Goal: Task Accomplishment & Management: Manage account settings

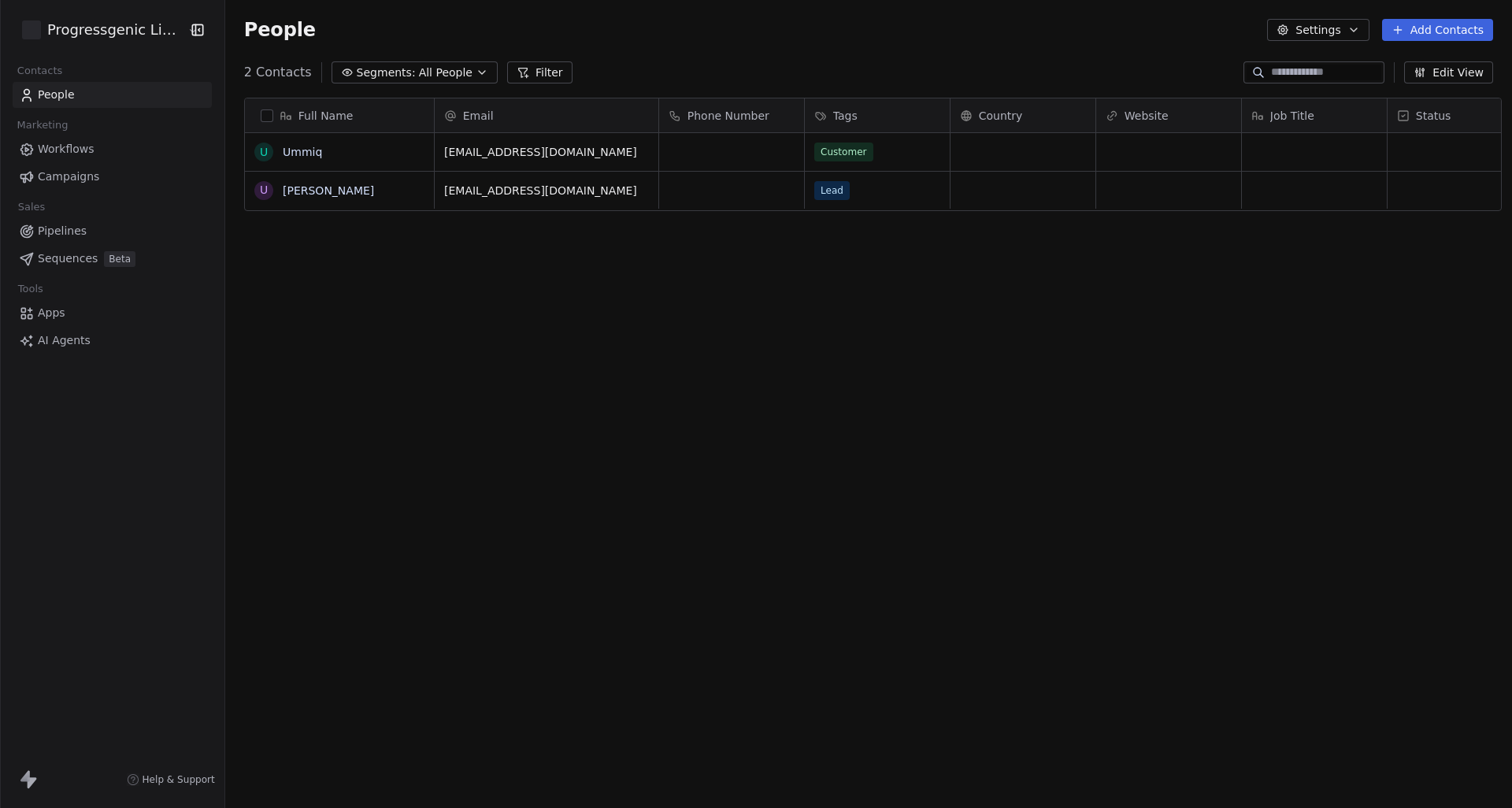
scroll to position [711, 1295]
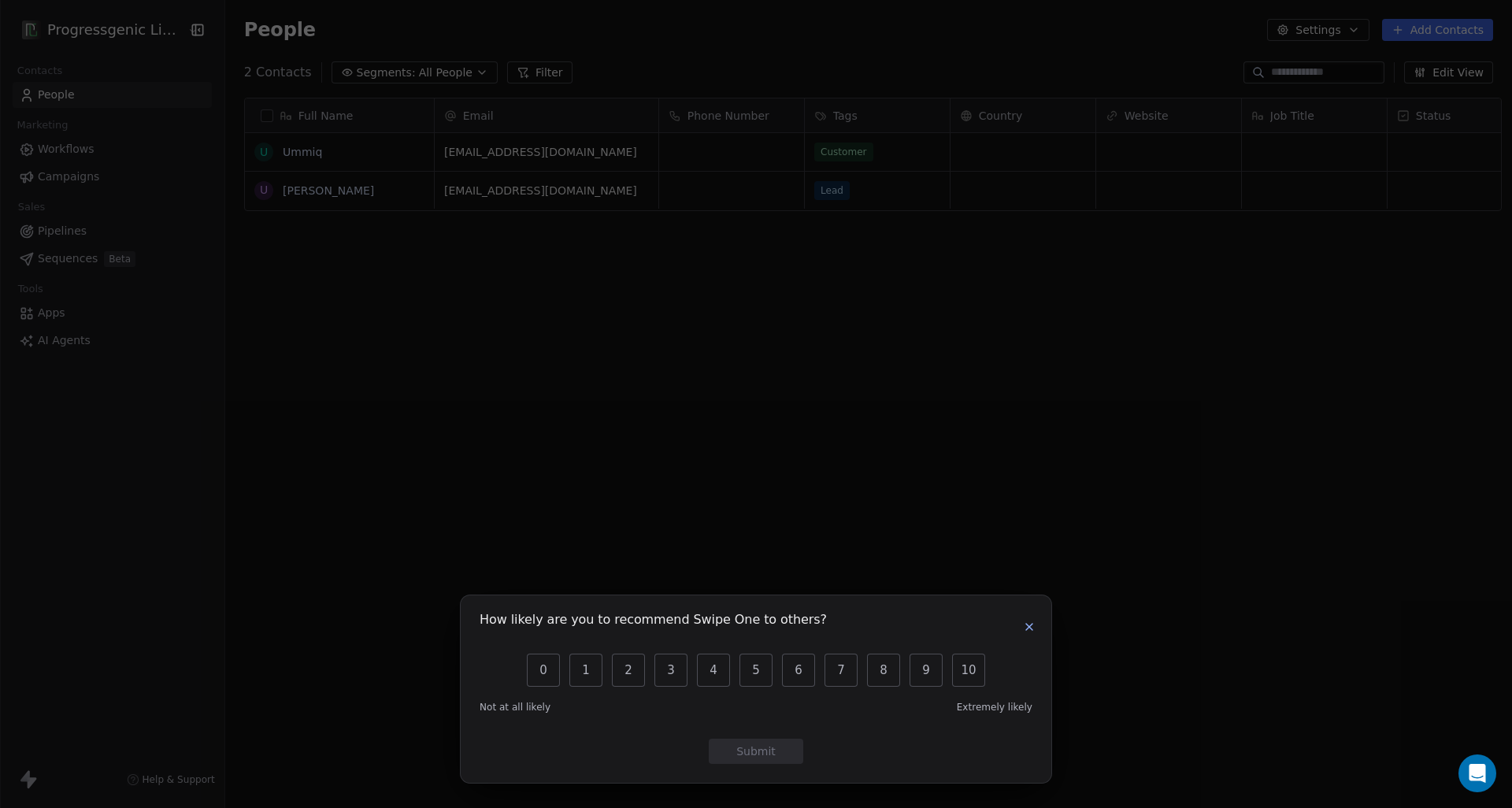
click at [1032, 623] on icon "button" at bounding box center [1029, 626] width 6 height 6
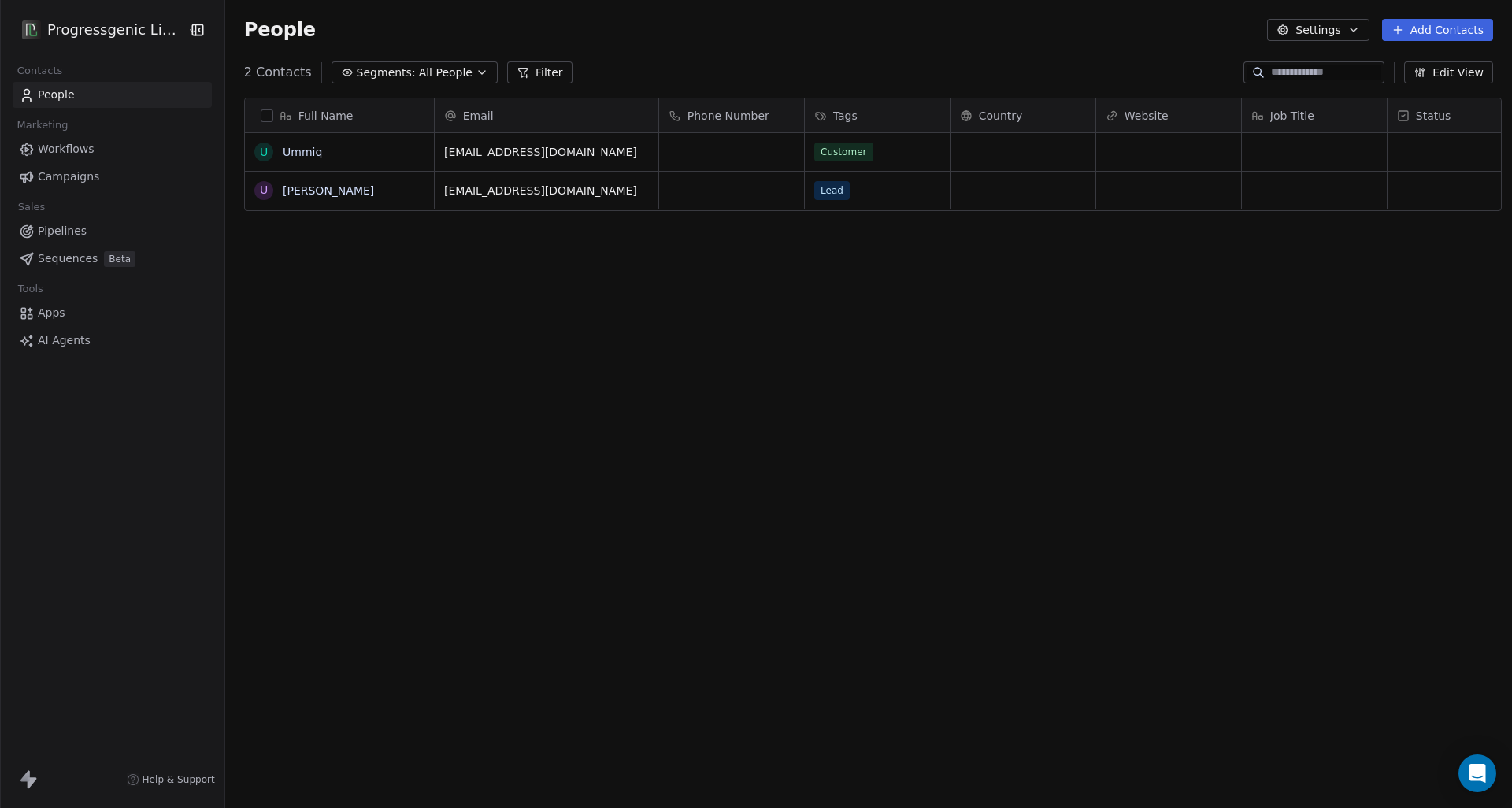
click at [71, 318] on link "Apps" at bounding box center [112, 313] width 199 height 26
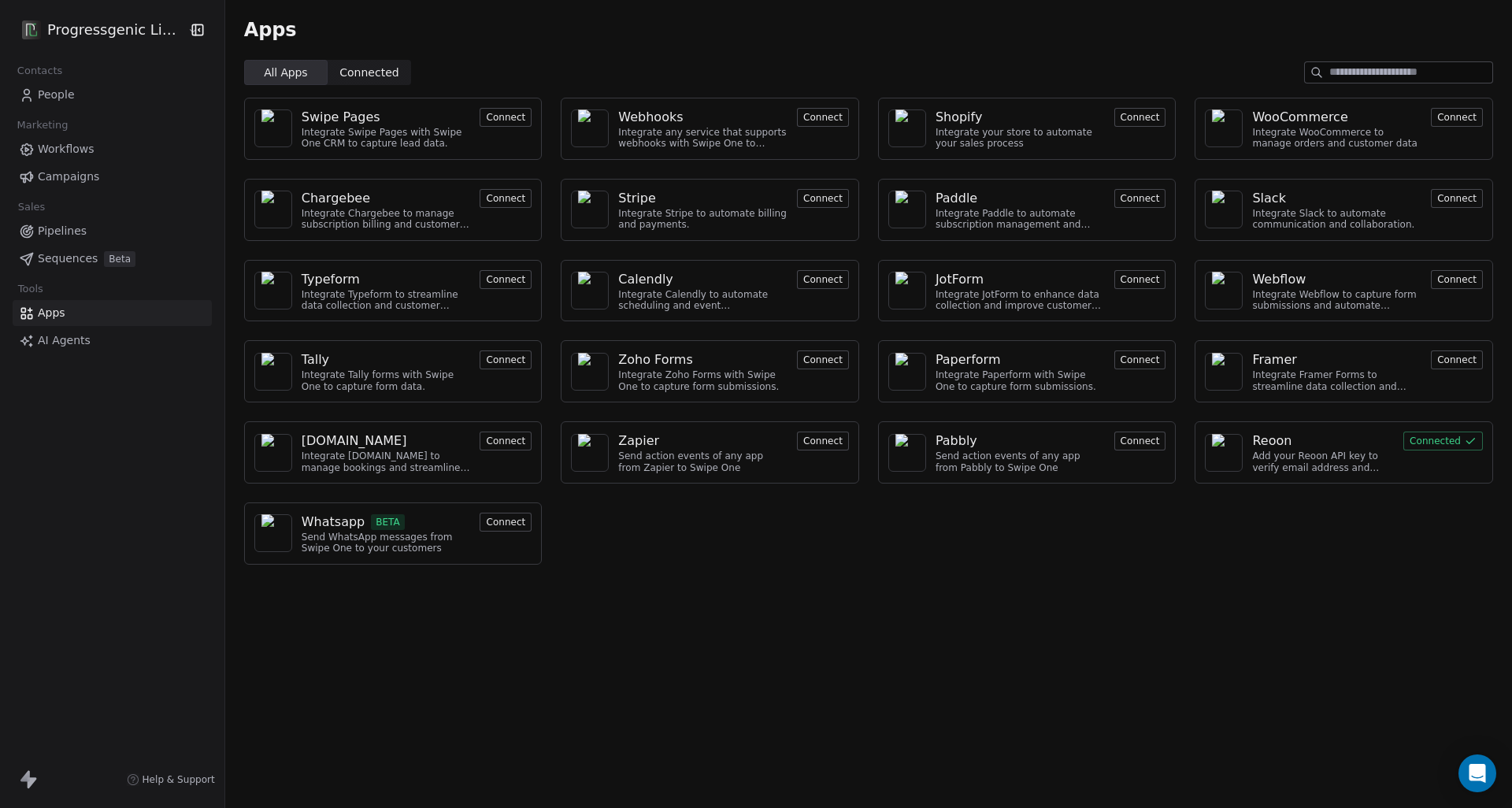
click at [73, 334] on span "AI Agents" at bounding box center [64, 340] width 52 height 17
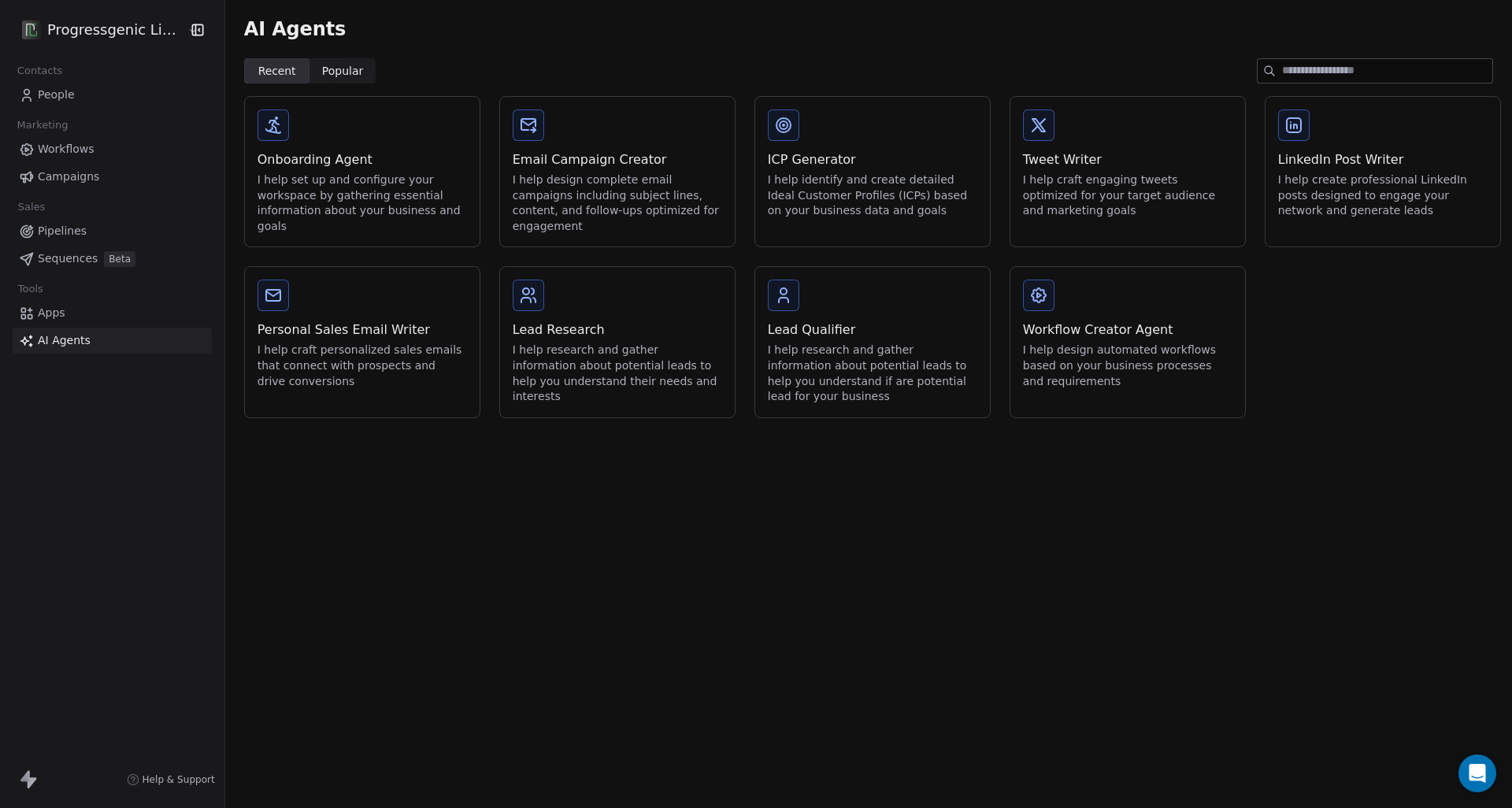
click at [77, 320] on link "Apps" at bounding box center [112, 313] width 199 height 26
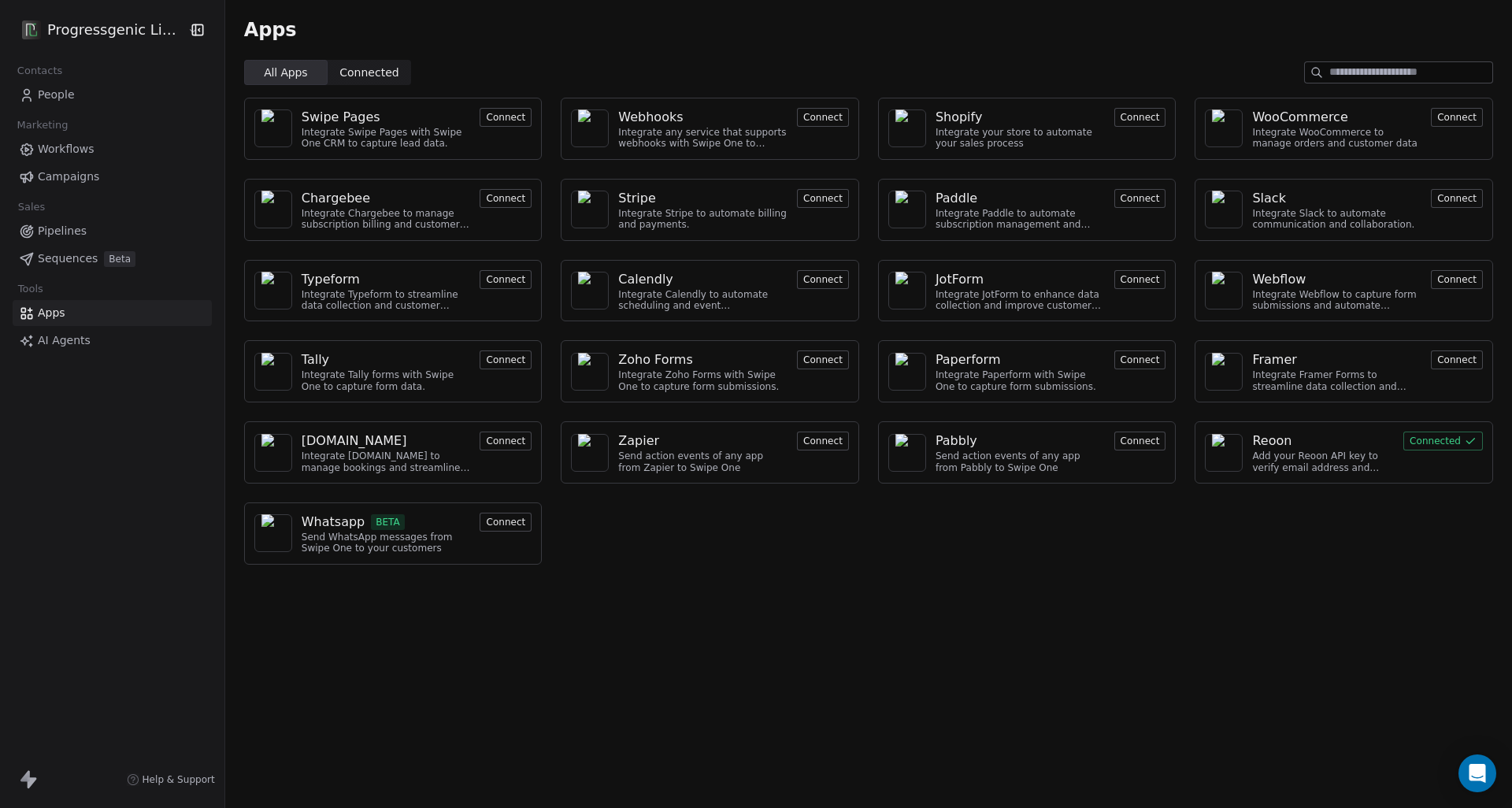
click at [92, 93] on link "People" at bounding box center [112, 94] width 199 height 26
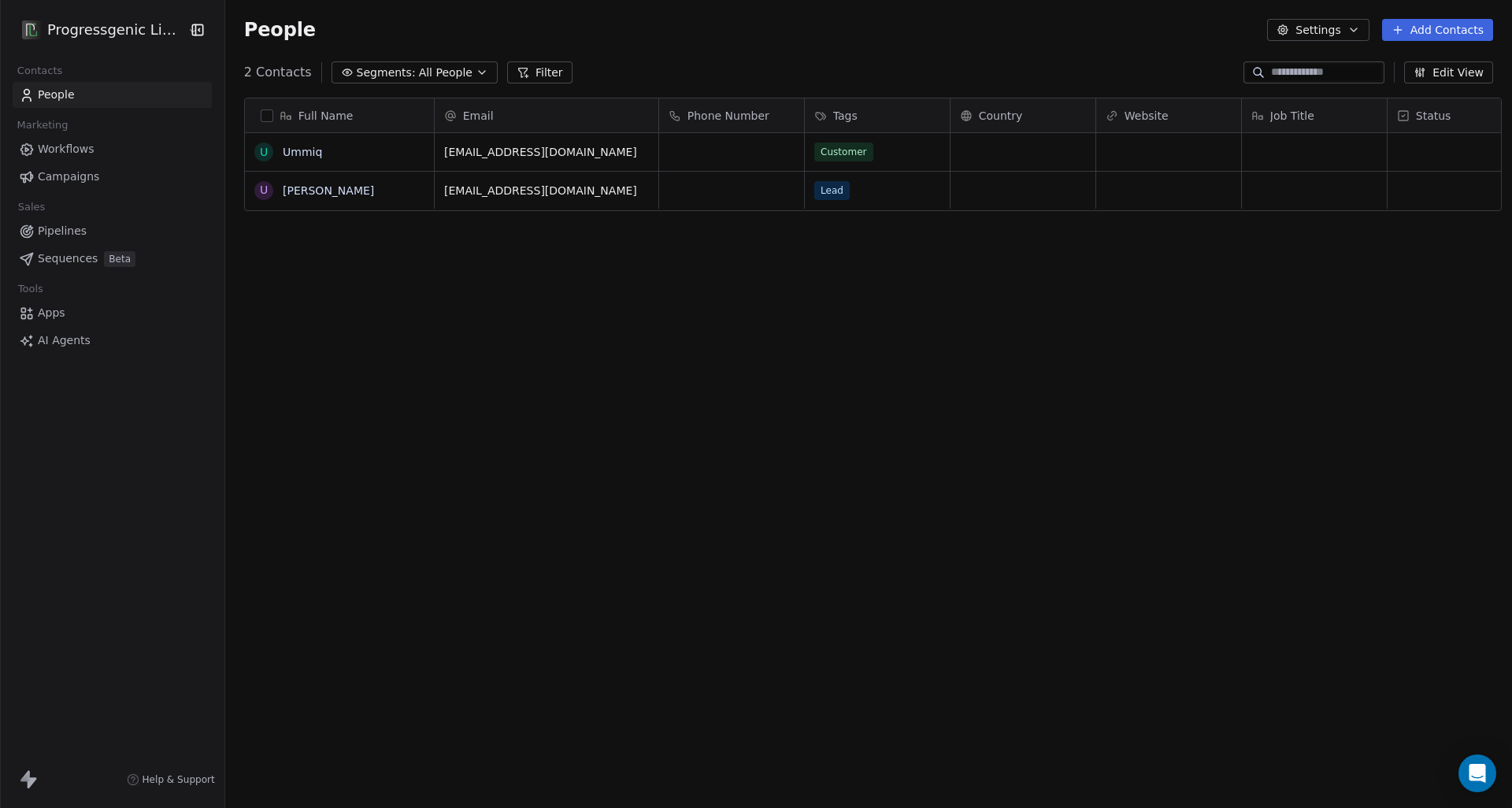
scroll to position [711, 1295]
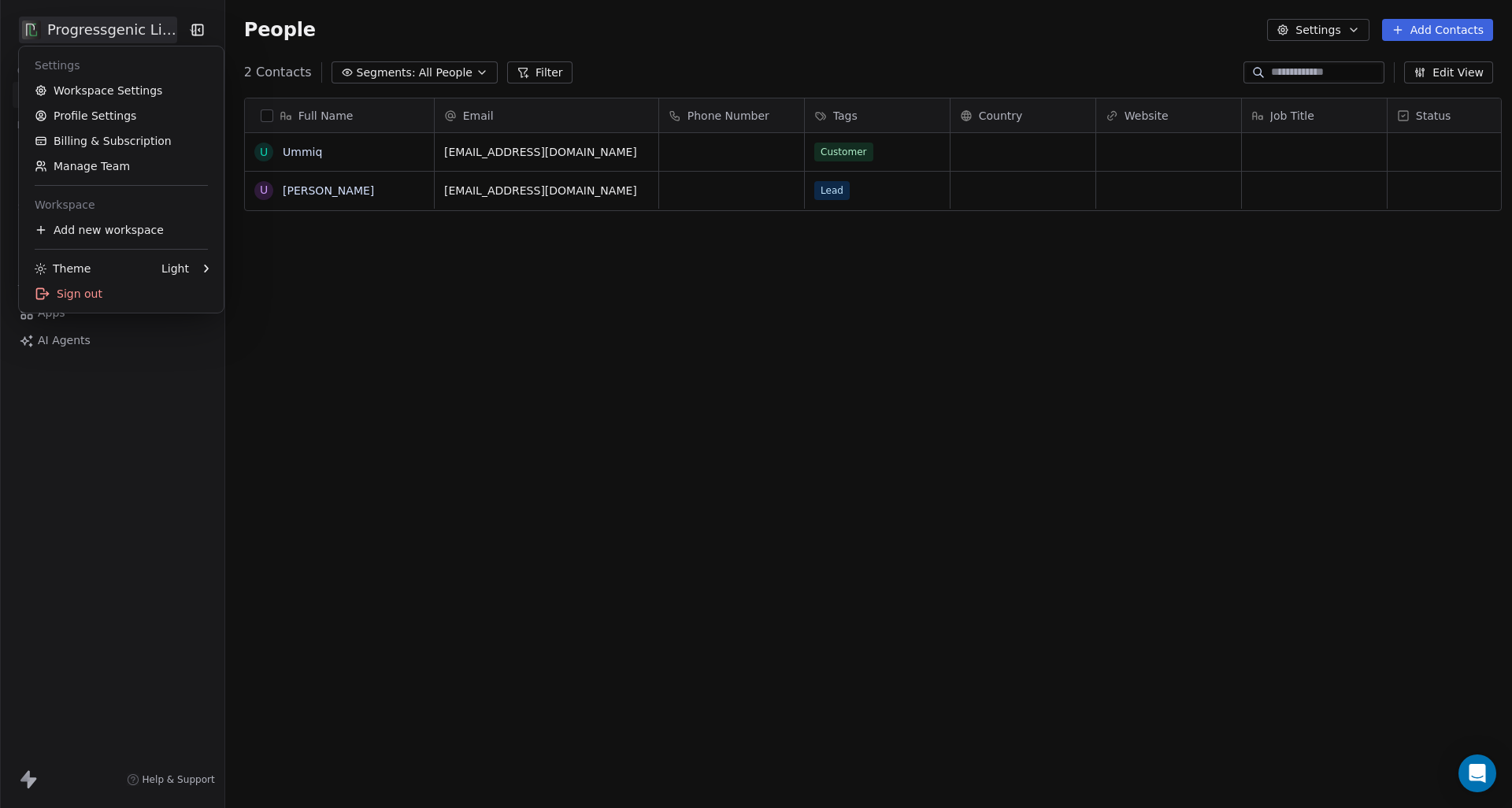
click at [39, 27] on html "Progressgenic Limited Contacts People Marketing Workflows Campaigns Sales Pipel…" at bounding box center [756, 404] width 1512 height 808
click at [94, 89] on link "Workspace Settings" at bounding box center [121, 90] width 192 height 25
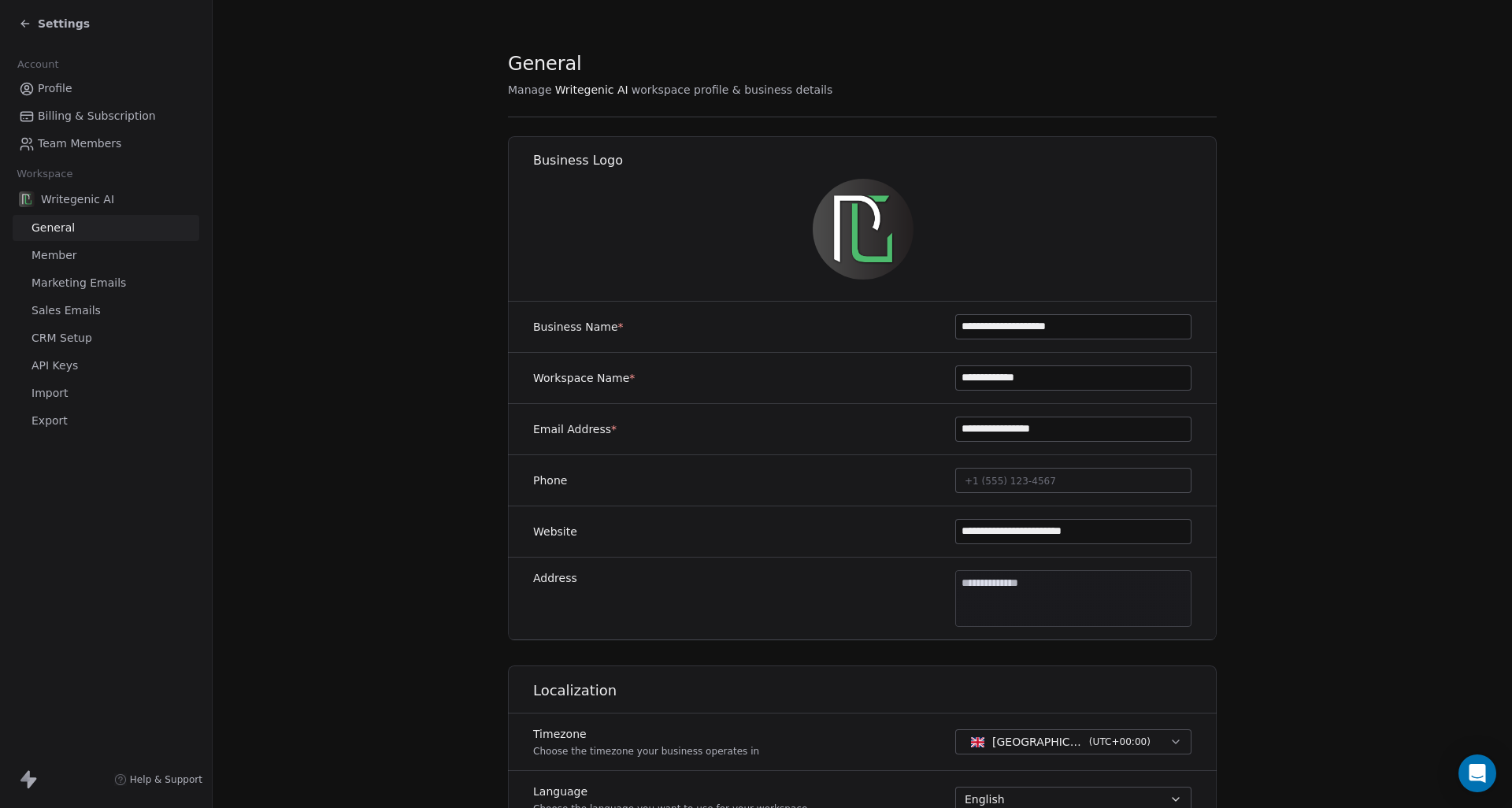
click at [90, 340] on link "CRM Setup" at bounding box center [106, 338] width 187 height 26
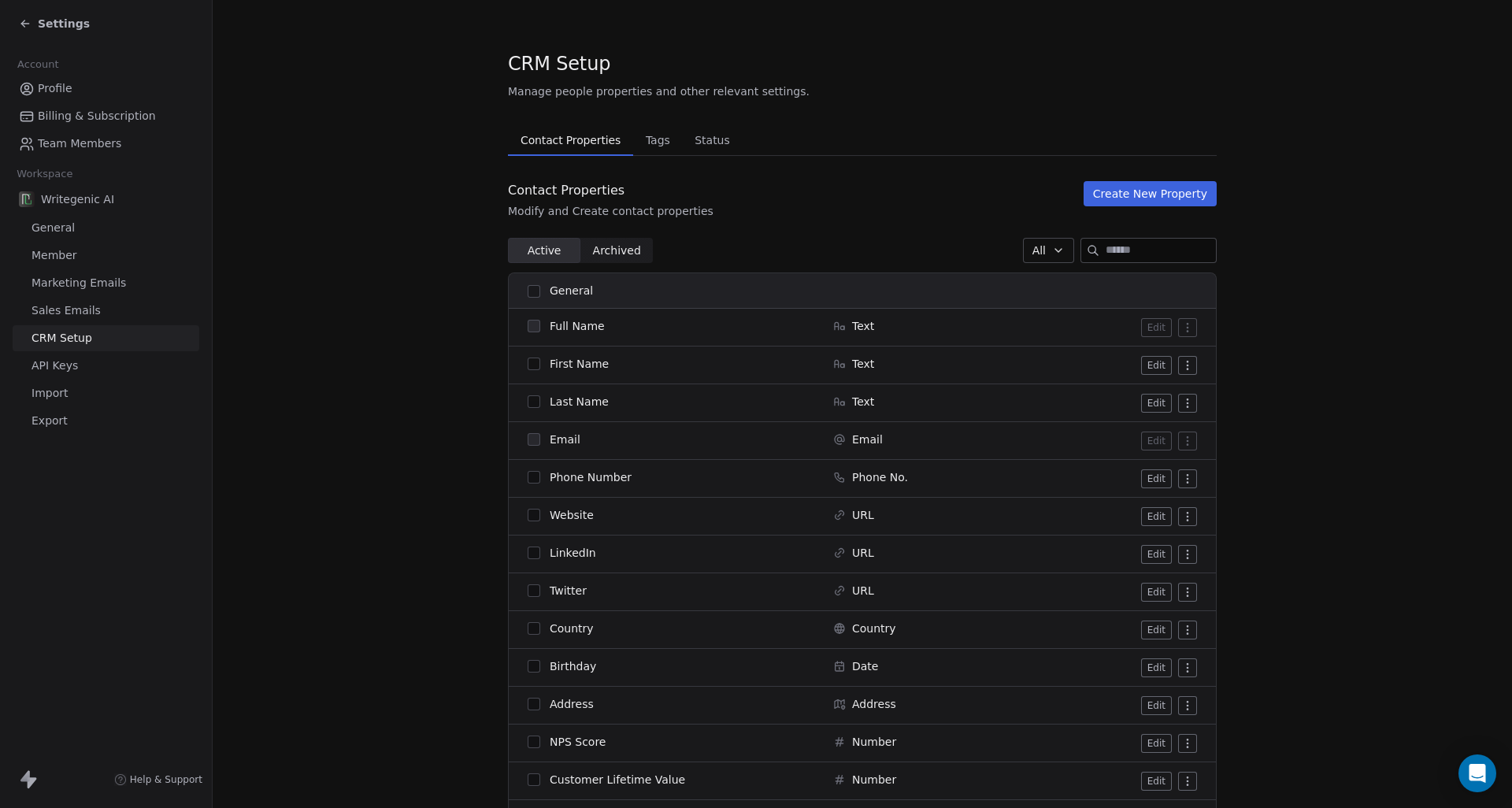
click at [90, 314] on span "Sales Emails" at bounding box center [65, 310] width 69 height 17
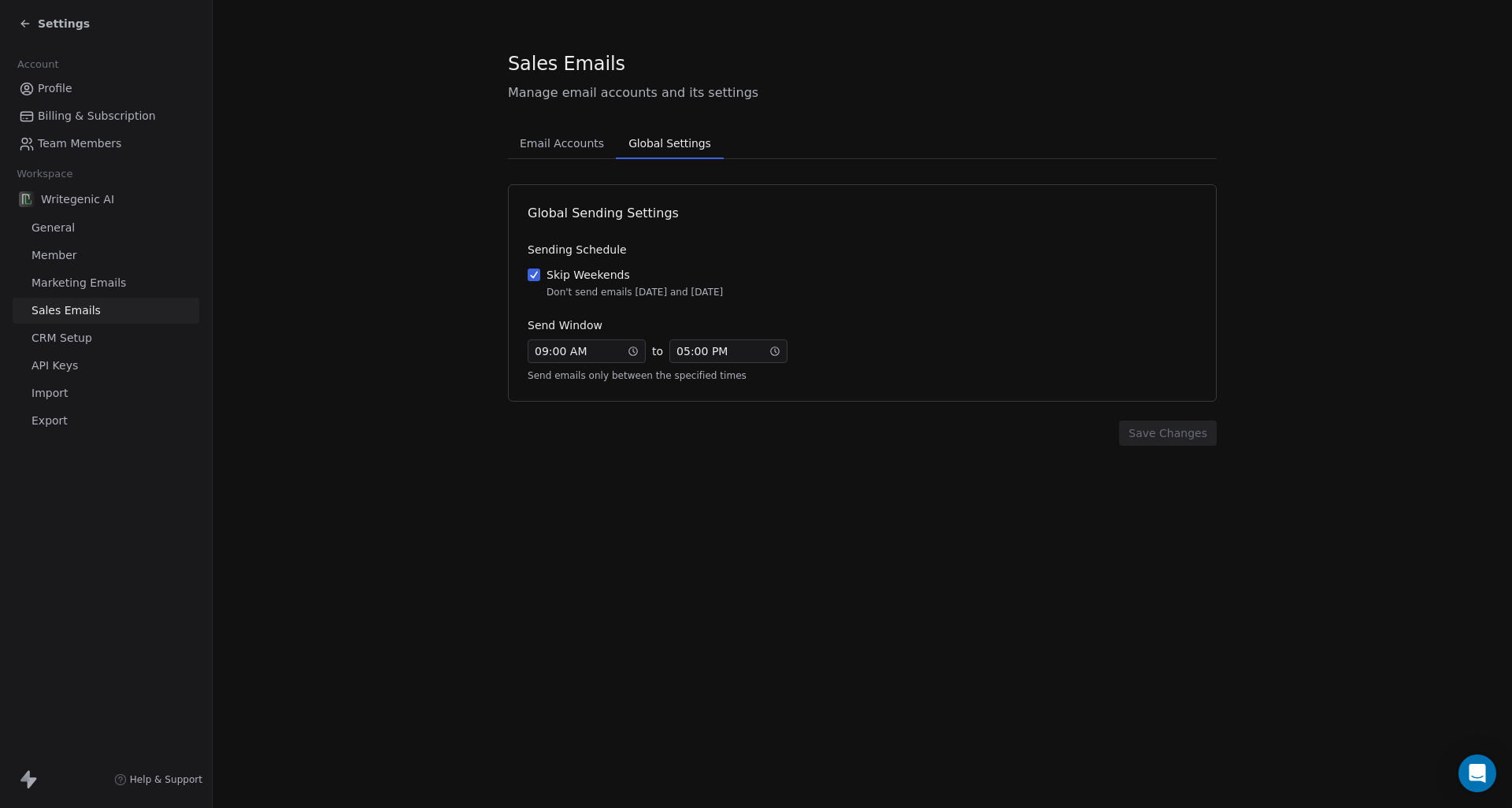
click at [678, 144] on span "Global Settings" at bounding box center [669, 143] width 94 height 22
click at [601, 137] on span "Email Accounts" at bounding box center [562, 143] width 97 height 22
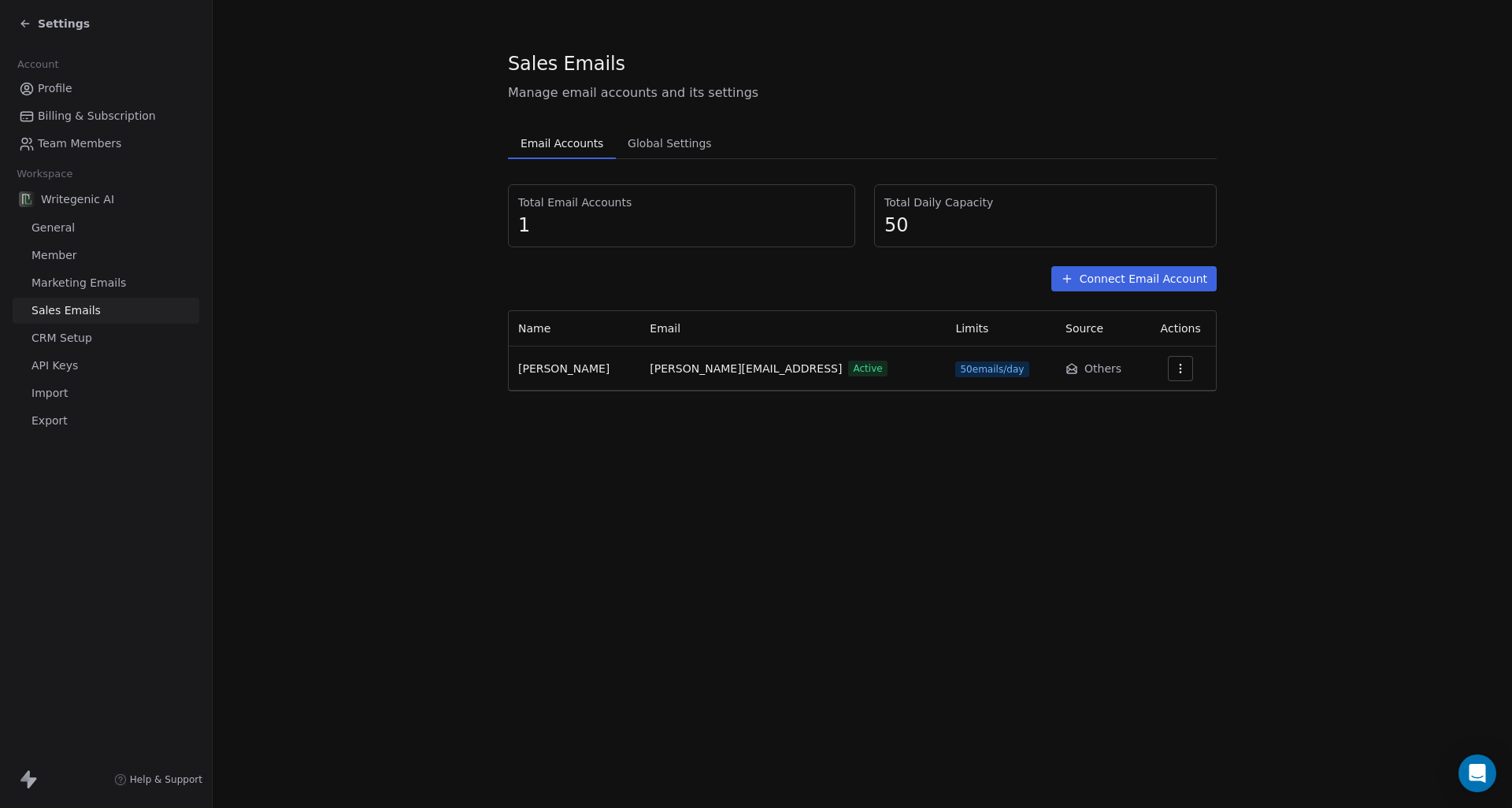
click at [1157, 286] on button "Connect Email Account" at bounding box center [1134, 279] width 165 height 25
click at [1174, 372] on icon "button" at bounding box center [1180, 368] width 13 height 13
click at [1157, 408] on span "Settings" at bounding box center [1149, 404] width 45 height 17
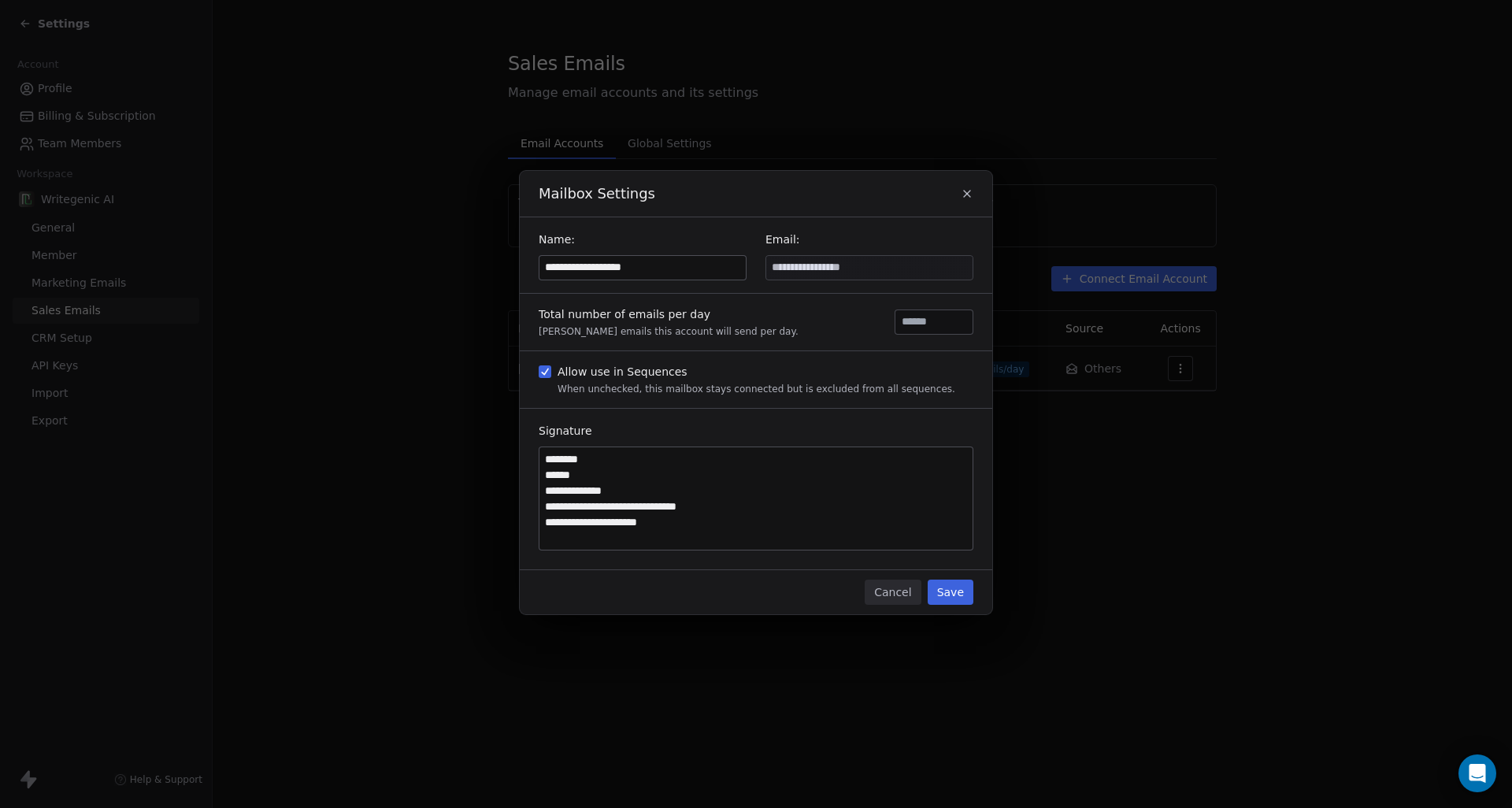
click at [449, 492] on div "**********" at bounding box center [756, 404] width 1512 height 517
click at [964, 189] on icon "button" at bounding box center [967, 193] width 13 height 13
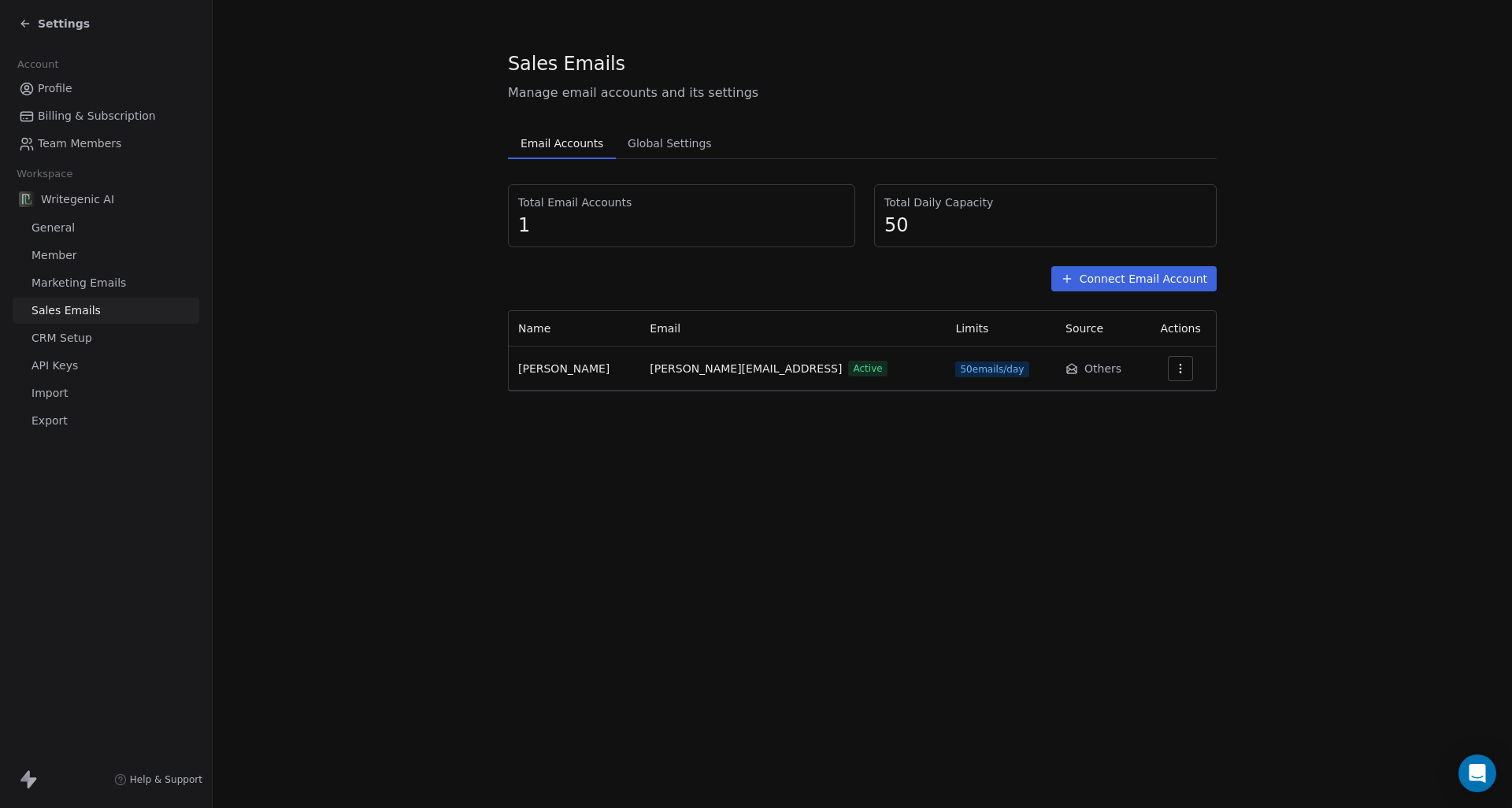
click at [480, 330] on section "Sales Emails Manage email accounts and its settings Email Accounts Email Accoun…" at bounding box center [862, 220] width 1299 height 442
click at [1184, 278] on button "Connect Email Account" at bounding box center [1134, 279] width 165 height 25
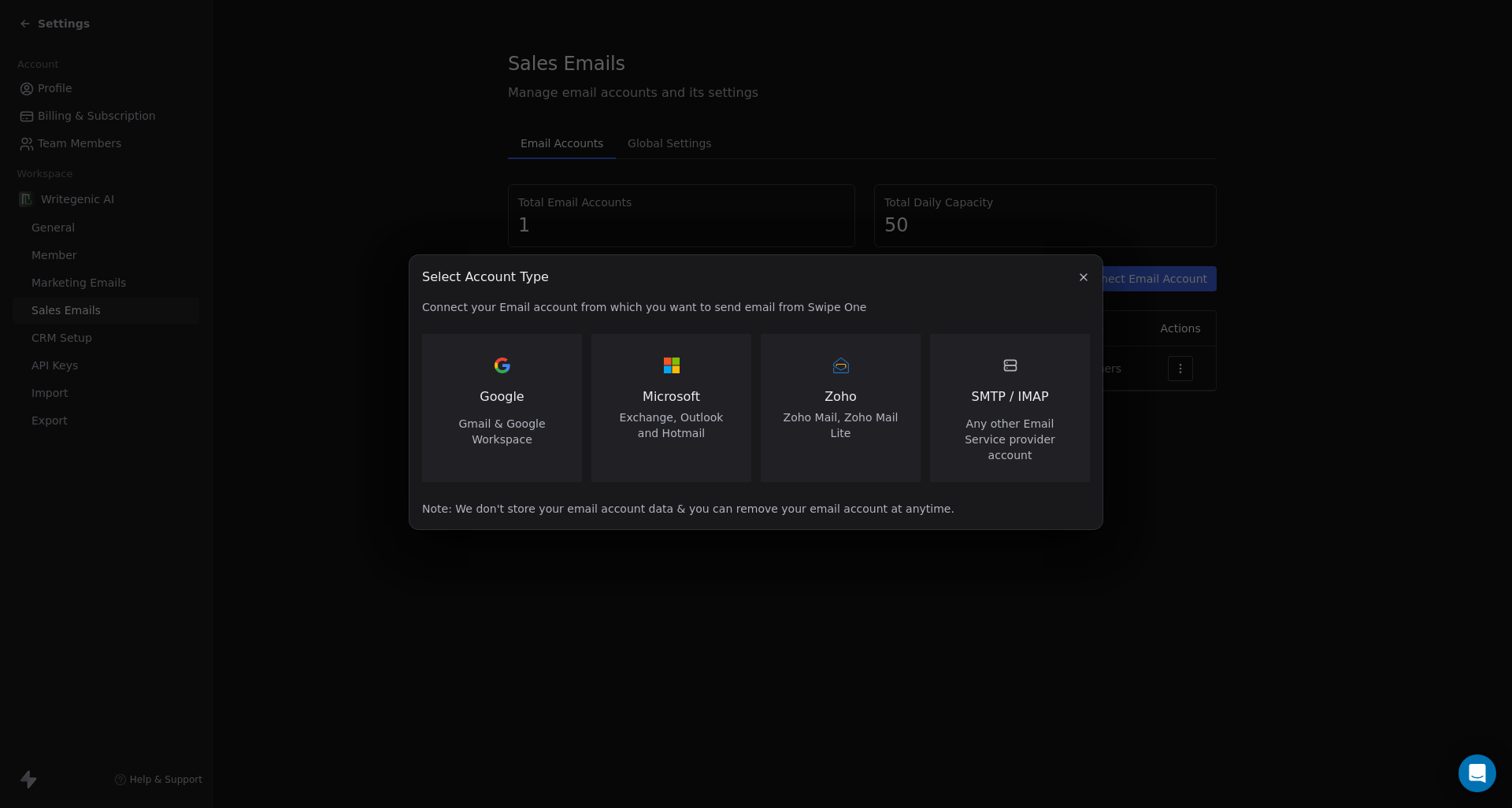
click at [1038, 406] on span "SMTP / IMAP" at bounding box center [1009, 396] width 77 height 18
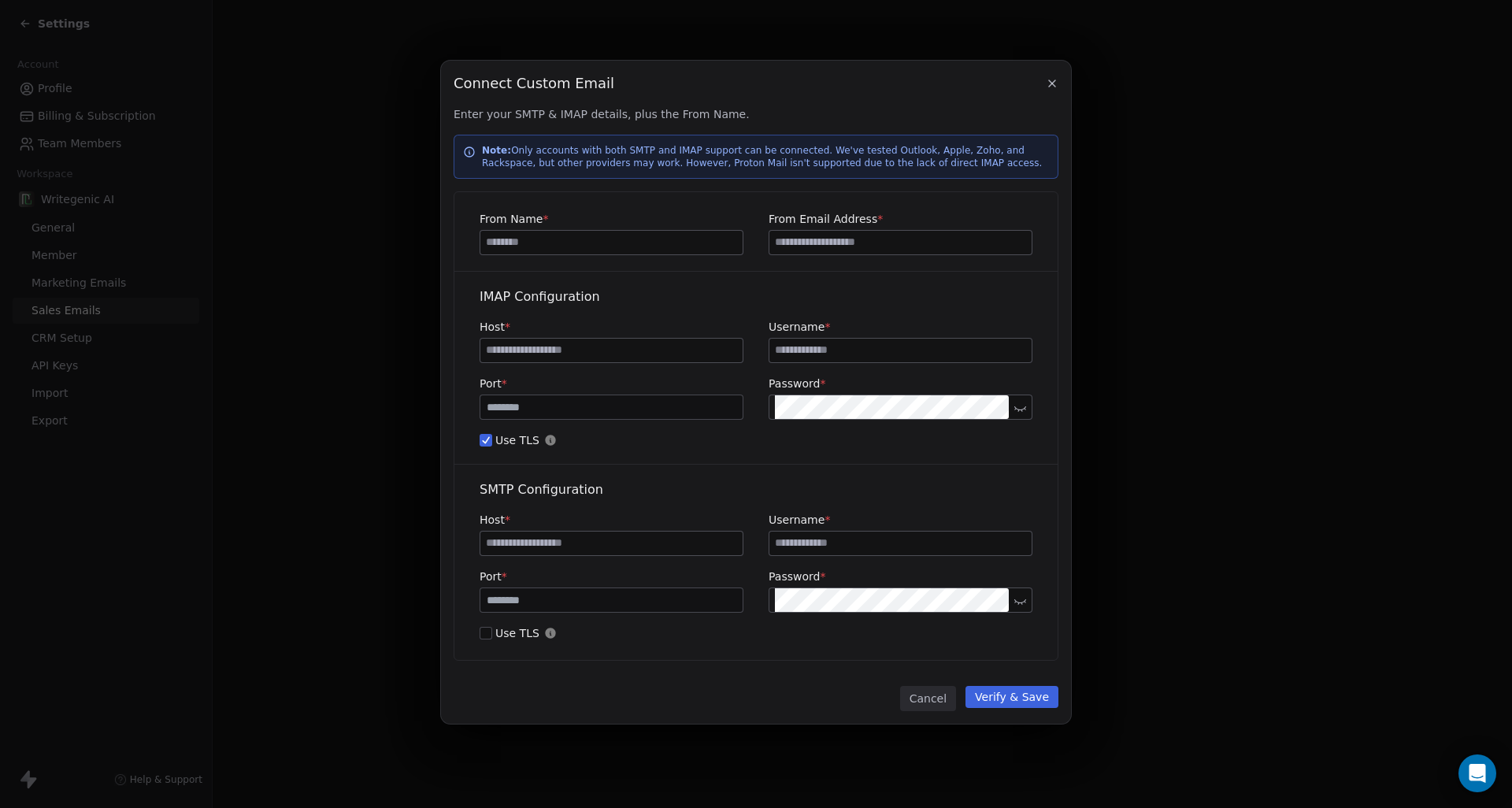
click at [1048, 88] on icon "button" at bounding box center [1051, 83] width 13 height 13
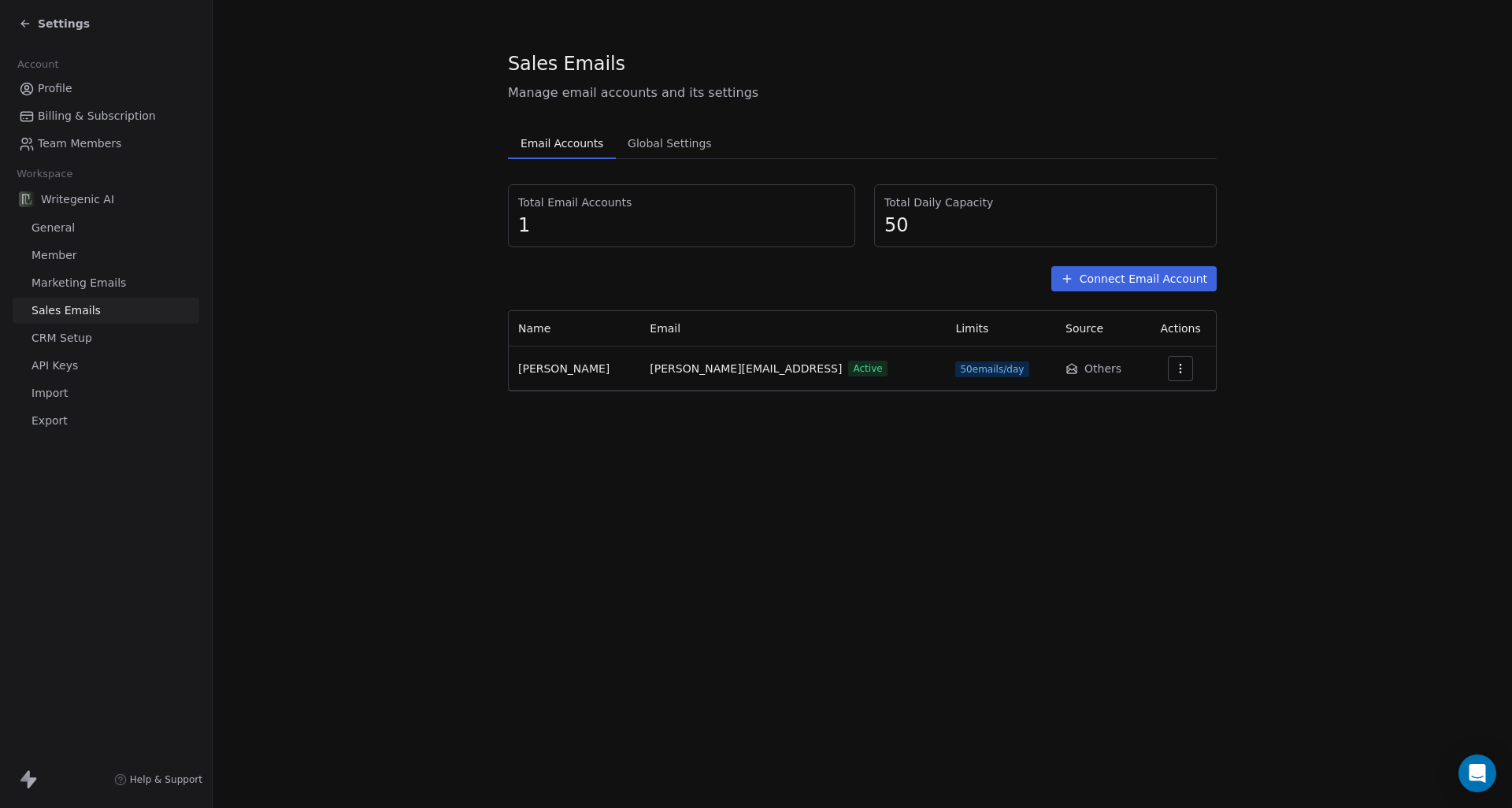
click at [164, 775] on span "Help & Support" at bounding box center [166, 779] width 73 height 13
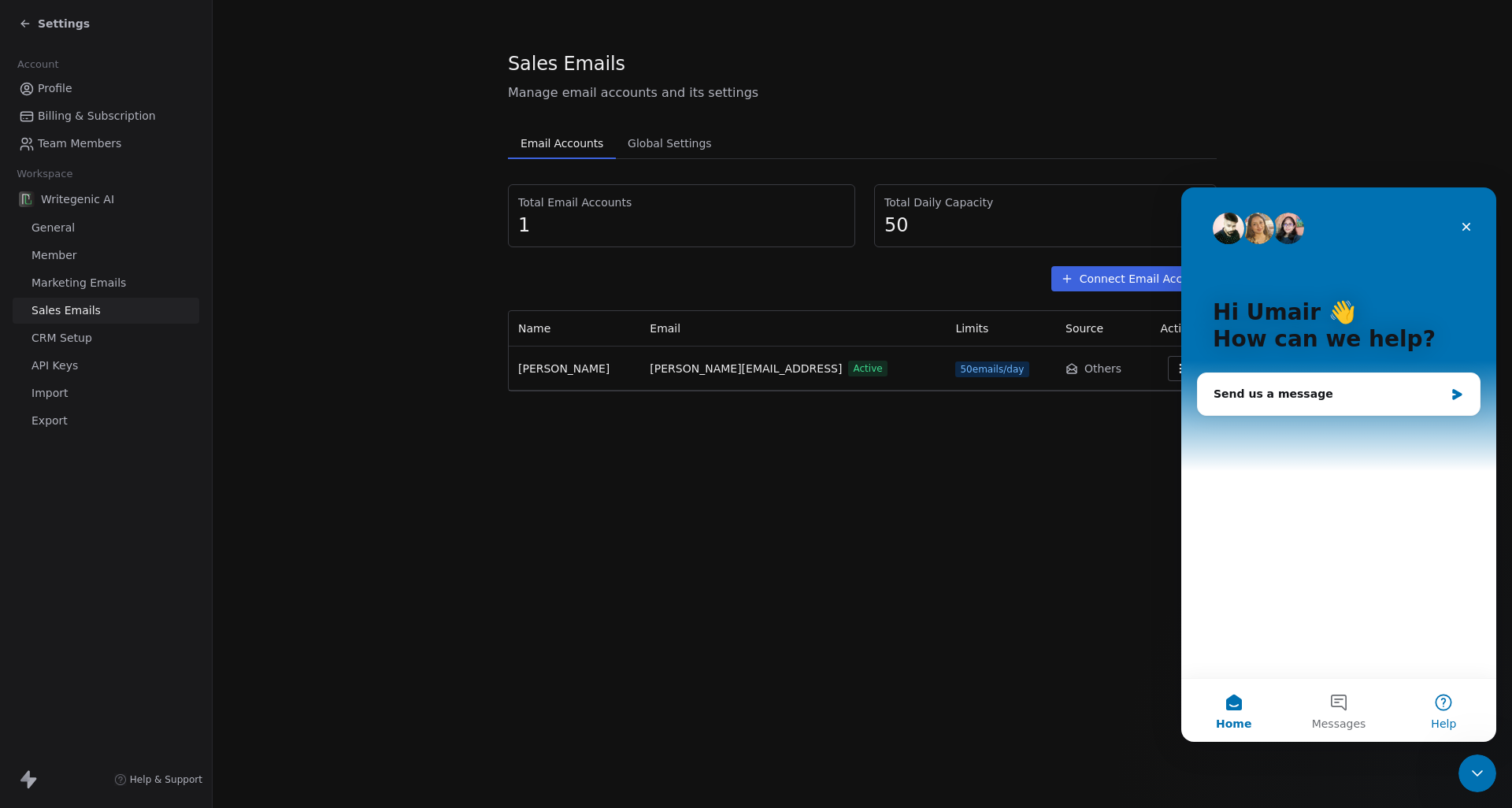
click at [1439, 701] on button "Help" at bounding box center [1444, 710] width 105 height 63
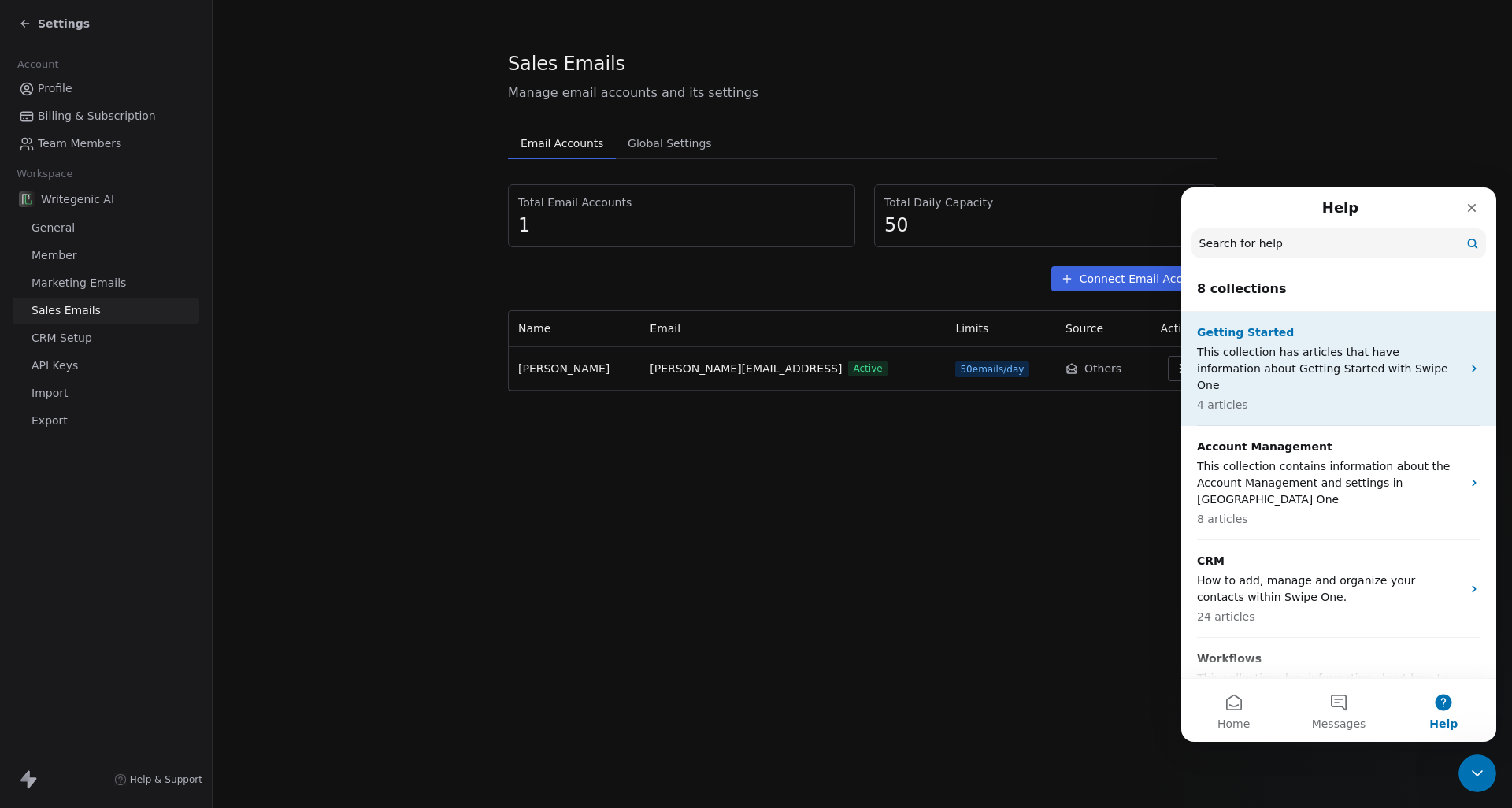
click at [1371, 354] on p "This collection has articles that have information about Getting Started with S…" at bounding box center [1329, 368] width 264 height 50
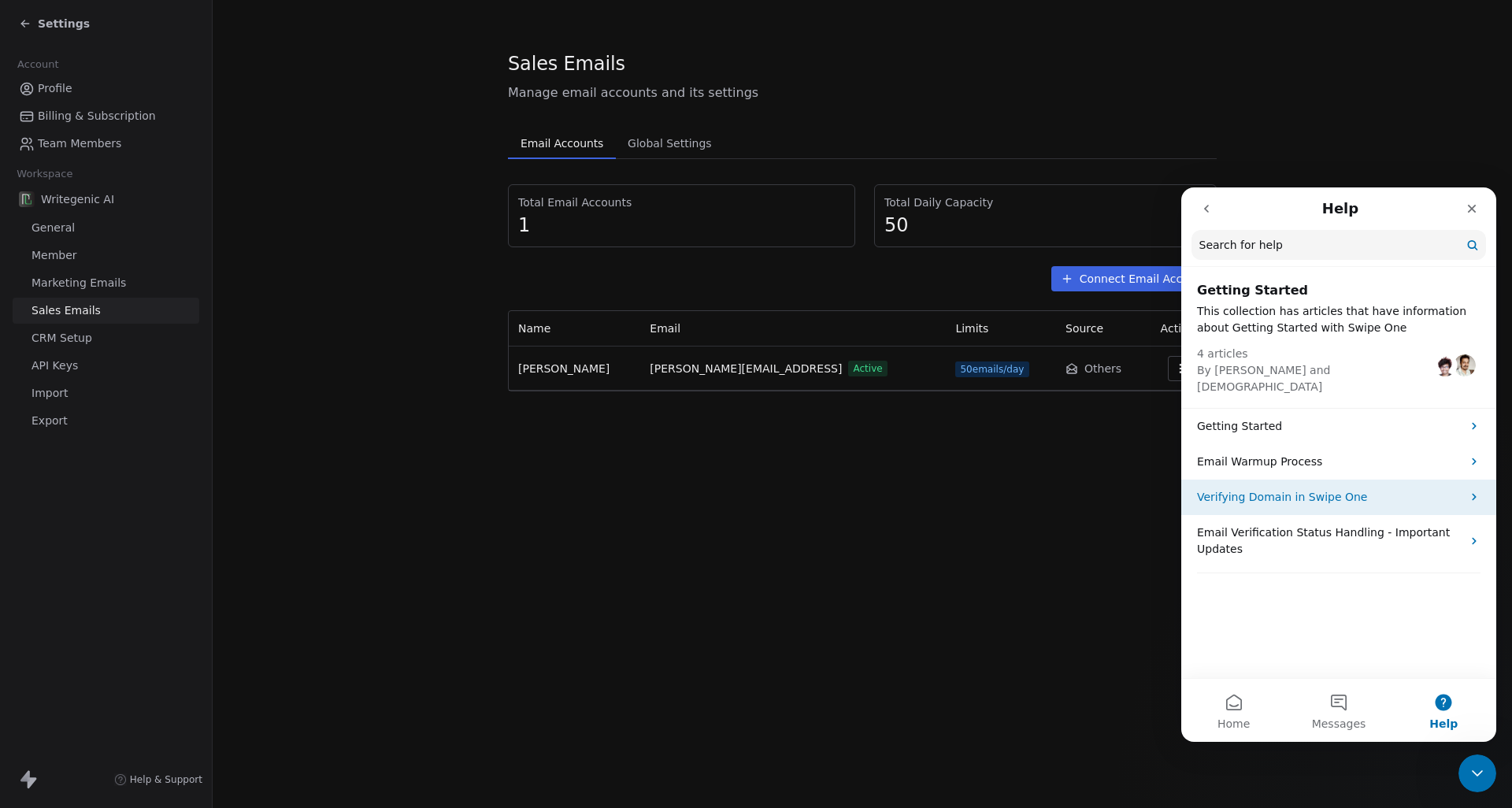
click at [1353, 488] on p "Verifying Domain in Swipe One" at bounding box center [1329, 496] width 264 height 17
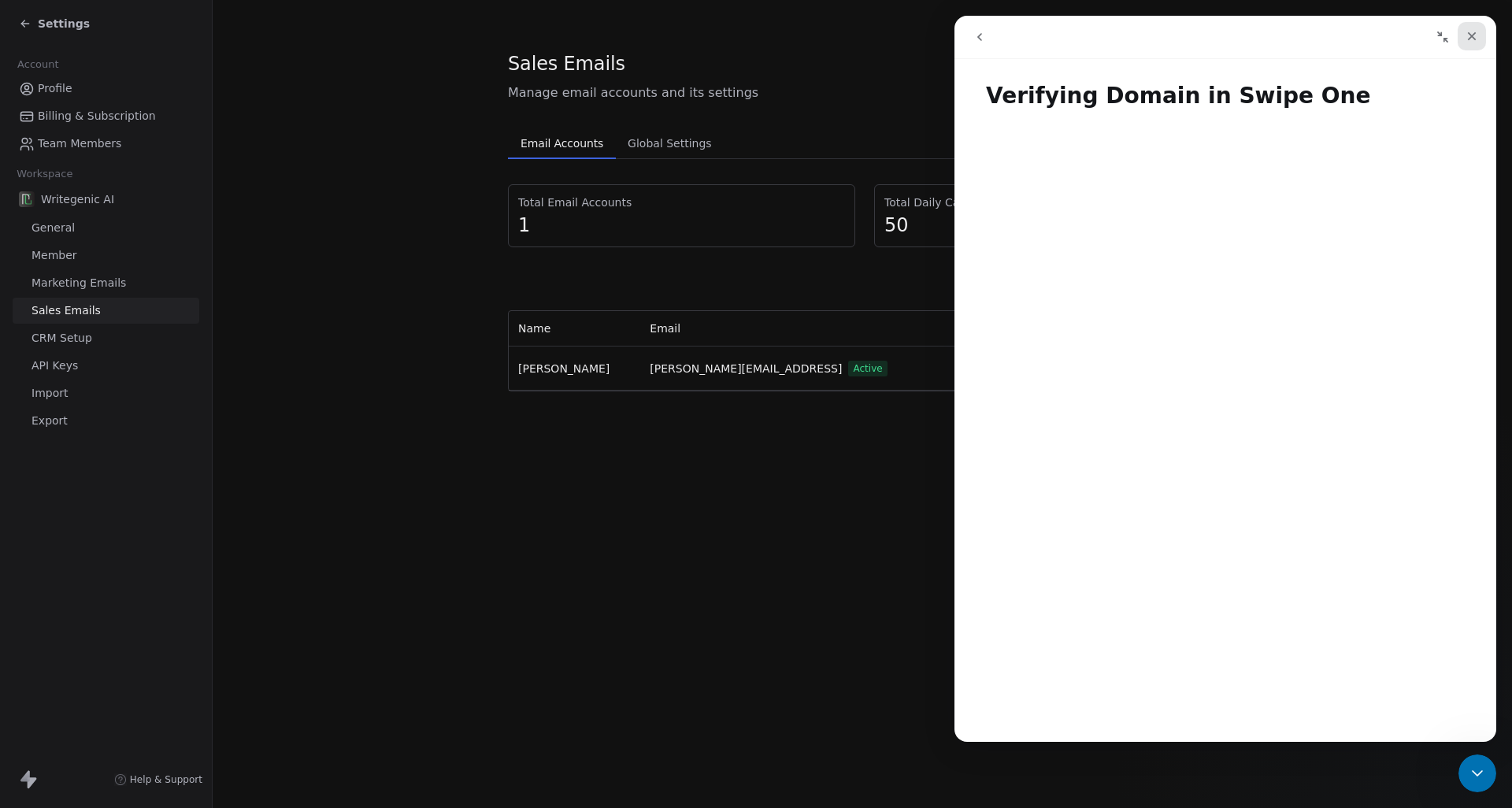
click at [1468, 35] on icon "Close" at bounding box center [1471, 36] width 13 height 13
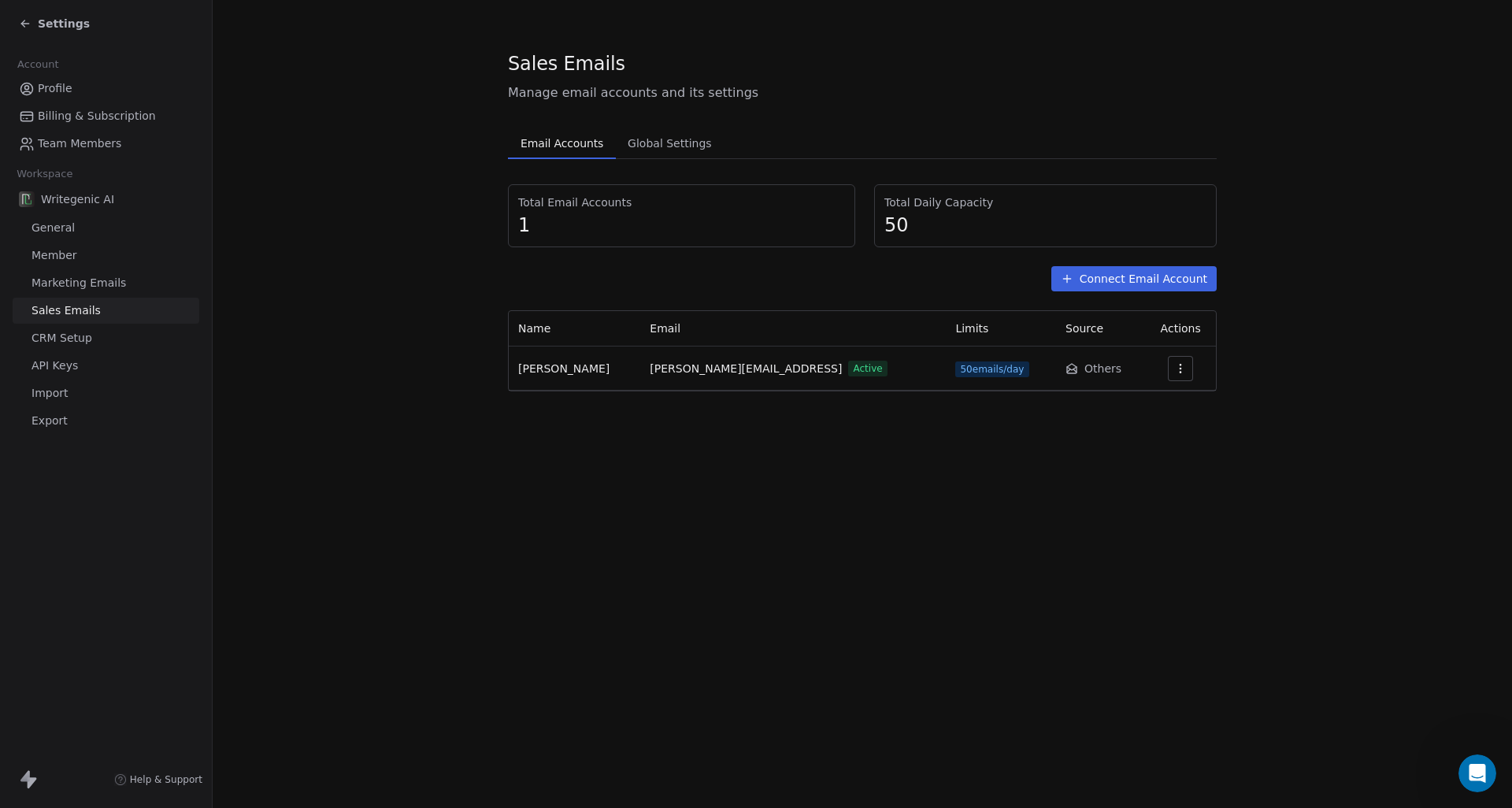
click at [56, 29] on span "Settings" at bounding box center [63, 23] width 52 height 16
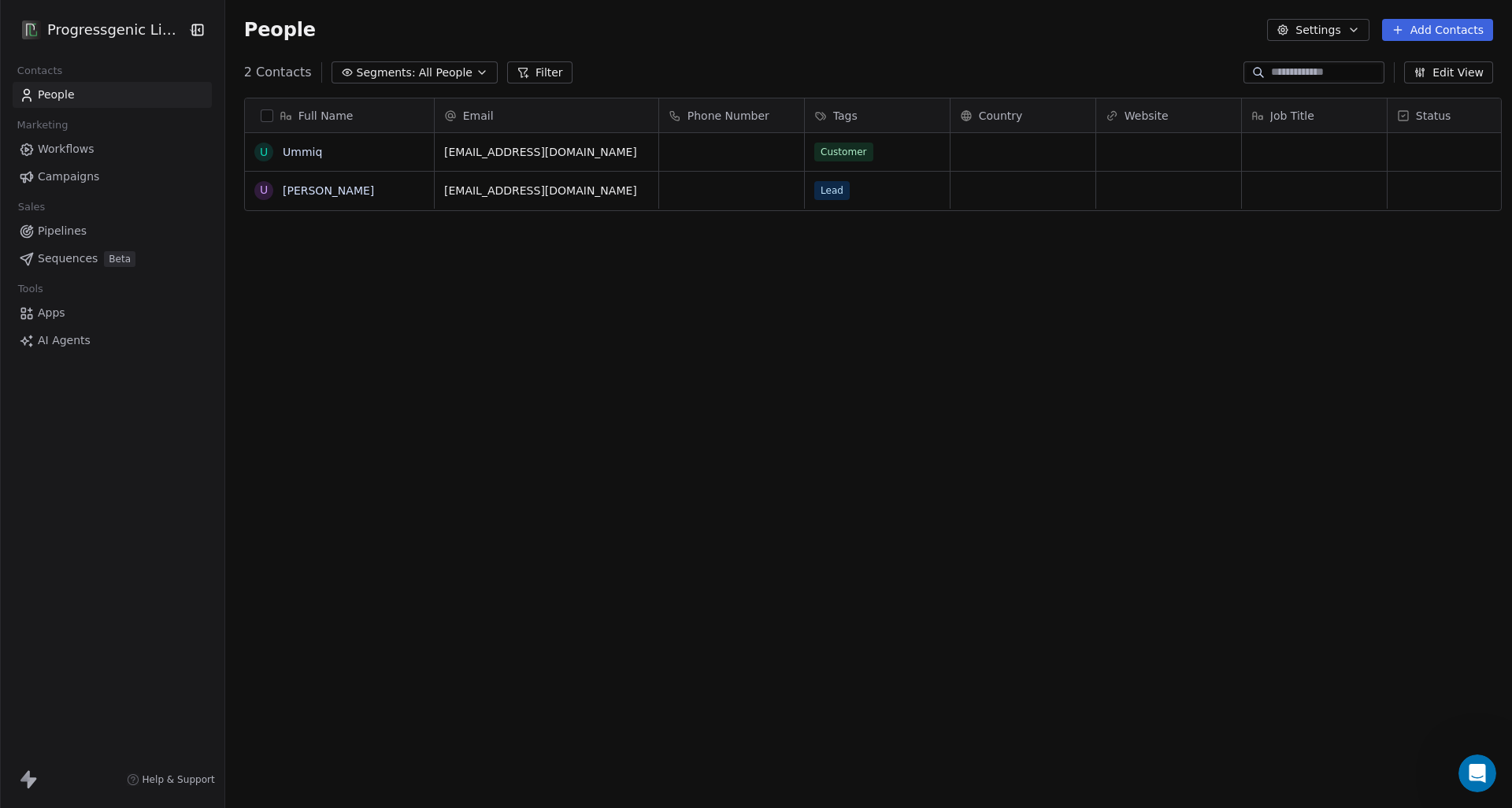
scroll to position [711, 1295]
click at [56, 30] on html "Progressgenic Limited Contacts People Marketing Workflows Campaigns Sales Pipel…" at bounding box center [756, 404] width 1512 height 808
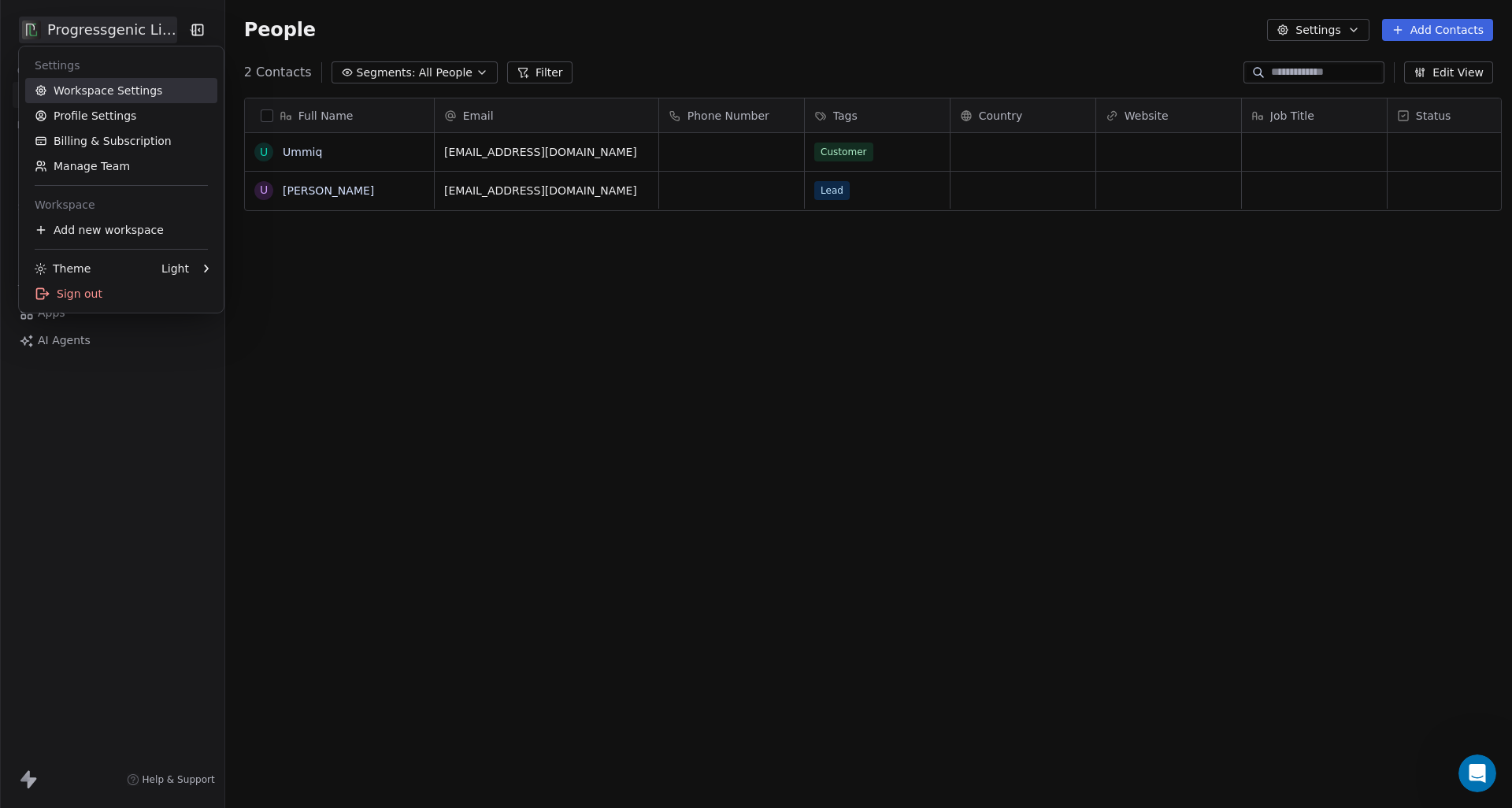
click at [84, 80] on link "Workspace Settings" at bounding box center [121, 90] width 192 height 25
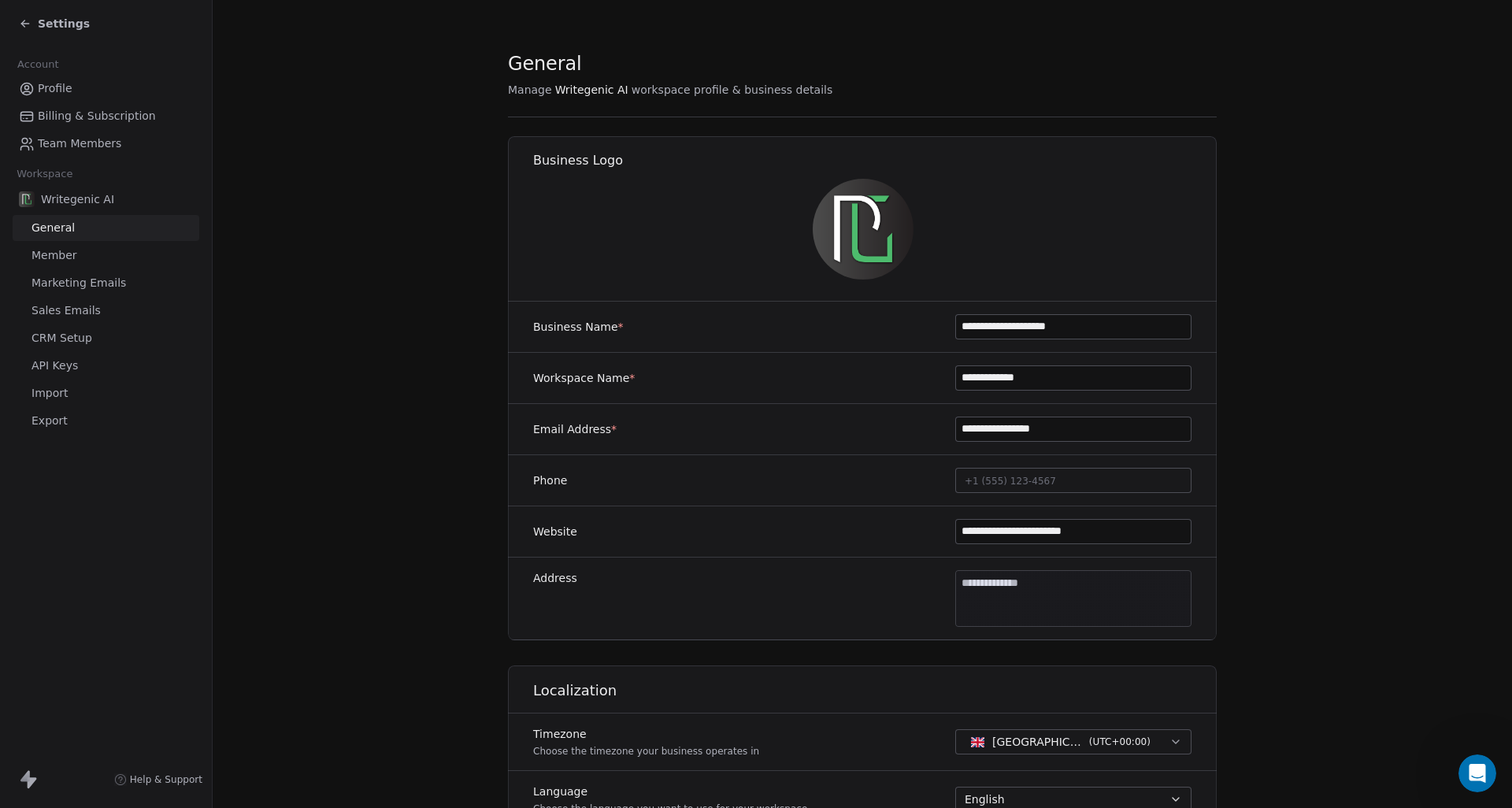
click at [64, 13] on div "Settings" at bounding box center [109, 23] width 181 height 22
click at [64, 18] on span "Settings" at bounding box center [63, 23] width 52 height 16
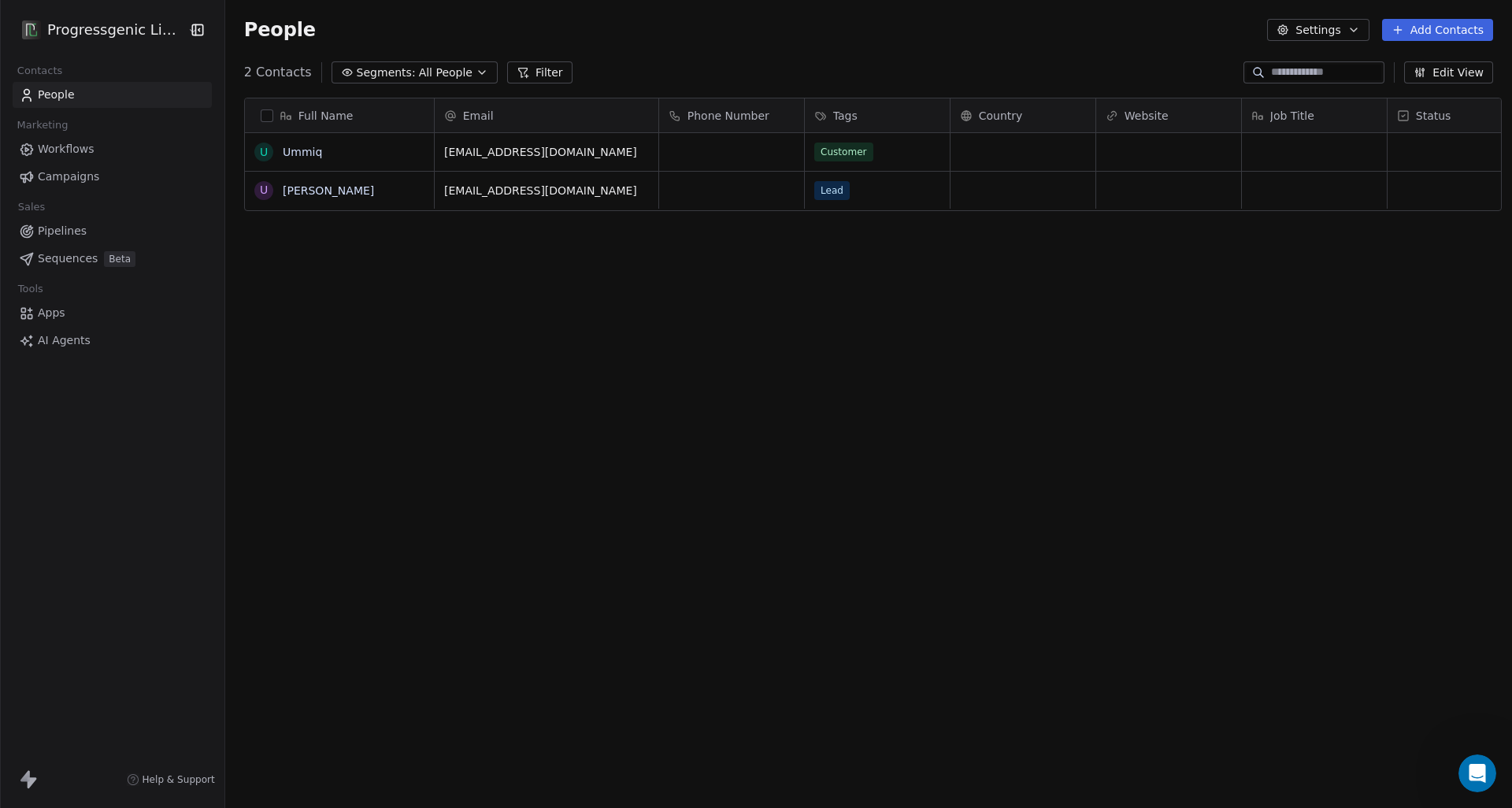
scroll to position [711, 1295]
click at [1351, 36] on button "Settings" at bounding box center [1318, 29] width 102 height 22
click at [1351, 36] on html "Progressgenic Limited Contacts People Marketing Workflows Campaigns Sales Pipel…" at bounding box center [756, 404] width 1512 height 808
click at [27, 786] on icon at bounding box center [32, 782] width 10 height 11
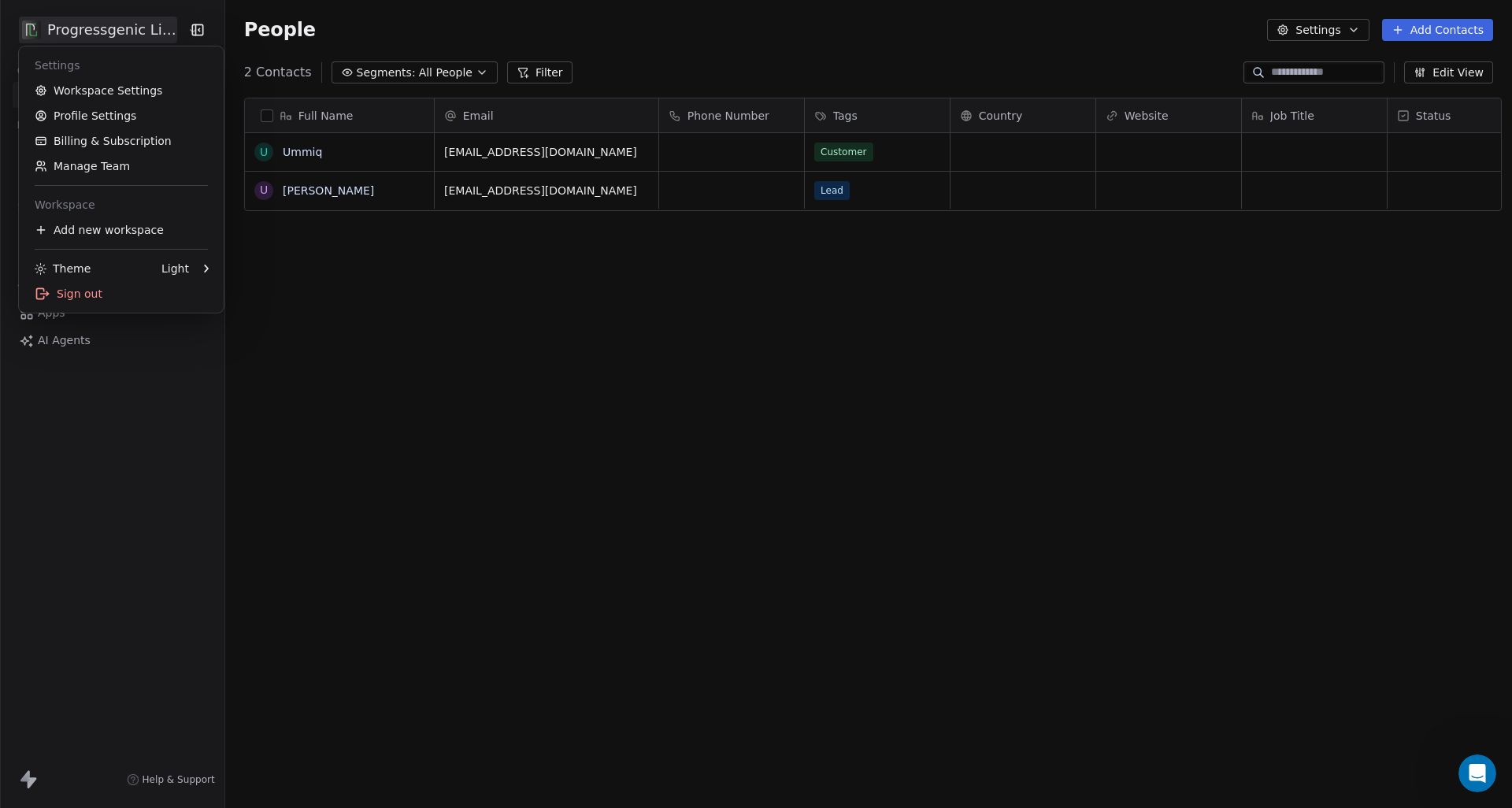
click at [86, 17] on html "Progressgenic Limited Contacts People Marketing Workflows Campaigns Sales Pipel…" at bounding box center [756, 404] width 1512 height 808
click at [97, 100] on link "Workspace Settings" at bounding box center [121, 90] width 192 height 25
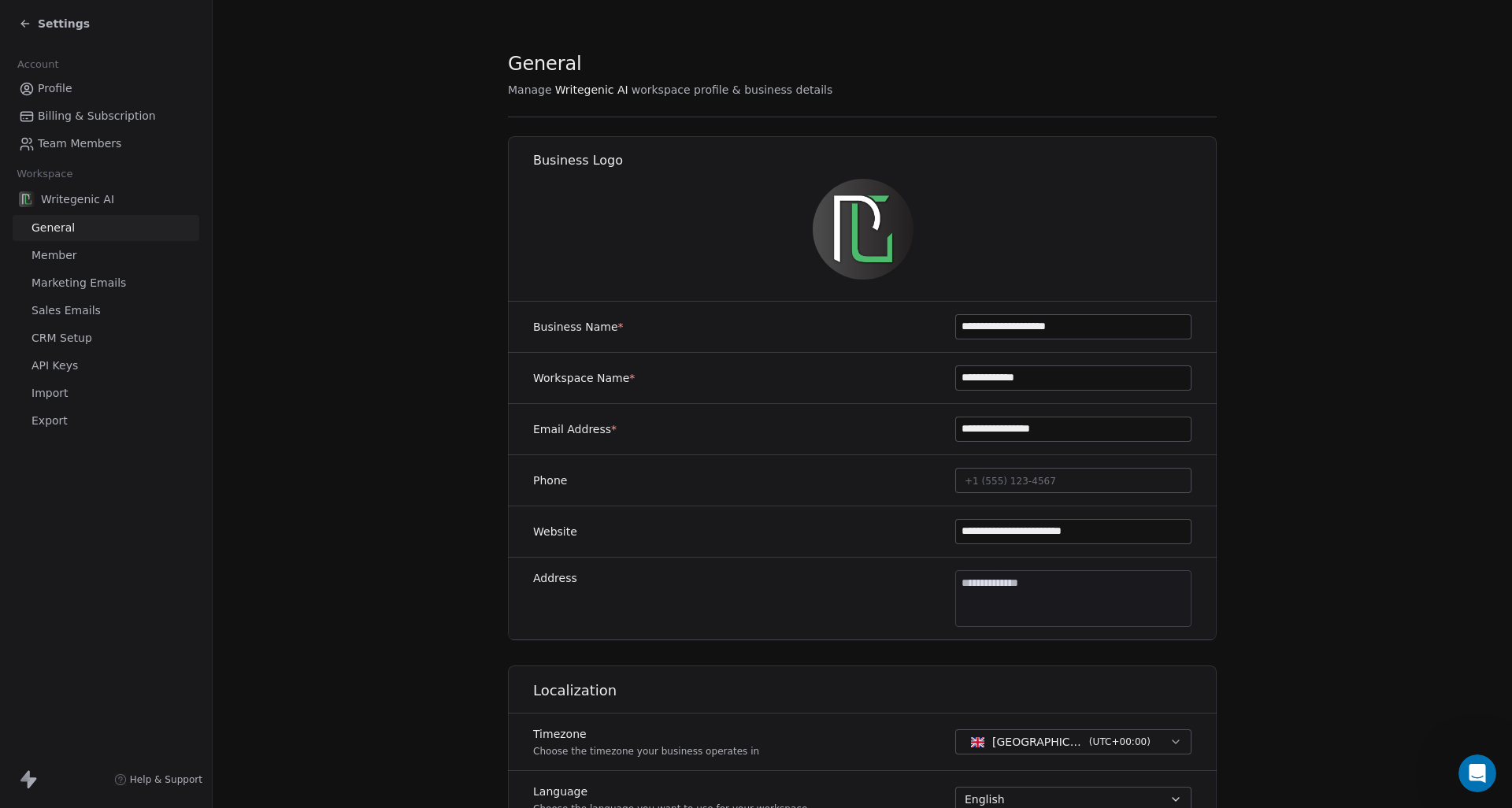
click at [86, 134] on link "Team Members" at bounding box center [106, 144] width 187 height 26
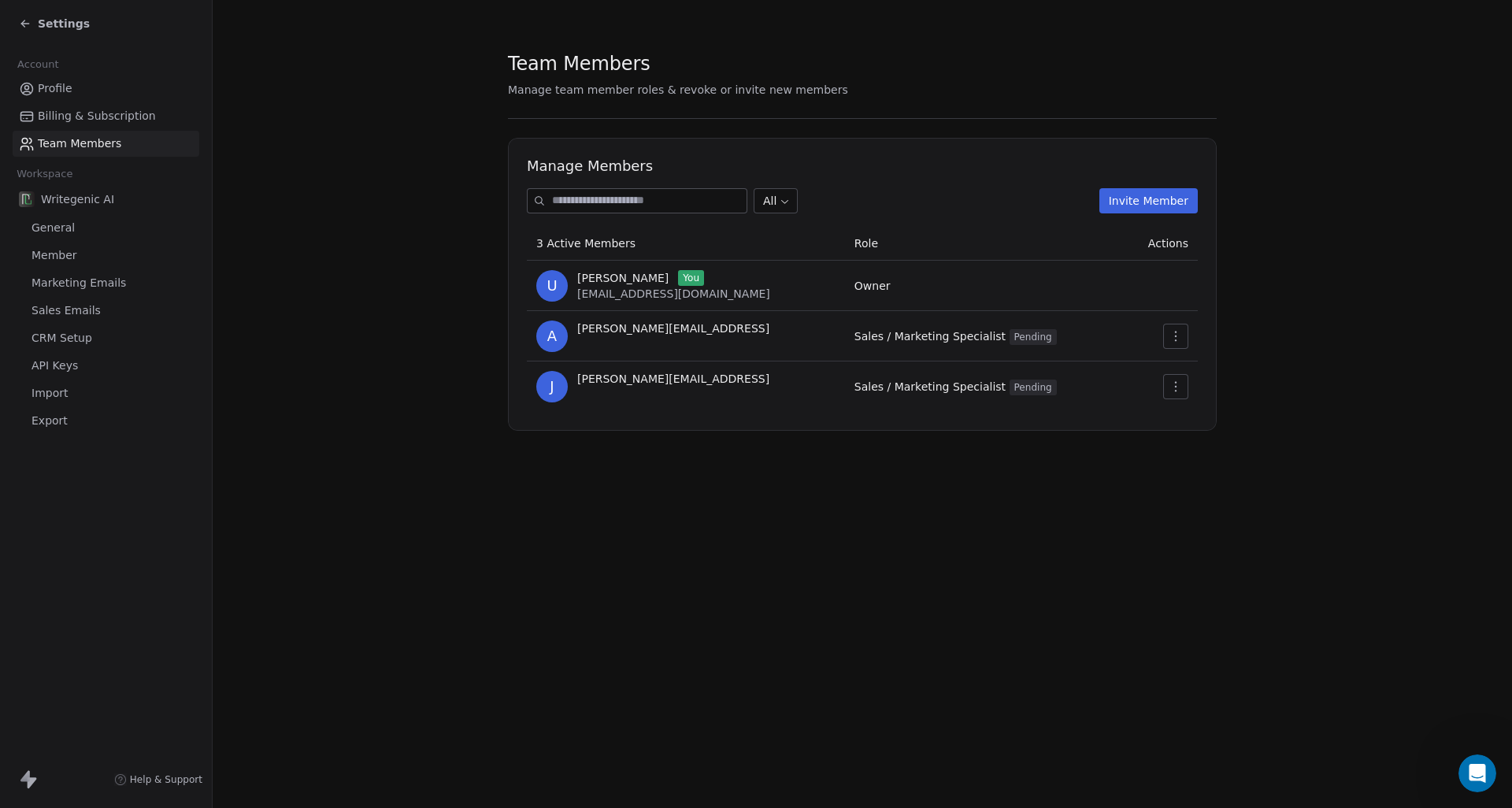
click at [90, 118] on span "Billing & Subscription" at bounding box center [97, 116] width 119 height 17
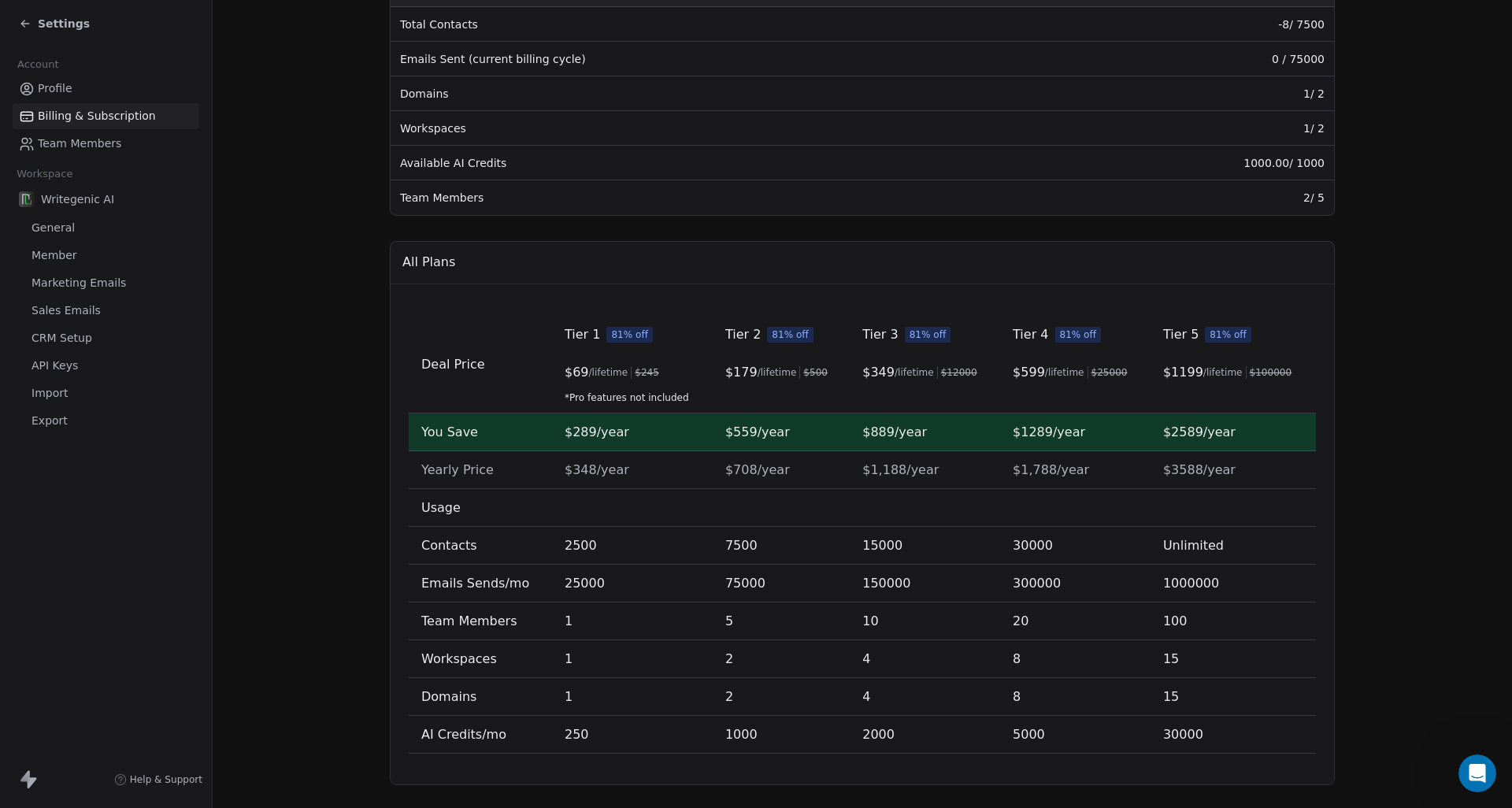
scroll to position [314, 0]
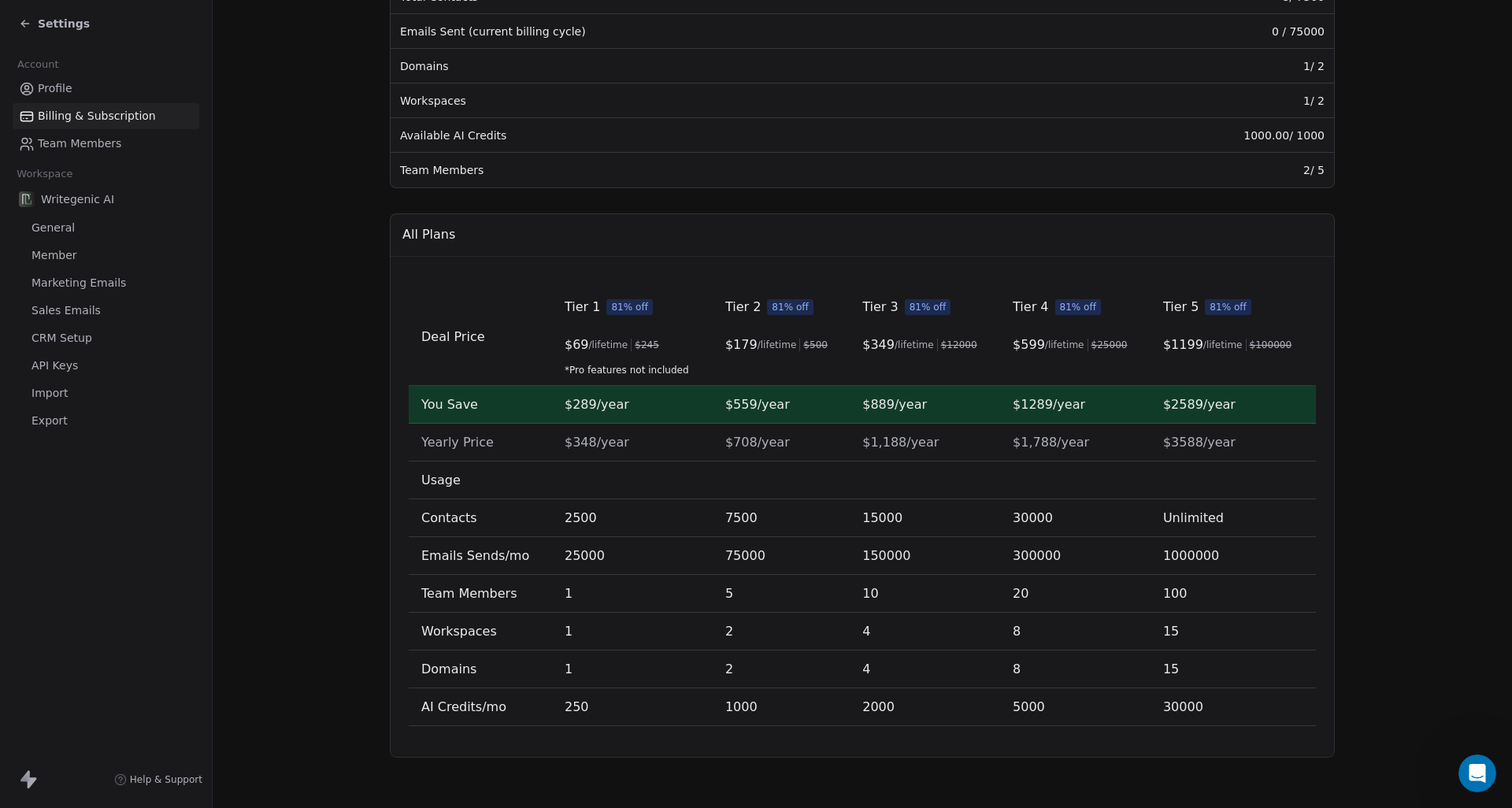
click at [86, 87] on link "Profile" at bounding box center [106, 88] width 187 height 26
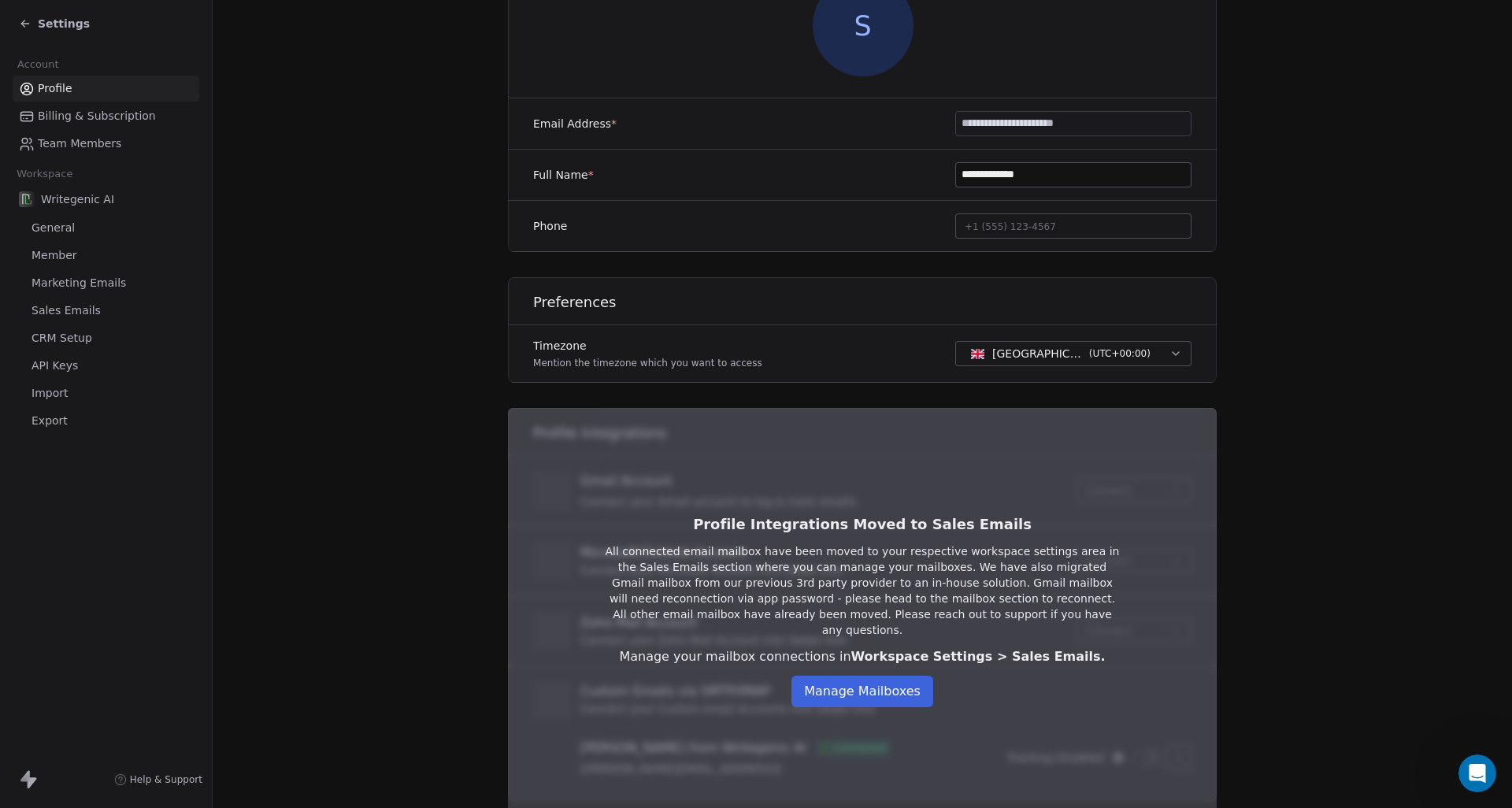
scroll to position [261, 0]
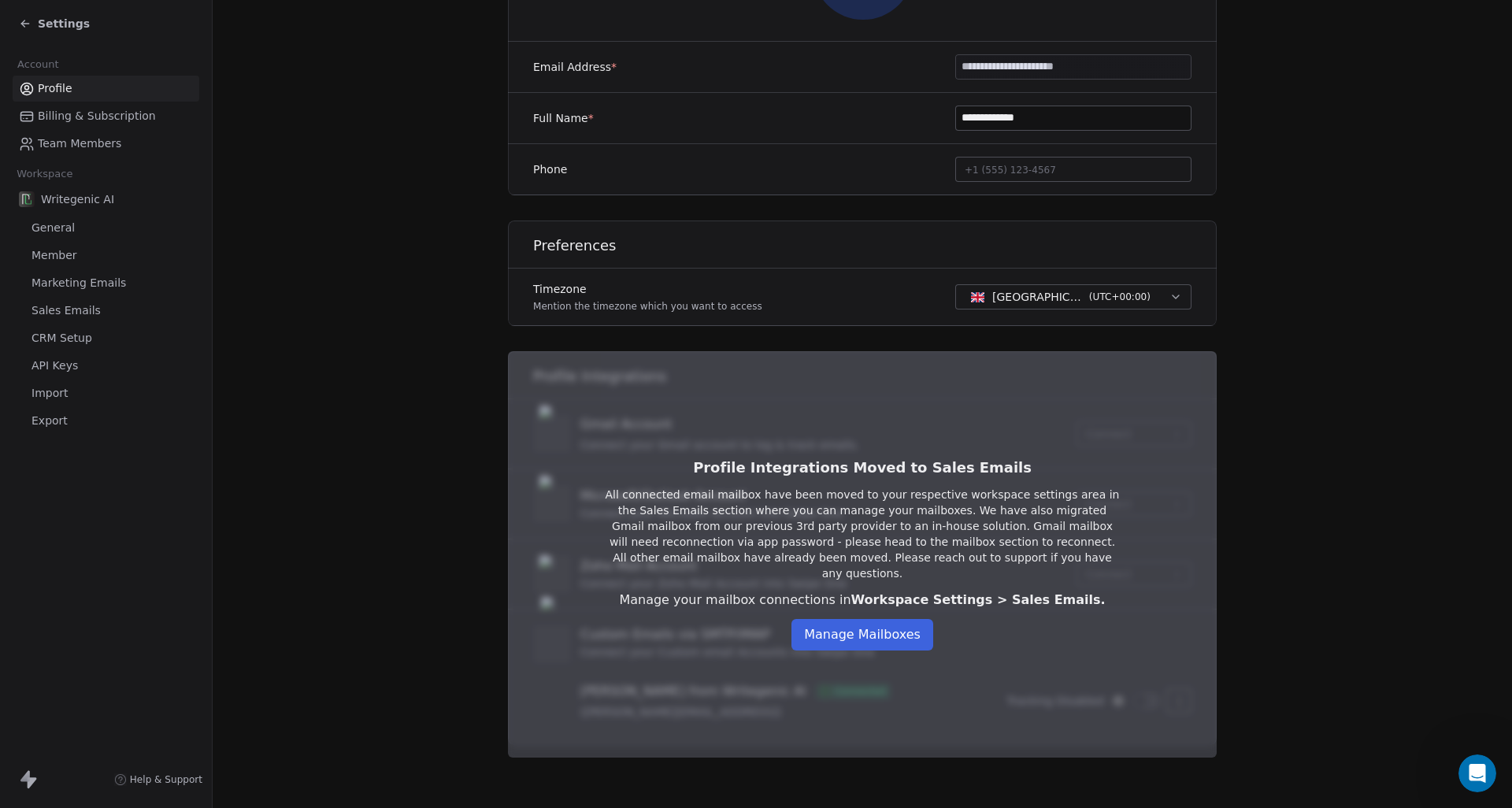
click at [26, 20] on icon at bounding box center [24, 23] width 13 height 13
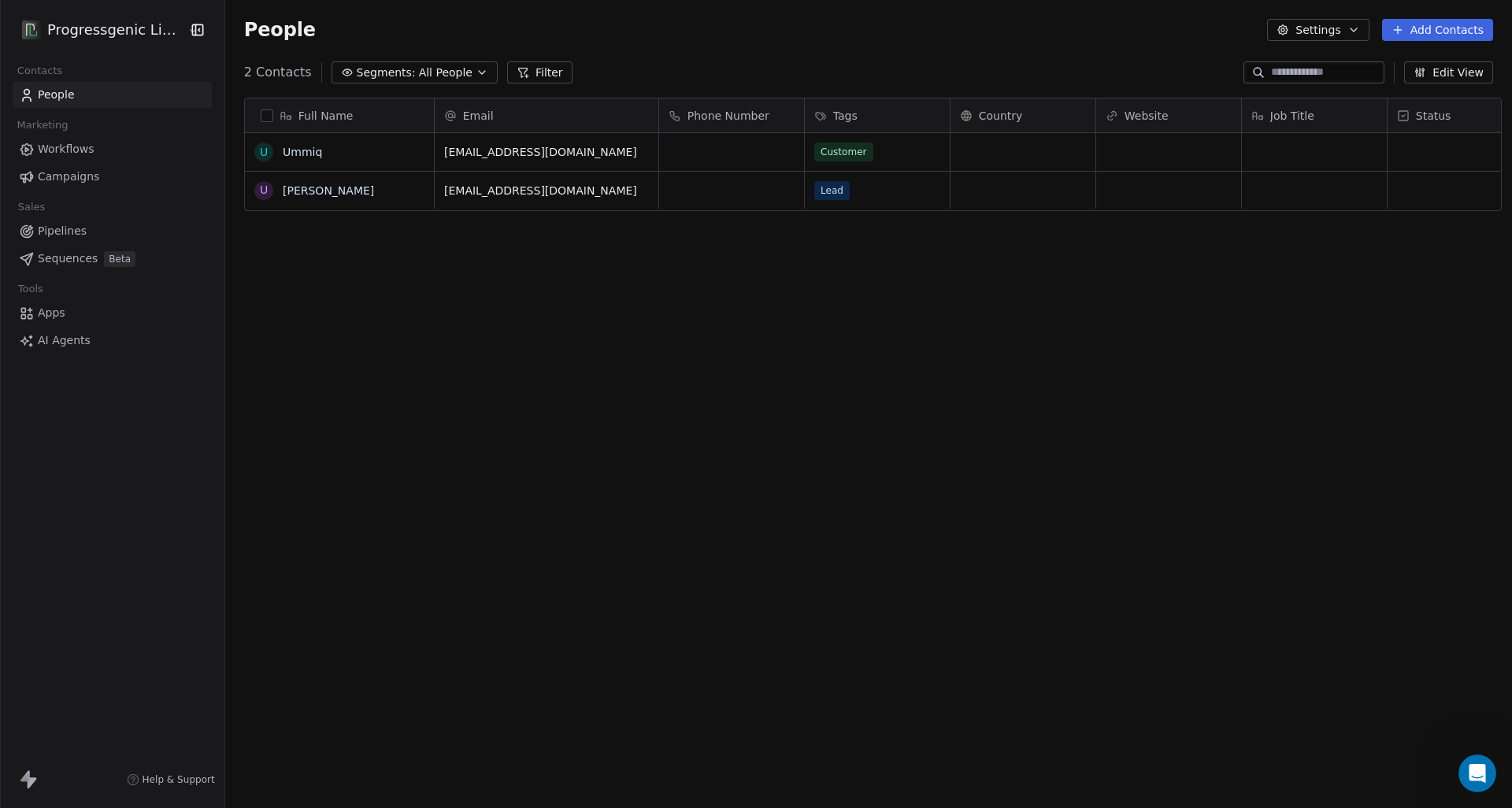
scroll to position [711, 1295]
click at [1357, 34] on icon "button" at bounding box center [1354, 29] width 13 height 13
click at [1357, 34] on html "Progressgenic Limited Contacts People Marketing Workflows Campaigns Sales Pipel…" at bounding box center [756, 404] width 1512 height 808
click at [193, 27] on icon "button" at bounding box center [197, 30] width 16 height 16
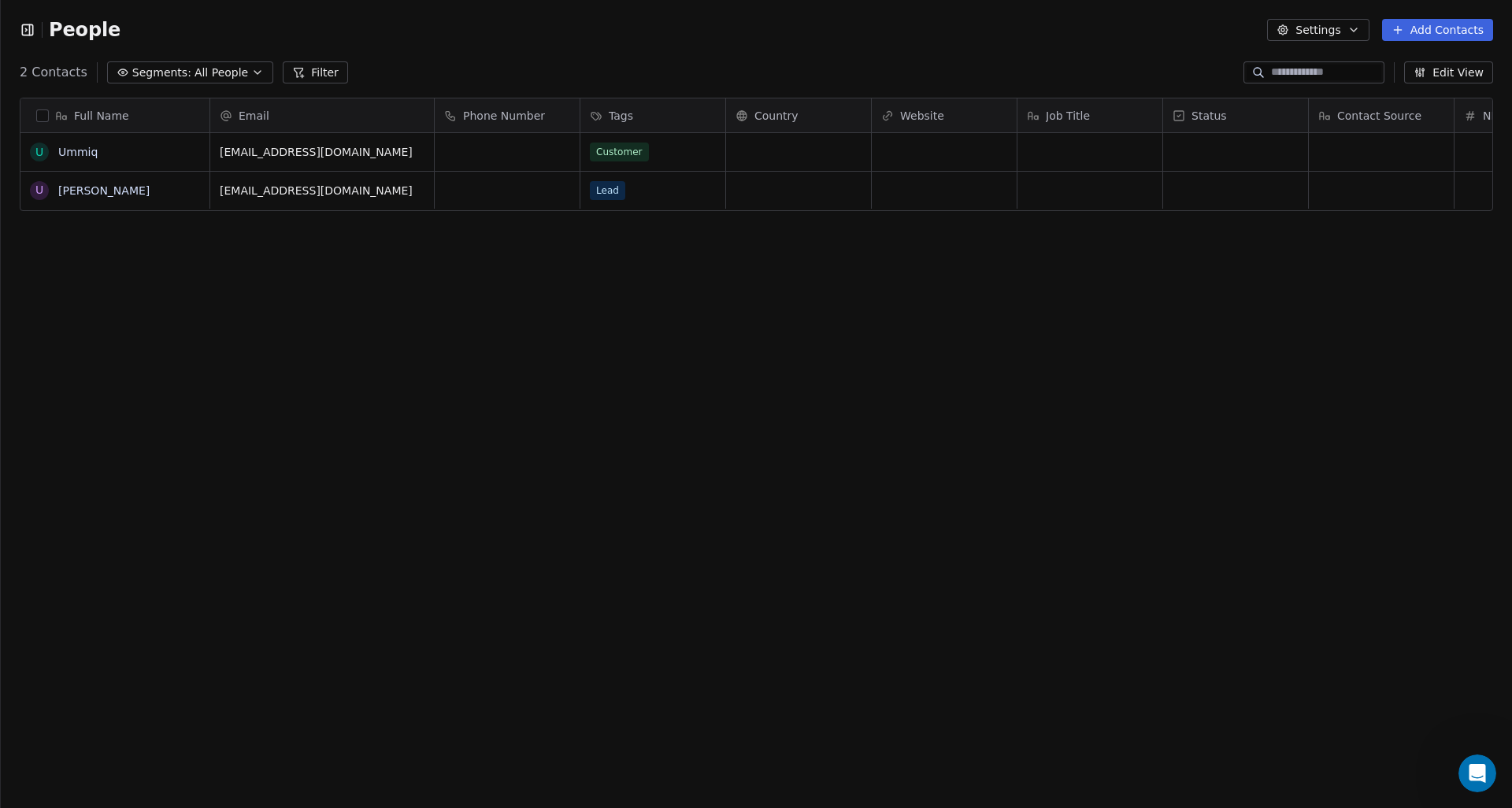
scroll to position [1, 1]
click at [28, 29] on icon "button" at bounding box center [27, 30] width 16 height 16
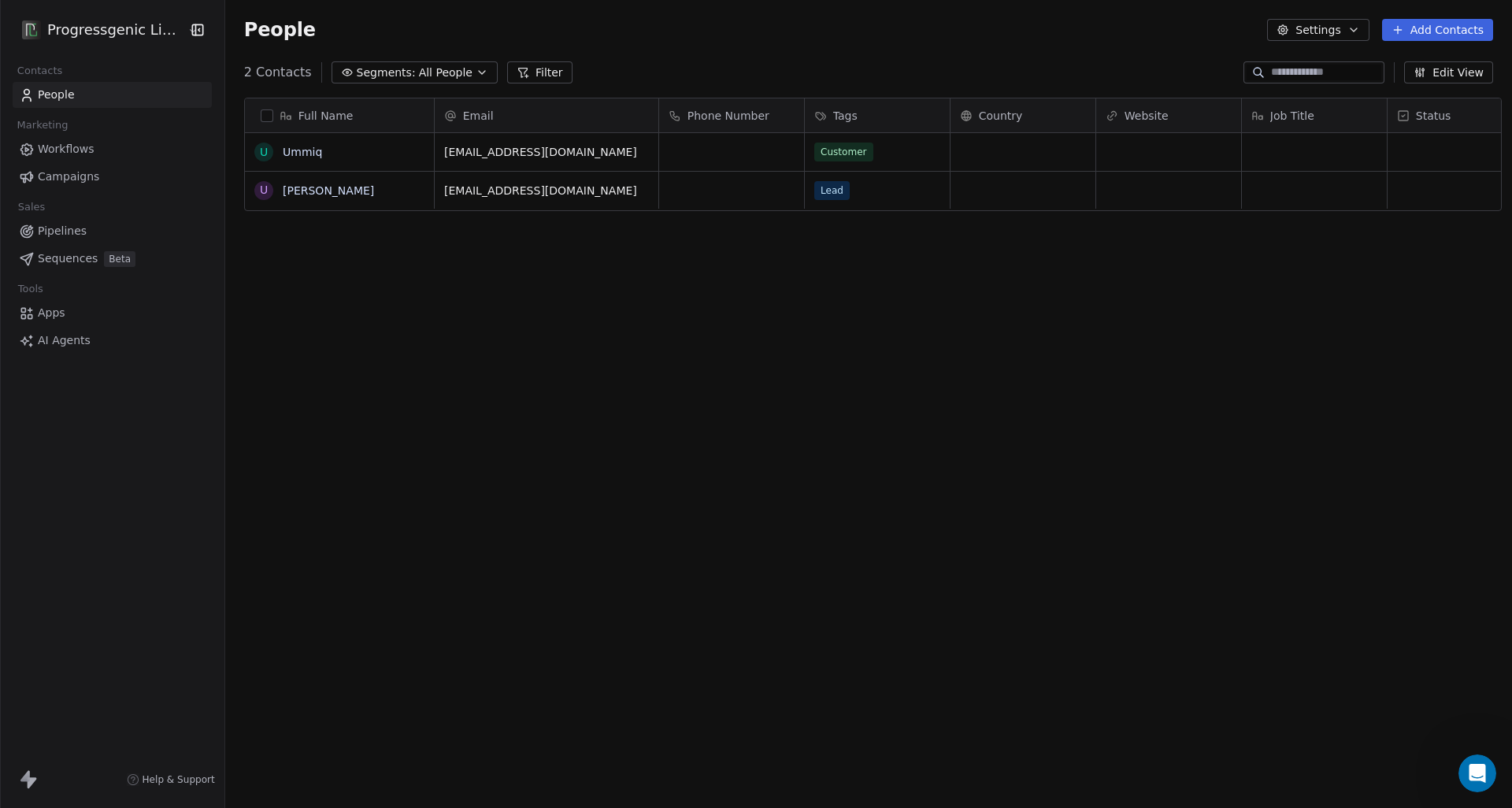
scroll to position [711, 1295]
click at [62, 35] on html "Progressgenic Limited Contacts People Marketing Workflows Campaigns Sales Pipel…" at bounding box center [756, 404] width 1512 height 808
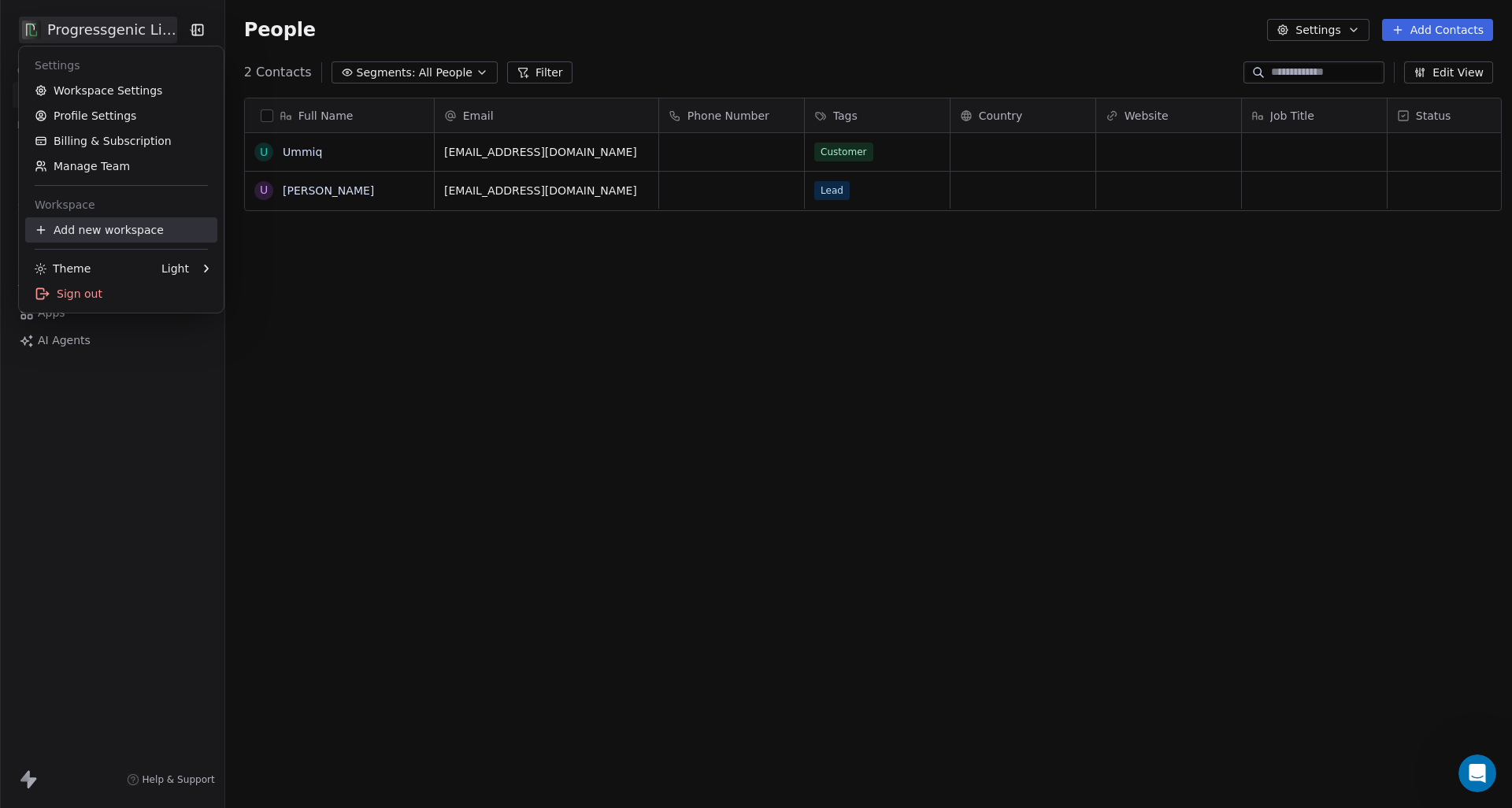
click at [102, 227] on div "Add new workspace" at bounding box center [121, 230] width 192 height 25
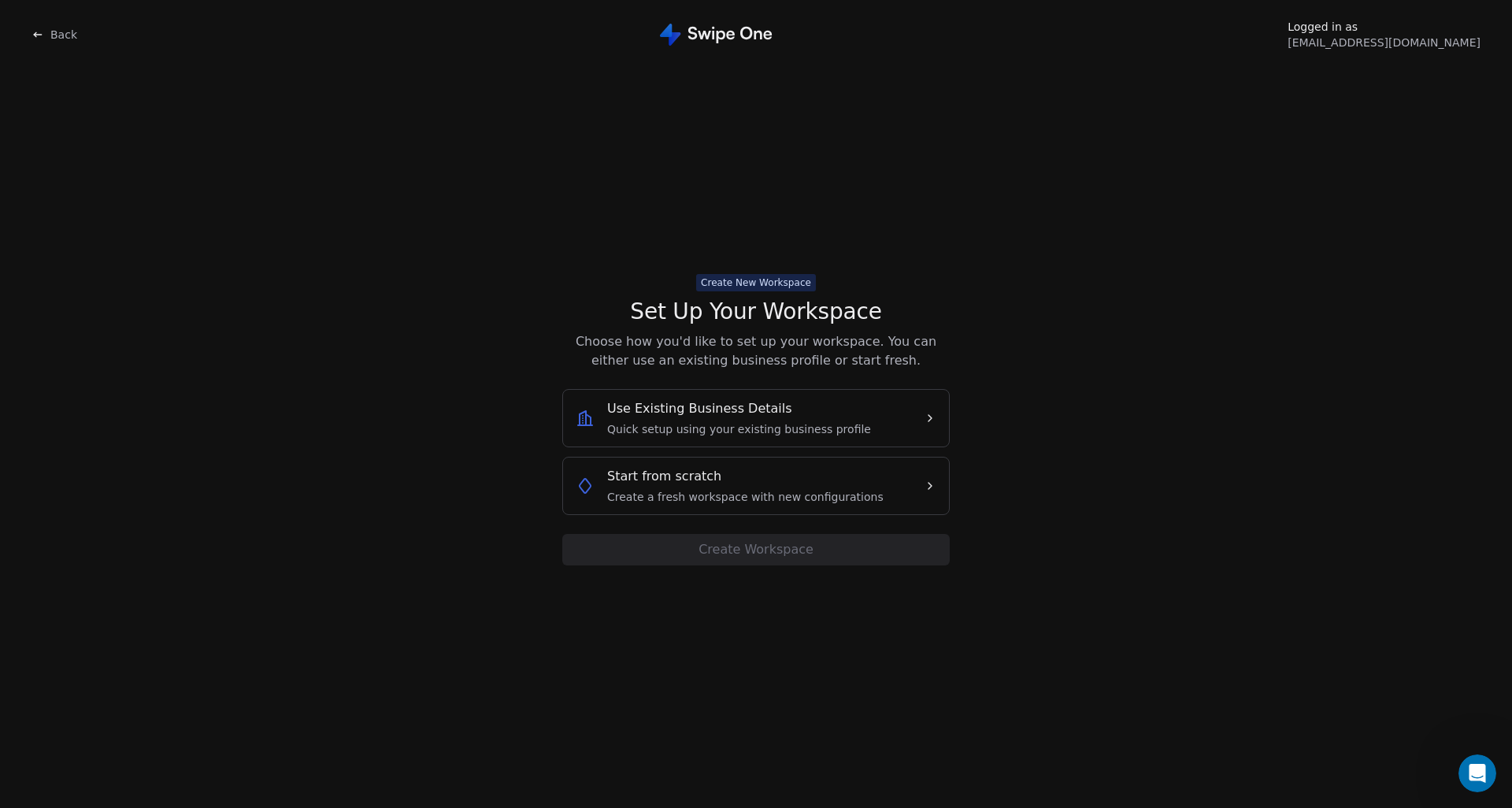
click at [661, 467] on span "Start from scratch" at bounding box center [665, 476] width 115 height 18
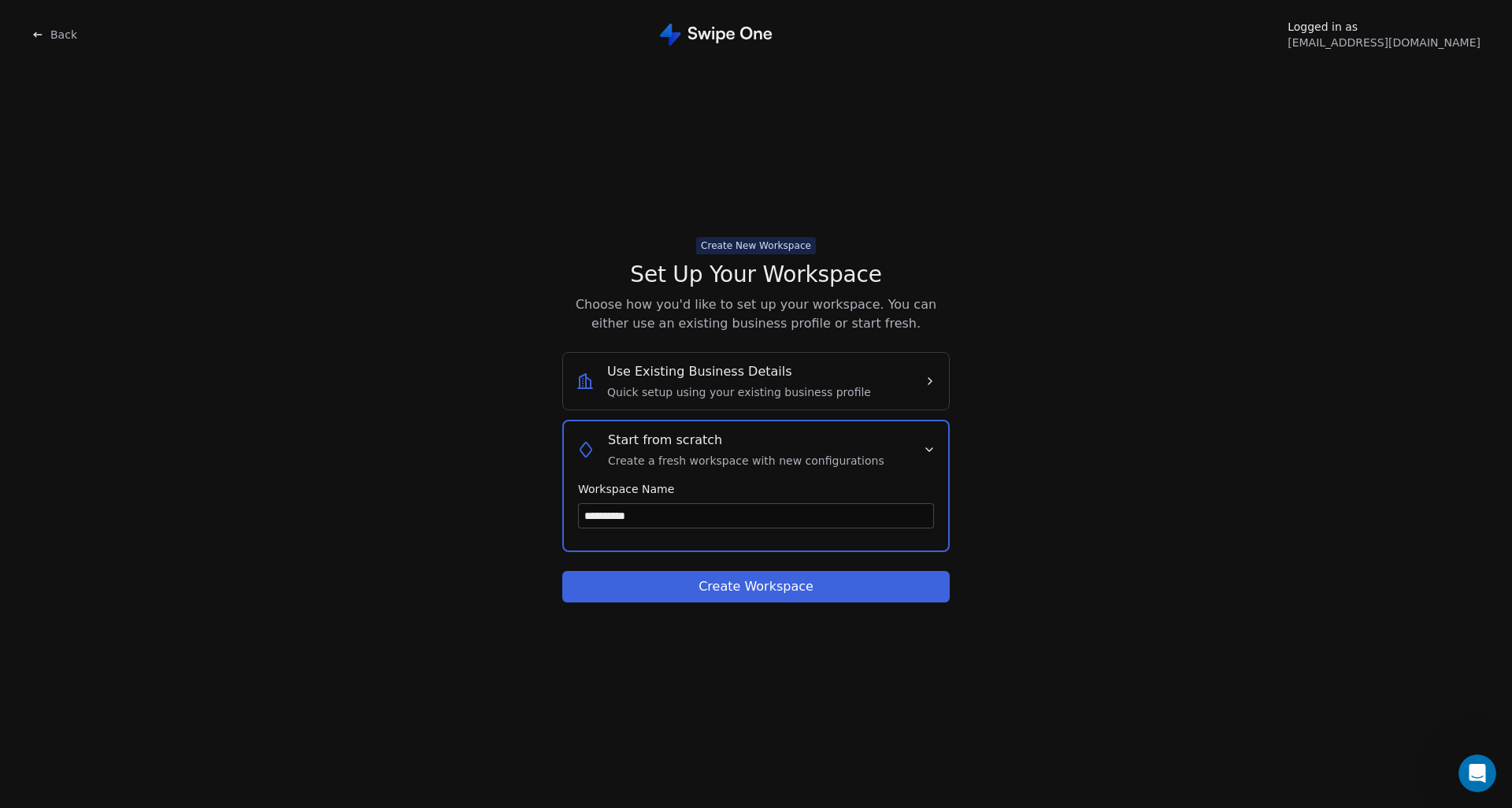
type input "**********"
click at [864, 517] on input "**********" at bounding box center [756, 516] width 355 height 23
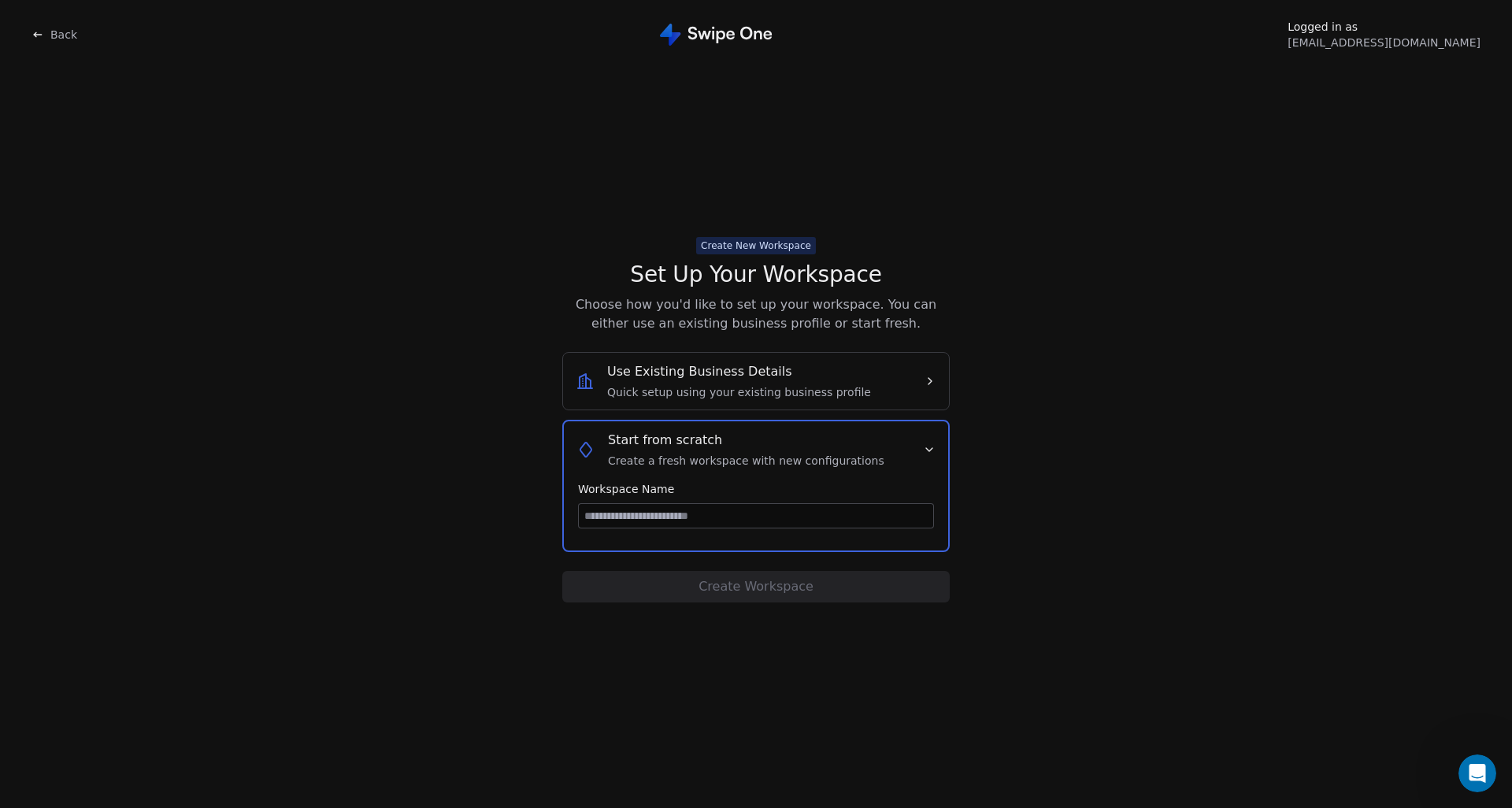
click at [859, 388] on div "Use Existing Business Details Quick setup using your existing business profile" at bounding box center [742, 381] width 335 height 38
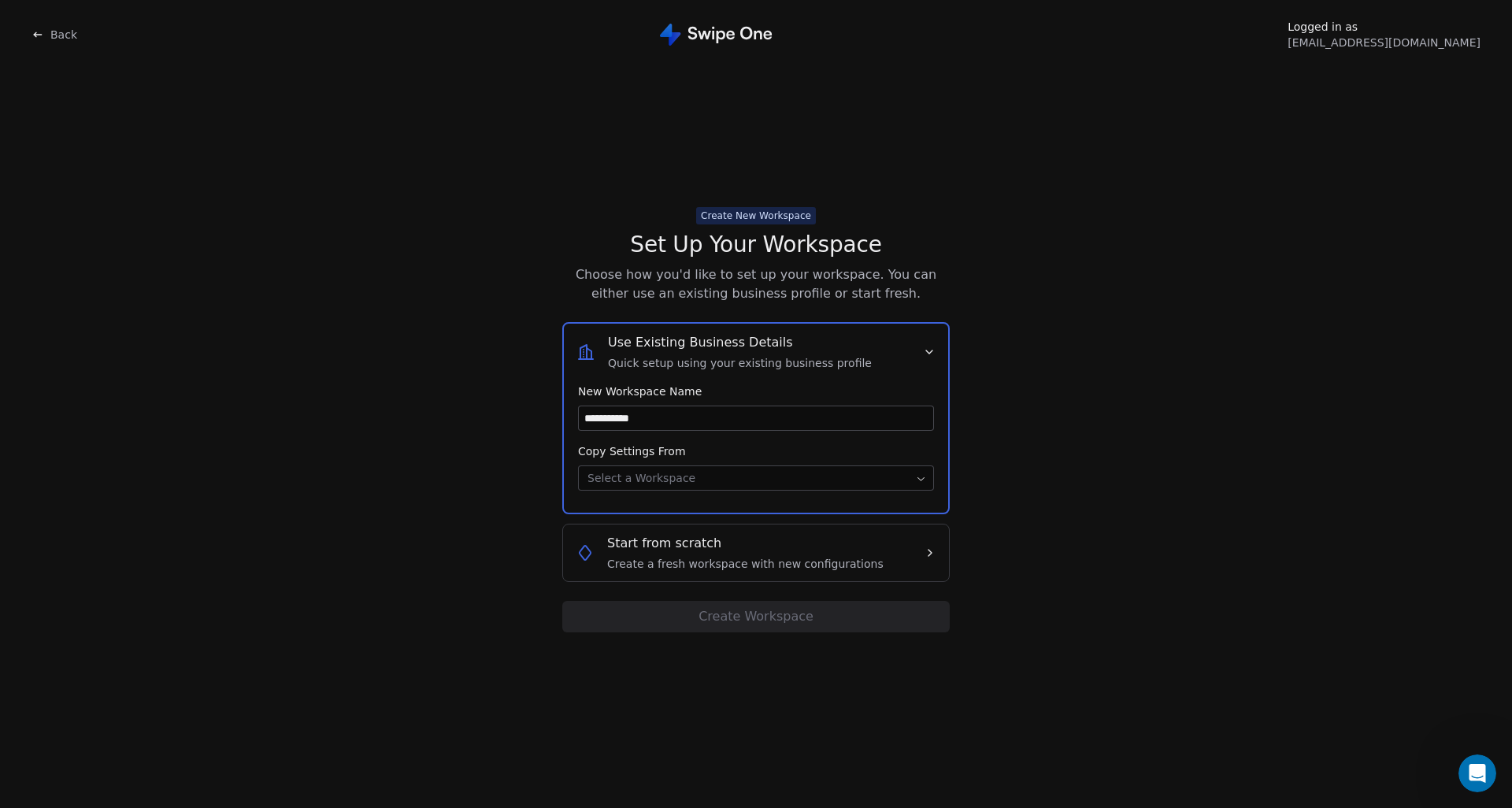
type input "**********"
click at [760, 477] on body "**********" at bounding box center [756, 404] width 1512 height 808
click at [760, 442] on html "**********" at bounding box center [756, 404] width 1512 height 808
click at [754, 542] on div "Start from scratch Create a fresh workspace with new configurations" at bounding box center [745, 552] width 276 height 38
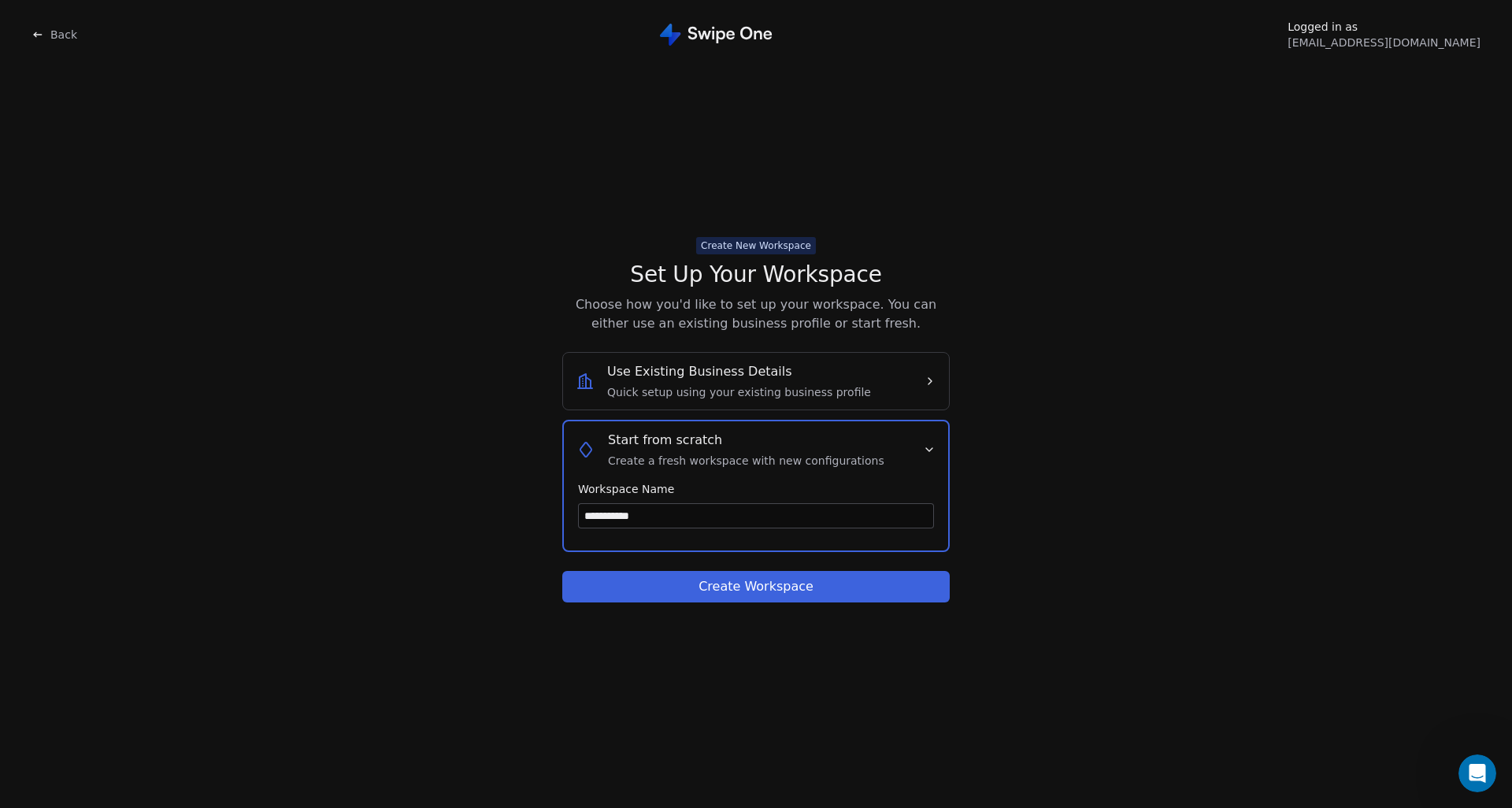
click at [768, 591] on button "Create Workspace" at bounding box center [756, 587] width 388 height 31
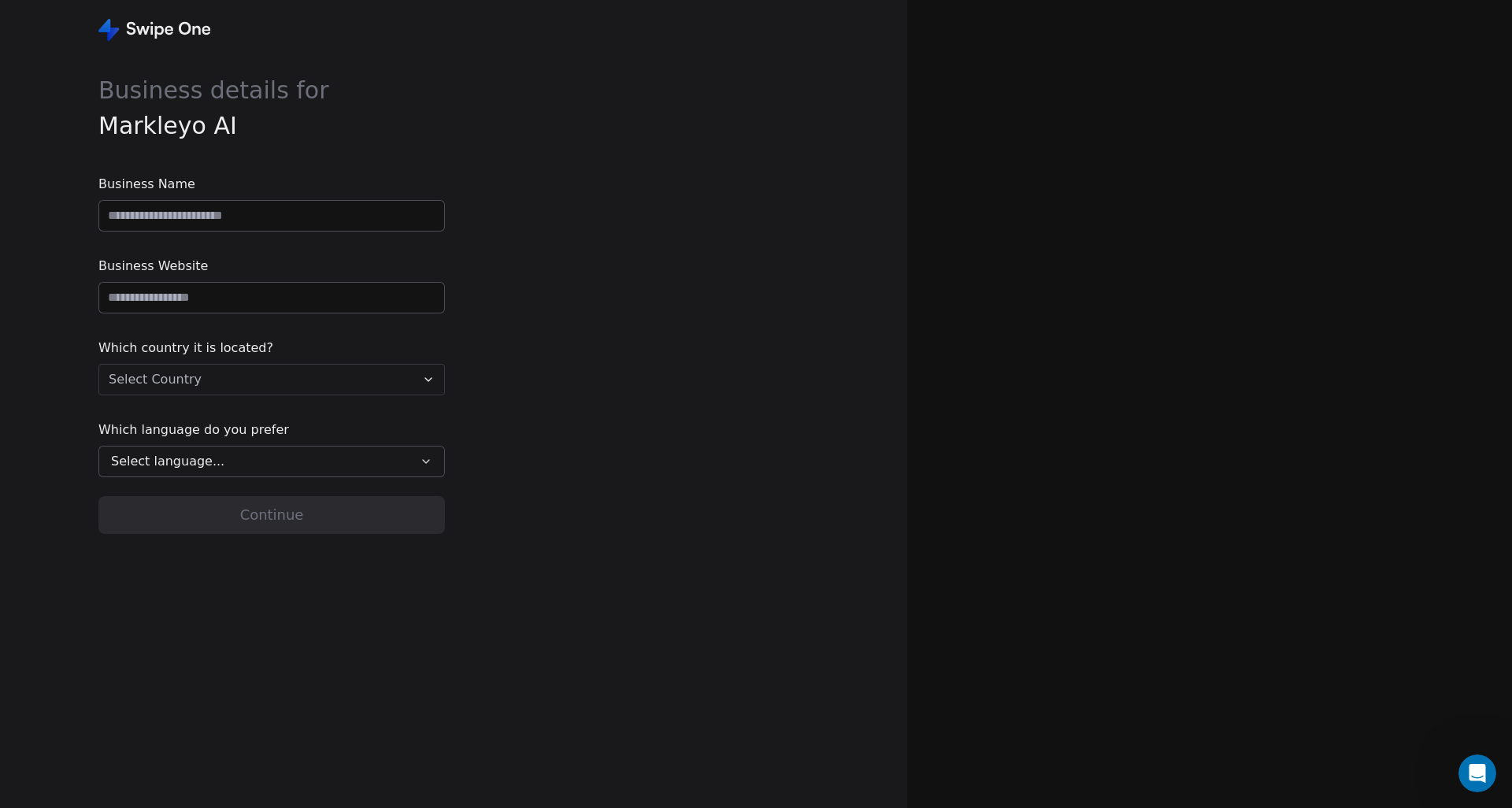
click at [323, 209] on input at bounding box center [271, 216] width 345 height 30
type input "**********"
click at [320, 297] on input "url" at bounding box center [271, 297] width 345 height 30
type input "**********"
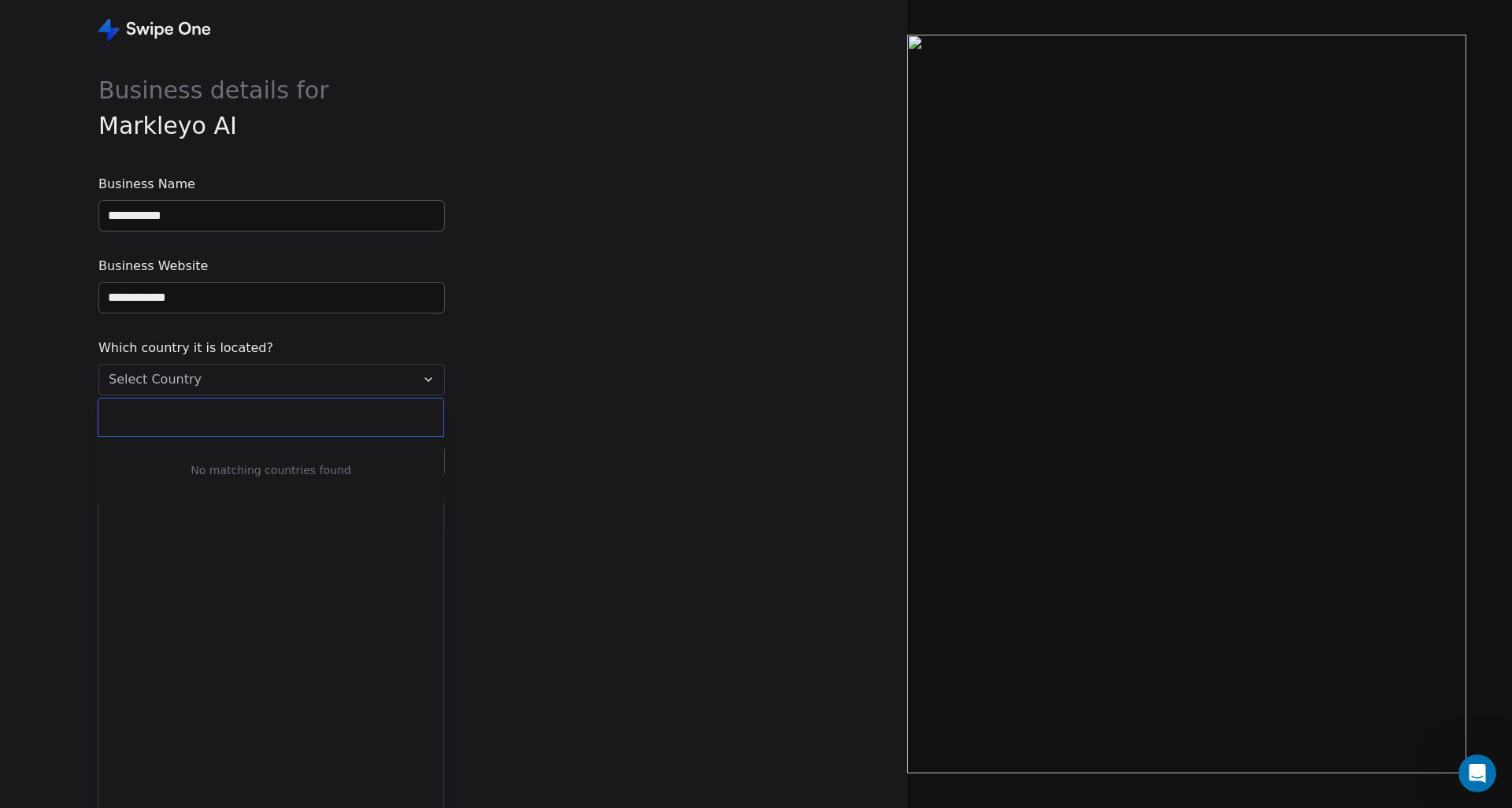
click at [290, 376] on html "**********" at bounding box center [756, 404] width 1512 height 808
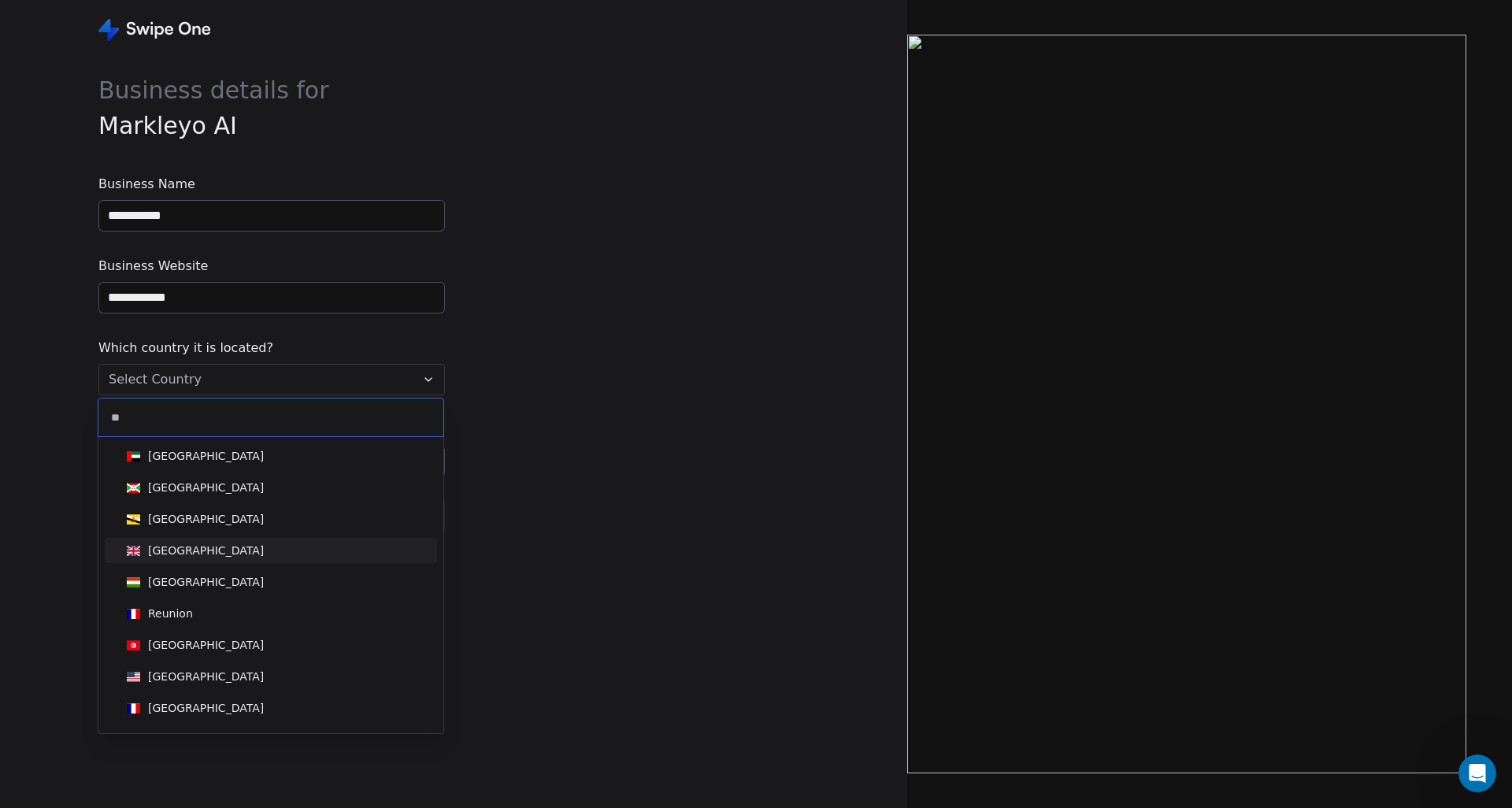
type input "**"
click at [258, 548] on div "[GEOGRAPHIC_DATA]" at bounding box center [271, 551] width 301 height 17
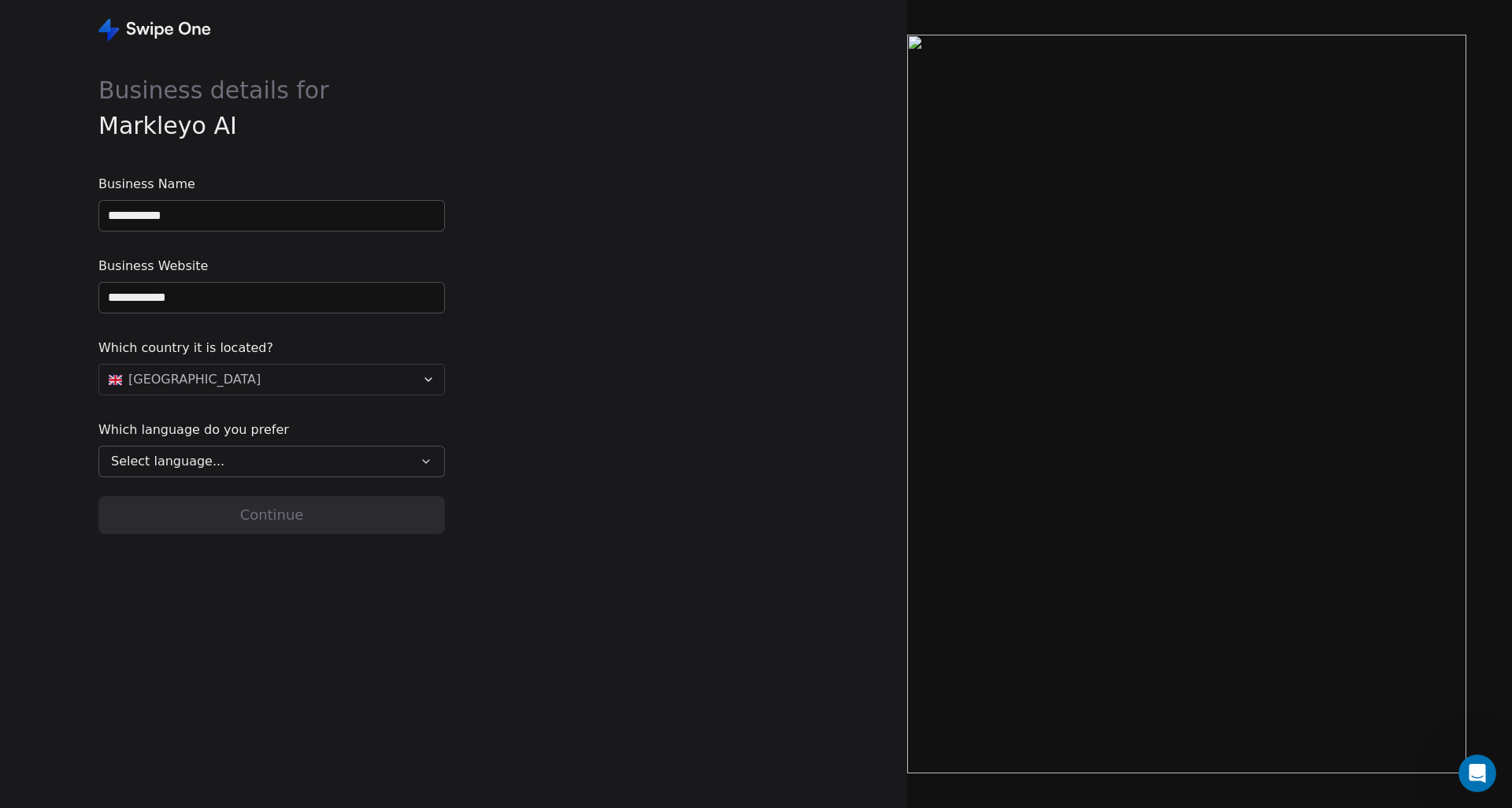
click at [286, 469] on div "Select language..." at bounding box center [260, 460] width 299 height 18
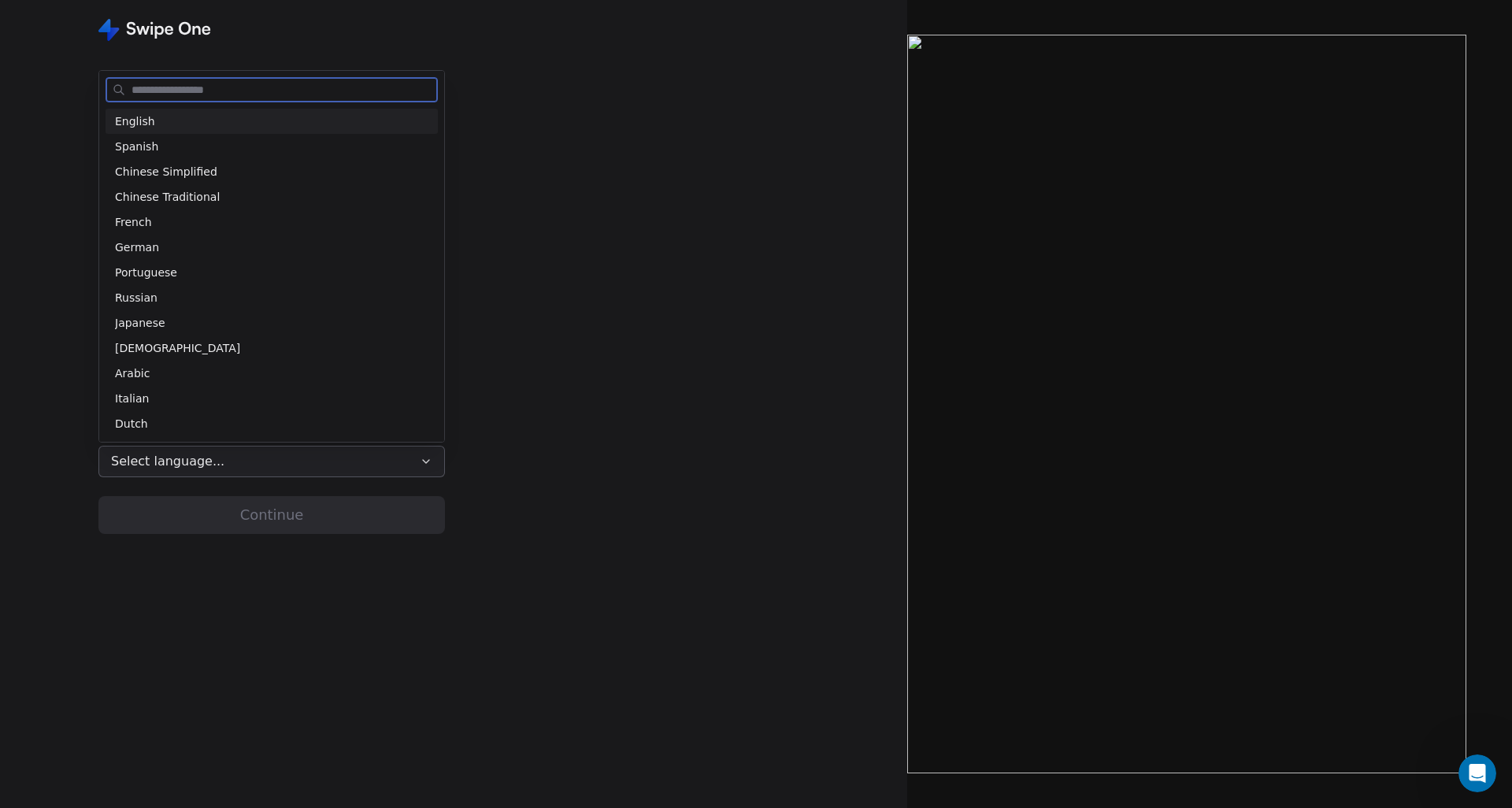
click at [227, 112] on div "English" at bounding box center [272, 121] width 332 height 25
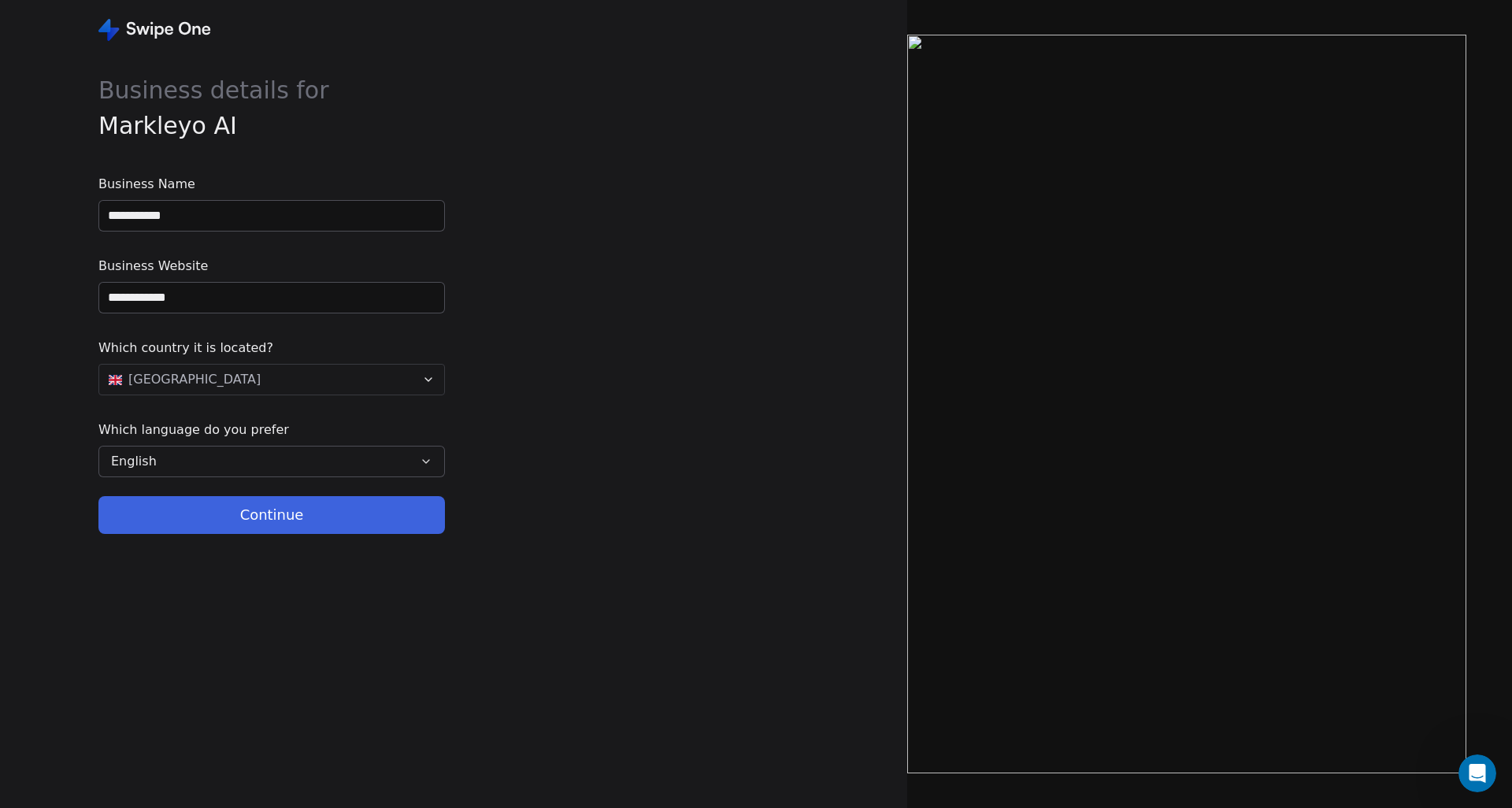
click at [279, 522] on button "Continue" at bounding box center [271, 515] width 347 height 38
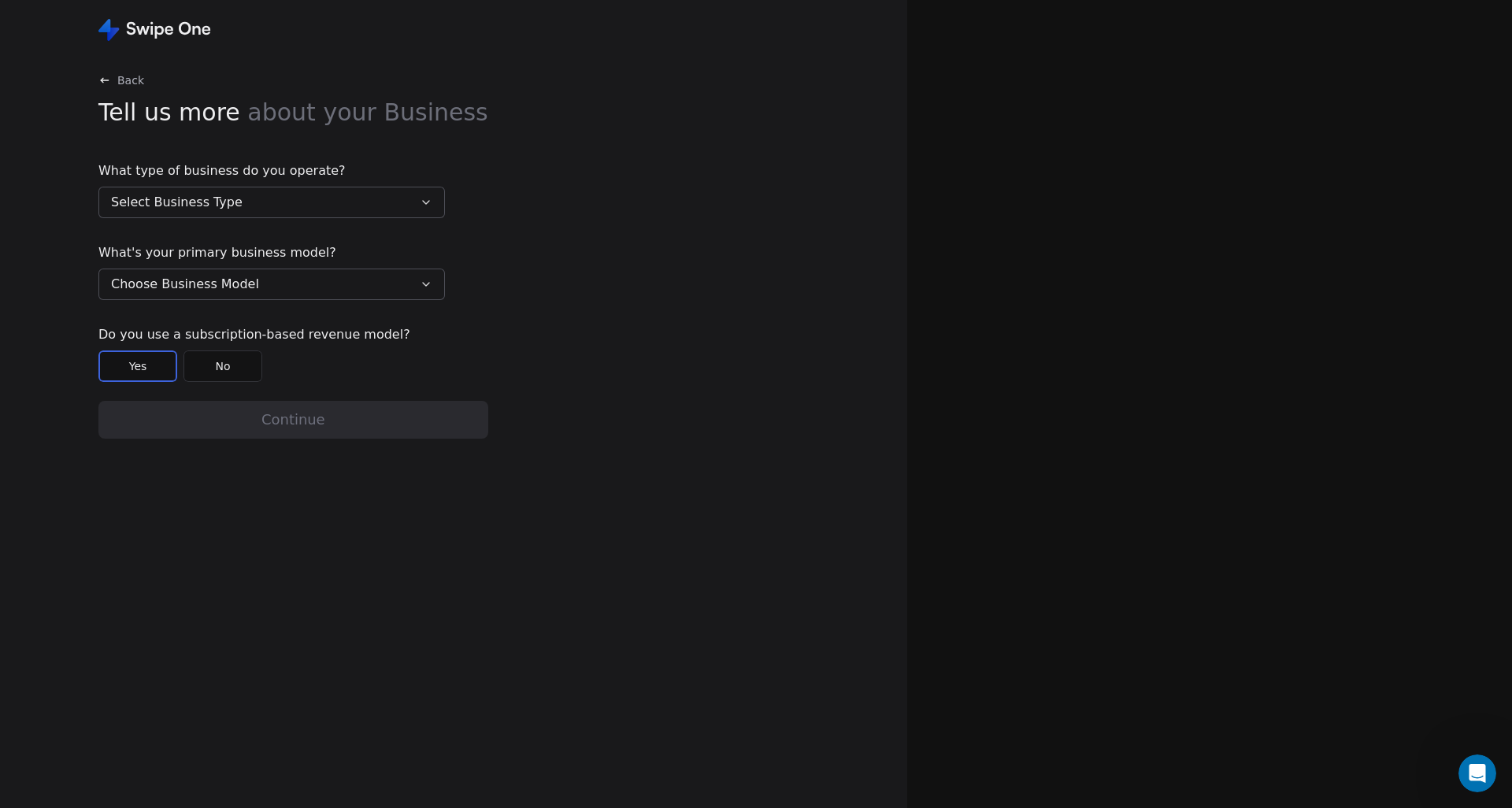
click at [411, 193] on button "Select Business Type" at bounding box center [271, 202] width 347 height 31
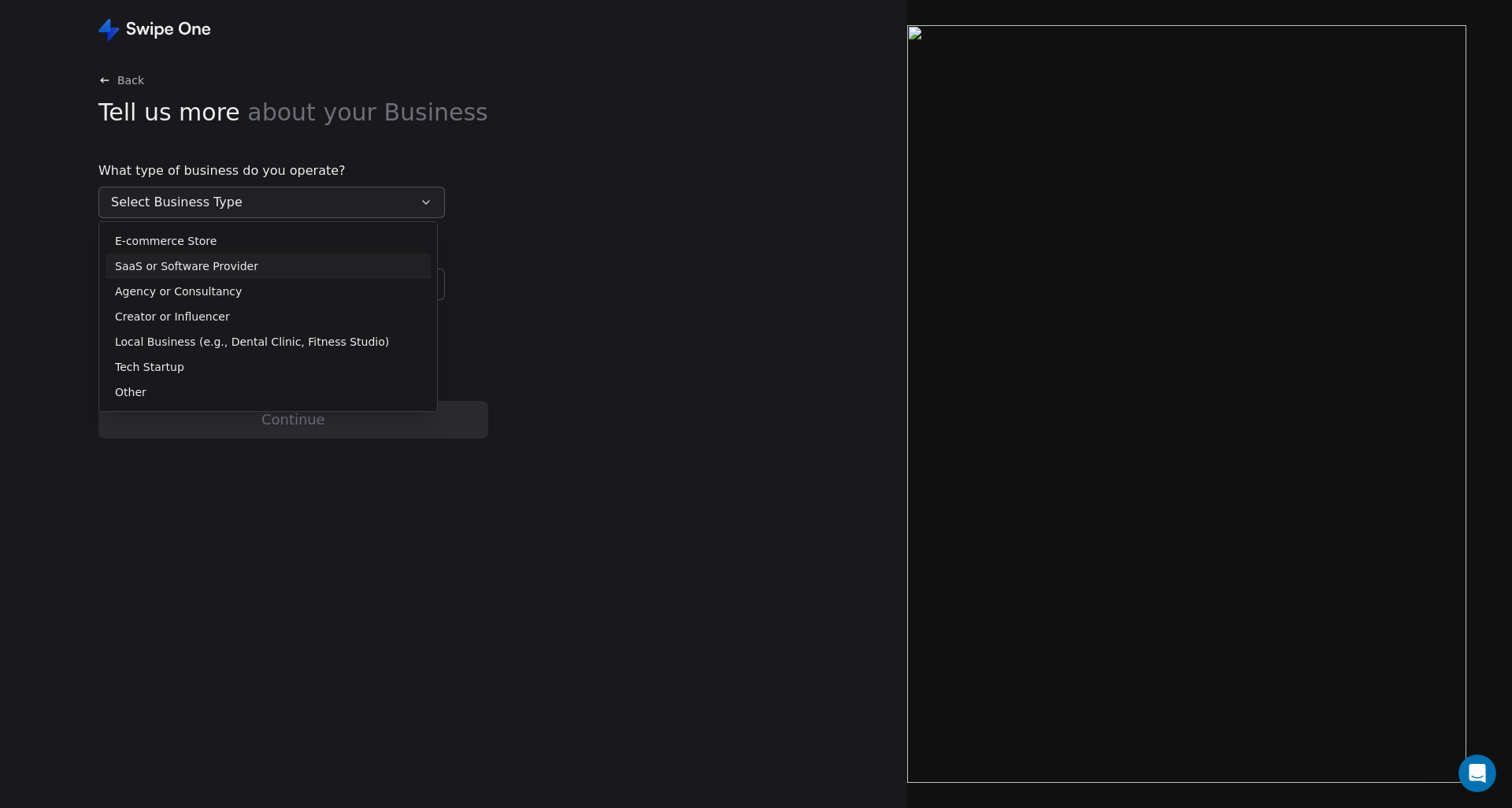
click at [363, 260] on div "SaaS or Software Provider" at bounding box center [267, 266] width 306 height 17
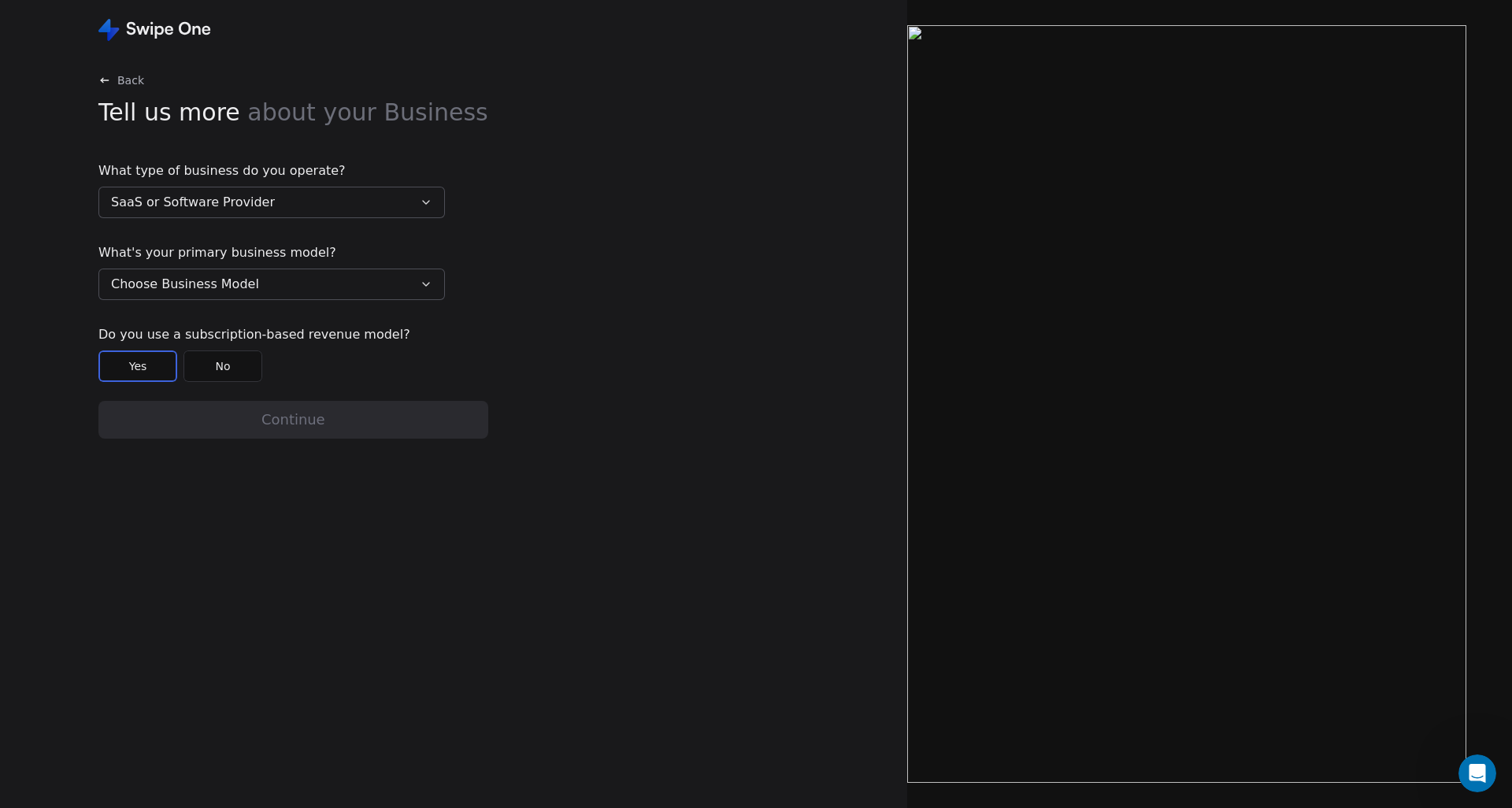
click at [400, 282] on button "Choose Business Model" at bounding box center [271, 284] width 347 height 31
click at [385, 319] on div "Business to Business (B2B)" at bounding box center [267, 322] width 306 height 17
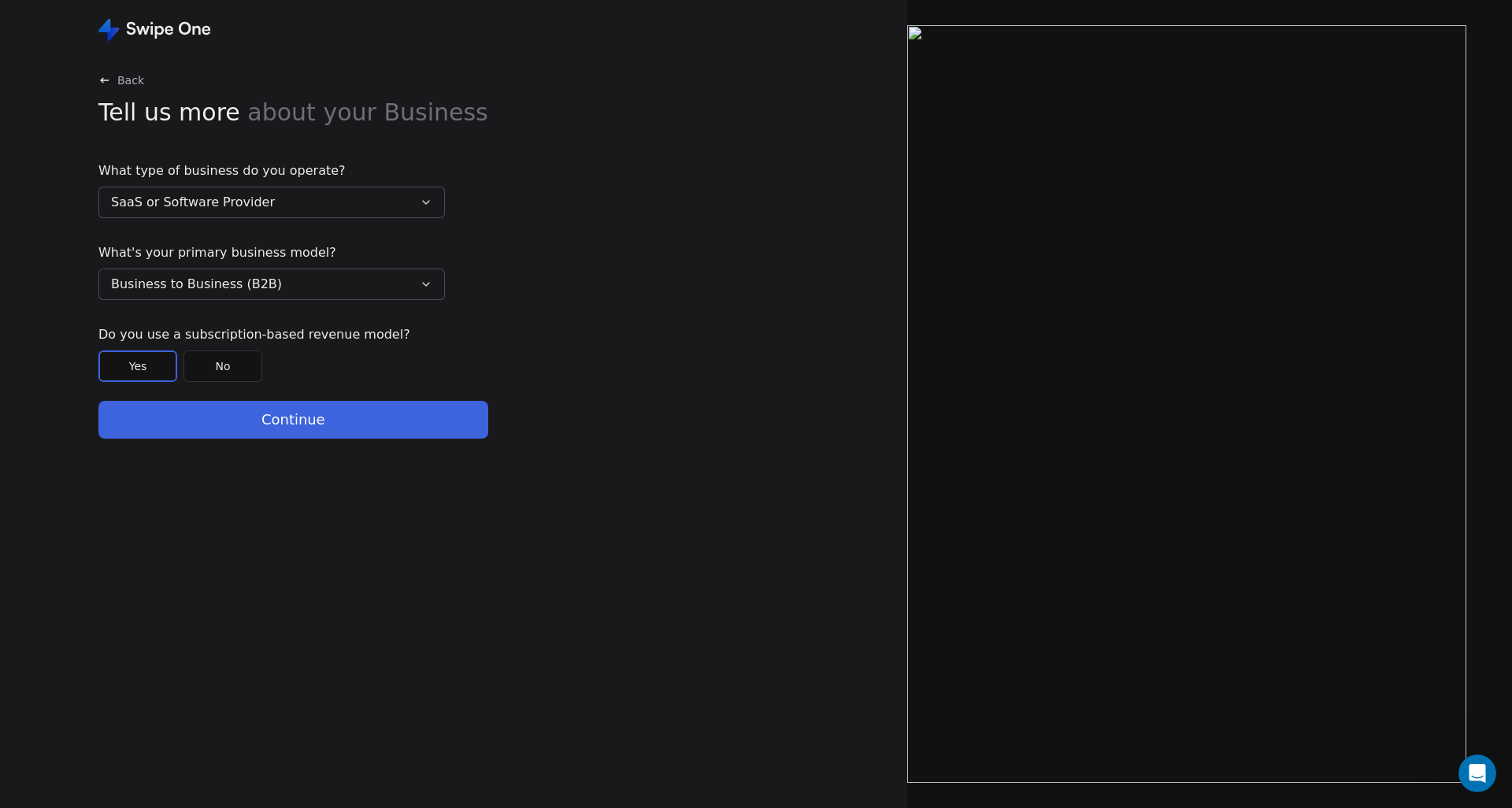
click at [128, 367] on button "Yes" at bounding box center [137, 366] width 79 height 31
click at [198, 415] on button "Continue" at bounding box center [292, 420] width 390 height 38
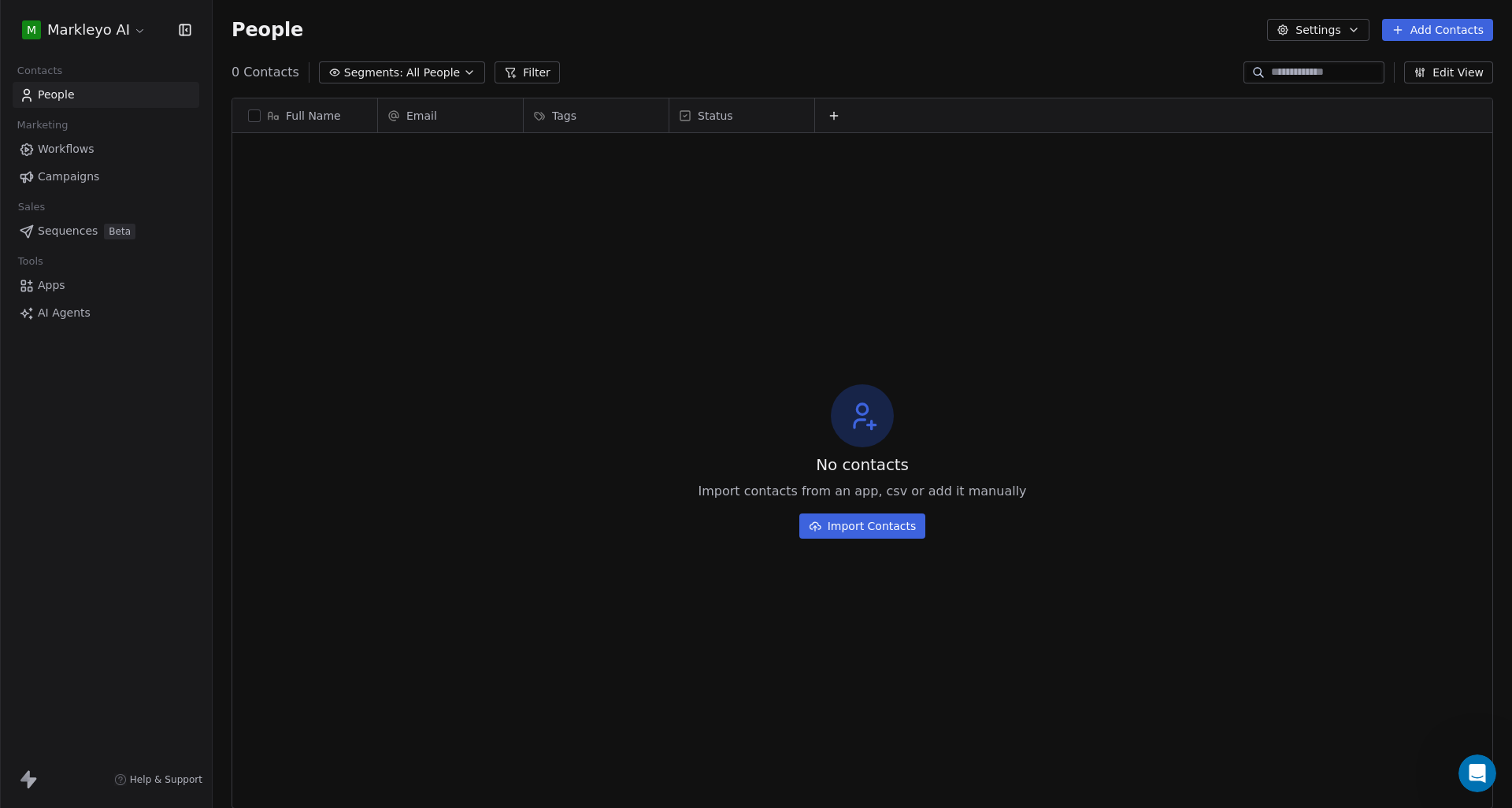
scroll to position [711, 1299]
click at [133, 29] on html "M [PERSON_NAME] AI Contacts People Marketing Workflows Campaigns Sales Sequence…" at bounding box center [756, 404] width 1512 height 808
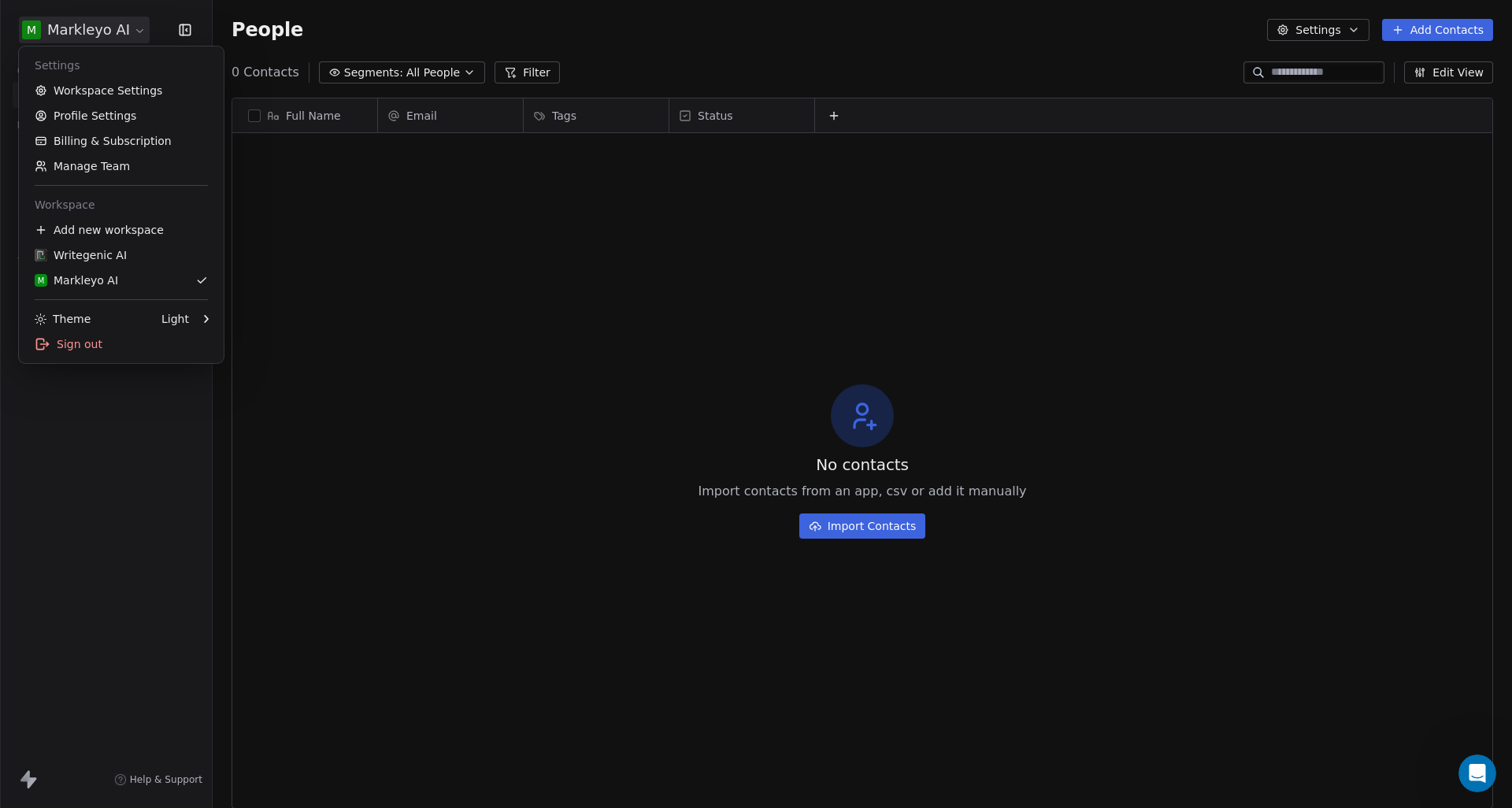
click at [133, 29] on html "M [PERSON_NAME] AI Contacts People Marketing Workflows Campaigns Sales Sequence…" at bounding box center [756, 404] width 1512 height 808
click at [111, 23] on html "M [PERSON_NAME] AI Contacts People Marketing Workflows Campaigns Sales Sequence…" at bounding box center [756, 404] width 1512 height 808
click at [115, 93] on link "Workspace Settings" at bounding box center [121, 90] width 192 height 25
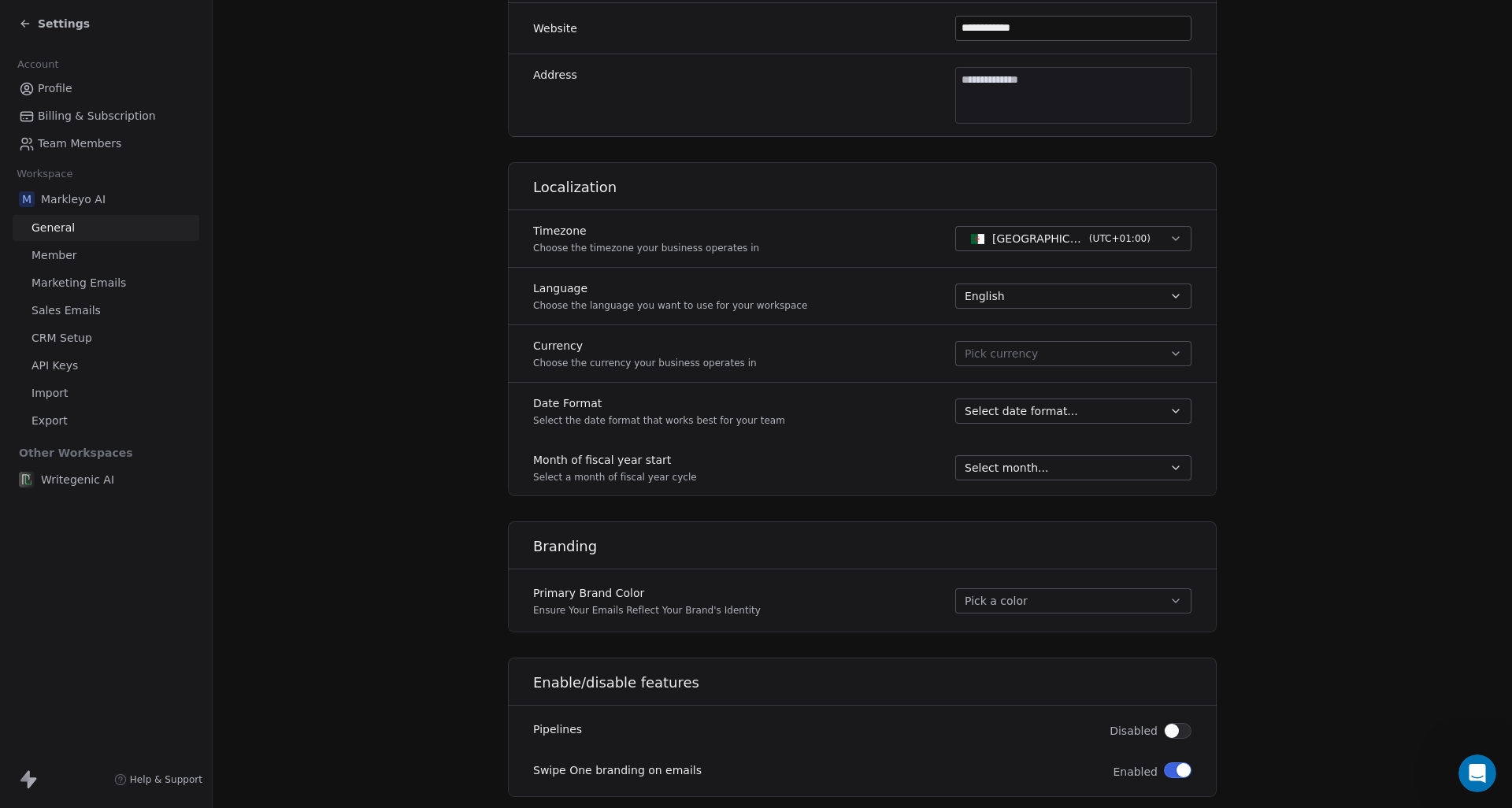
scroll to position [666, 0]
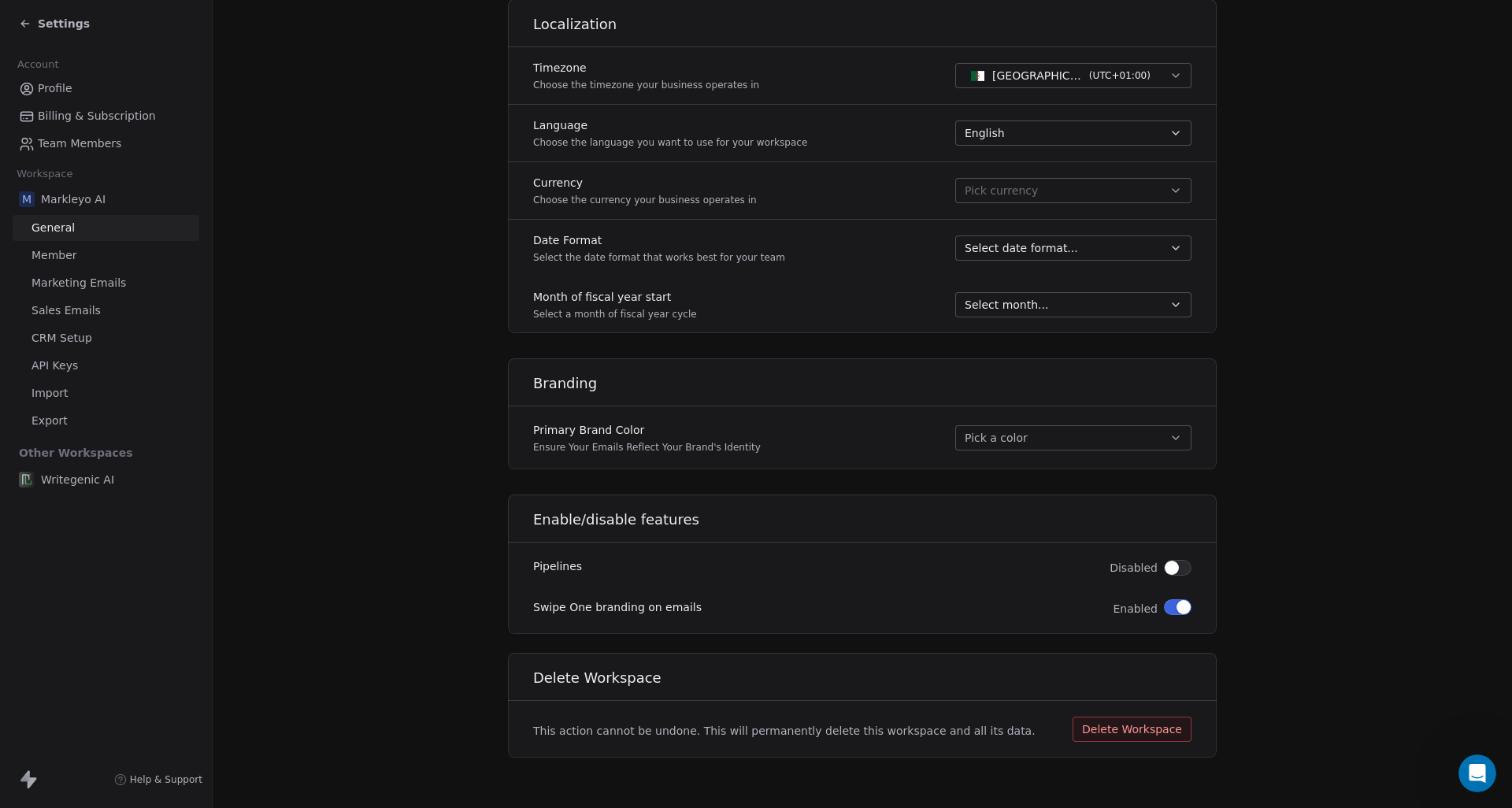
click at [1053, 446] on button "Pick a color" at bounding box center [1073, 438] width 236 height 25
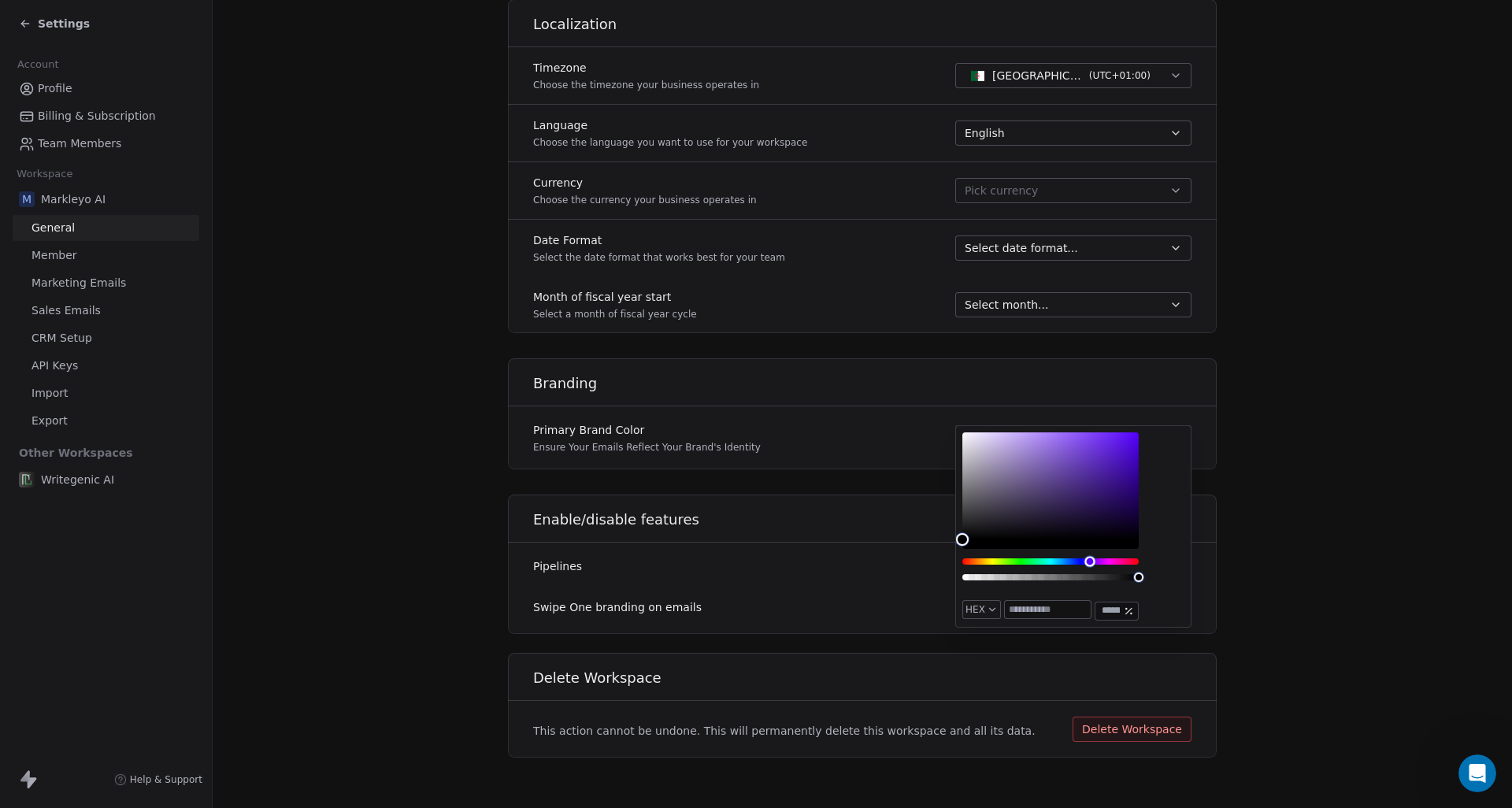
click at [1090, 560] on div "Hue" at bounding box center [1050, 561] width 177 height 6
drag, startPoint x: 1073, startPoint y: 483, endPoint x: 1099, endPoint y: 412, distance: 75.6
click at [1099, 412] on body "**********" at bounding box center [756, 404] width 1512 height 808
type input "*******"
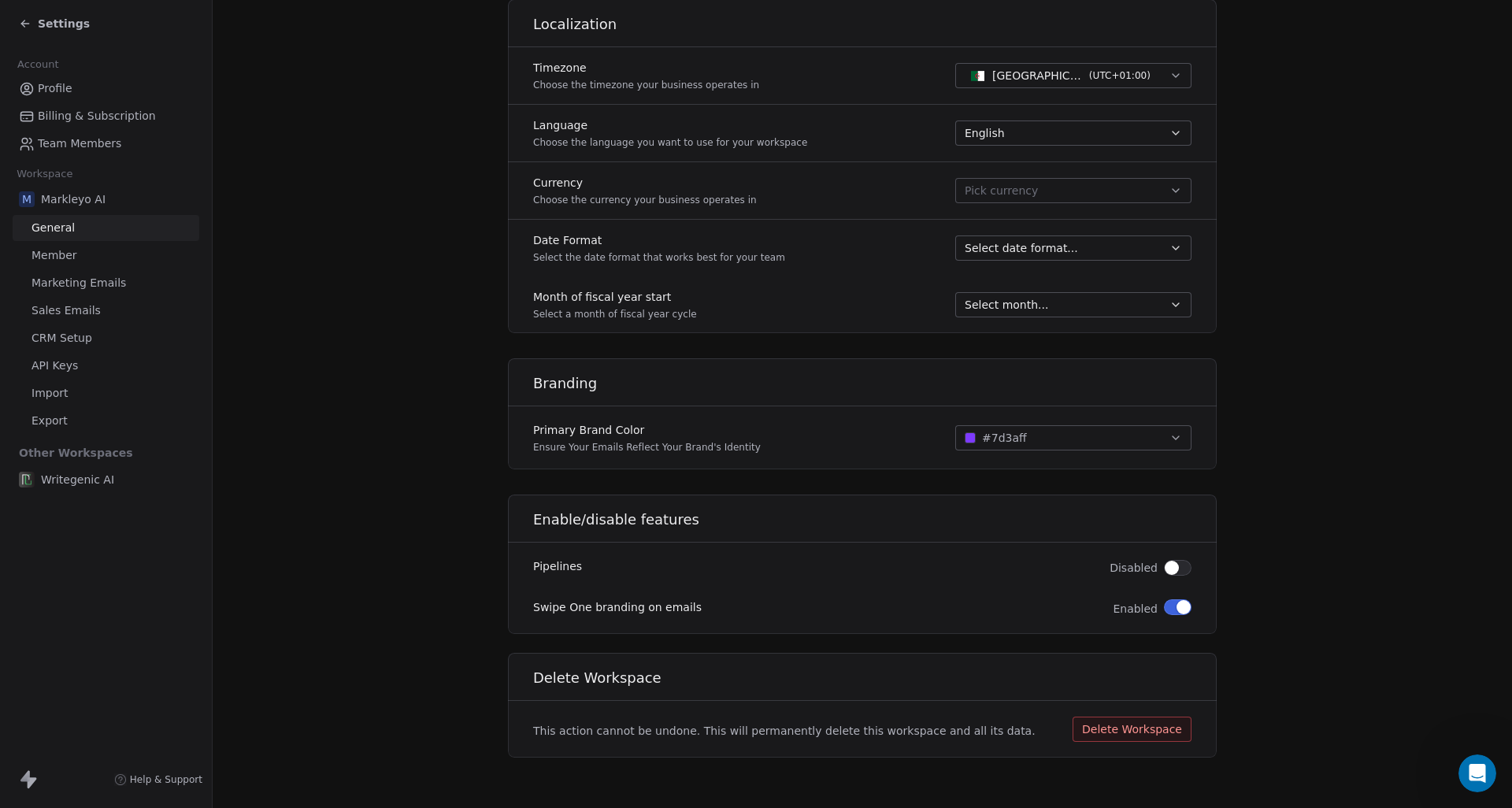
click at [894, 541] on div "Enable/disable features" at bounding box center [862, 513] width 728 height 57
click at [1093, 442] on button "#7d3aff" at bounding box center [1073, 438] width 236 height 25
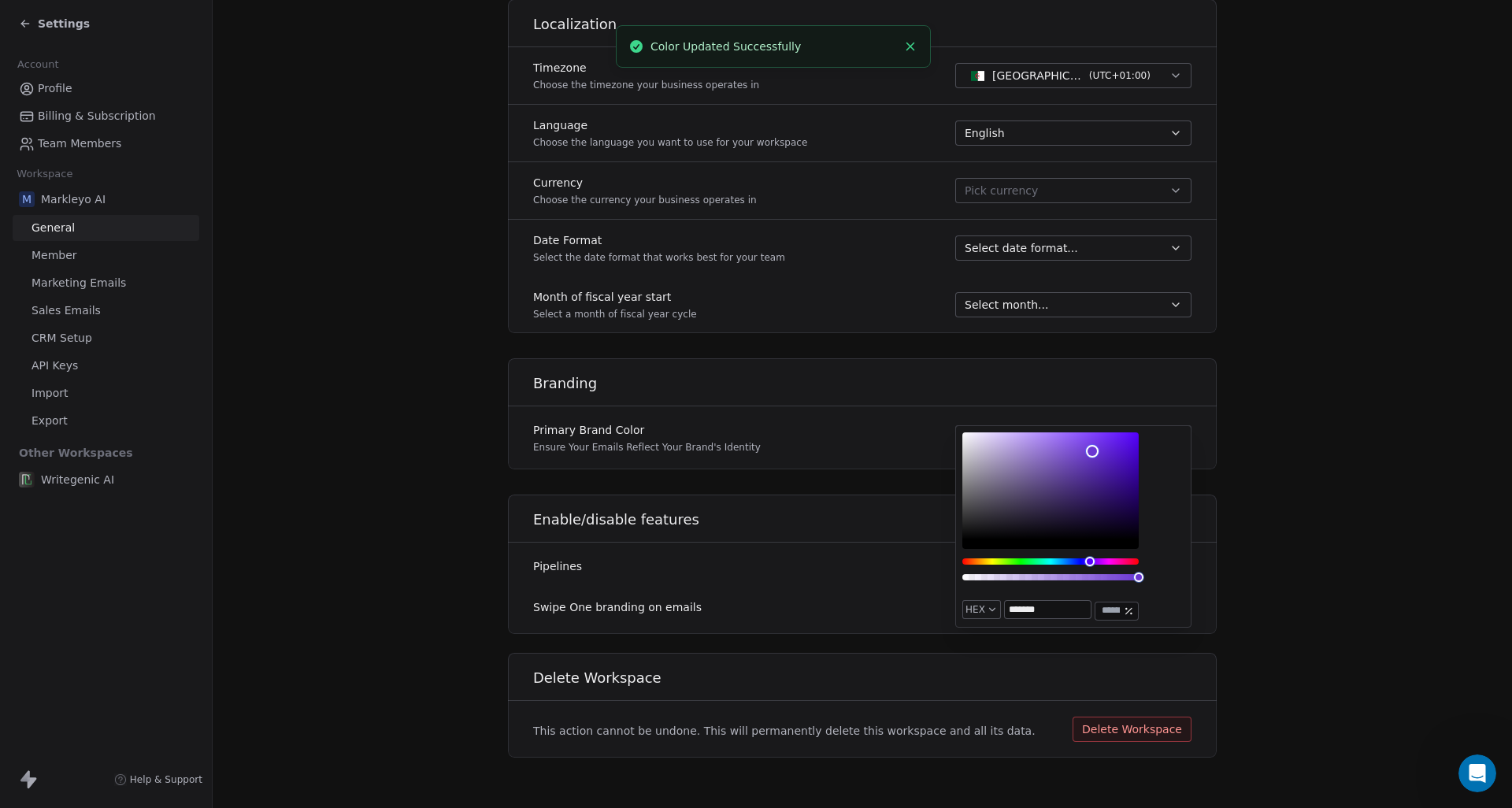
click at [1092, 451] on div "Color" at bounding box center [1050, 486] width 177 height 107
type input "*******"
drag, startPoint x: 1092, startPoint y: 451, endPoint x: 1082, endPoint y: 418, distance: 34.5
click at [1082, 418] on body "**********" at bounding box center [756, 404] width 1512 height 808
click at [860, 462] on div "Branding Primary Brand Color Ensure Your Emails Reflect Your Brand's Identity #…" at bounding box center [862, 414] width 708 height 111
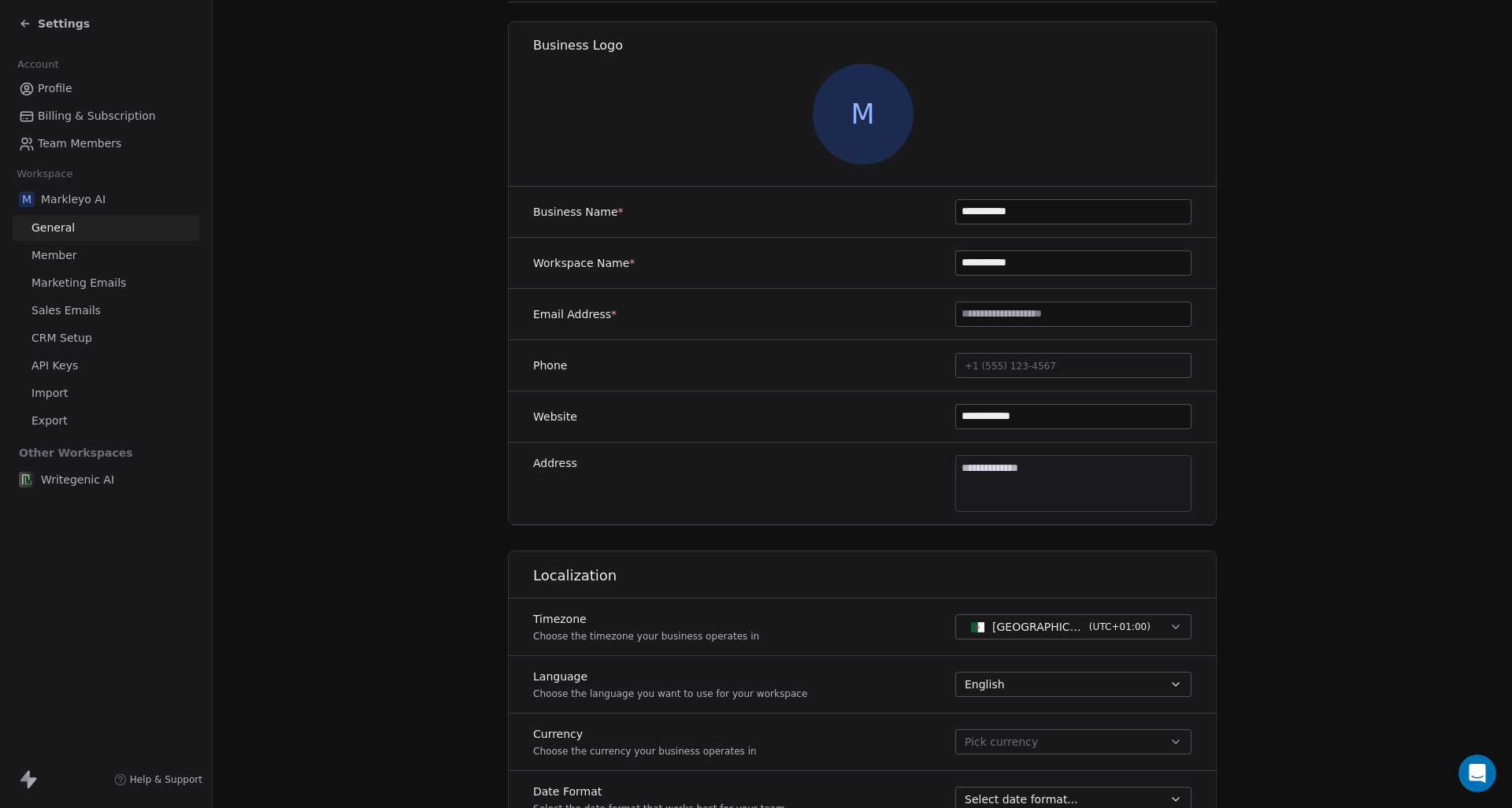
scroll to position [0, 0]
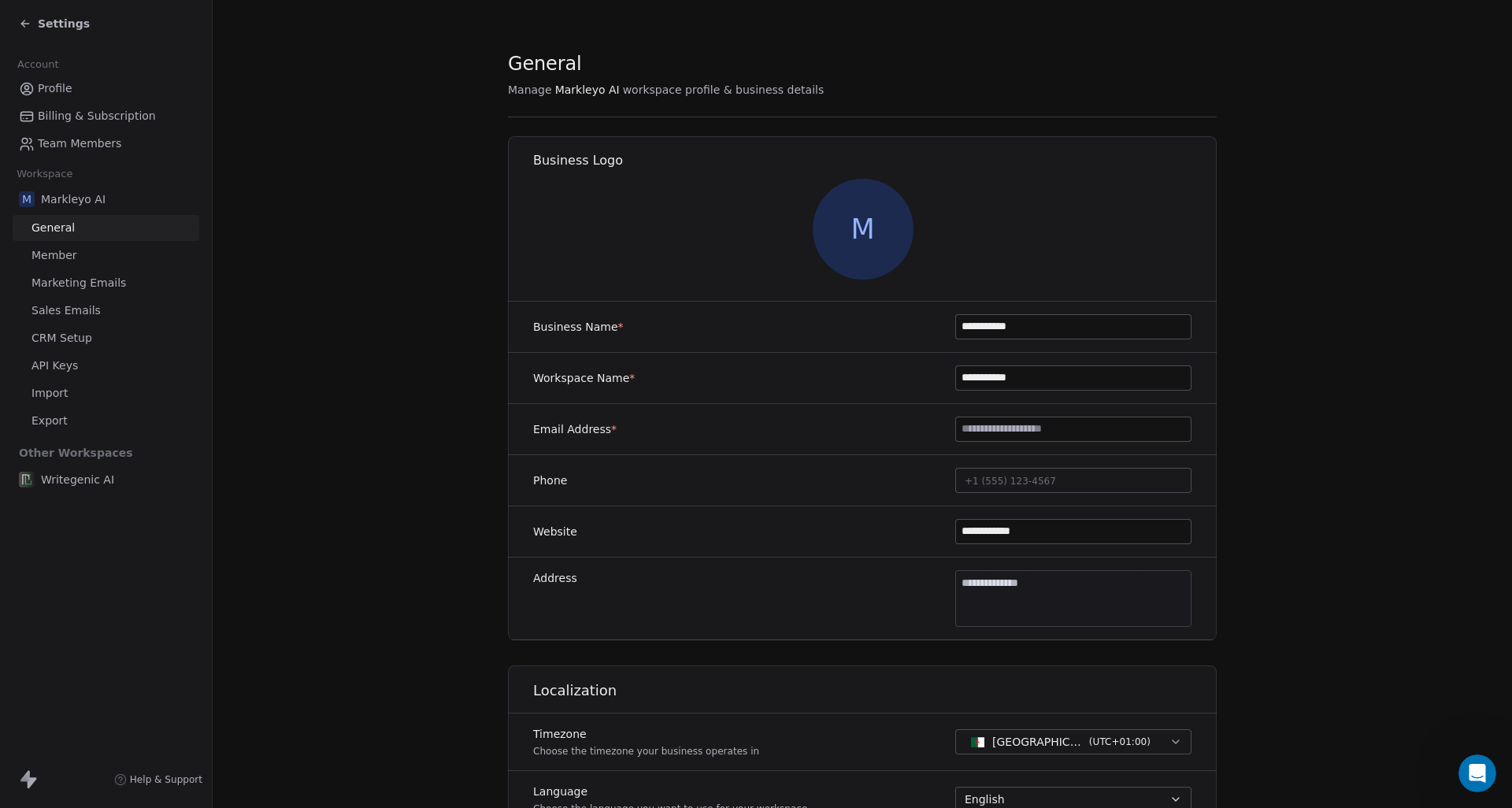
click at [138, 286] on link "Marketing Emails" at bounding box center [106, 283] width 187 height 26
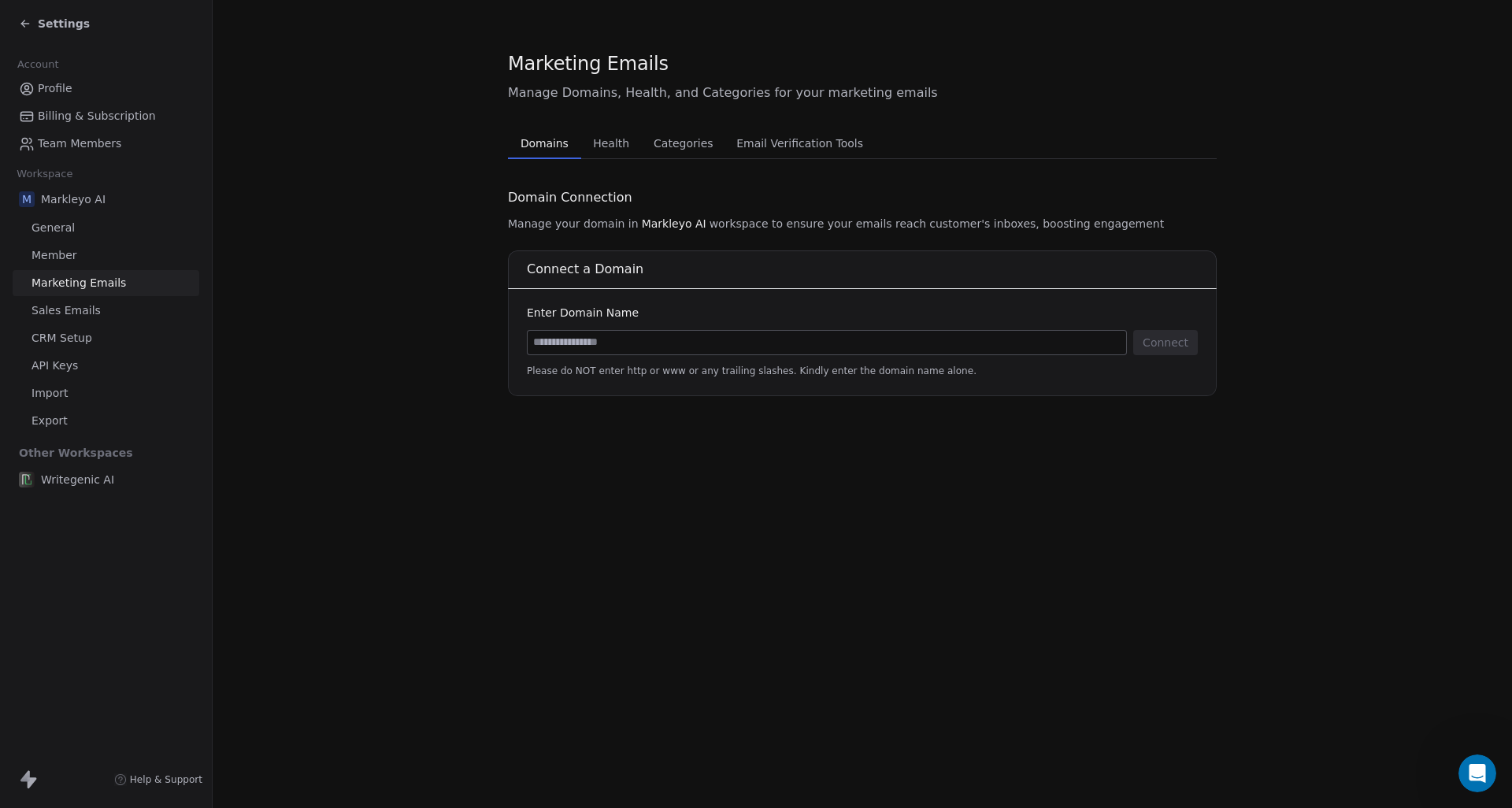
click at [140, 309] on link "Sales Emails" at bounding box center [106, 310] width 187 height 26
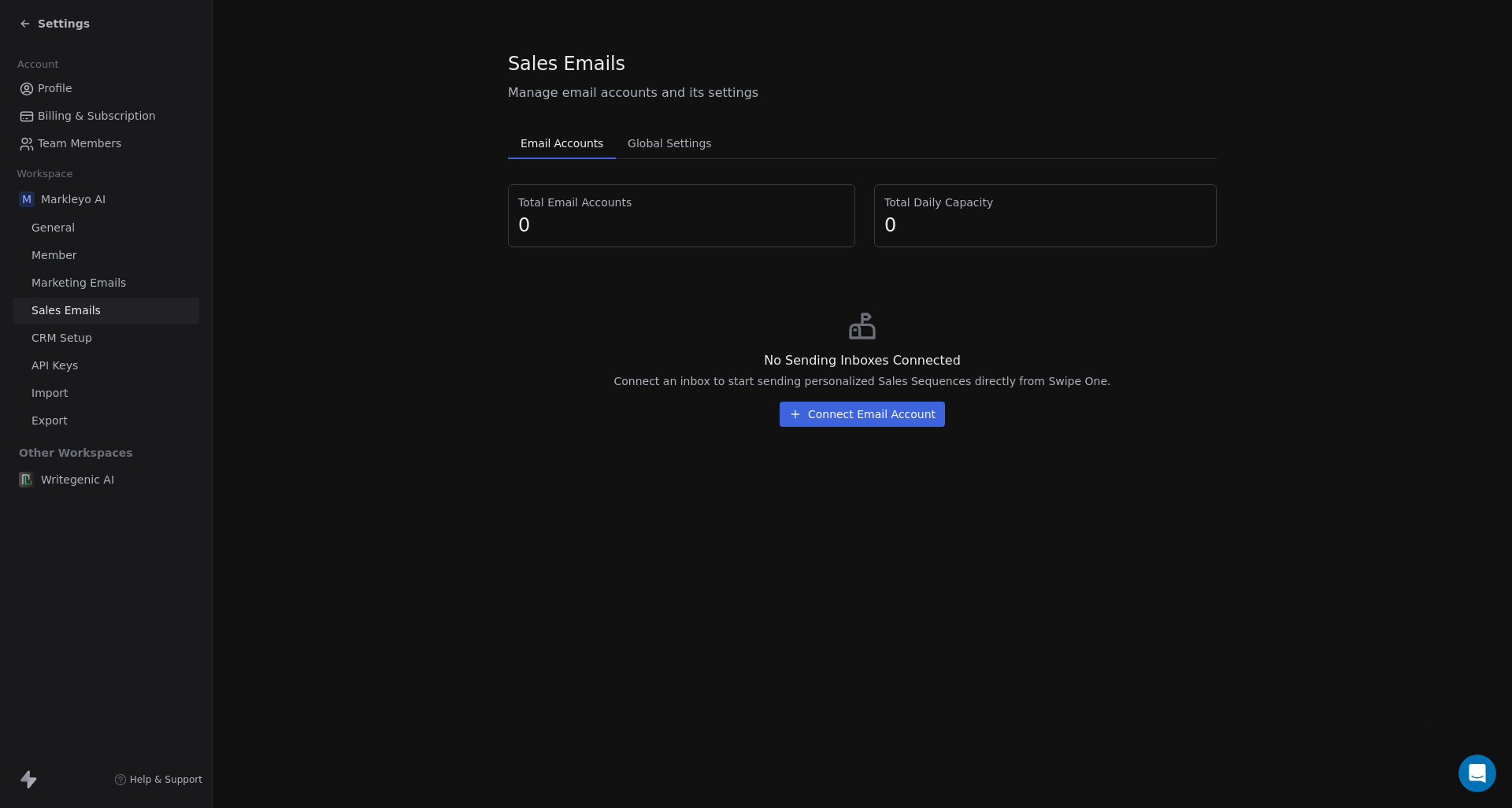
click at [139, 330] on link "CRM Setup" at bounding box center [106, 338] width 187 height 26
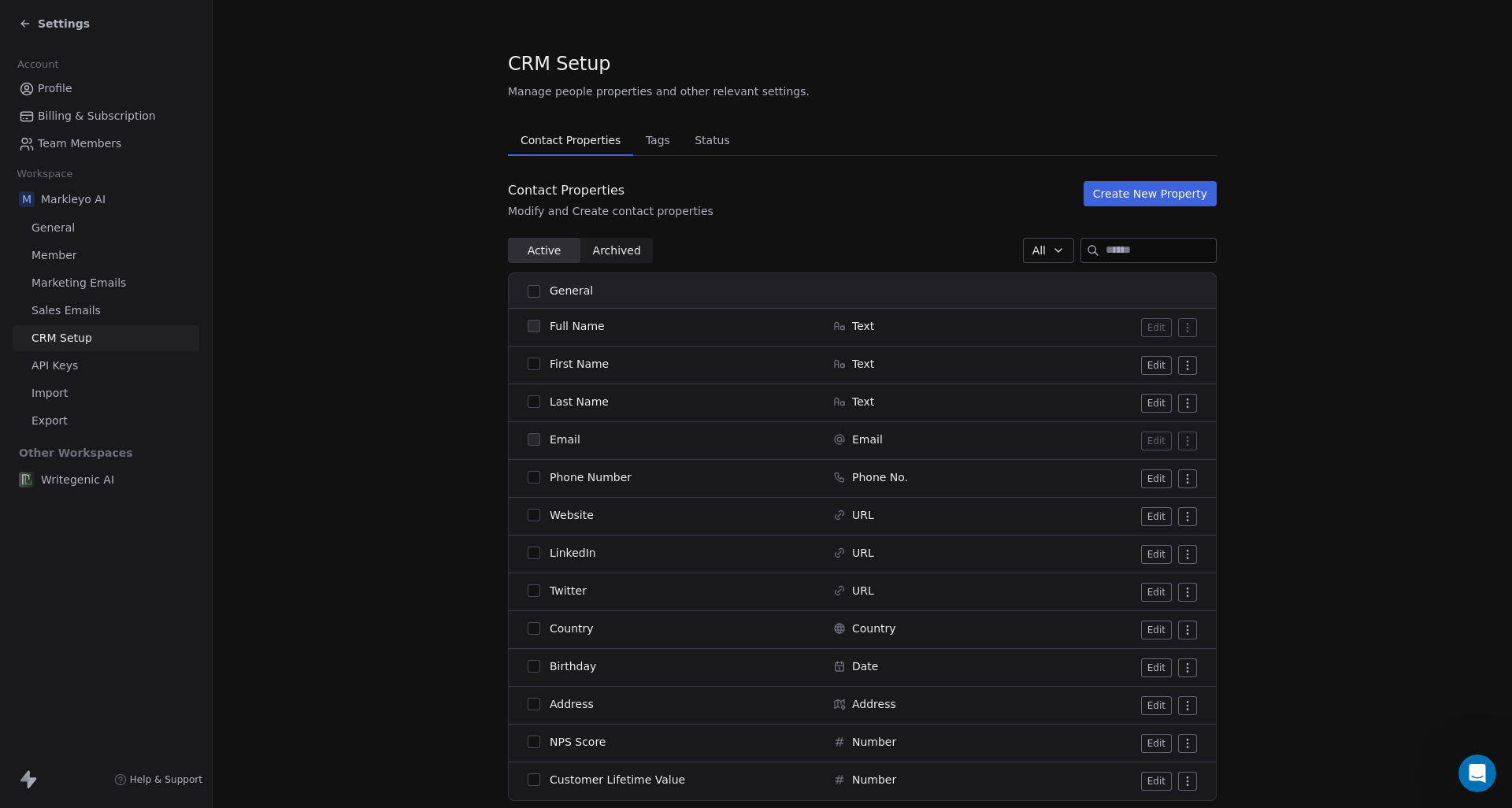
click at [140, 367] on link "API Keys" at bounding box center [106, 365] width 187 height 26
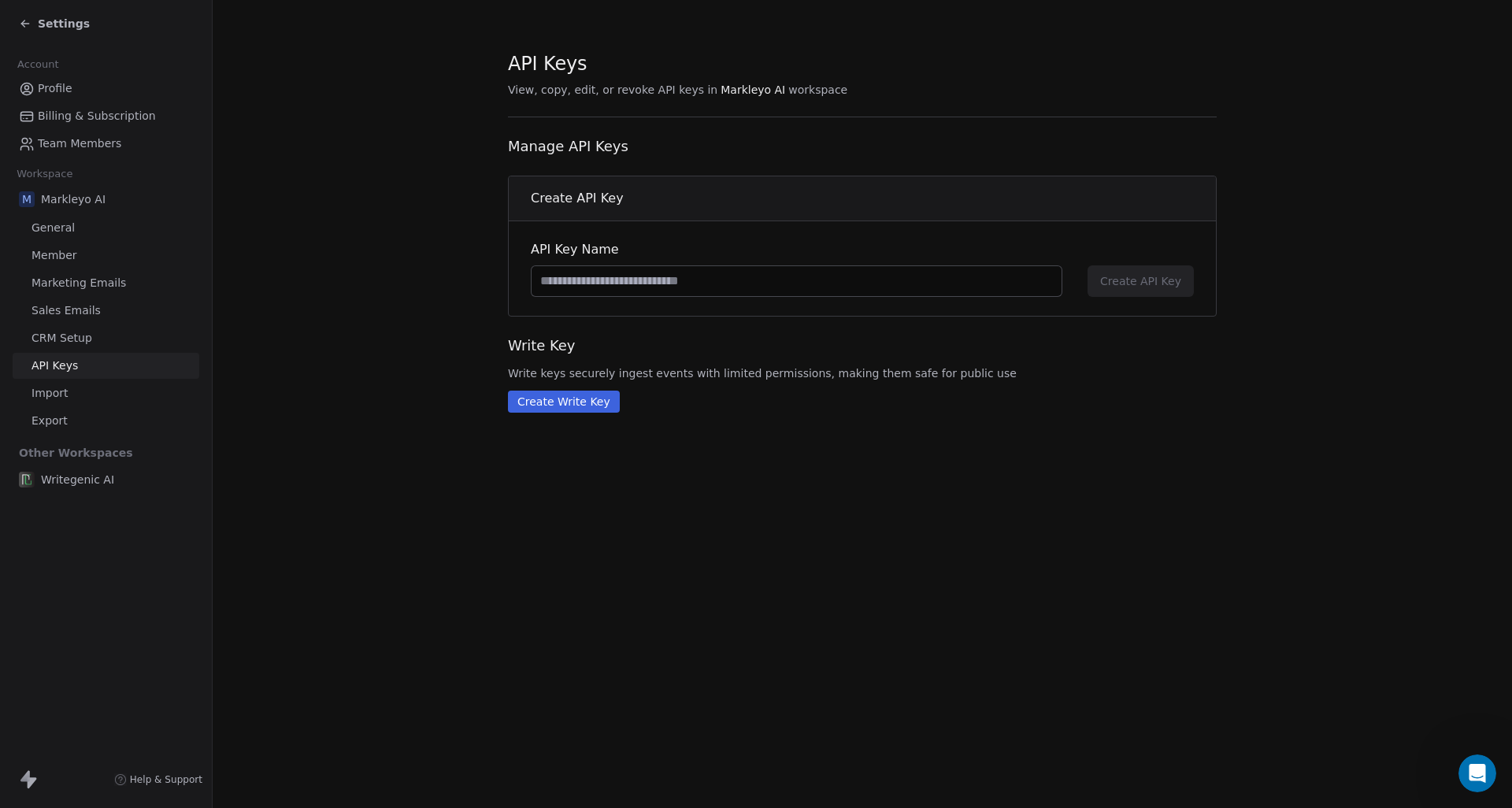
click at [138, 392] on link "Import" at bounding box center [106, 392] width 187 height 26
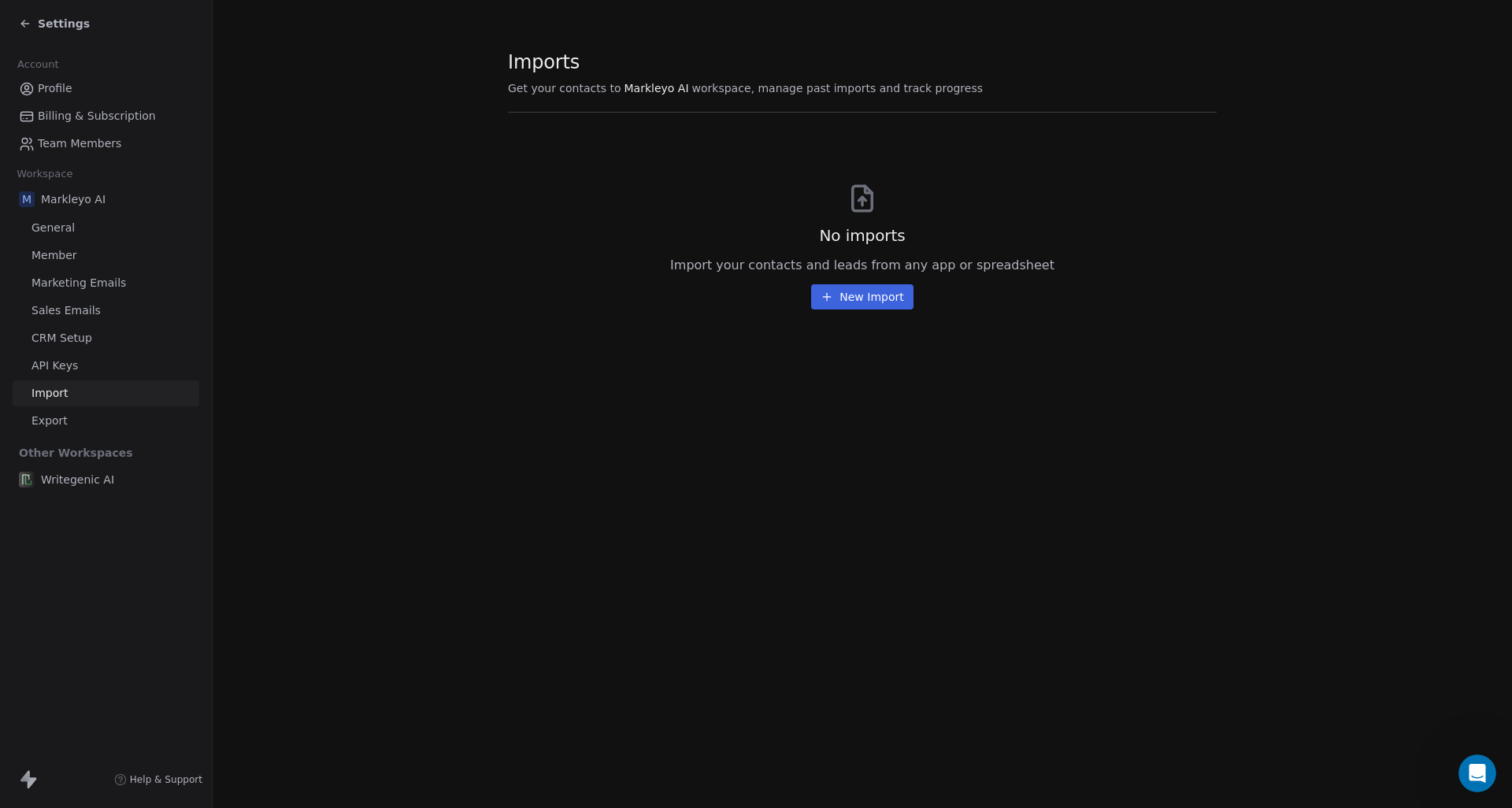
click at [138, 408] on link "Export" at bounding box center [106, 421] width 187 height 26
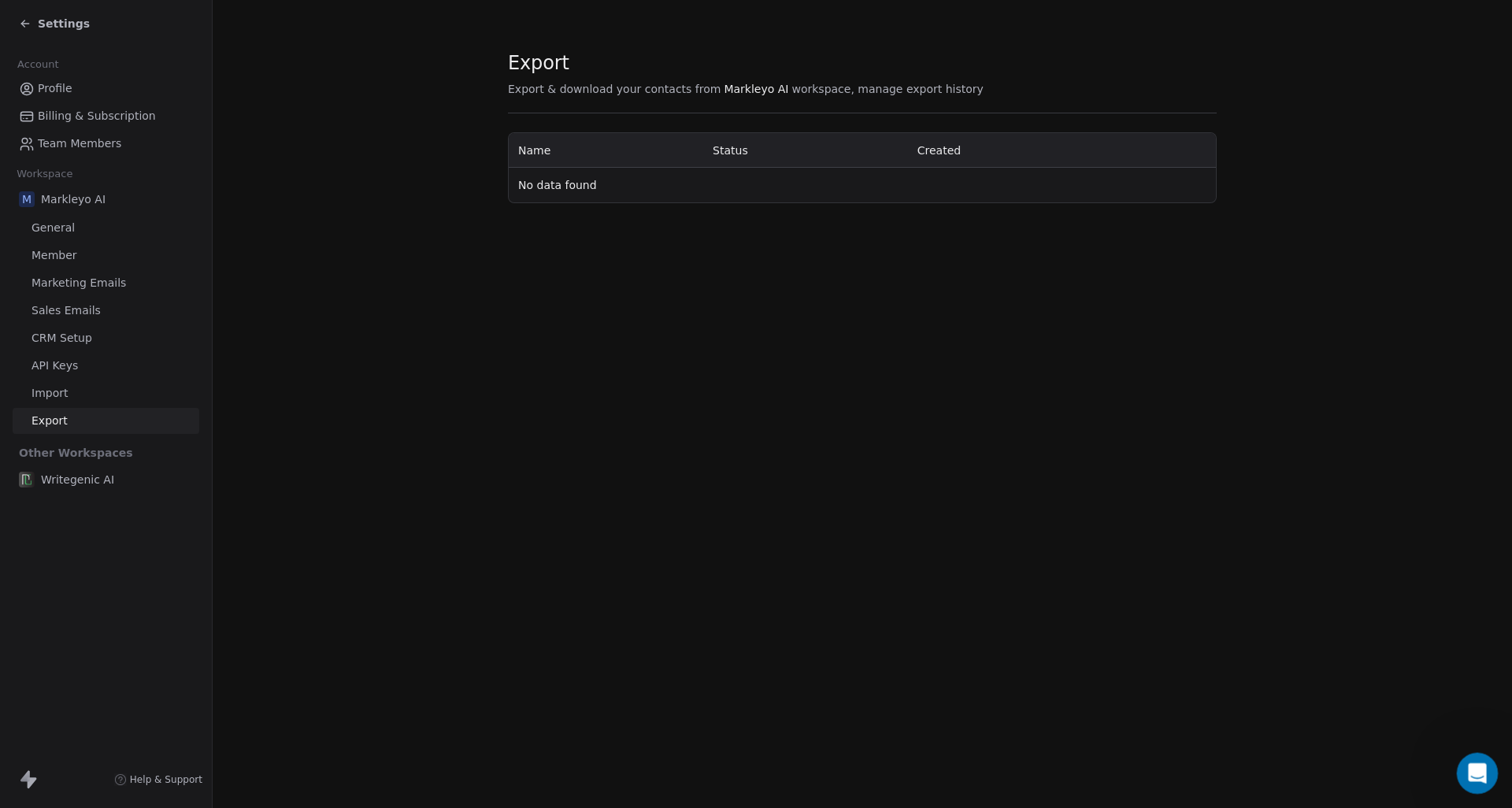
click at [1464, 779] on div "Open Intercom Messenger" at bounding box center [1474, 770] width 52 height 51
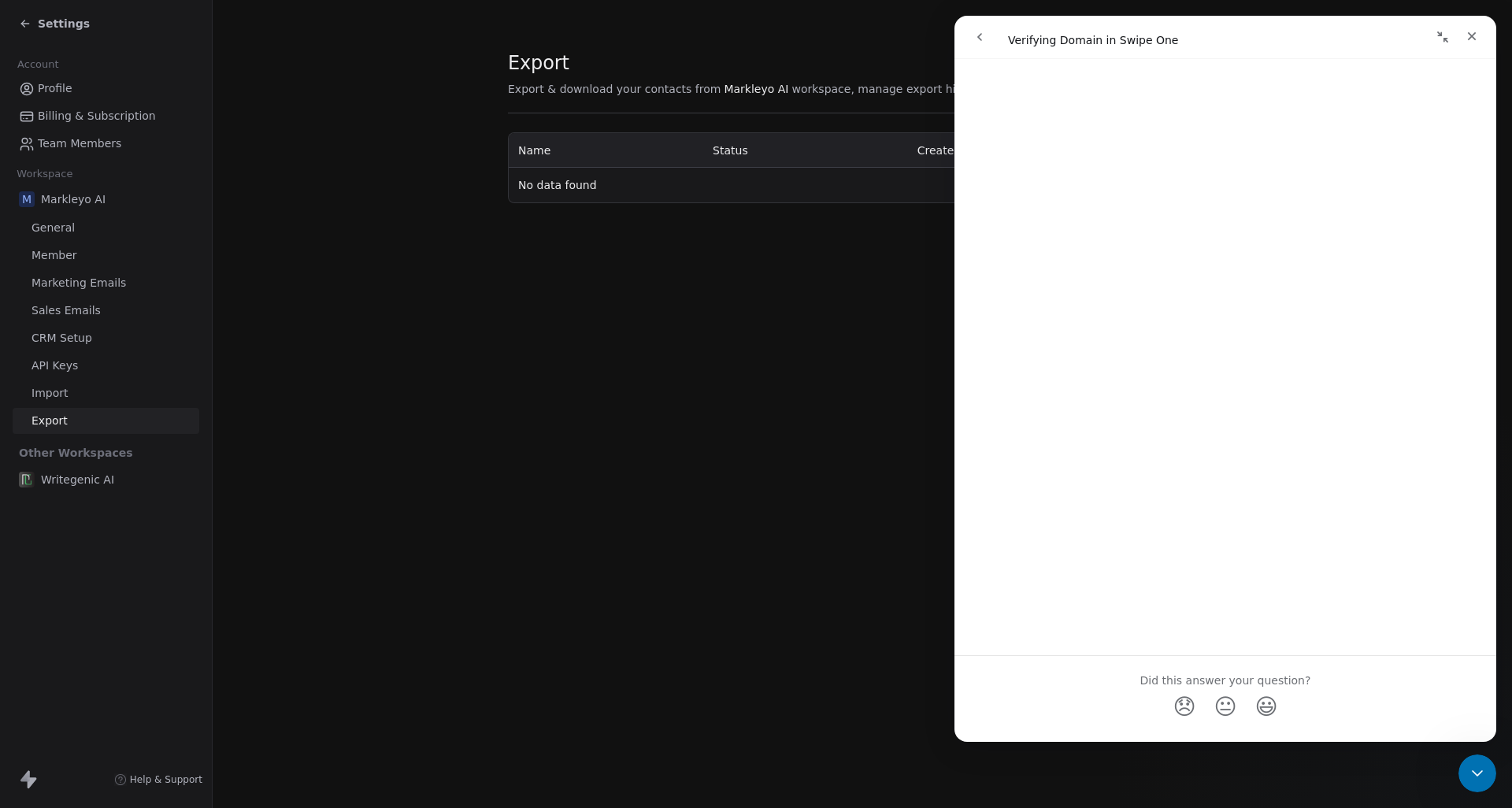
scroll to position [2440, 0]
click at [933, 426] on div "Export Export & download your contacts from Markleyo AI workspace, manage expor…" at bounding box center [862, 404] width 1299 height 808
click at [1476, 32] on icon "Close" at bounding box center [1471, 36] width 13 height 13
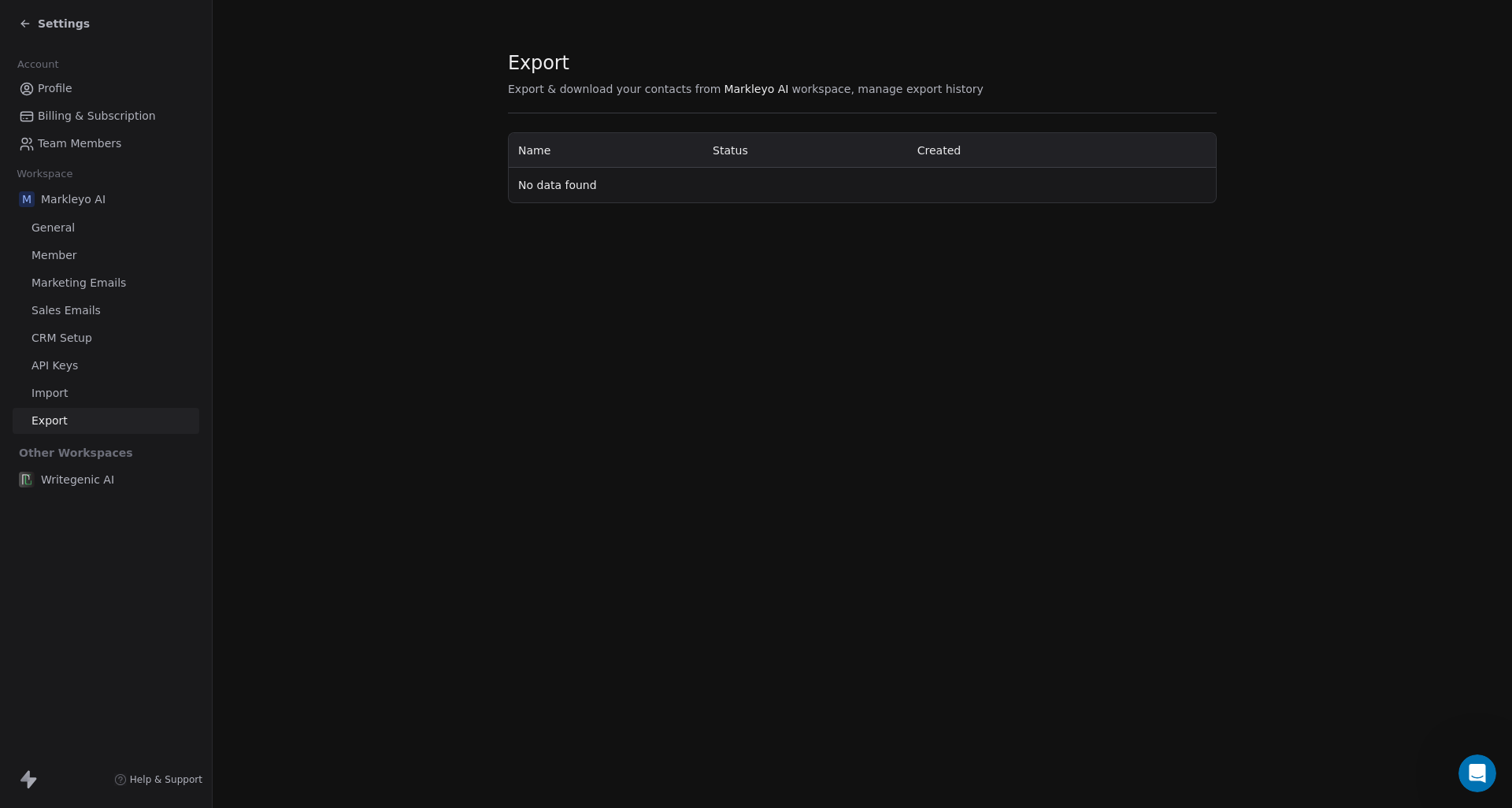
click at [94, 343] on link "CRM Setup" at bounding box center [106, 338] width 187 height 26
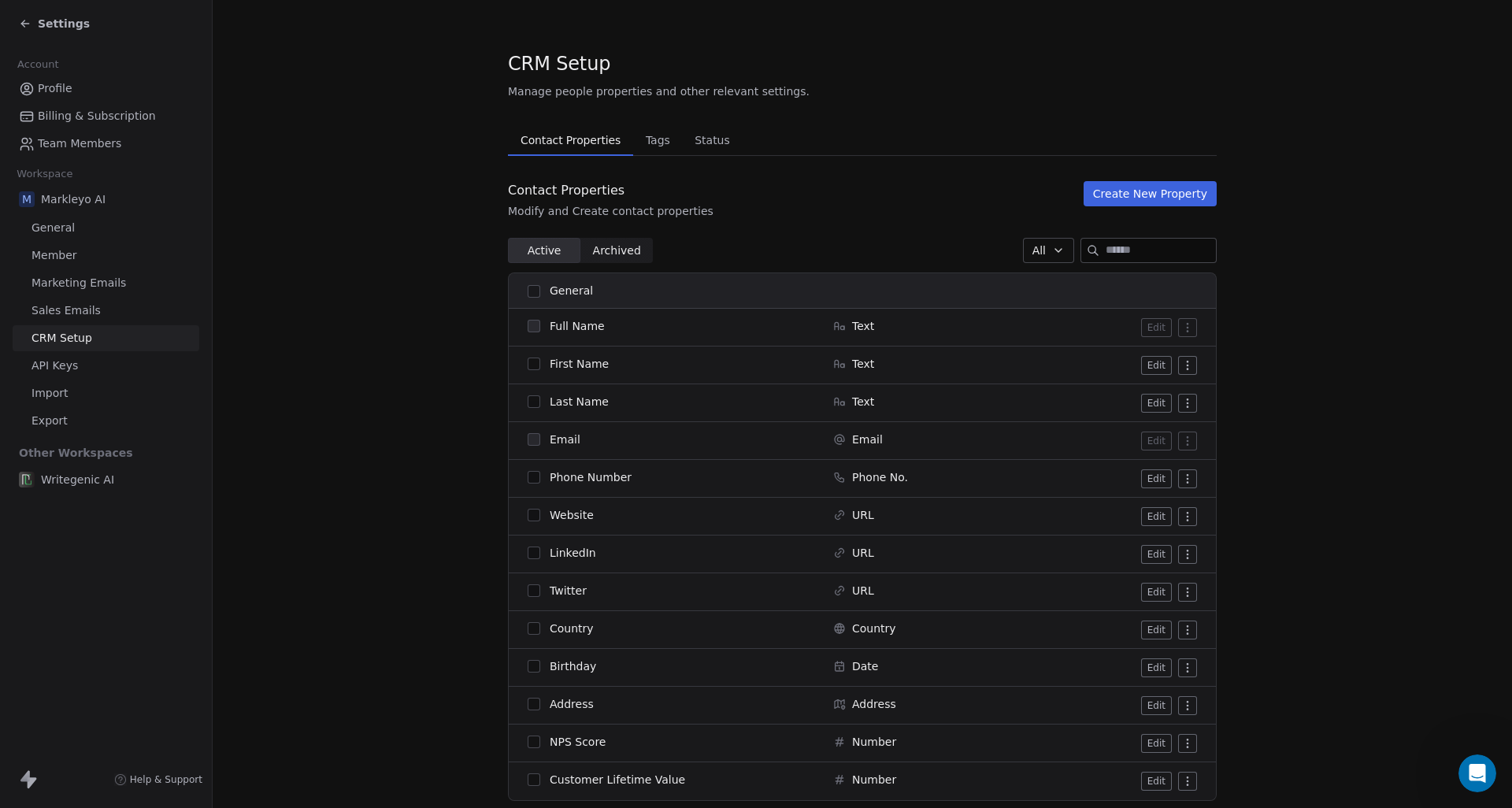
click at [94, 305] on span "Sales Emails" at bounding box center [65, 310] width 69 height 17
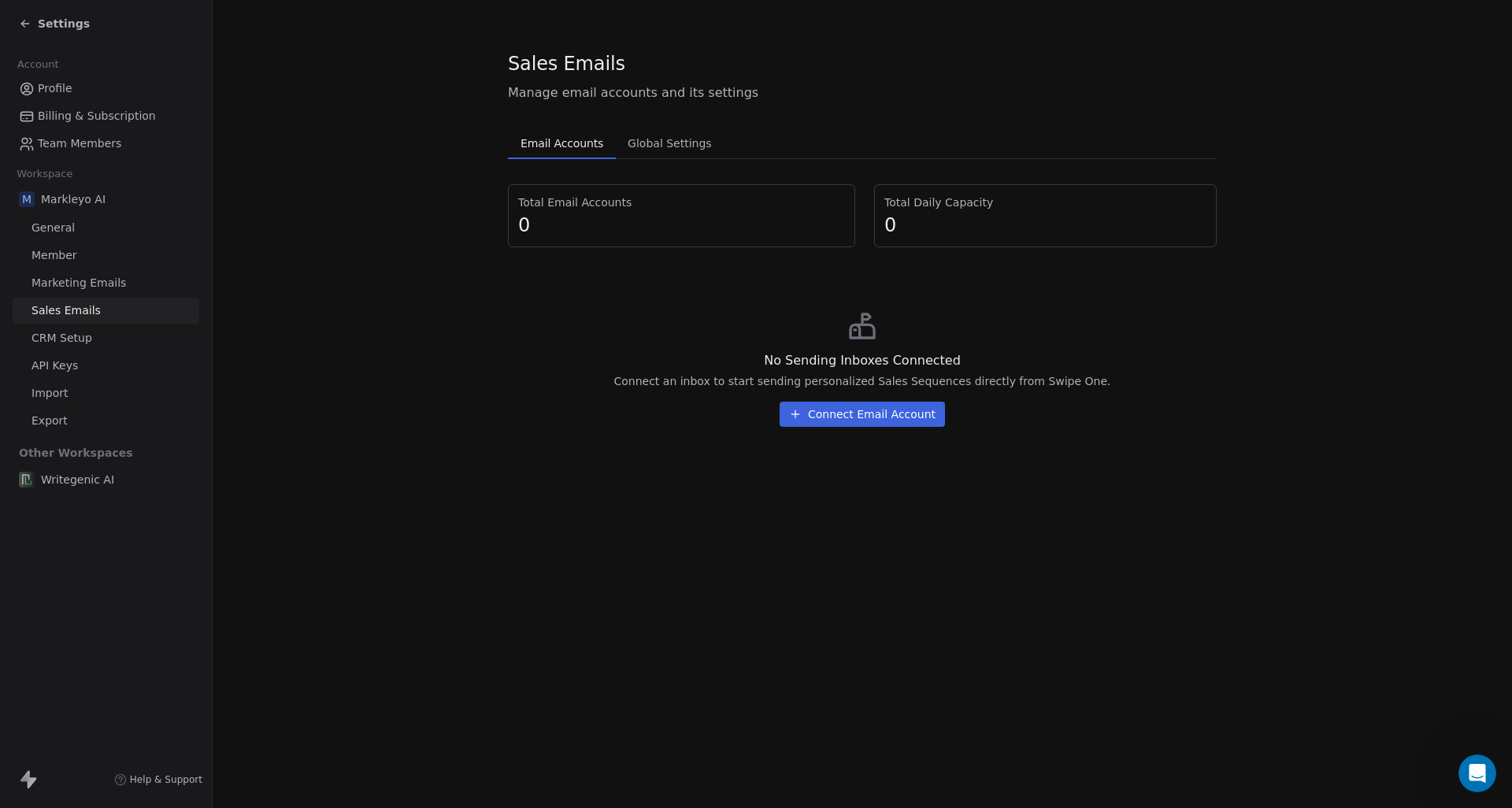
click at [814, 418] on button "Connect Email Account" at bounding box center [862, 414] width 165 height 25
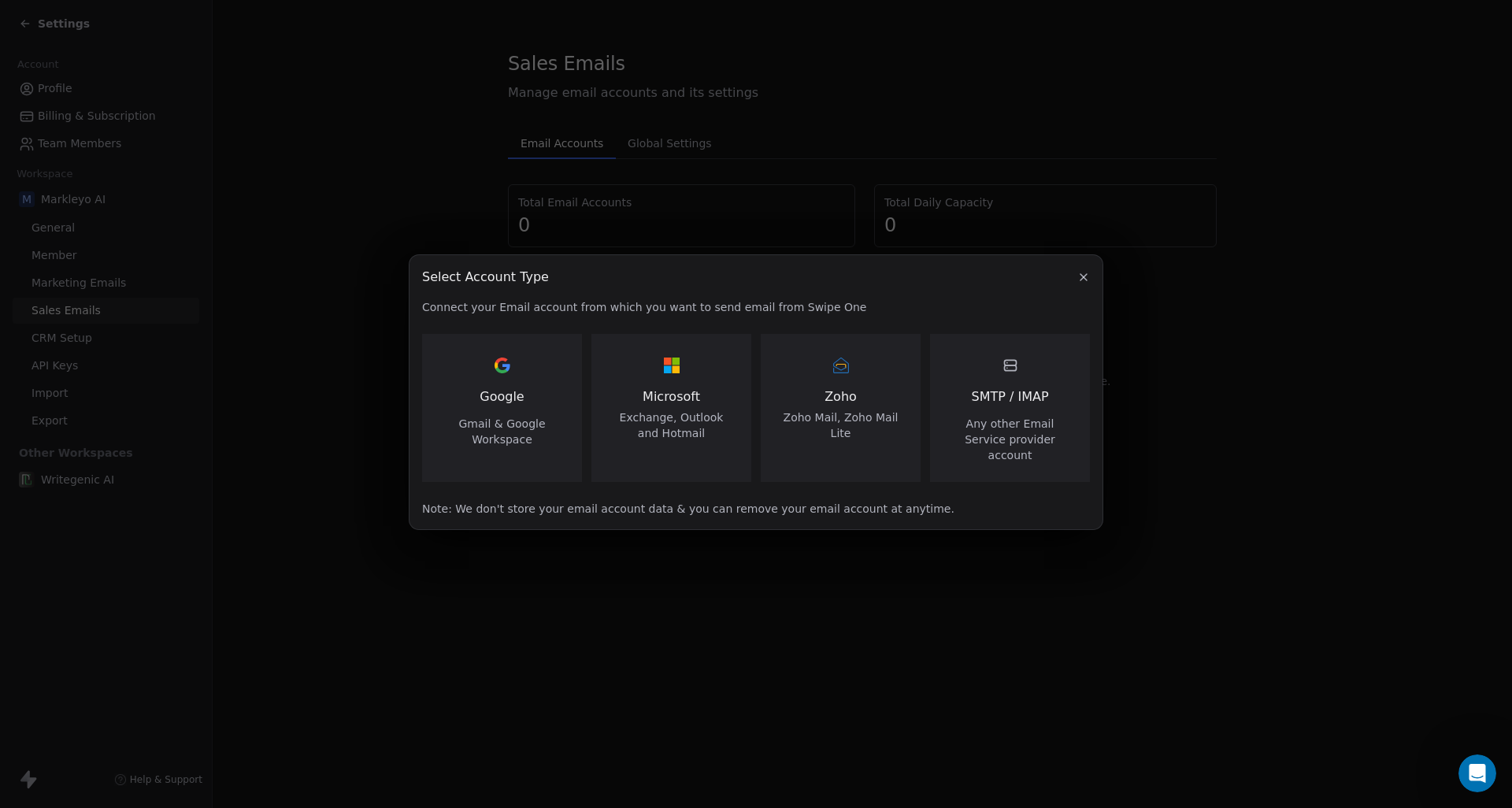
click at [1047, 401] on span "SMTP / IMAP" at bounding box center [1009, 396] width 77 height 18
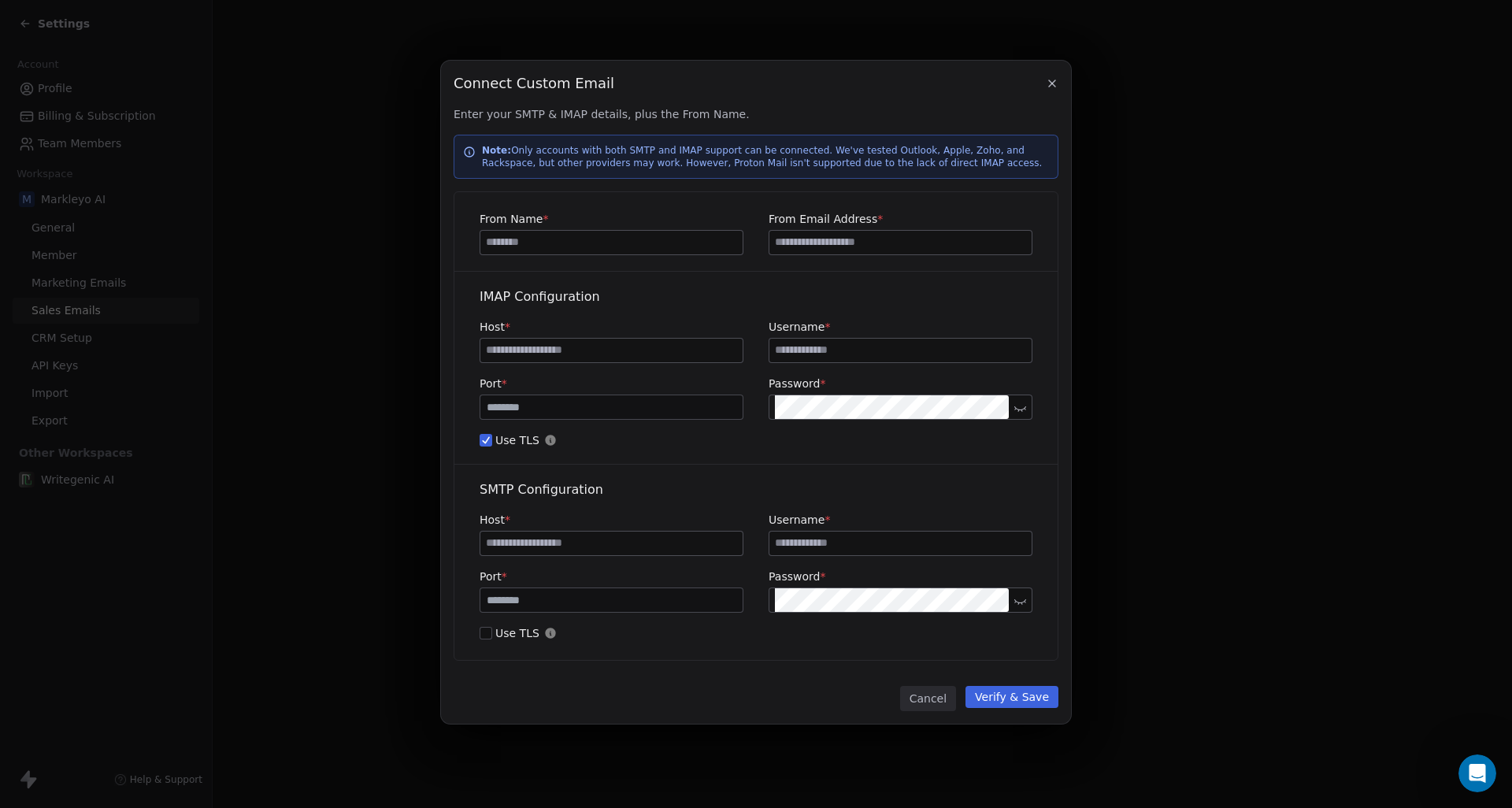
click at [642, 247] on input at bounding box center [611, 242] width 262 height 23
type input "*****"
click at [867, 247] on input at bounding box center [901, 242] width 262 height 23
type input "**********"
click at [487, 632] on button "Use TLS" at bounding box center [486, 632] width 13 height 16
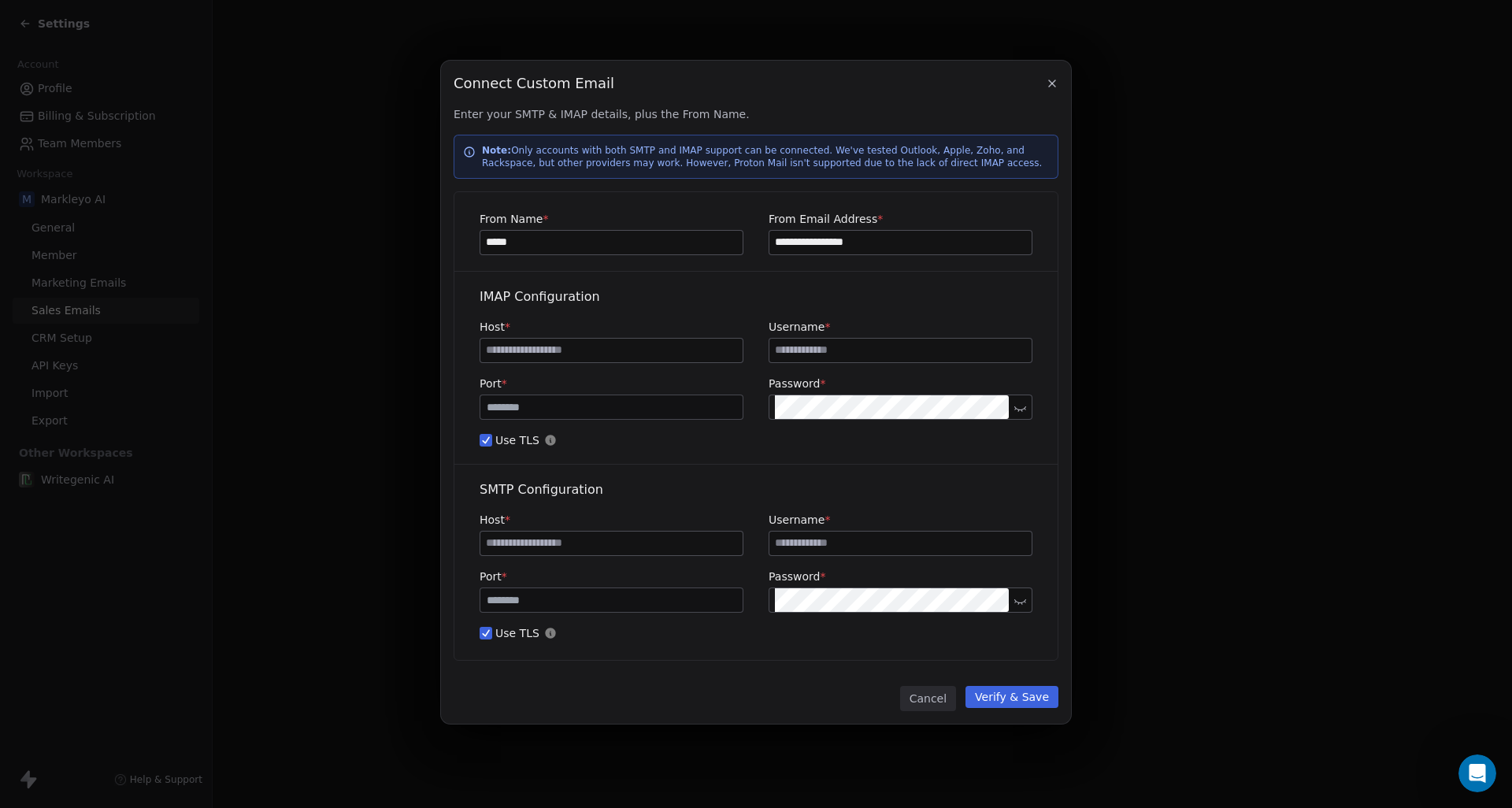
click at [555, 349] on input at bounding box center [611, 350] width 262 height 23
paste input "**********"
type input "**********"
click at [920, 322] on label "Username *" at bounding box center [900, 326] width 263 height 16
click at [941, 241] on input "**********" at bounding box center [901, 242] width 262 height 23
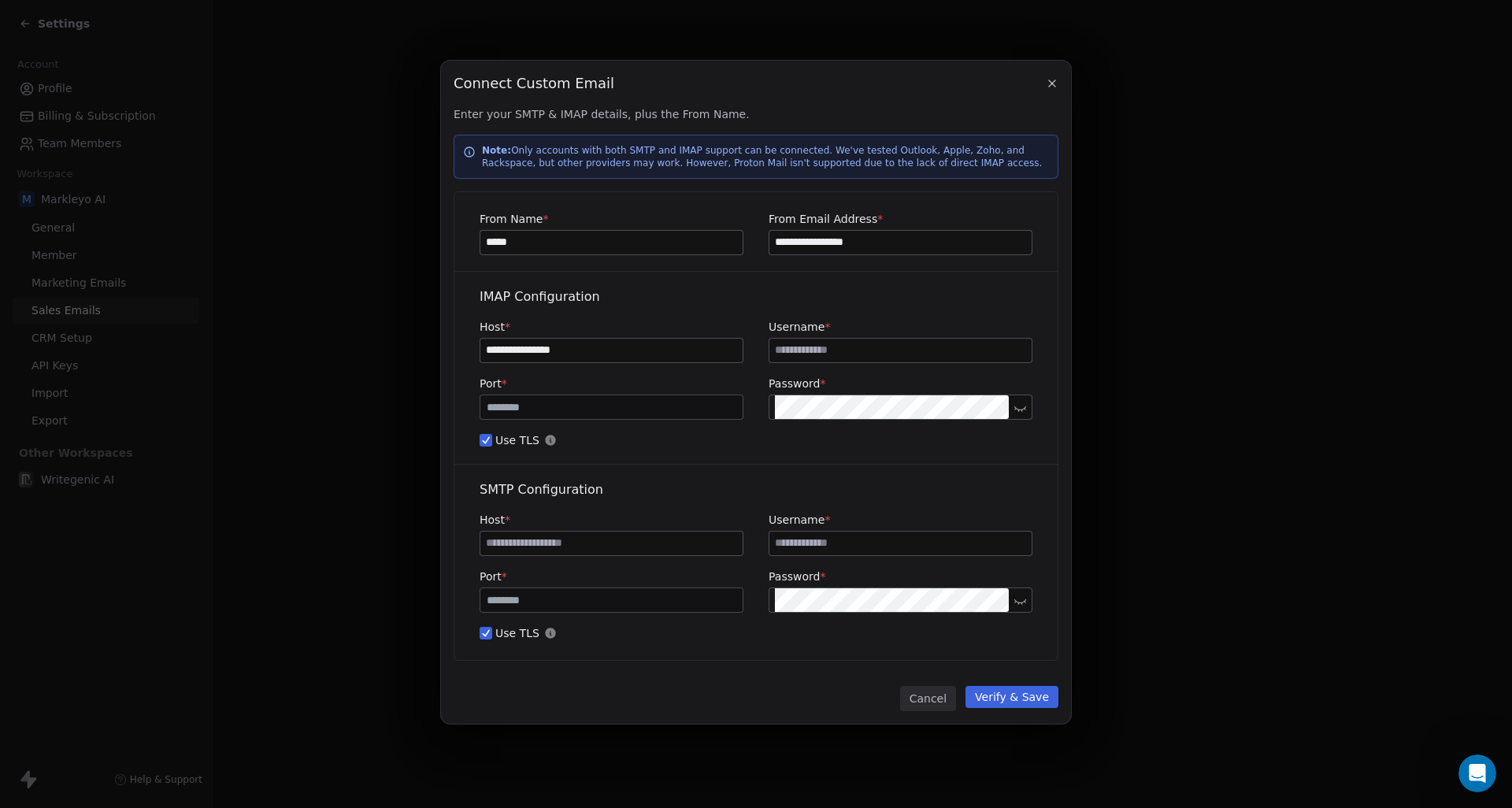
click at [941, 241] on input "**********" at bounding box center [901, 242] width 262 height 23
click at [898, 354] on input at bounding box center [901, 350] width 262 height 23
paste input "**********"
type input "**********"
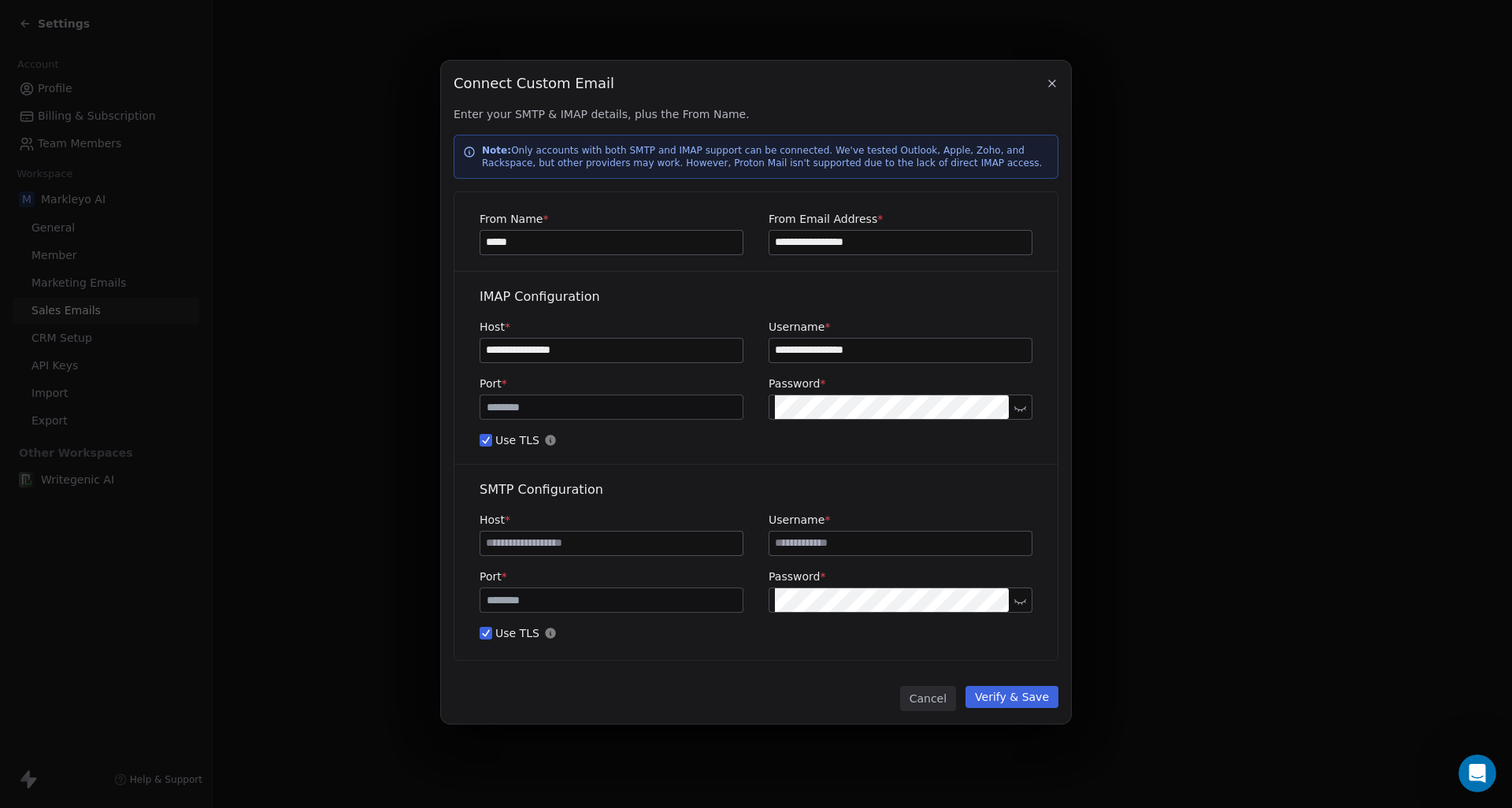
click at [666, 549] on input at bounding box center [611, 543] width 262 height 23
paste input "**********"
type input "**********"
click at [882, 547] on input at bounding box center [901, 543] width 262 height 23
click at [901, 344] on input "**********" at bounding box center [901, 350] width 262 height 23
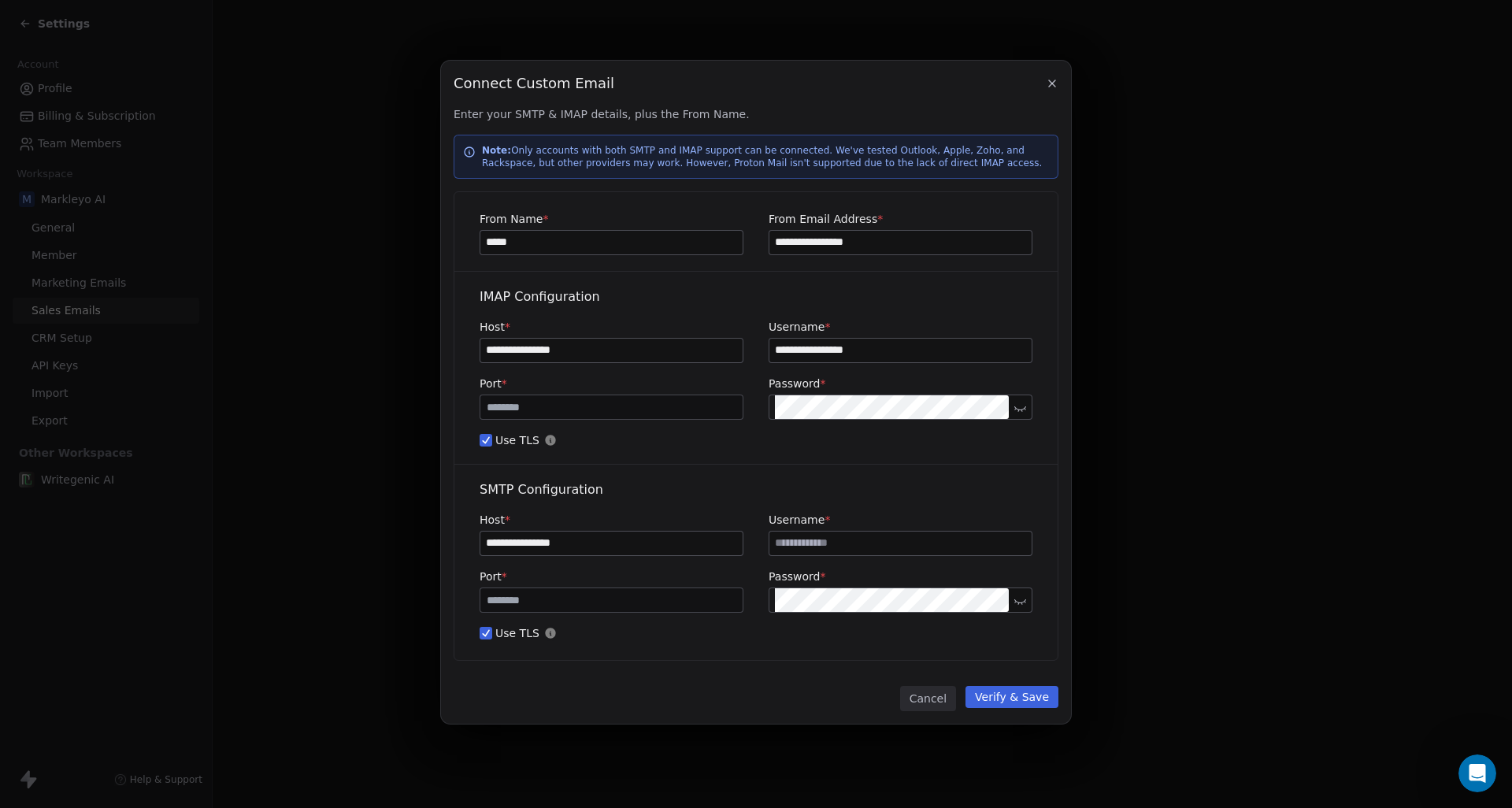
click at [901, 344] on input "**********" at bounding box center [901, 350] width 262 height 23
click at [894, 546] on input at bounding box center [901, 543] width 262 height 23
paste input "**********"
type input "**********"
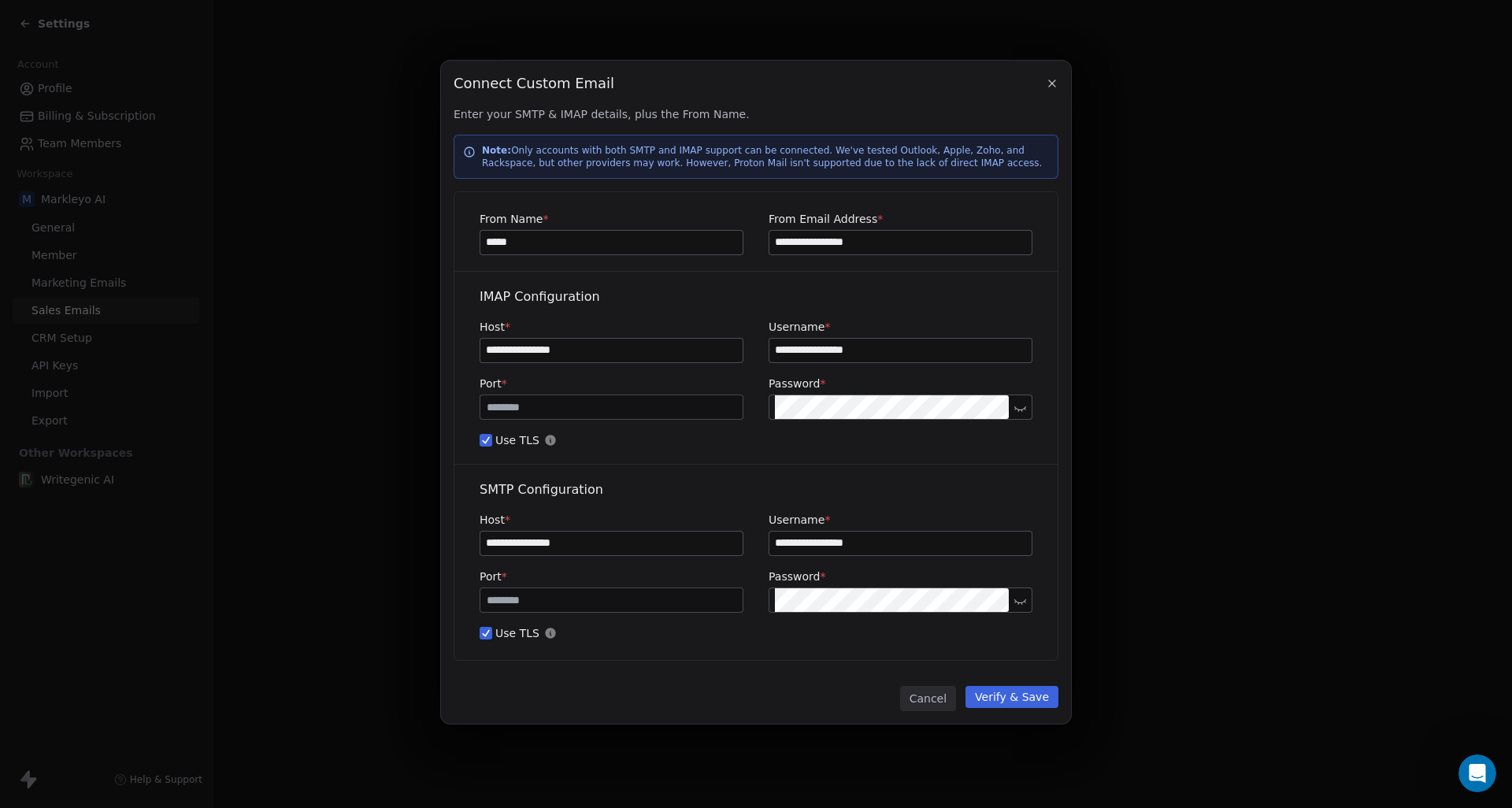
click at [1023, 406] on icon at bounding box center [1020, 407] width 12 height 12
click at [585, 602] on input "***" at bounding box center [611, 600] width 256 height 12
type input "***"
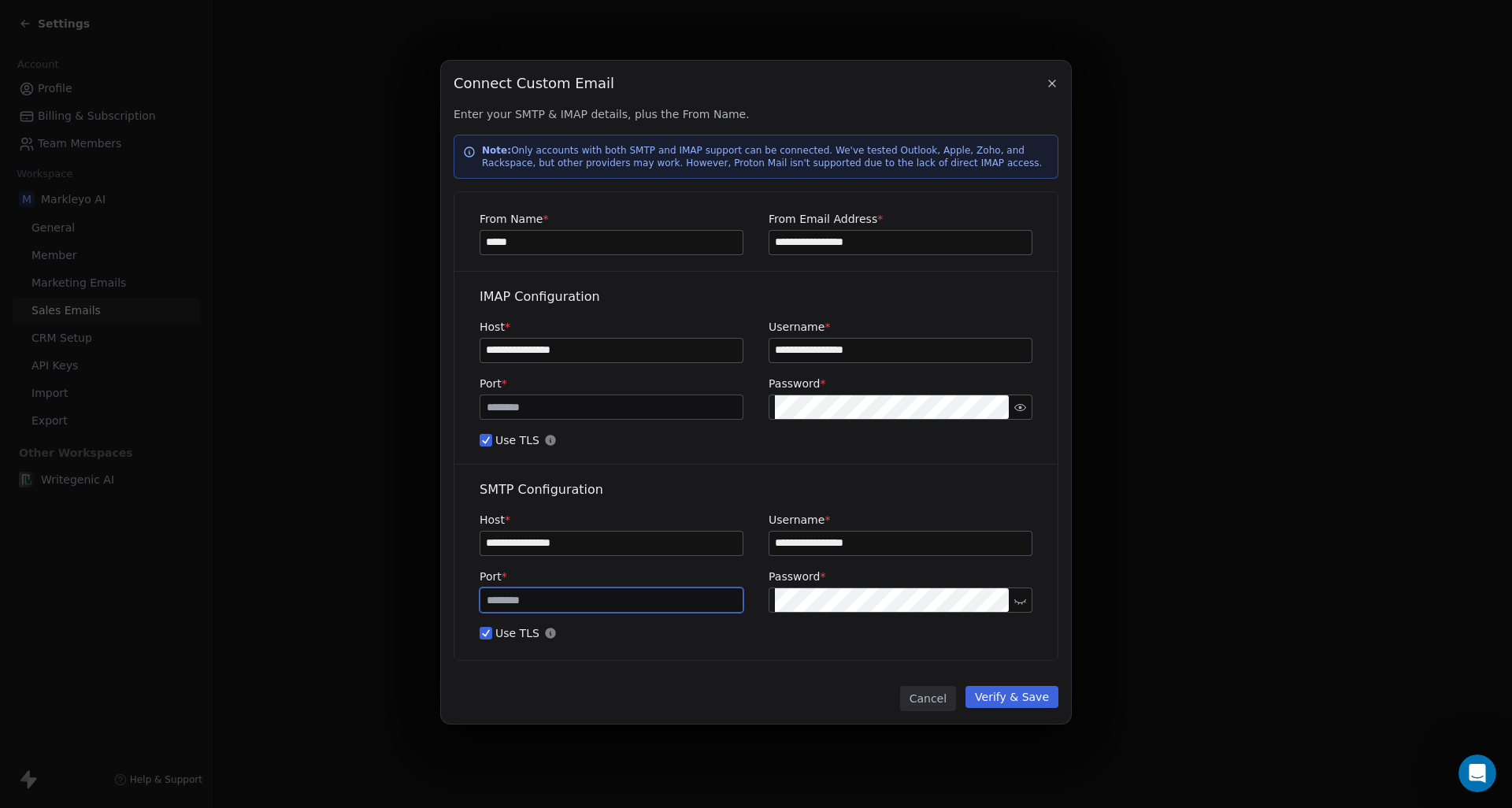
click at [1008, 494] on div "SMTP Configuration" at bounding box center [756, 488] width 553 height 18
click at [771, 706] on div "Cancel Verify & Save" at bounding box center [756, 698] width 604 height 25
click at [1041, 702] on button "Verify & Save" at bounding box center [1013, 696] width 93 height 22
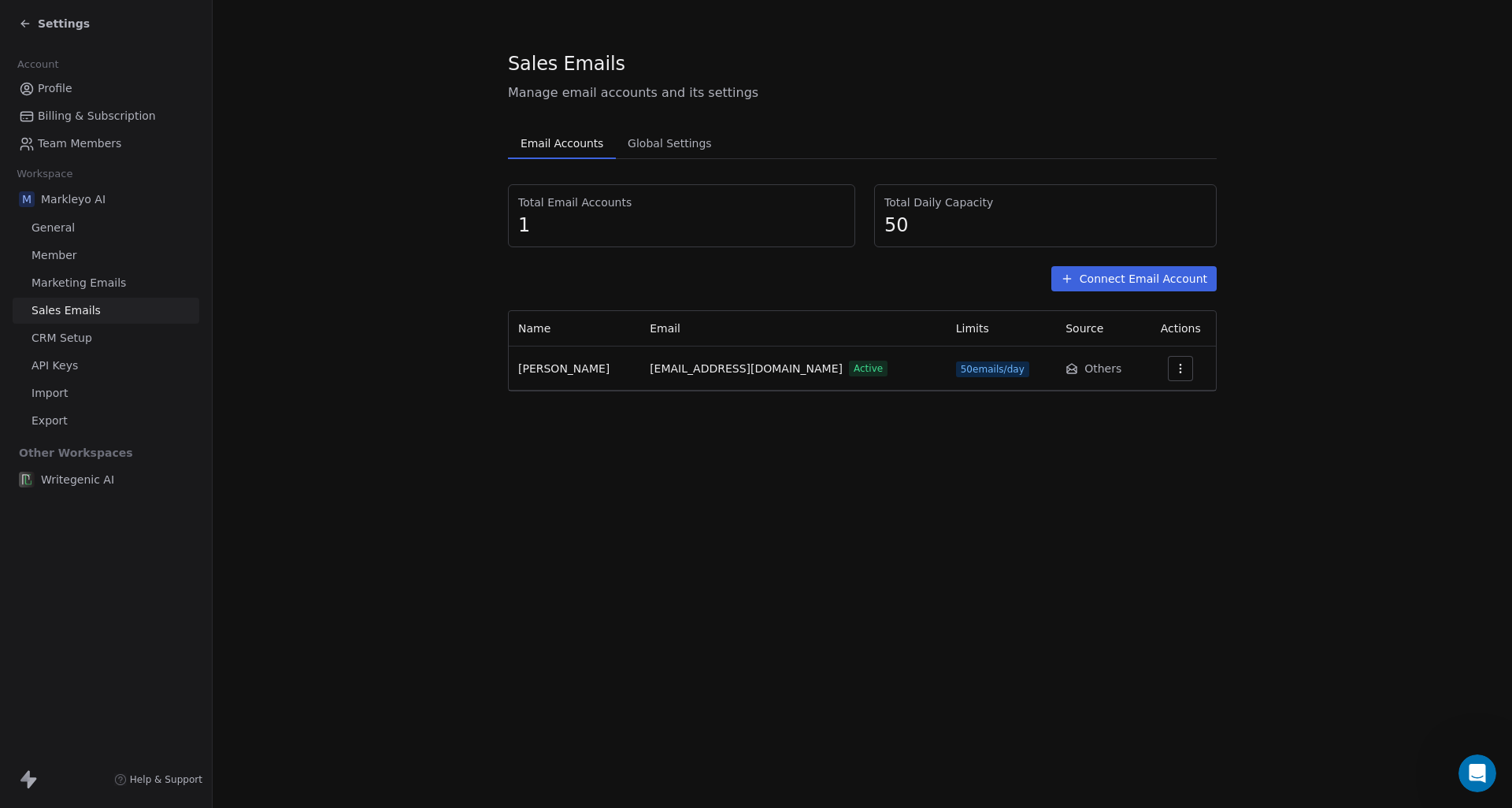
click at [1178, 370] on icon "button" at bounding box center [1180, 368] width 13 height 13
click at [1157, 401] on span "Settings" at bounding box center [1150, 404] width 45 height 17
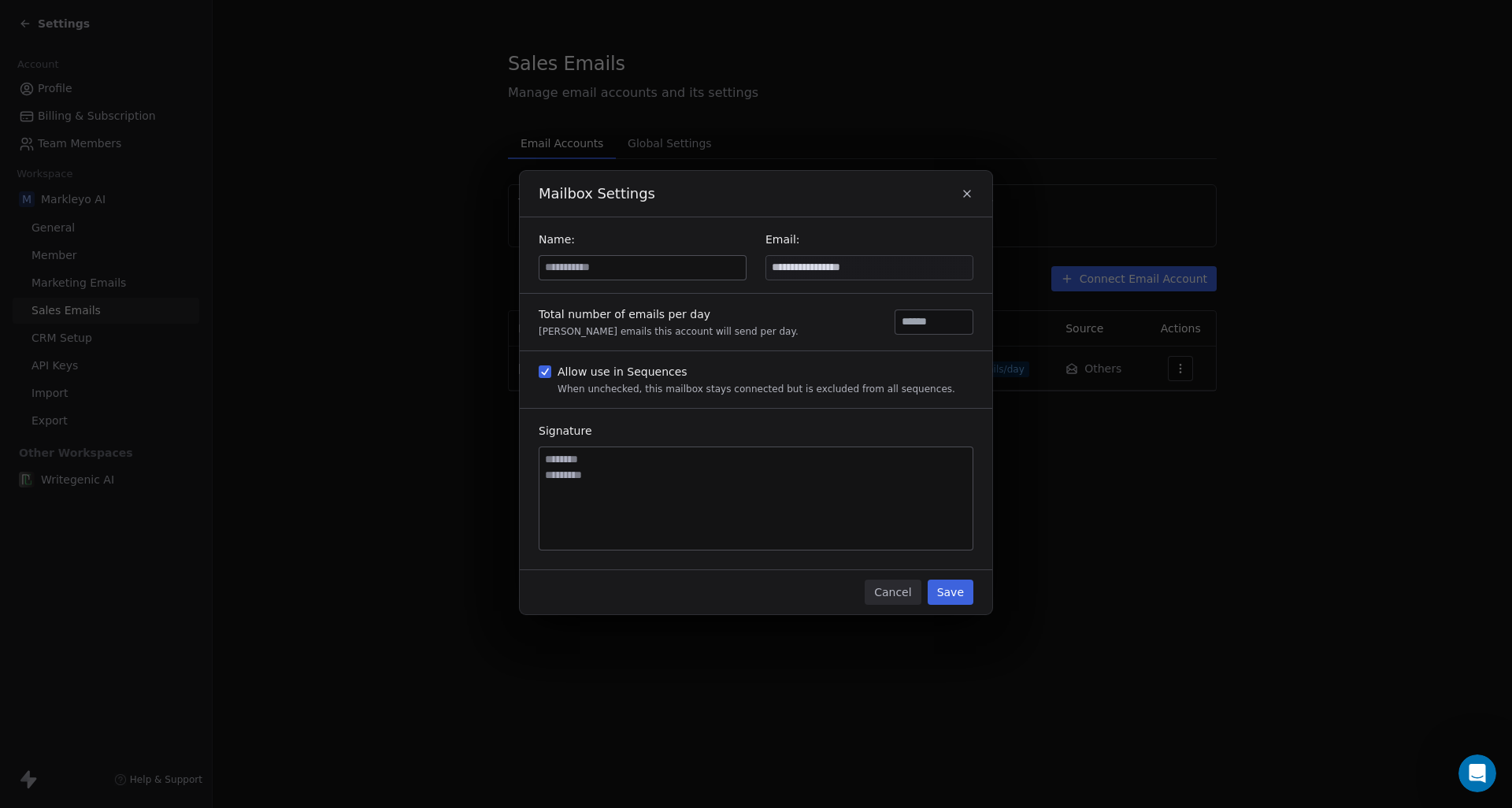
click at [604, 267] on input at bounding box center [642, 267] width 206 height 23
click at [812, 321] on div "Total number of emails per day [PERSON_NAME] emails this account will send per …" at bounding box center [756, 321] width 472 height 56
click at [576, 267] on input "**********" at bounding box center [642, 267] width 206 height 23
click at [570, 268] on input "**********" at bounding box center [642, 267] width 206 height 23
type input "**********"
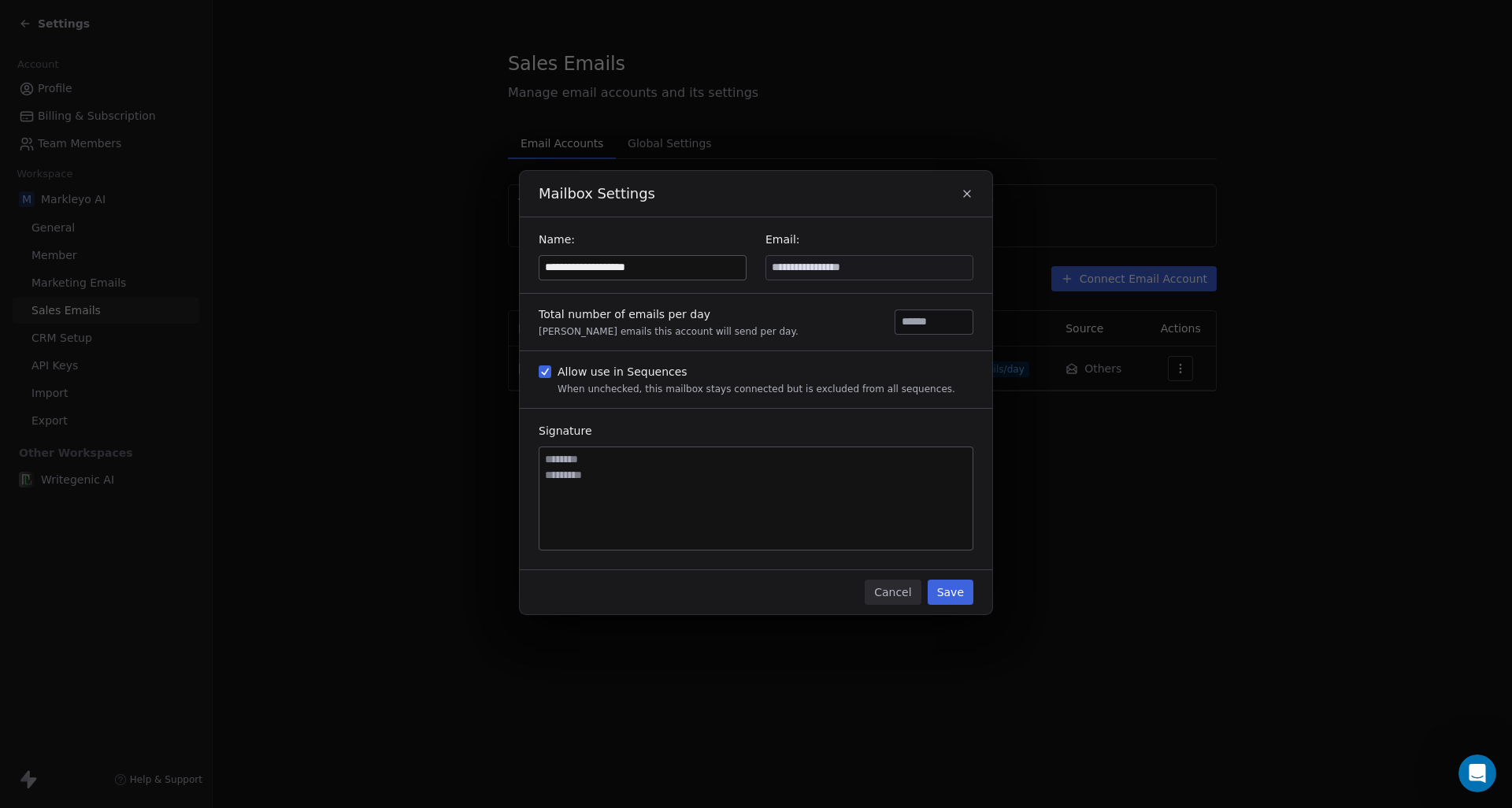
click at [795, 318] on div "Total number of emails per day [PERSON_NAME] emails this account will send per …" at bounding box center [756, 321] width 472 height 56
click at [763, 478] on textarea at bounding box center [756, 497] width 433 height 102
click at [610, 487] on textarea "**********" at bounding box center [756, 497] width 433 height 102
click at [670, 504] on textarea "**********" at bounding box center [756, 497] width 433 height 102
type textarea "**********"
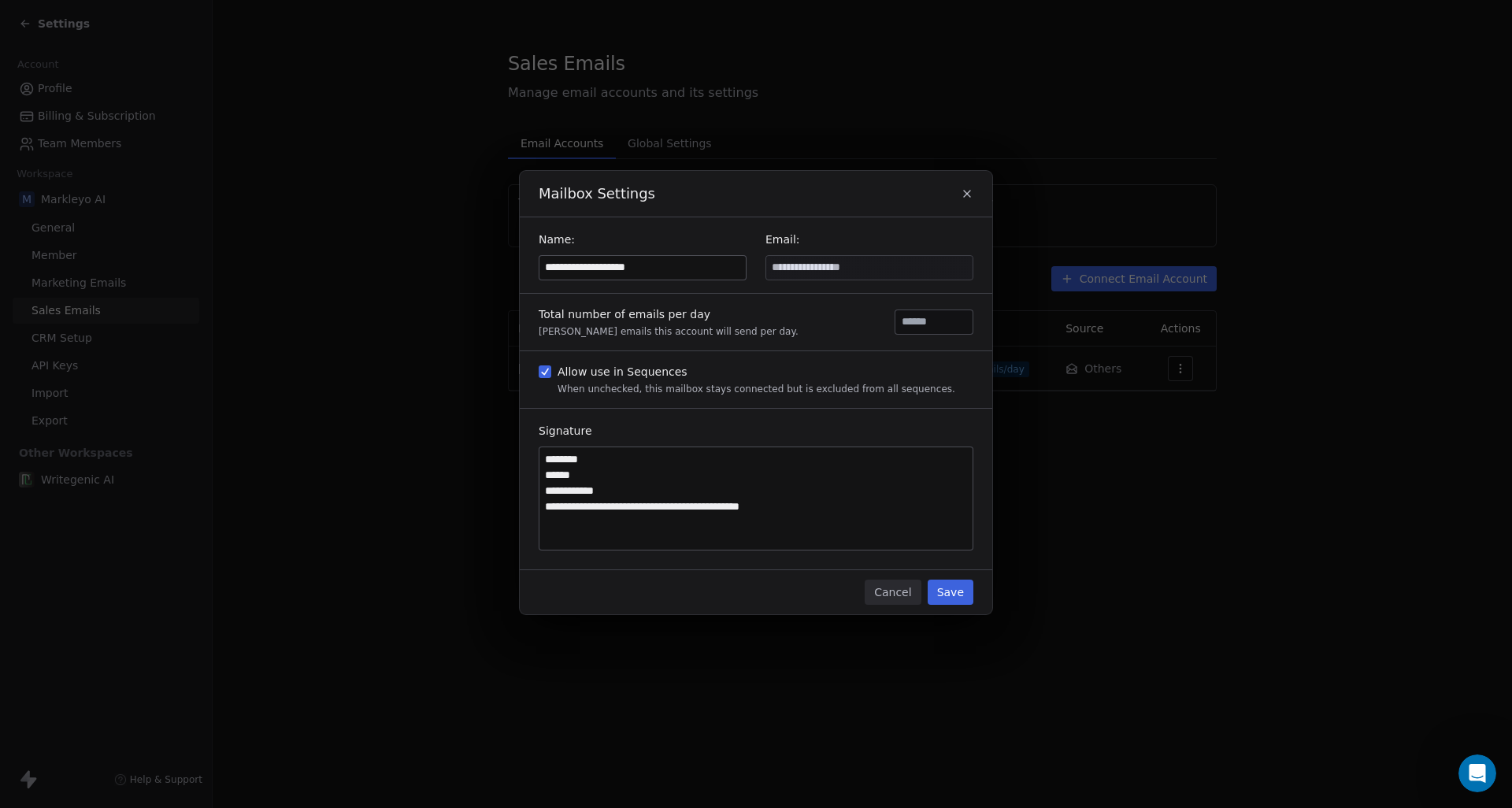
click at [970, 593] on button "Save" at bounding box center [950, 591] width 46 height 25
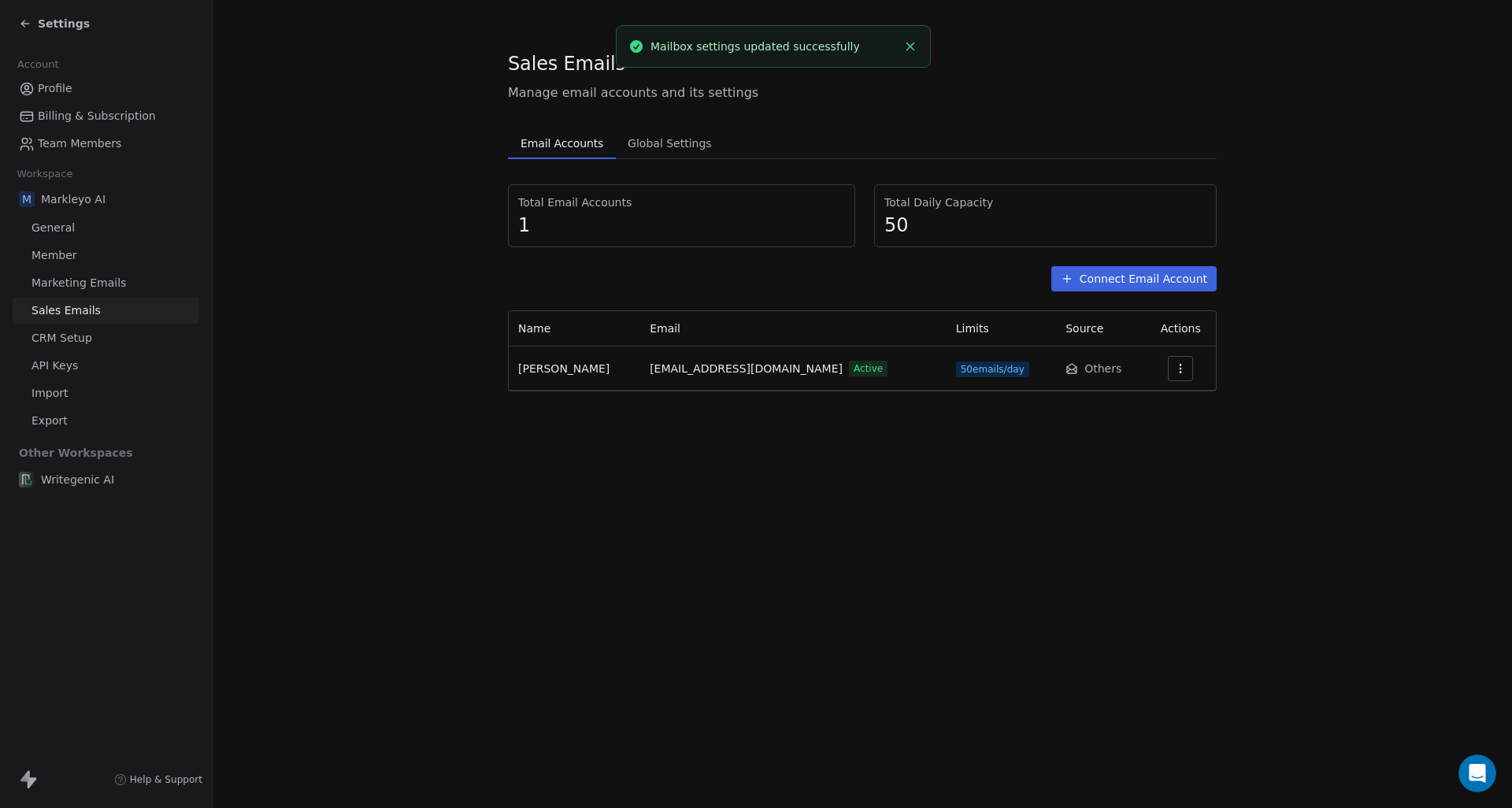
click at [650, 143] on span "Global Settings" at bounding box center [670, 143] width 97 height 22
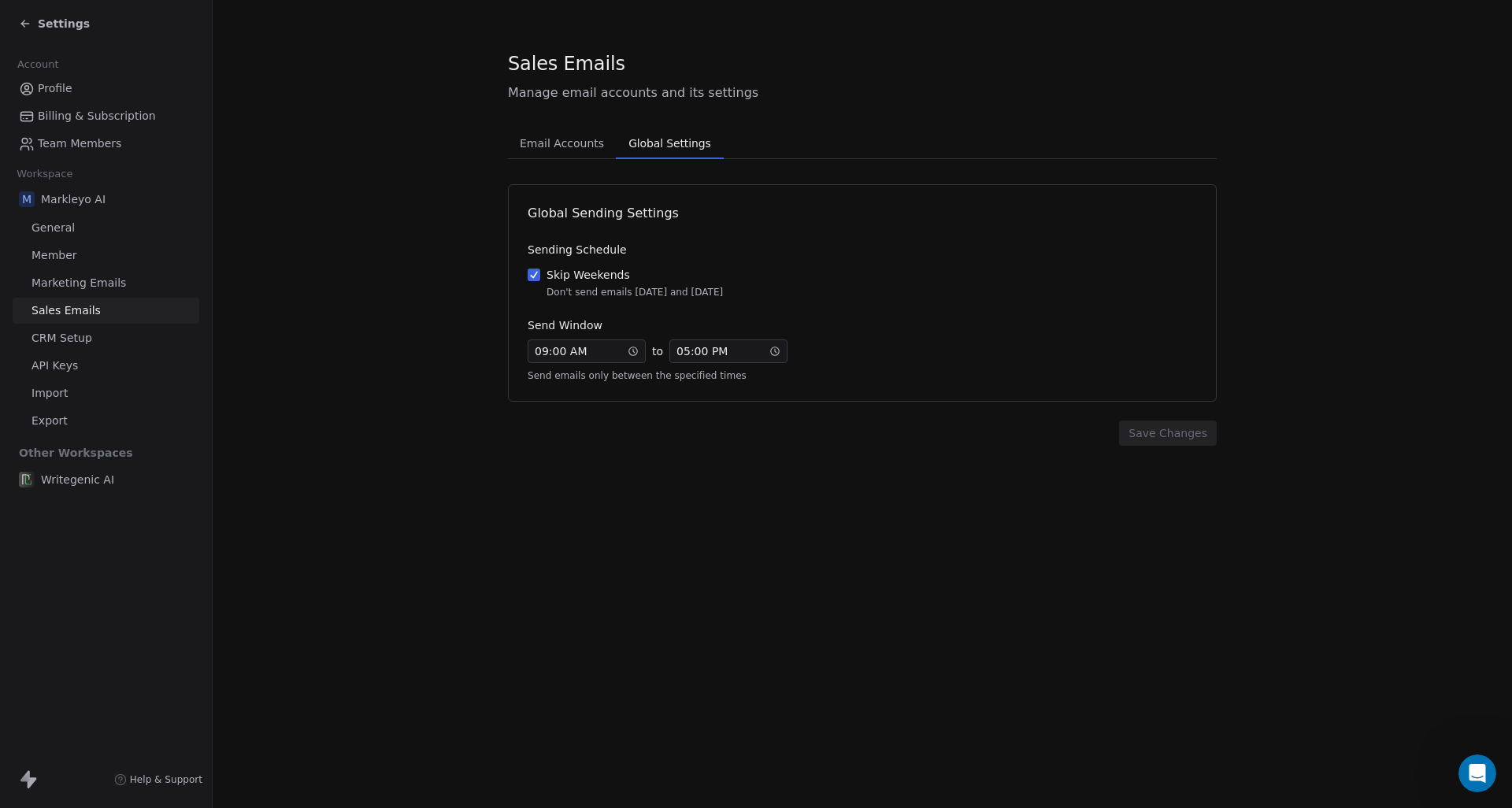
click at [594, 149] on span "Email Accounts" at bounding box center [562, 143] width 97 height 22
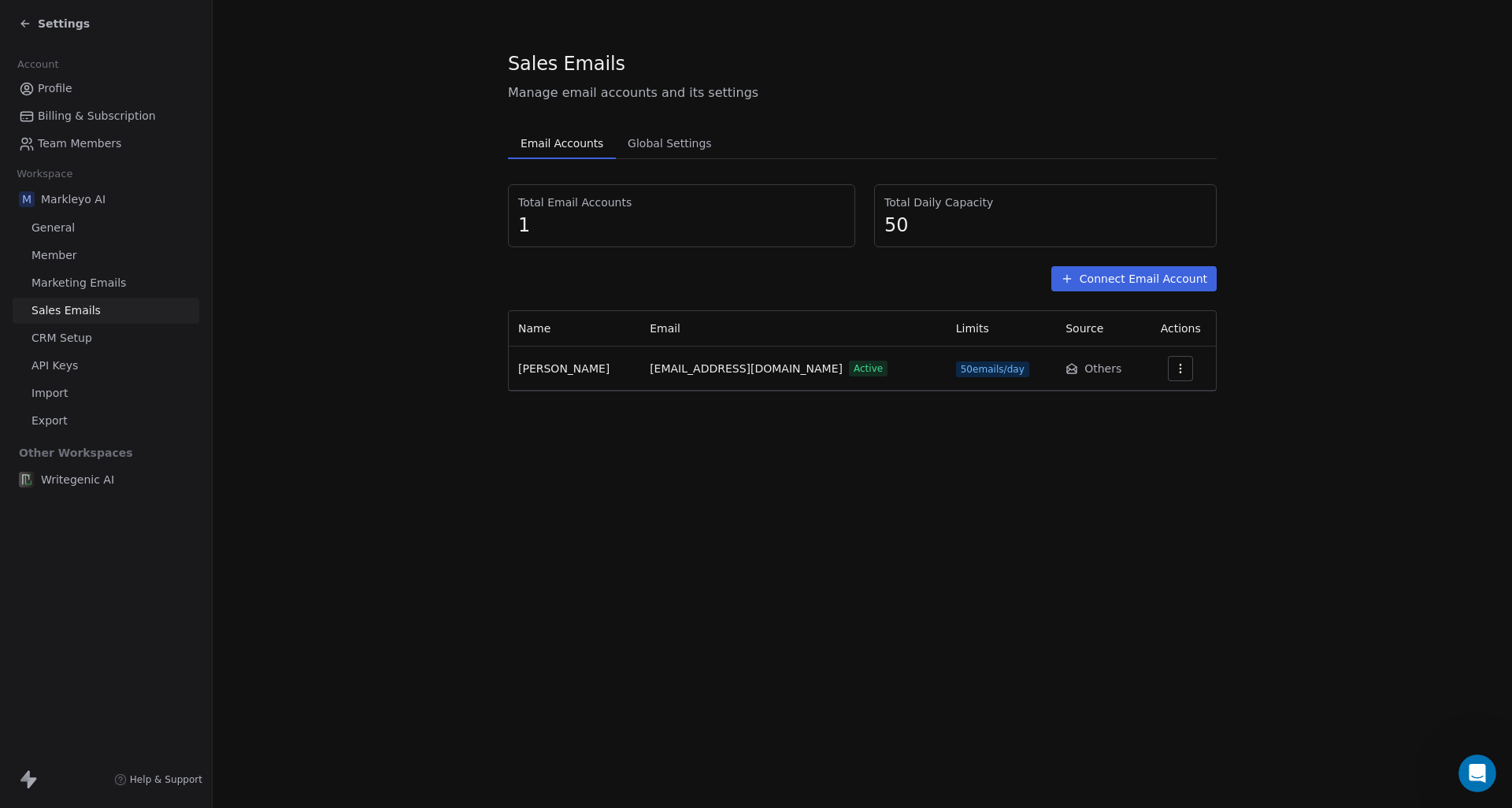
click at [144, 285] on link "Marketing Emails" at bounding box center [106, 283] width 187 height 26
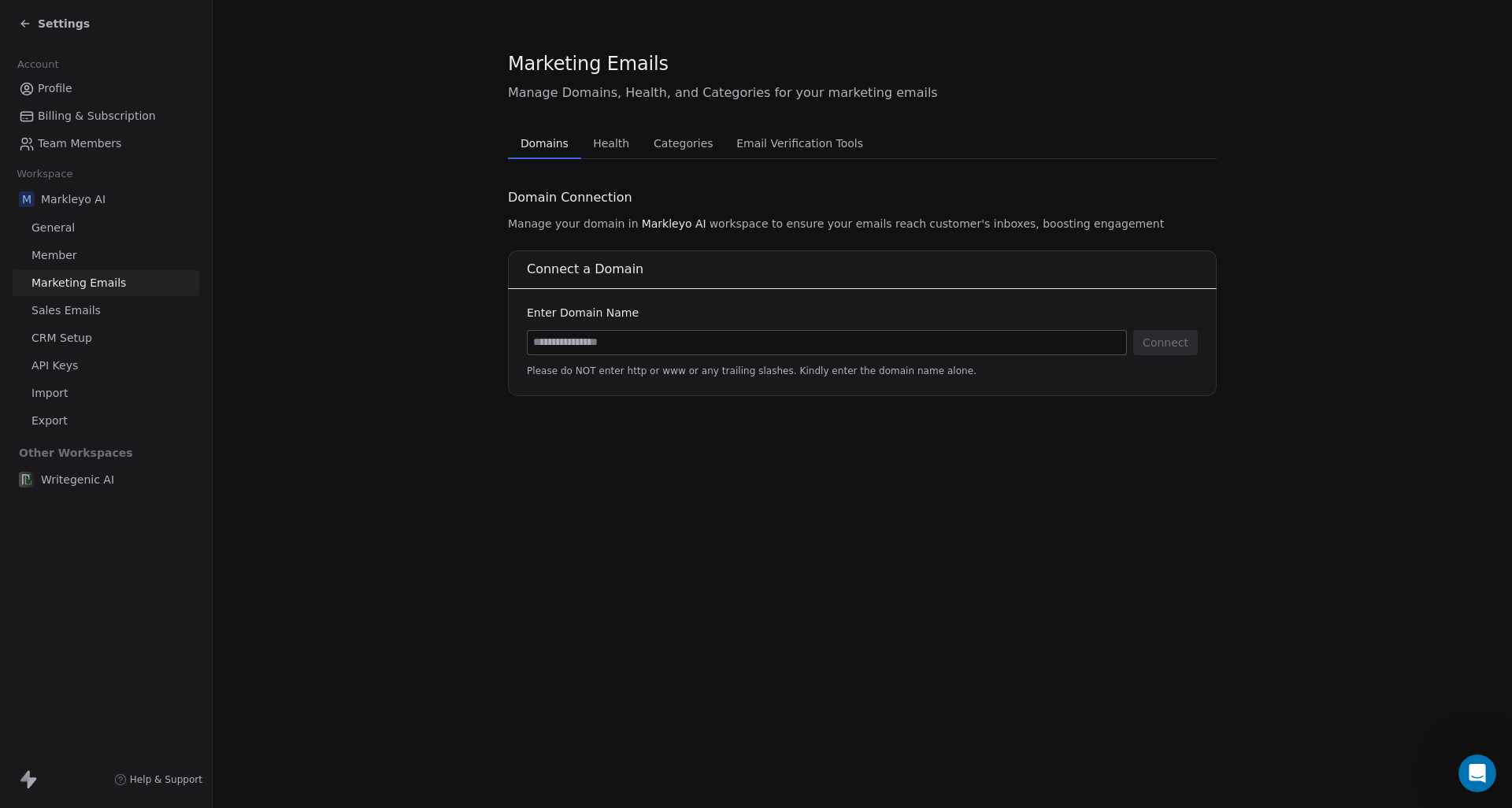
click at [150, 310] on link "Sales Emails" at bounding box center [106, 310] width 187 height 26
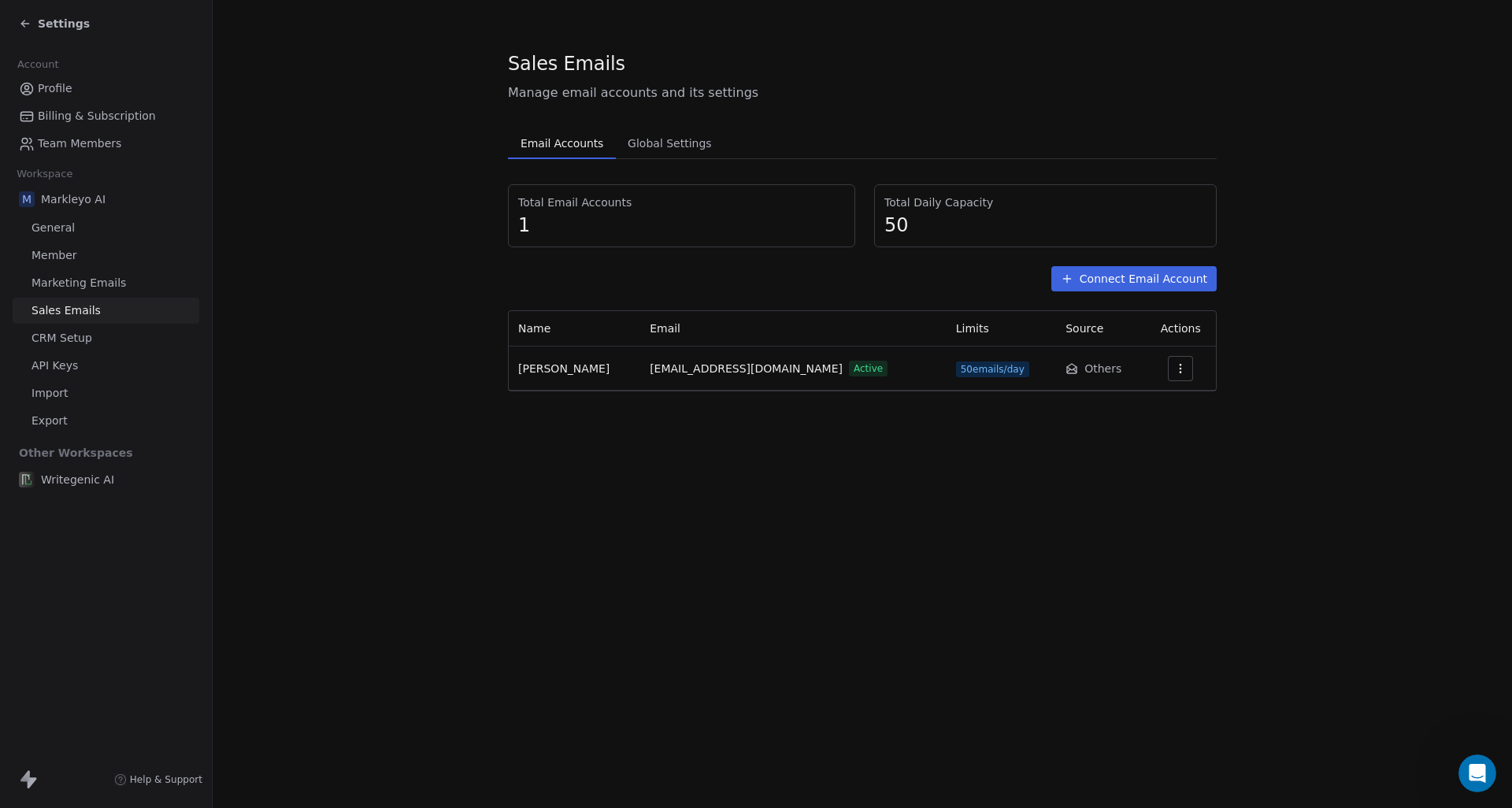
click at [149, 283] on link "Marketing Emails" at bounding box center [106, 283] width 187 height 26
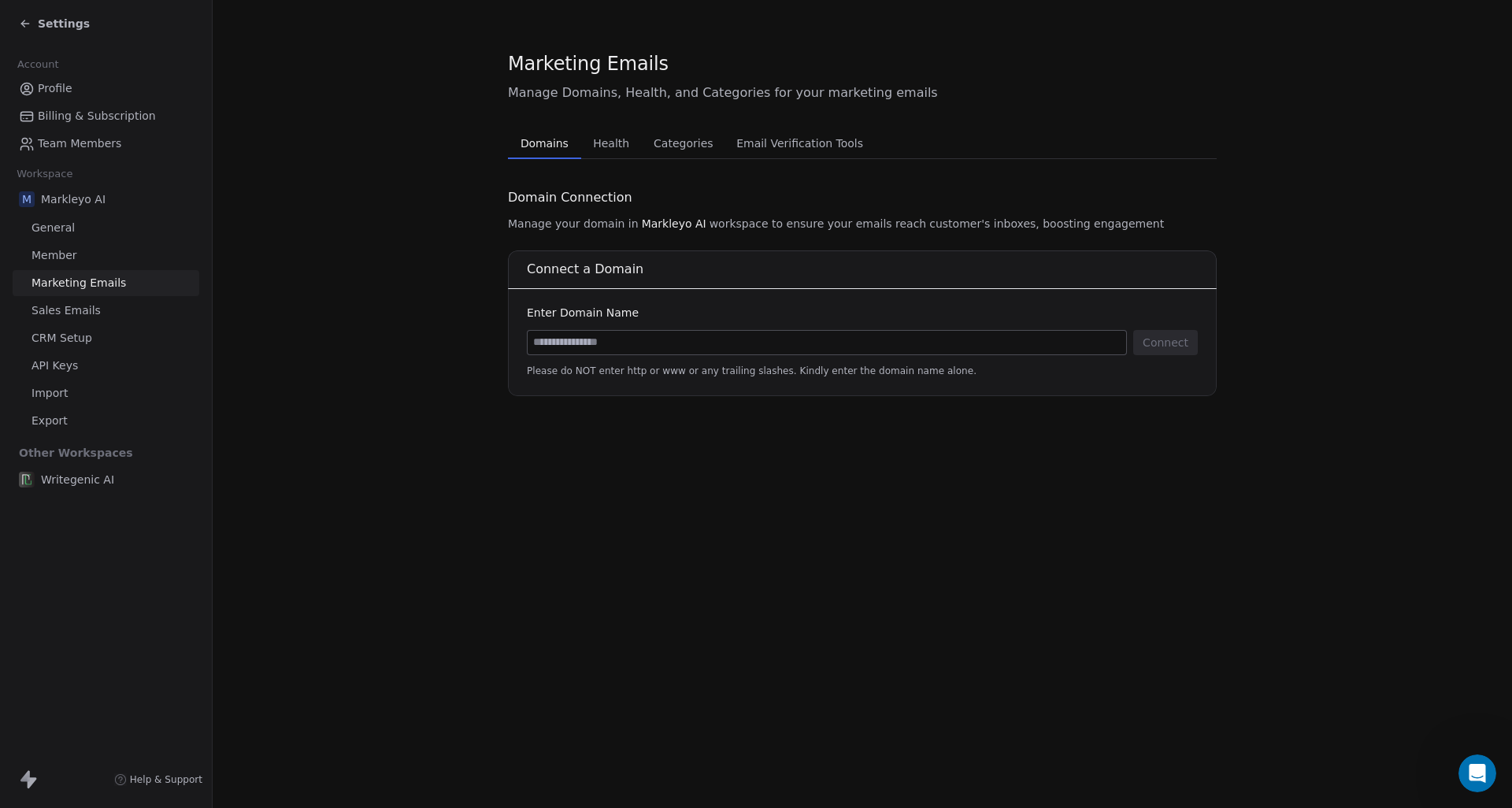
click at [571, 340] on input at bounding box center [827, 342] width 599 height 23
type input "**********"
click at [1161, 341] on button "Connect" at bounding box center [1165, 343] width 64 height 25
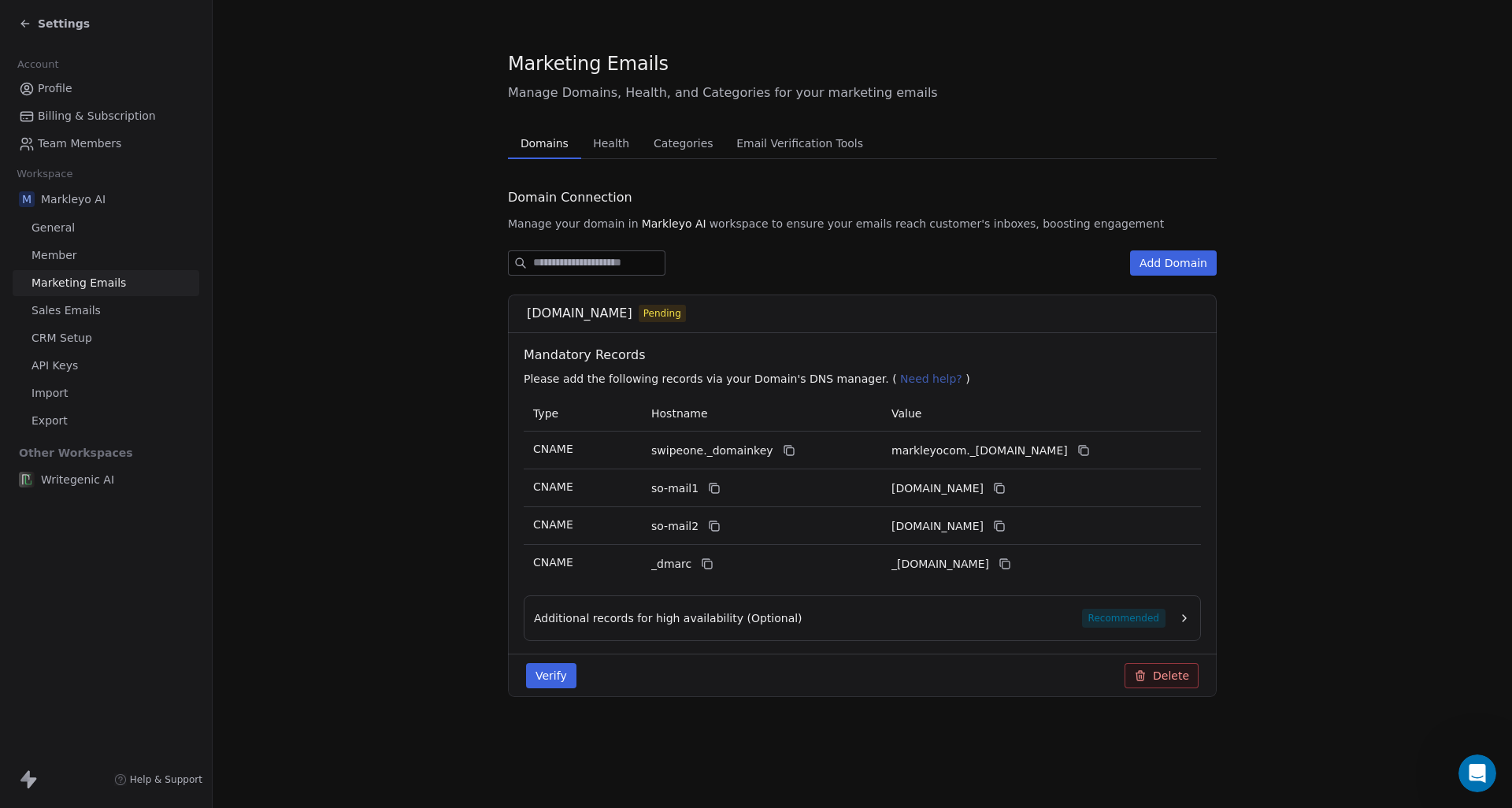
click at [402, 362] on section "Marketing Emails Manage Domains, Health, and Categories for your marketing emai…" at bounding box center [862, 386] width 1299 height 772
click at [745, 133] on span "Email Verification Tools" at bounding box center [799, 143] width 139 height 22
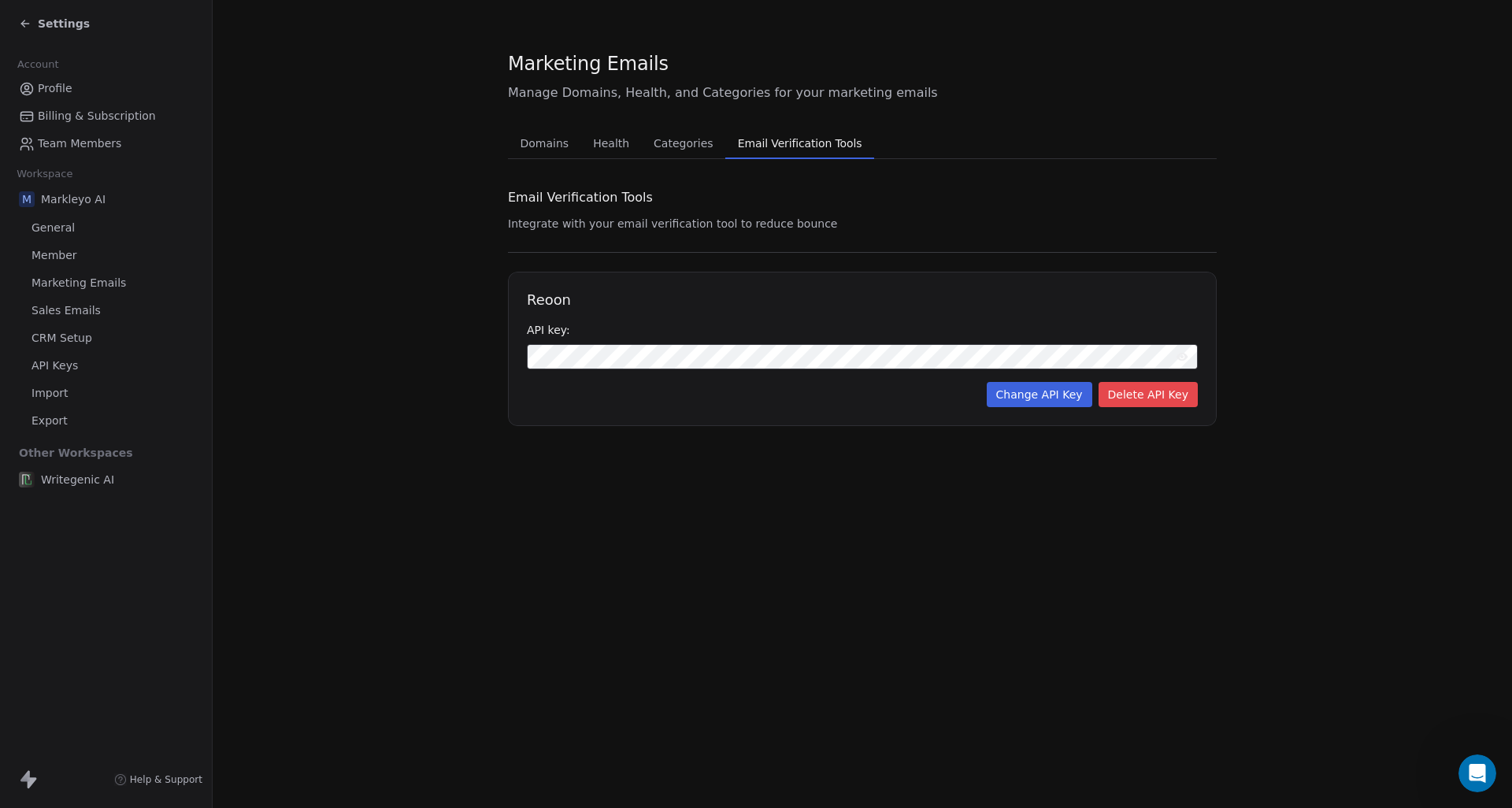
click at [659, 138] on span "Categories" at bounding box center [683, 143] width 72 height 22
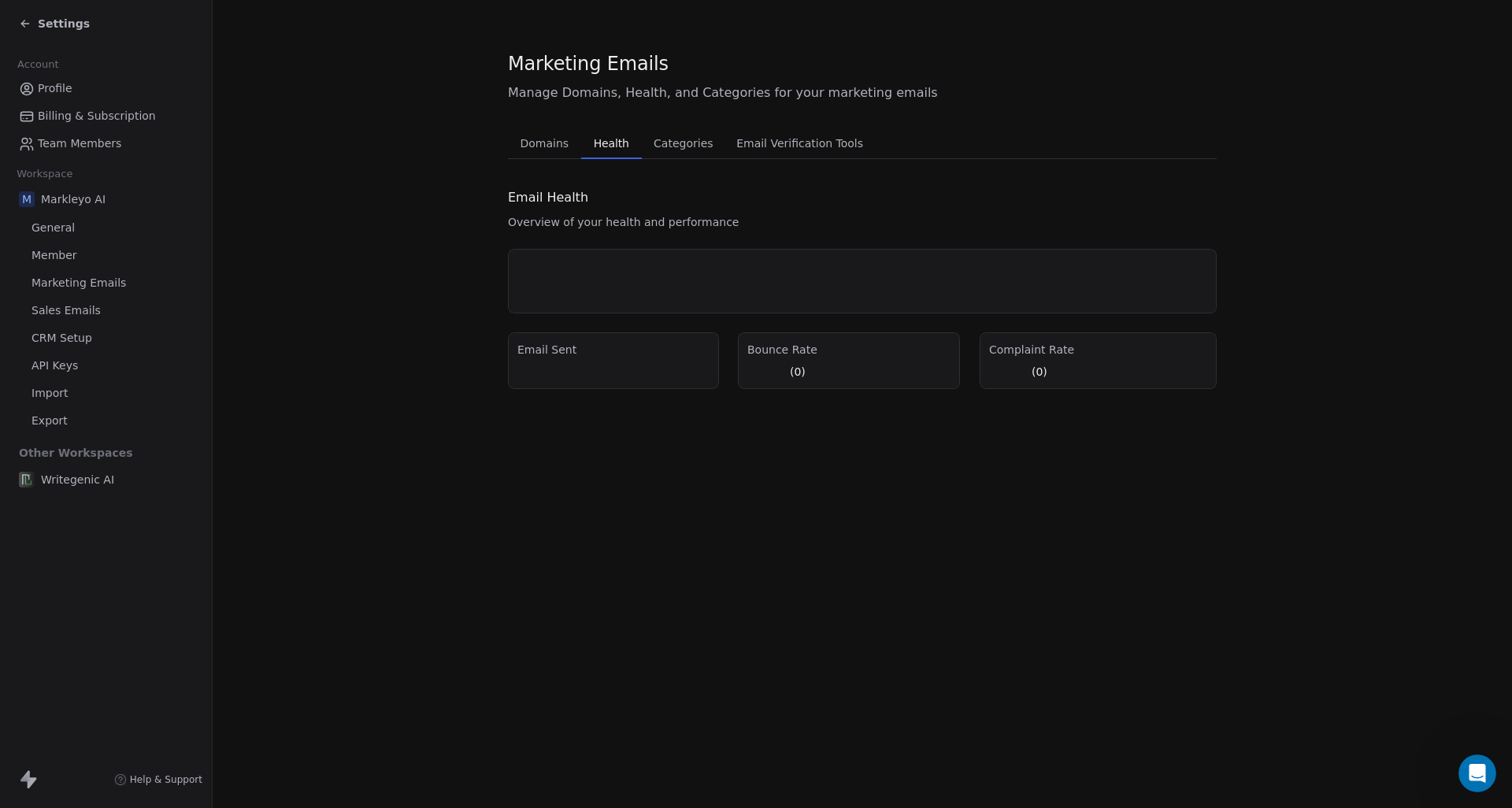
click at [615, 146] on span "Health" at bounding box center [611, 143] width 48 height 22
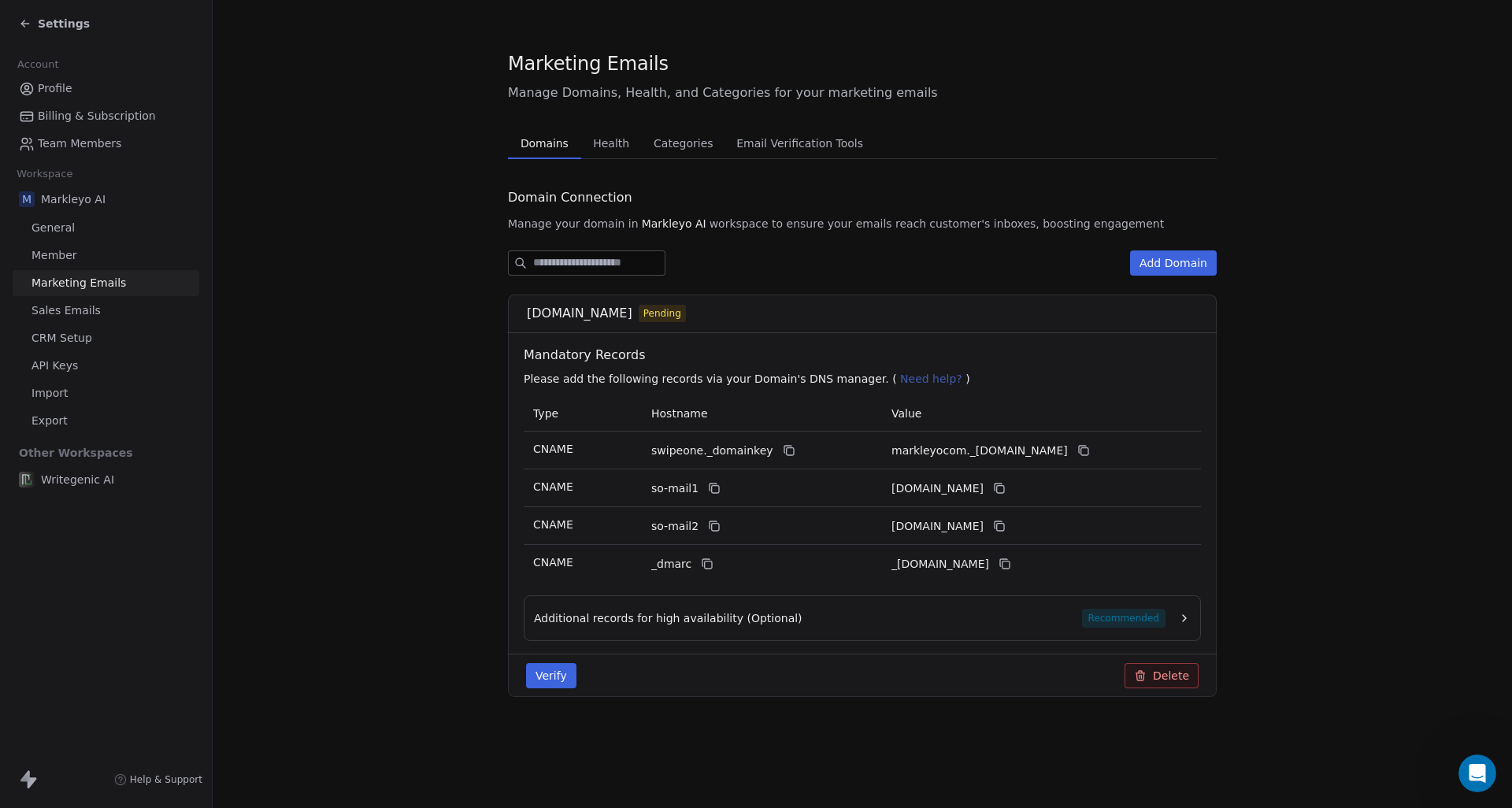
click at [575, 147] on button "Domains Domains" at bounding box center [544, 143] width 73 height 31
click at [872, 621] on div "Additional records for high availability (Optional) Recommended" at bounding box center [849, 617] width 632 height 18
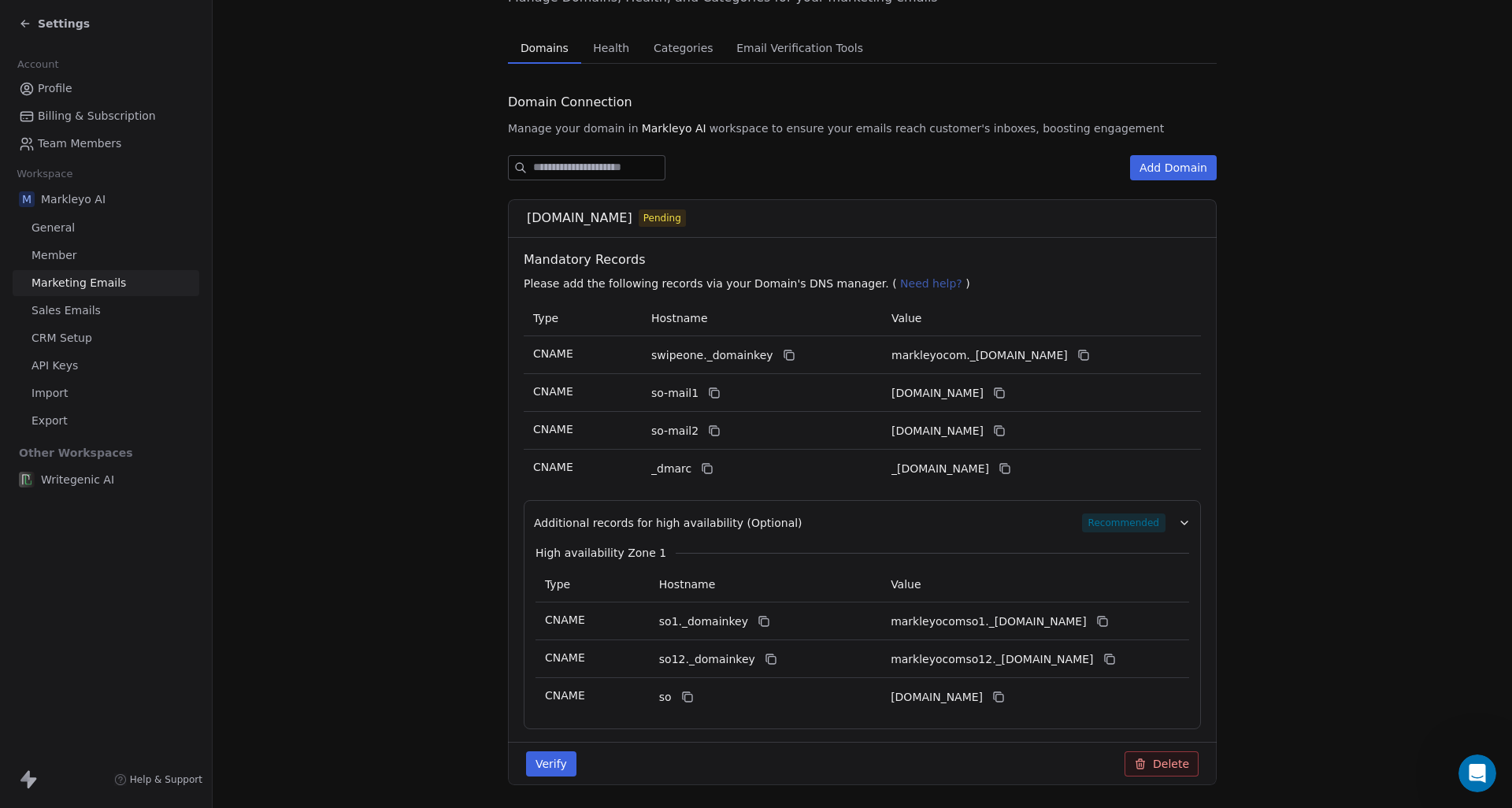
scroll to position [148, 0]
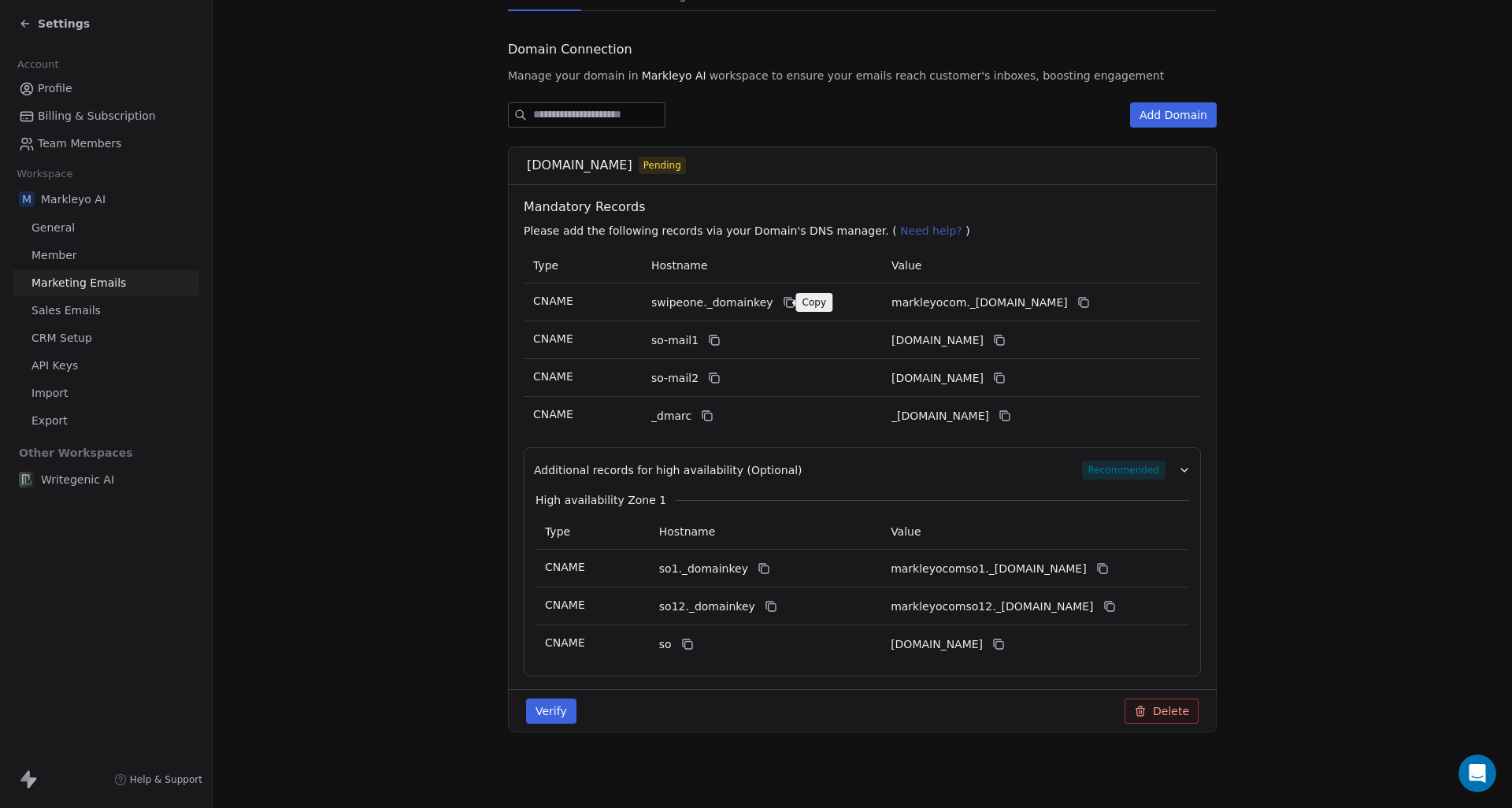
click at [784, 304] on icon at bounding box center [787, 300] width 7 height 7
click at [1087, 306] on icon at bounding box center [1083, 303] width 7 height 7
click at [708, 340] on icon at bounding box center [714, 340] width 13 height 13
click at [1006, 343] on icon at bounding box center [999, 340] width 13 height 13
click at [717, 376] on button at bounding box center [713, 377] width 18 height 18
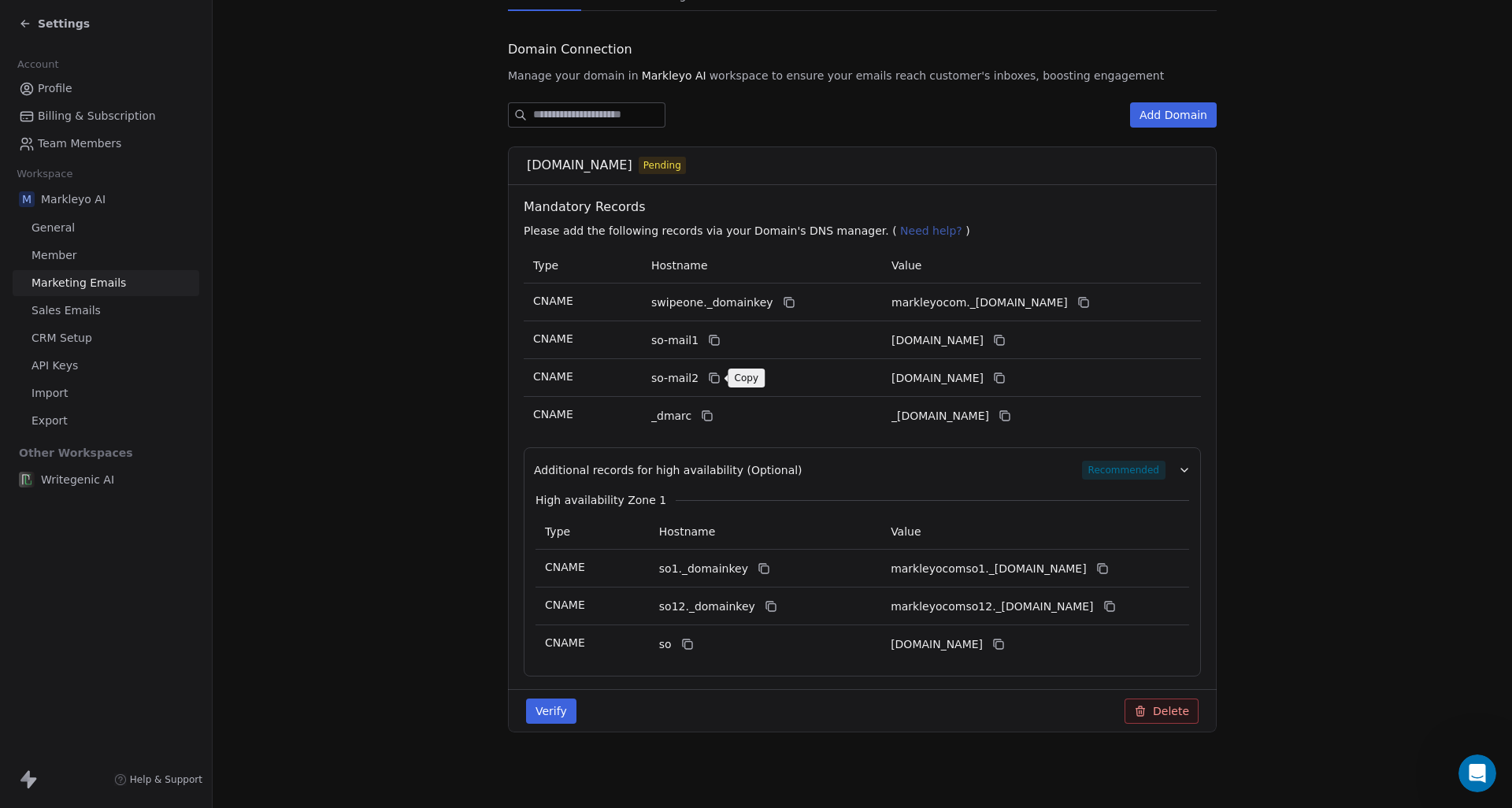
click at [716, 379] on icon at bounding box center [714, 378] width 13 height 13
click at [1006, 378] on icon at bounding box center [999, 378] width 13 height 13
click at [703, 418] on icon at bounding box center [706, 415] width 13 height 13
click at [762, 568] on icon at bounding box center [765, 569] width 7 height 7
click at [1109, 567] on icon at bounding box center [1102, 568] width 13 height 13
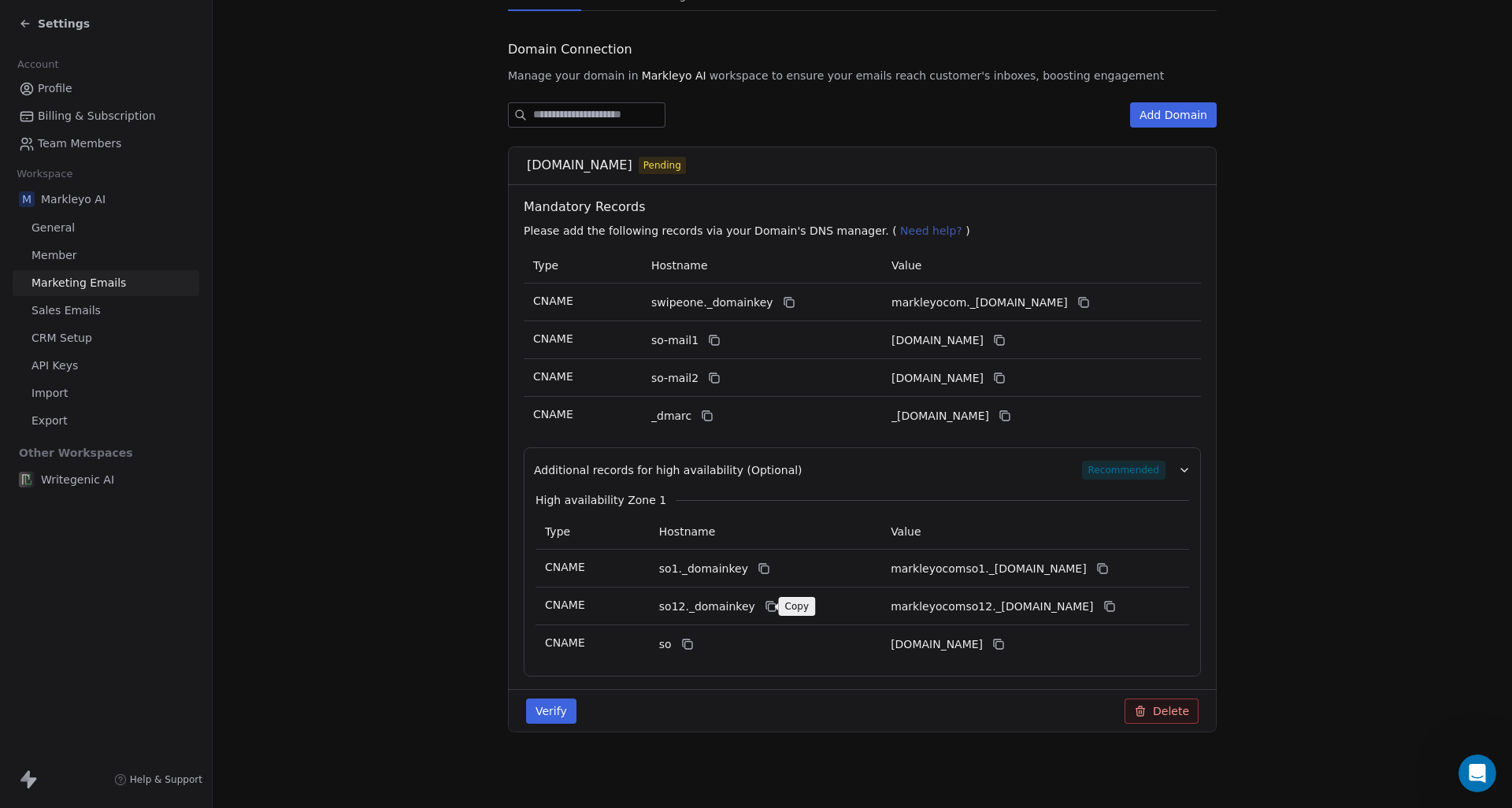
click at [765, 606] on icon at bounding box center [771, 606] width 13 height 13
click at [1114, 610] on icon at bounding box center [1110, 607] width 7 height 7
click at [686, 645] on icon at bounding box center [687, 643] width 13 height 13
click at [1005, 645] on icon at bounding box center [998, 643] width 13 height 13
click at [538, 708] on button "Verify" at bounding box center [551, 711] width 51 height 25
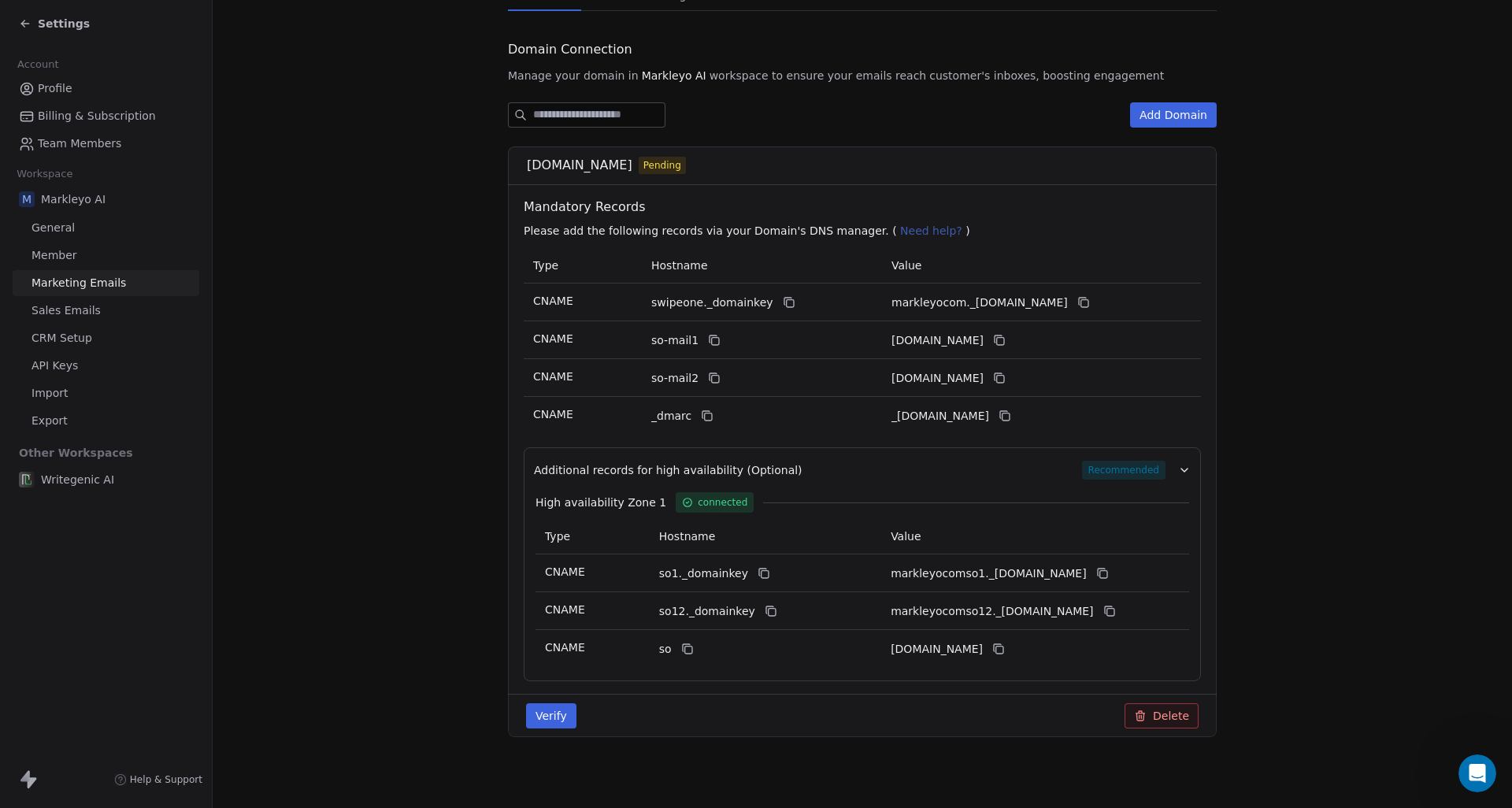
click at [911, 226] on span "Need help?" at bounding box center [931, 230] width 62 height 13
click at [116, 478] on div "Writegenic AI" at bounding box center [106, 479] width 187 height 28
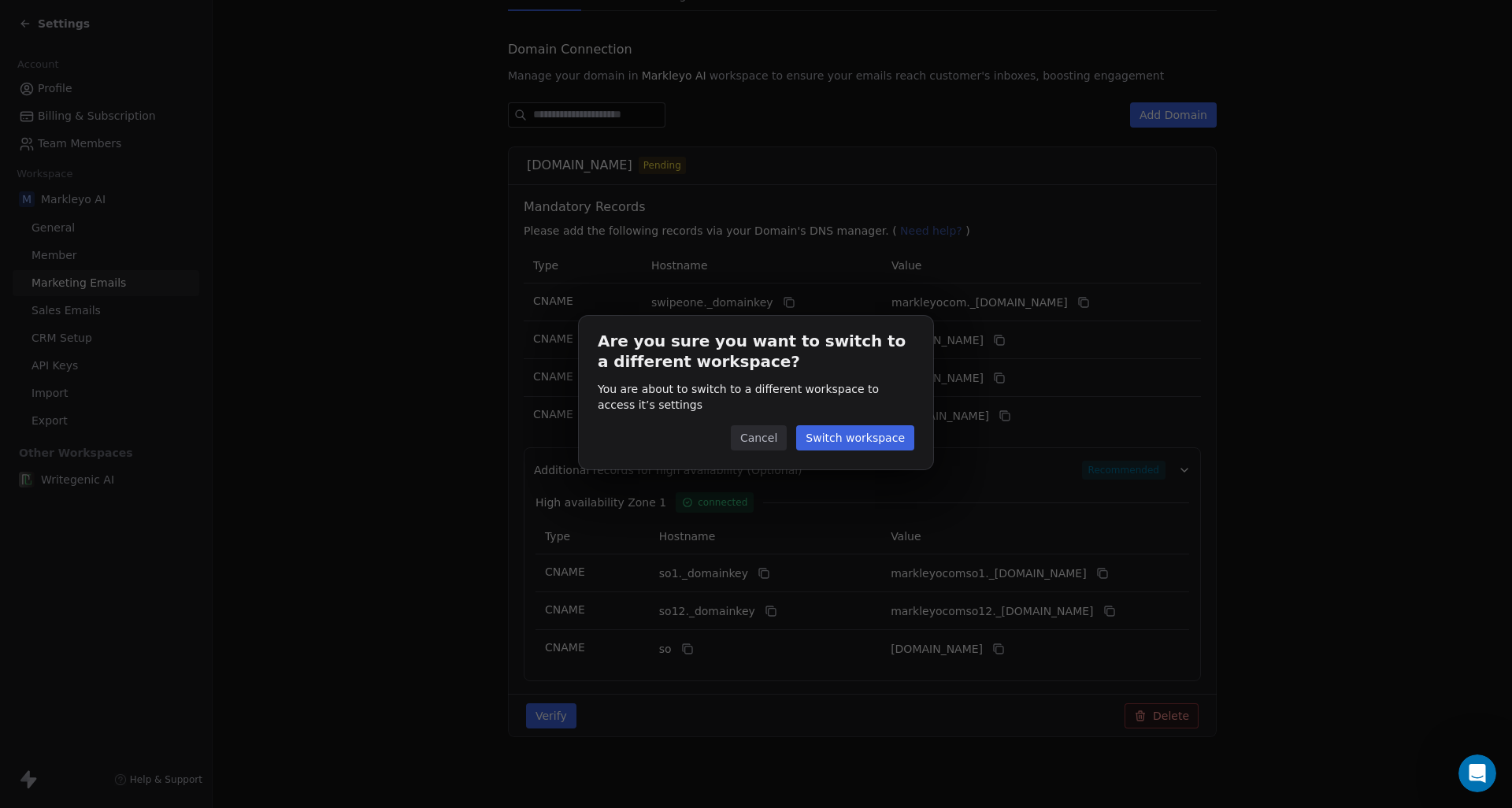
click at [823, 437] on button "Switch workspace" at bounding box center [855, 438] width 119 height 25
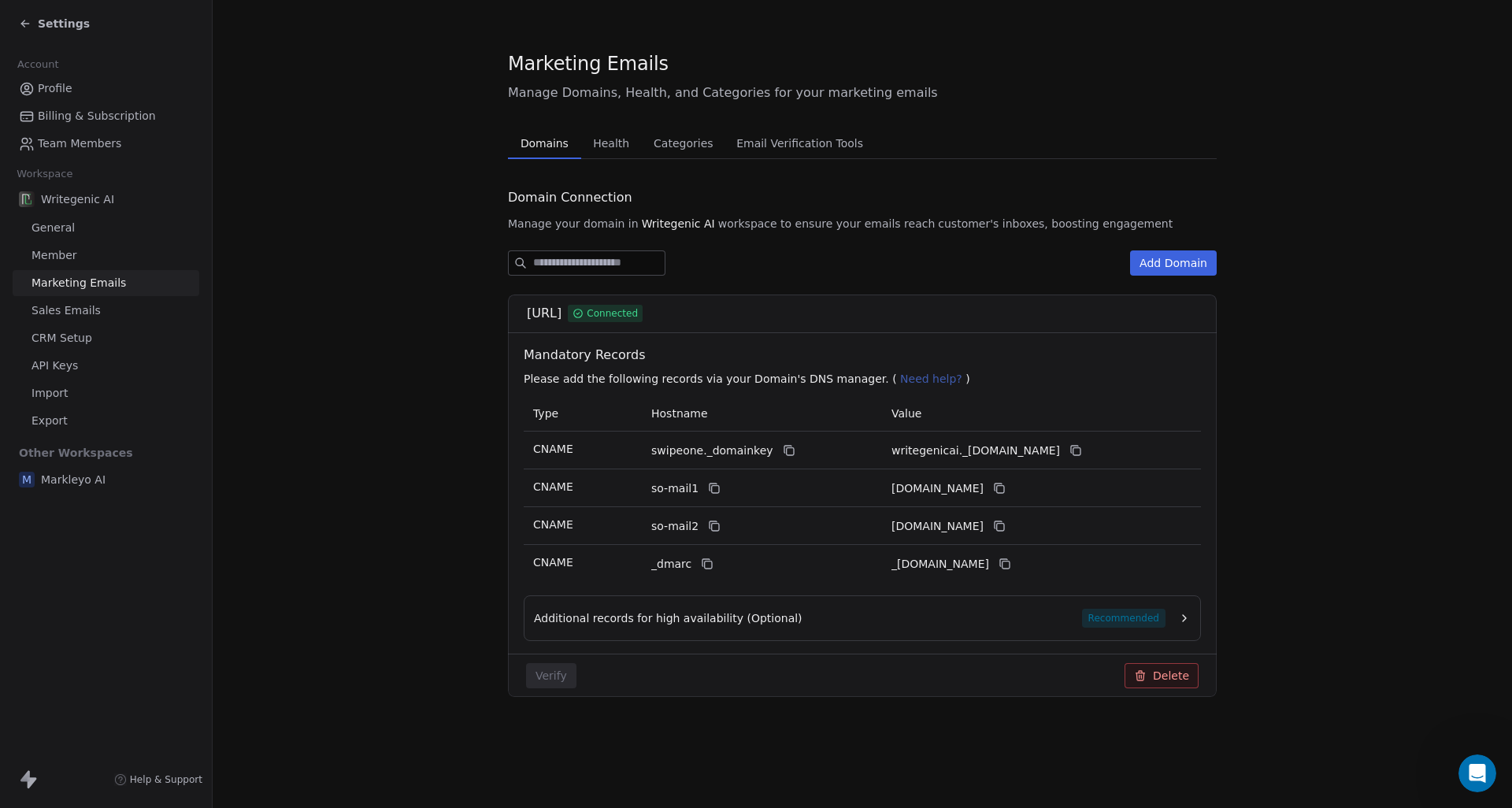
click at [812, 621] on div "Additional records for high availability (Optional) Recommended" at bounding box center [849, 617] width 632 height 18
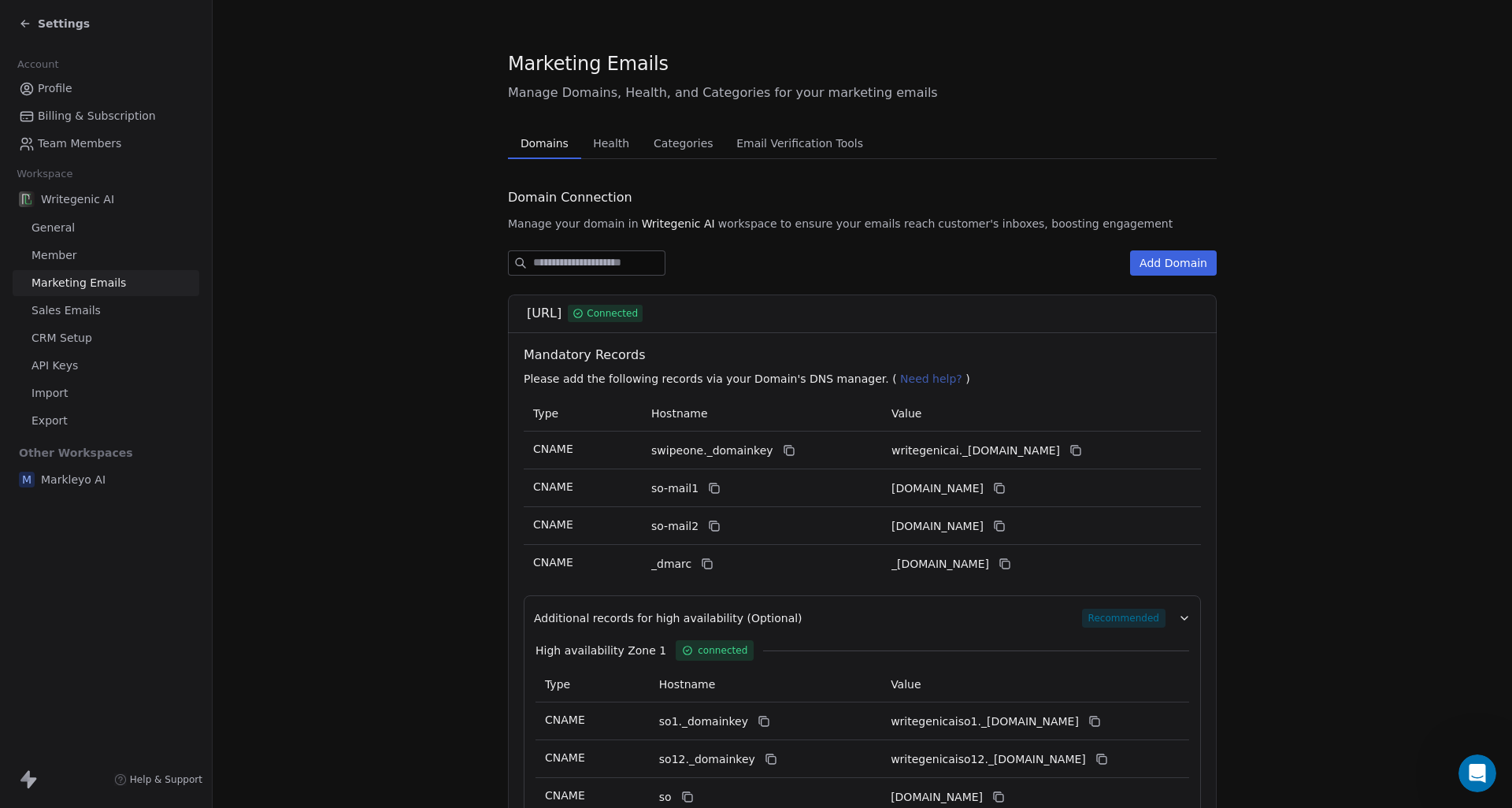
click at [798, 153] on span "Email Verification Tools" at bounding box center [799, 143] width 139 height 22
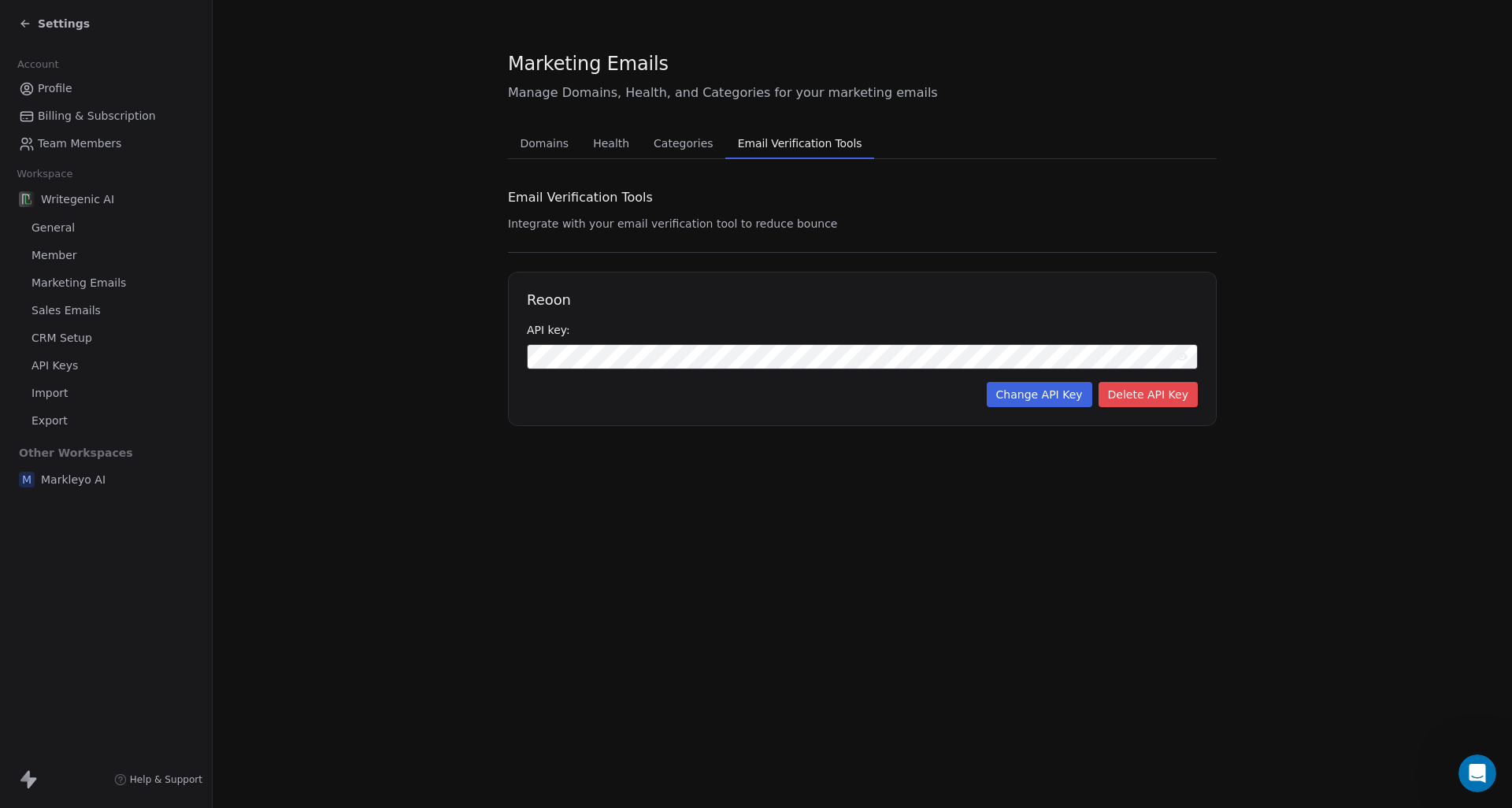
click at [680, 140] on span "Categories" at bounding box center [683, 143] width 72 height 22
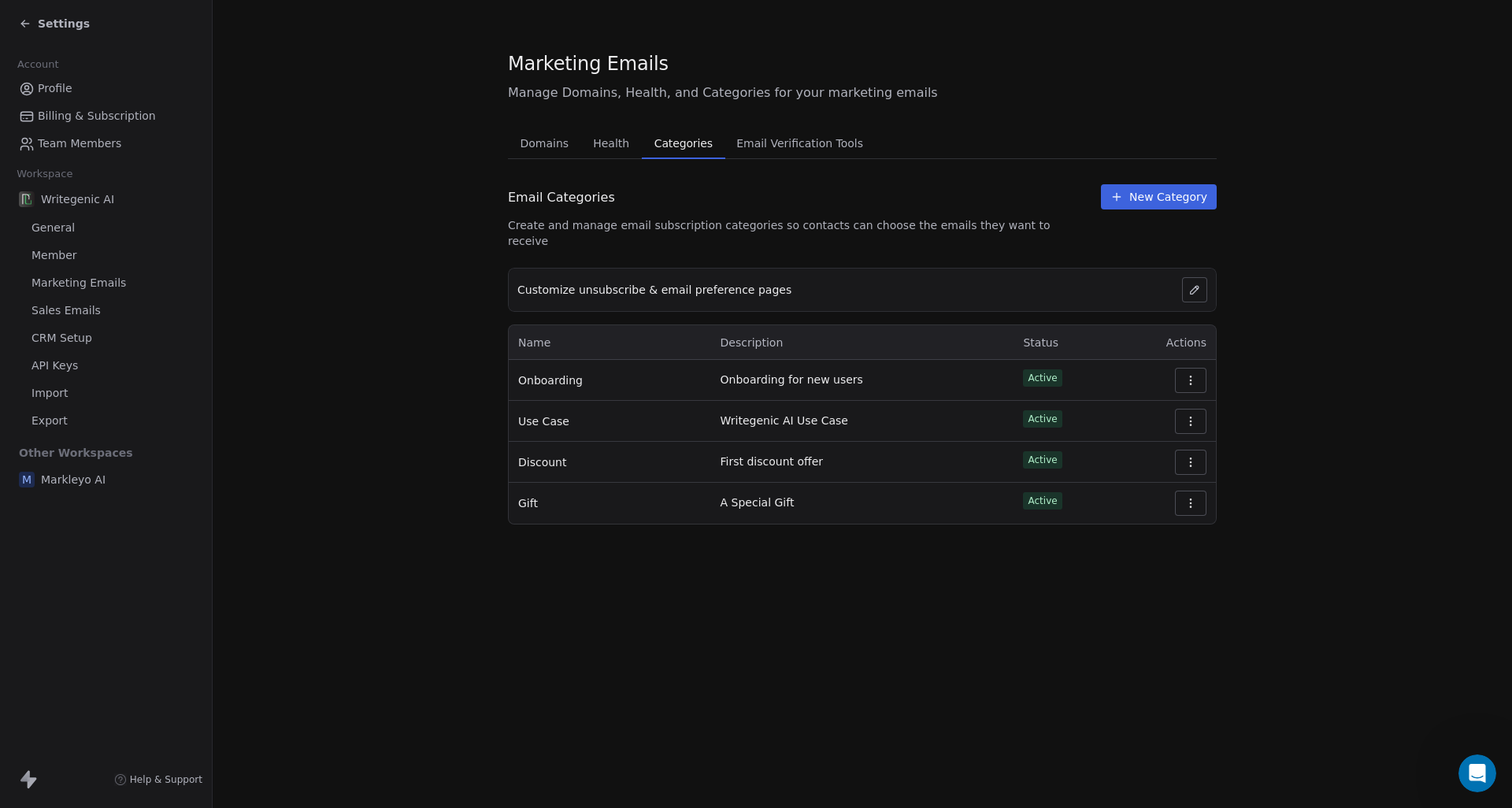
click at [613, 145] on span "Health" at bounding box center [611, 143] width 49 height 22
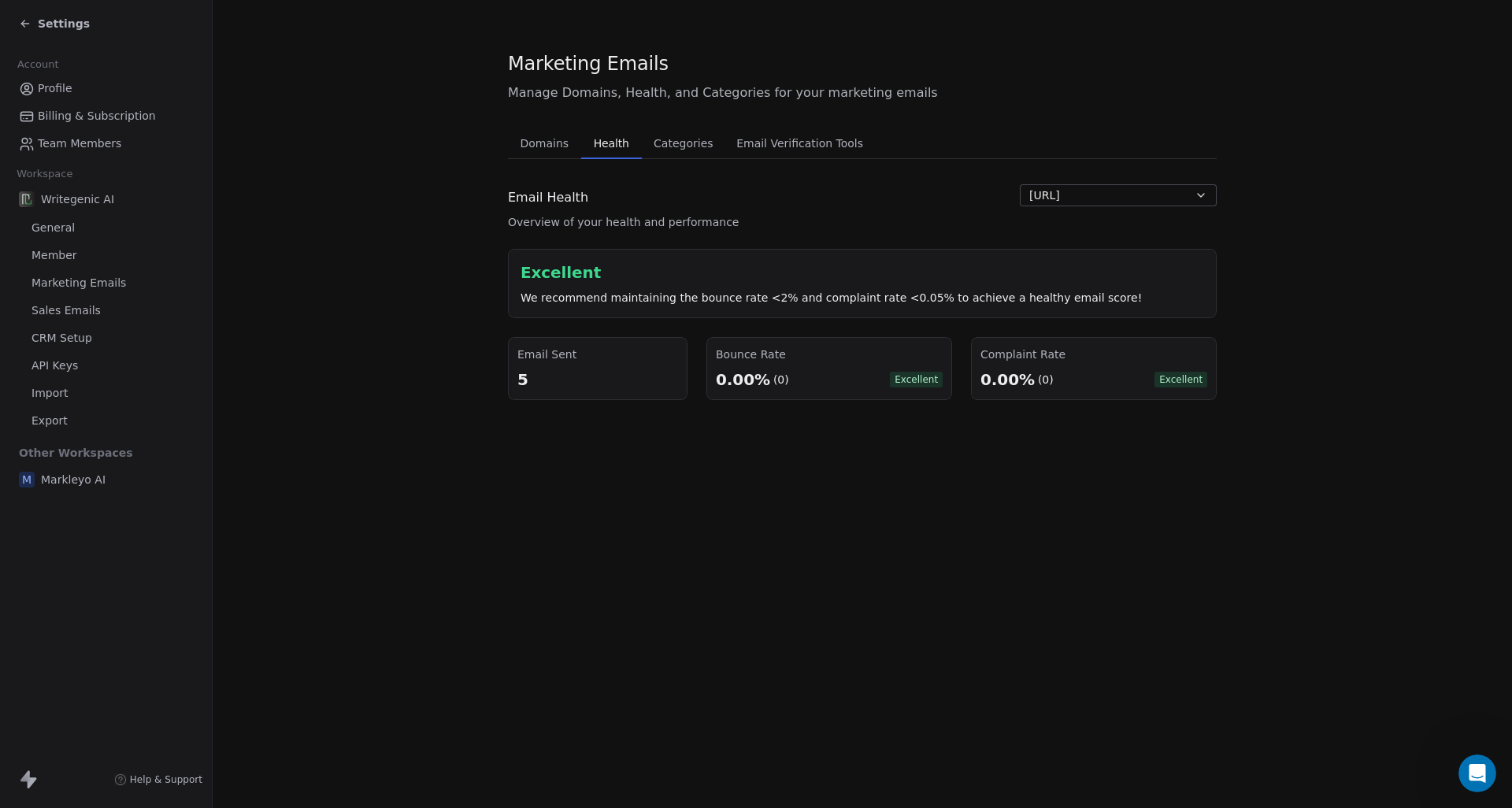
click at [555, 145] on span "Domains" at bounding box center [544, 143] width 61 height 22
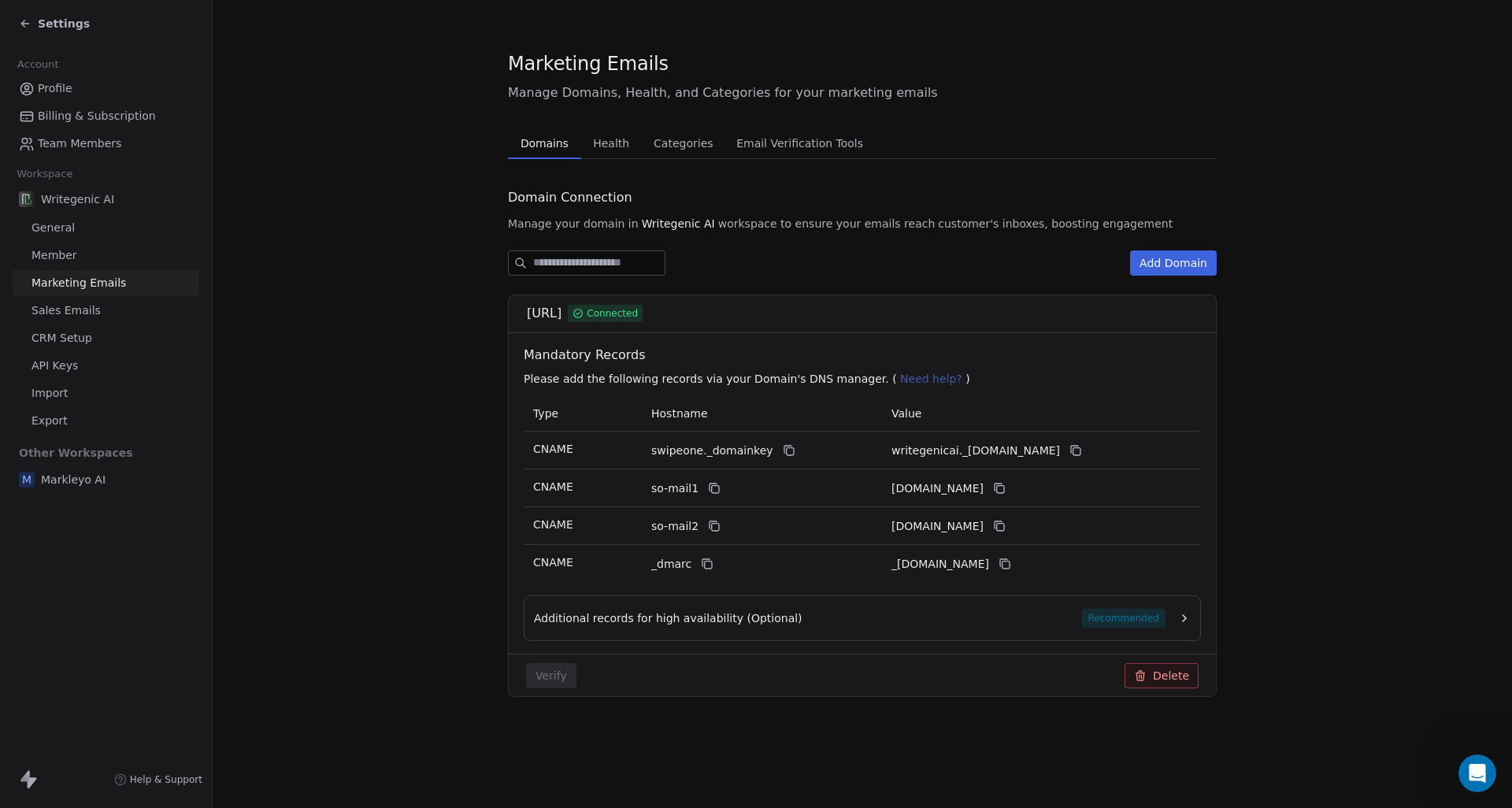
click at [77, 484] on span "Markleyo AI" at bounding box center [73, 479] width 64 height 16
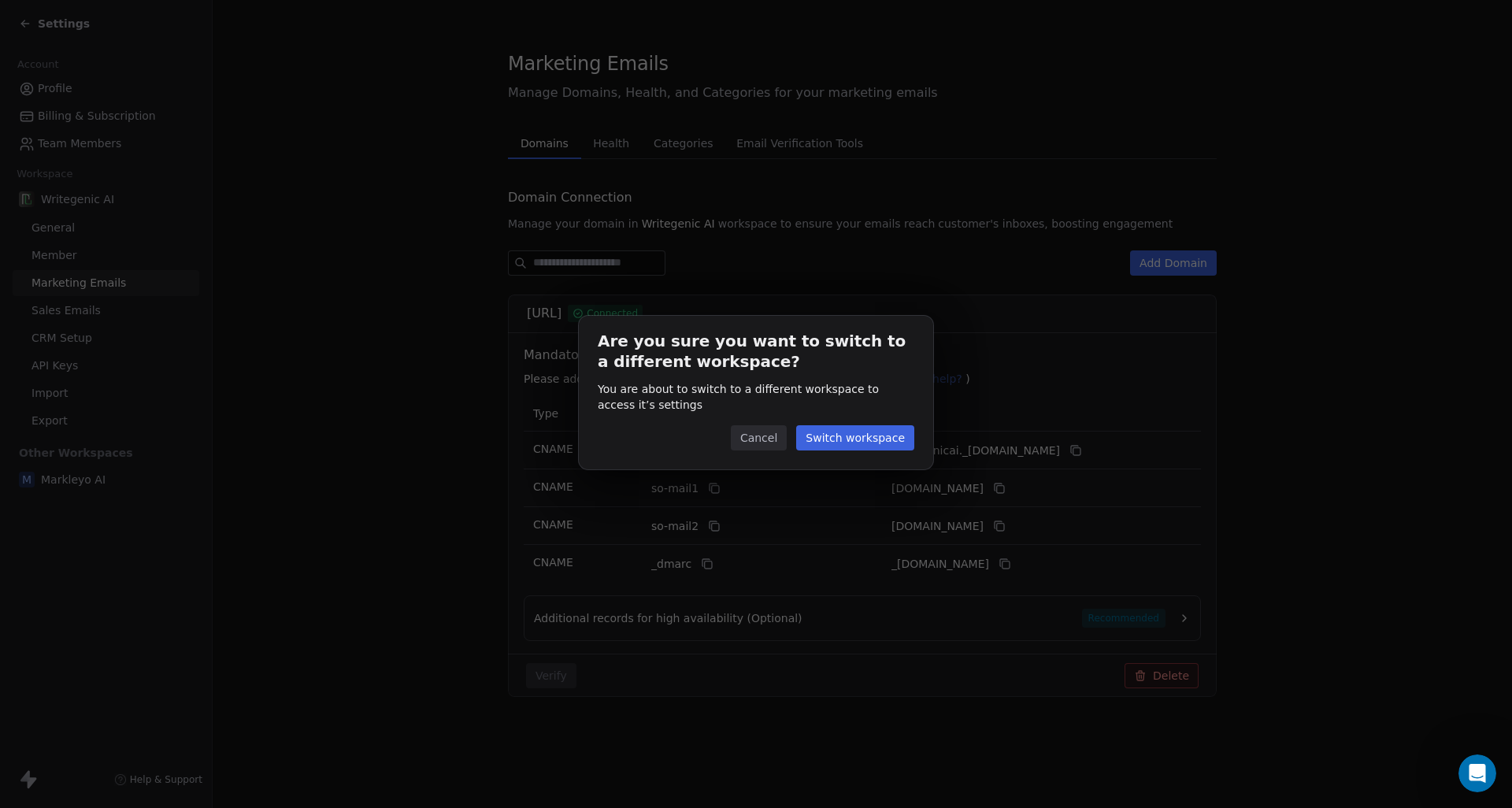
click at [908, 426] on button "Switch workspace" at bounding box center [855, 438] width 119 height 25
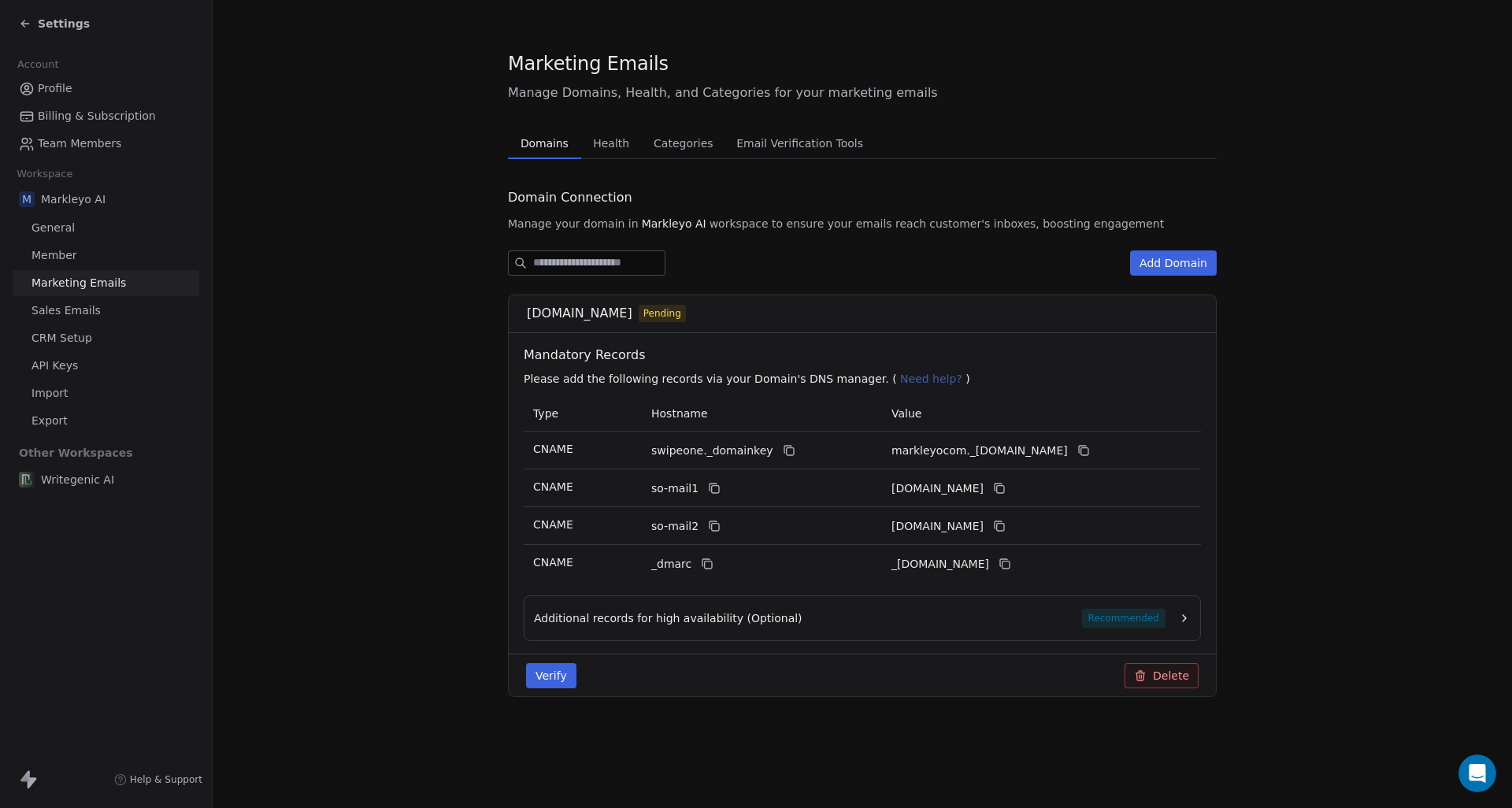
click at [609, 143] on span "Health" at bounding box center [611, 143] width 49 height 22
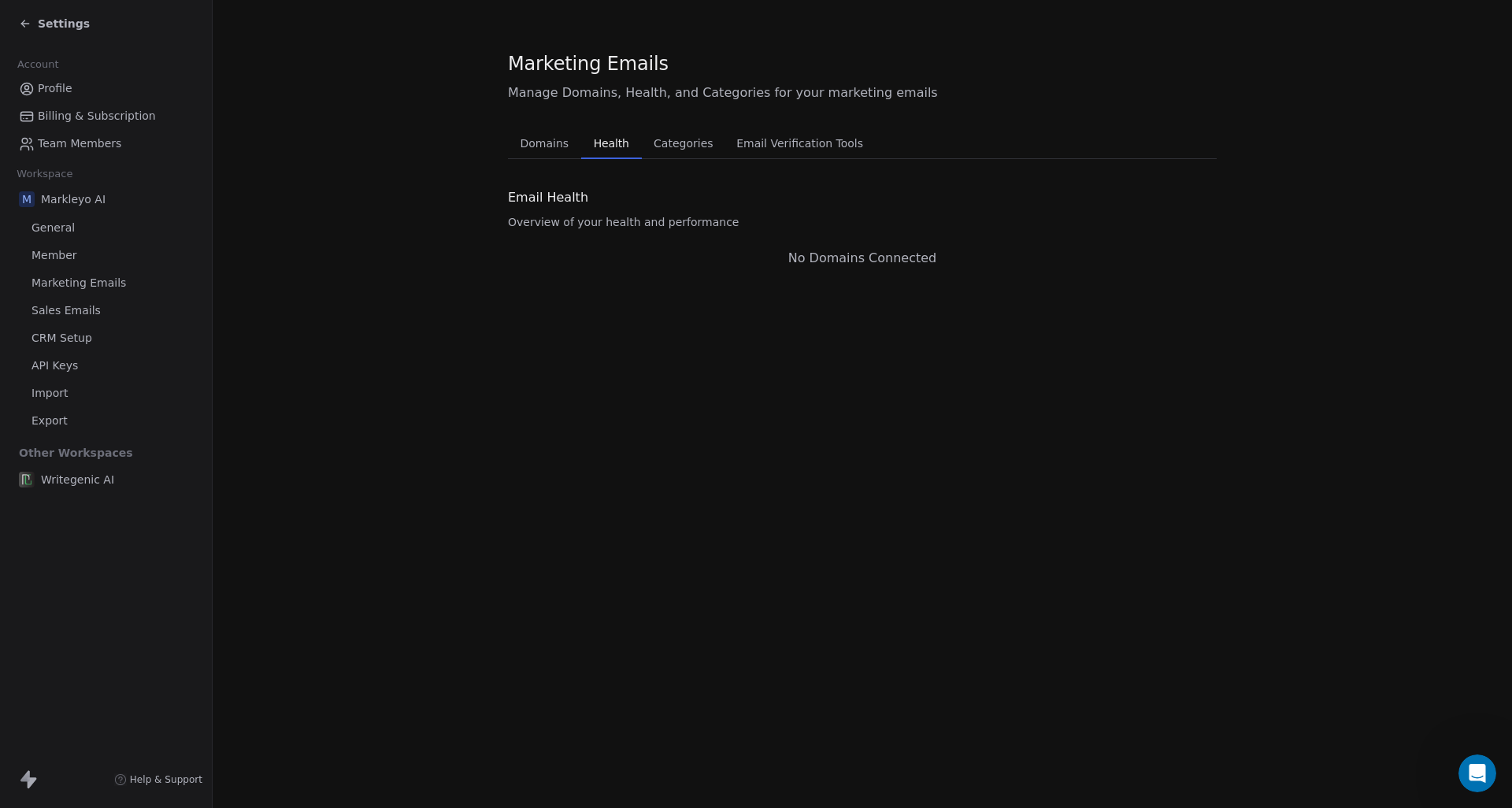
click at [547, 139] on span "Domains" at bounding box center [544, 143] width 61 height 22
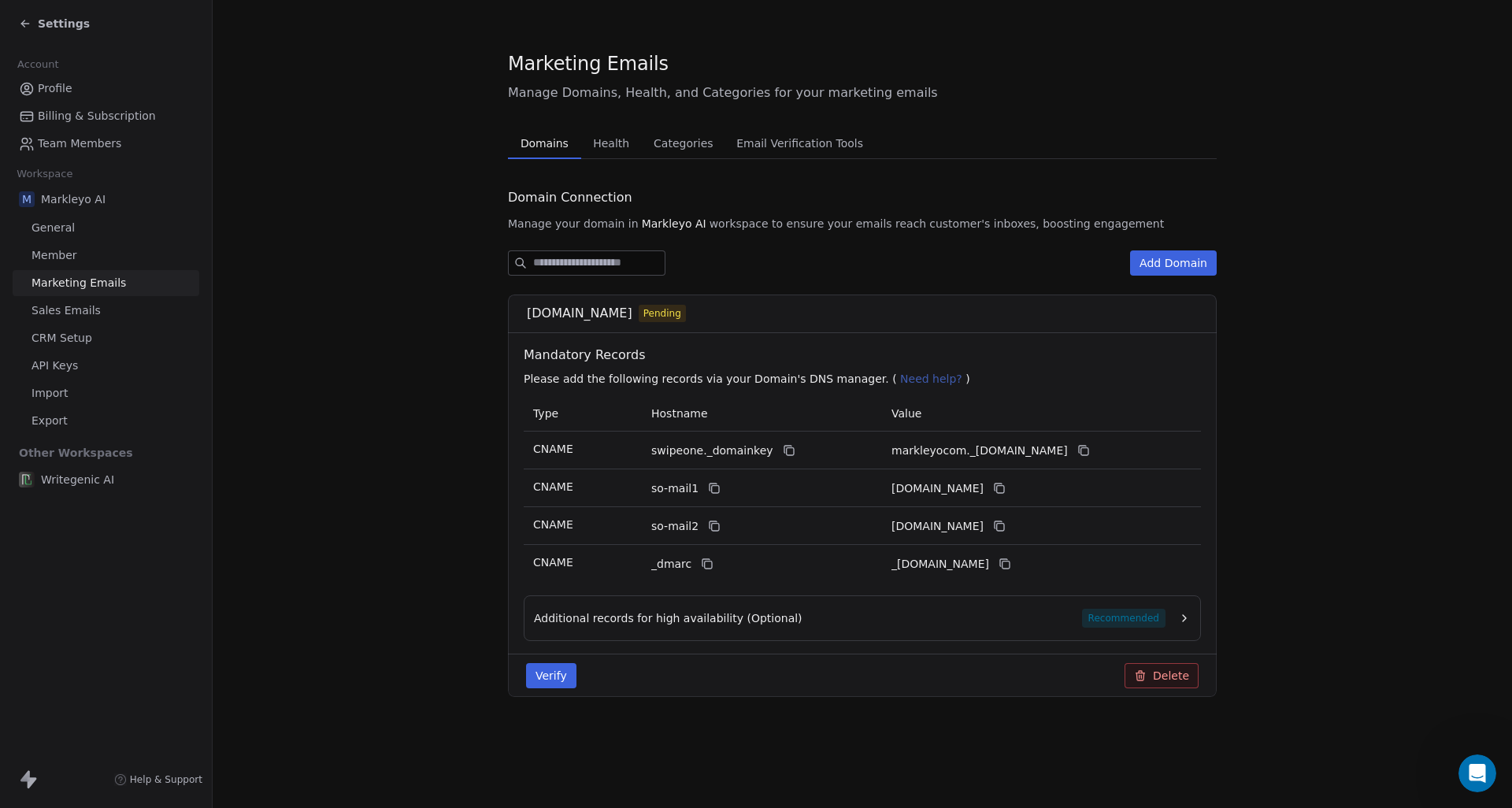
click at [562, 675] on button "Verify" at bounding box center [551, 675] width 51 height 25
click at [1468, 764] on icon "Open Intercom Messenger" at bounding box center [1475, 770] width 26 height 26
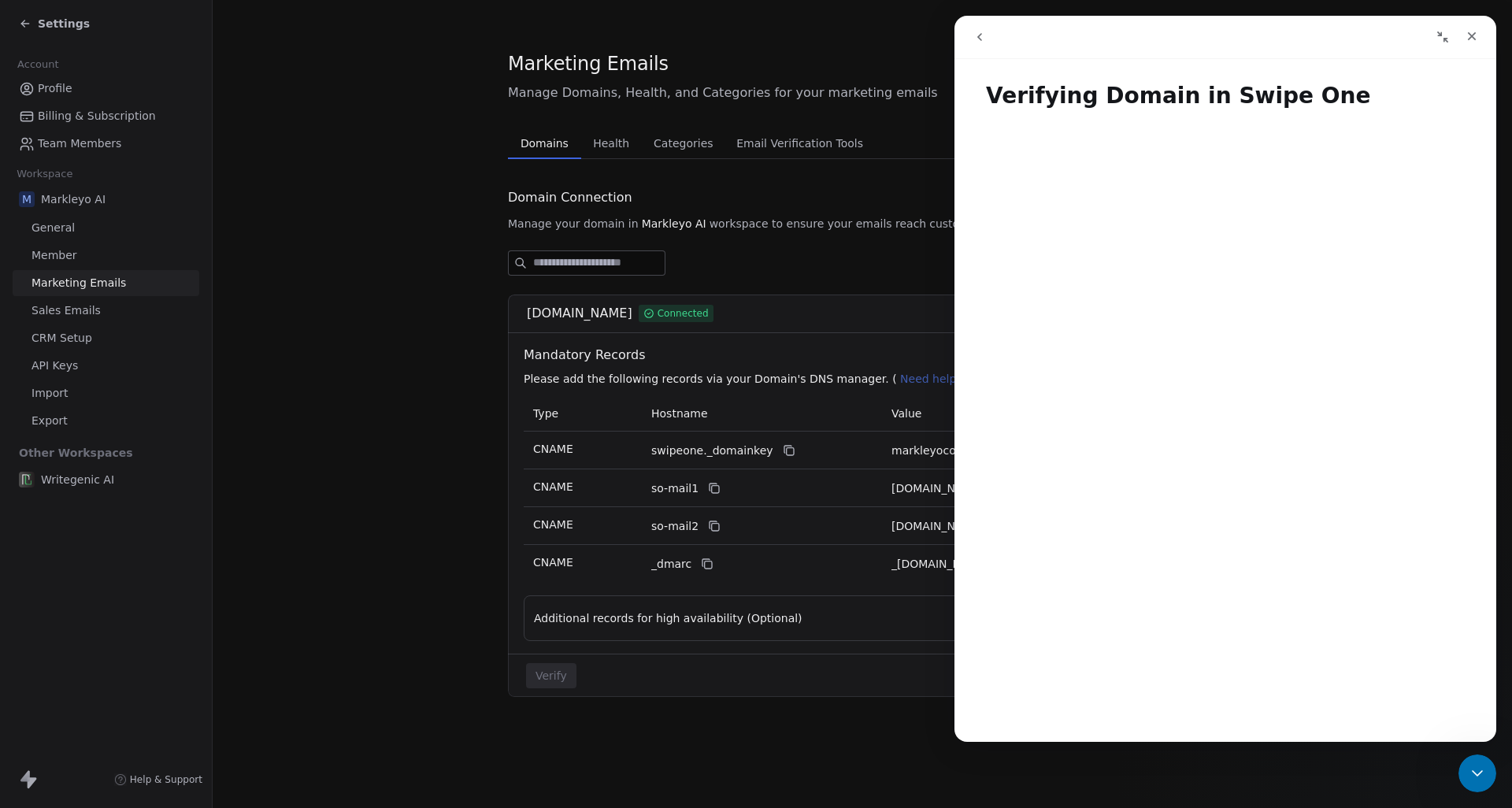
click at [984, 36] on icon "go back" at bounding box center [979, 37] width 13 height 13
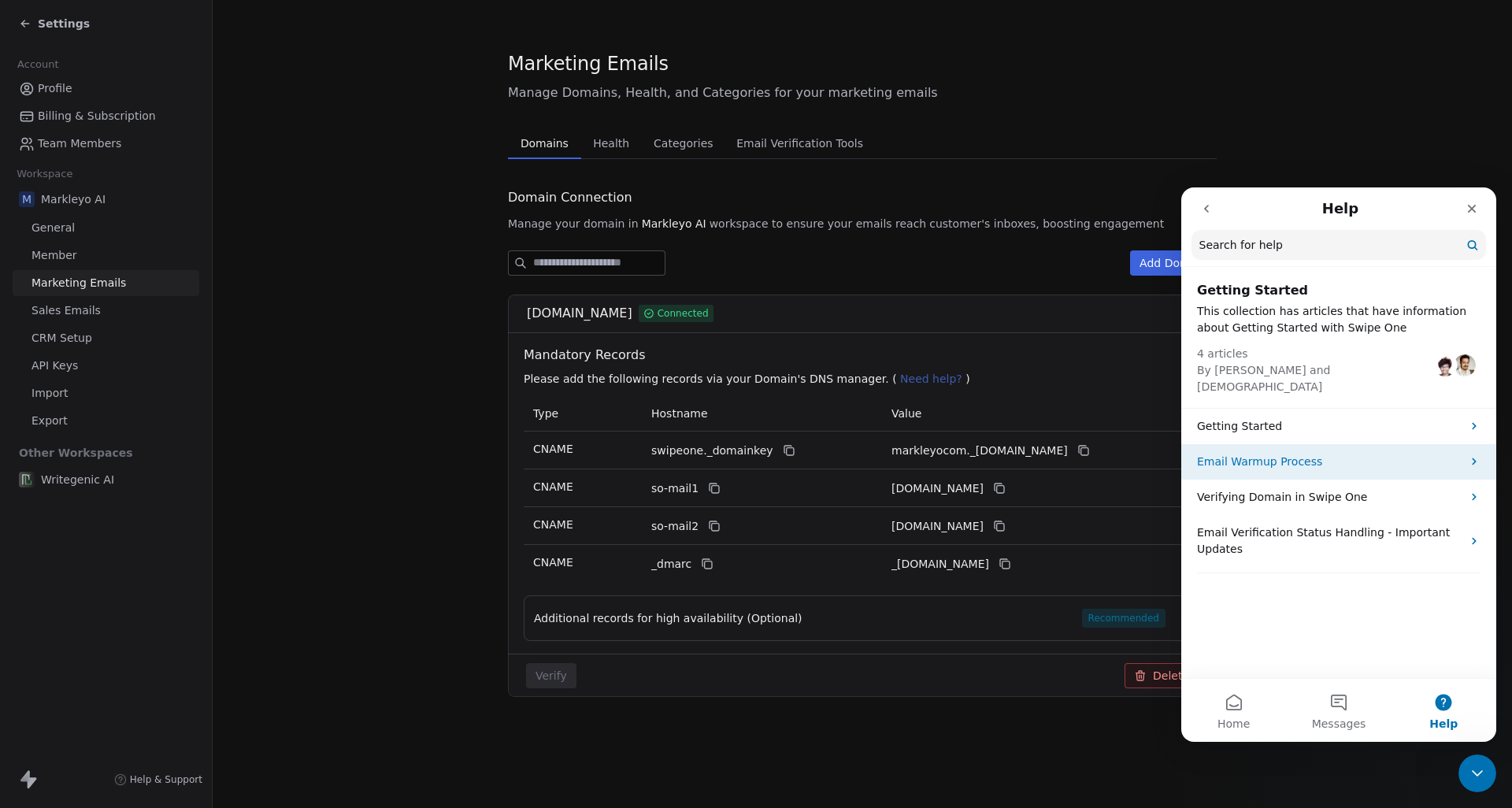
click at [1256, 444] on div "Email Warmup Process" at bounding box center [1339, 461] width 315 height 35
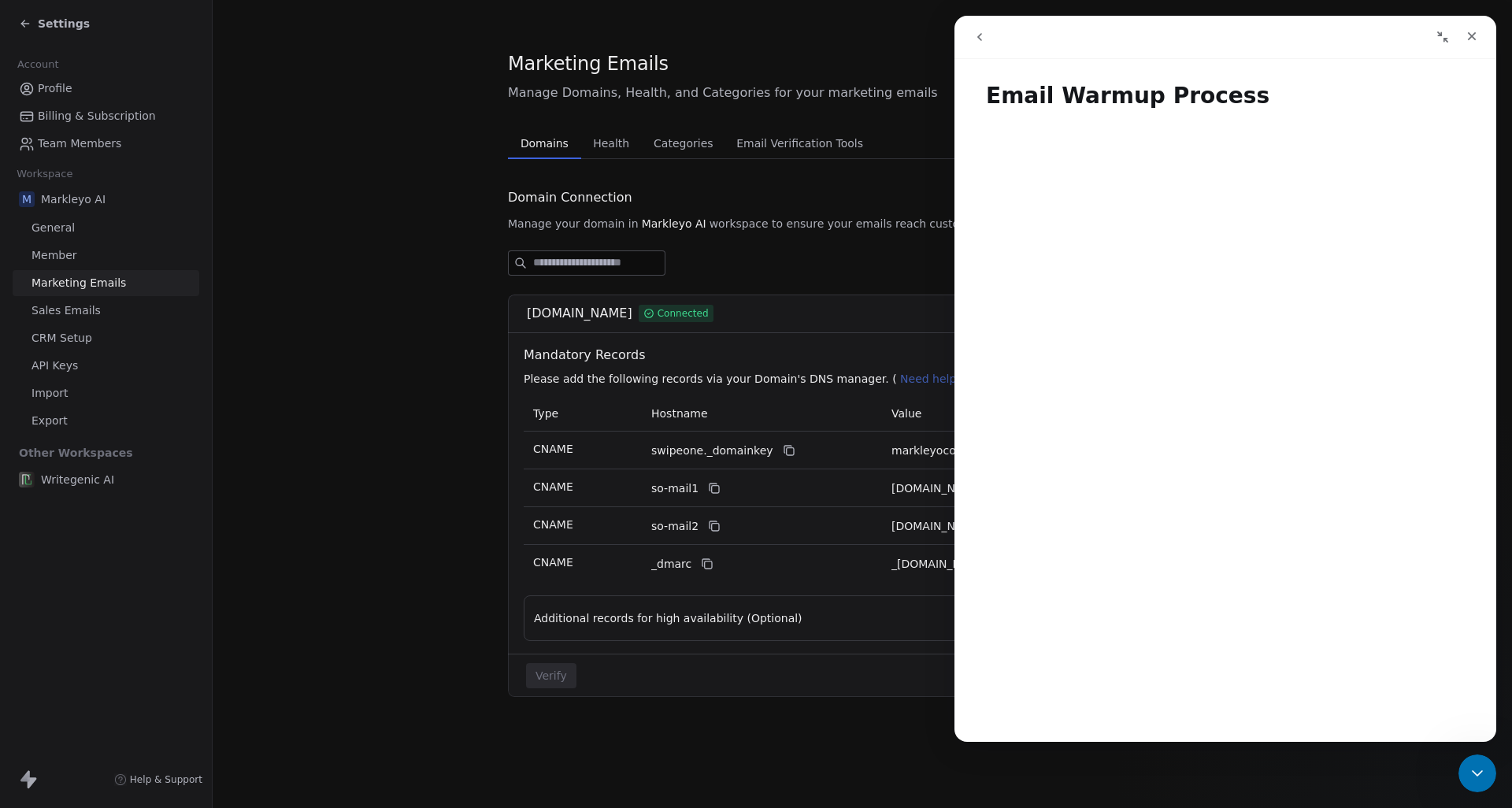
click at [974, 37] on icon "go back" at bounding box center [979, 37] width 13 height 13
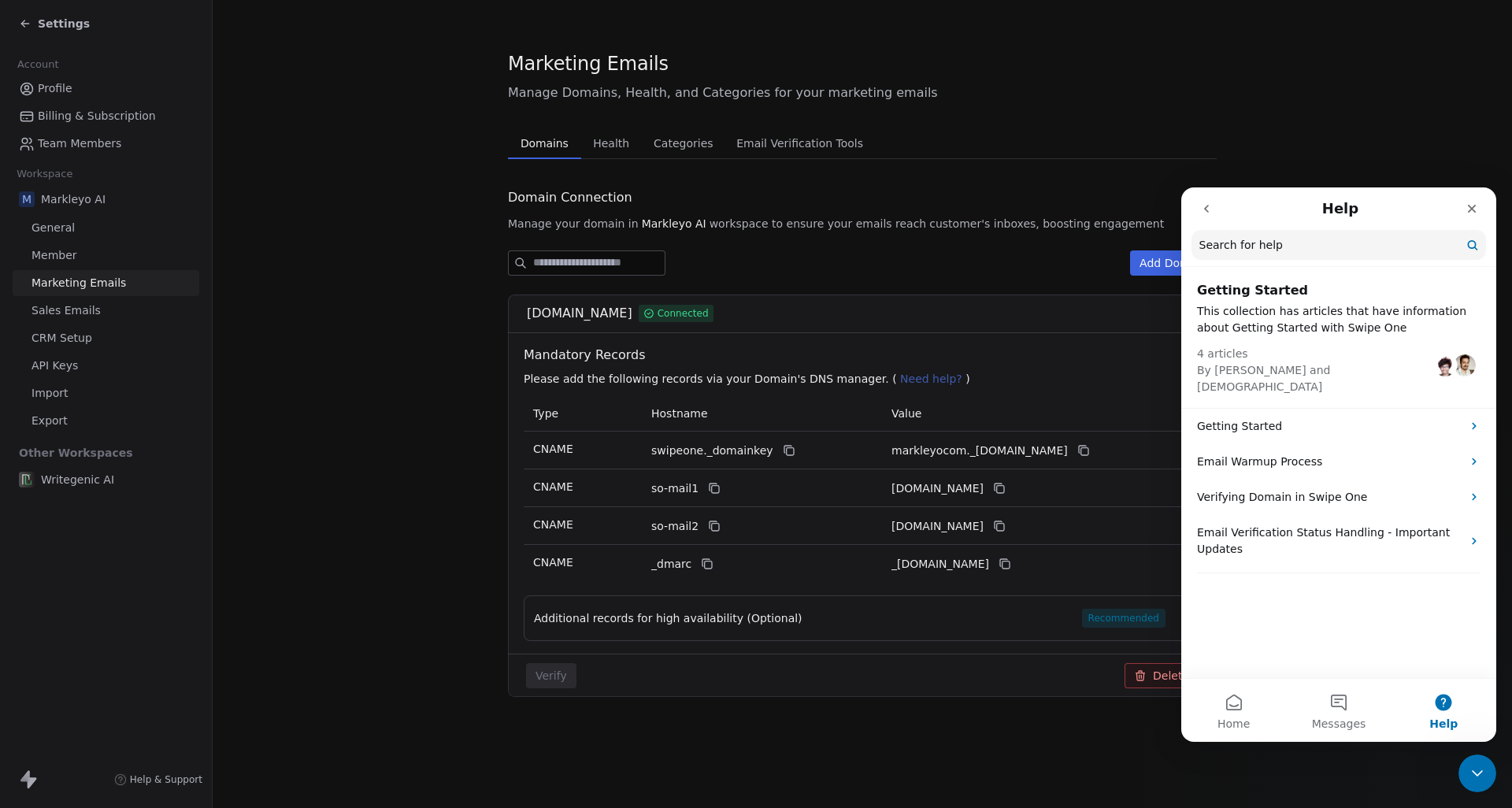
click at [1340, 243] on input "Search for help" at bounding box center [1338, 245] width 294 height 30
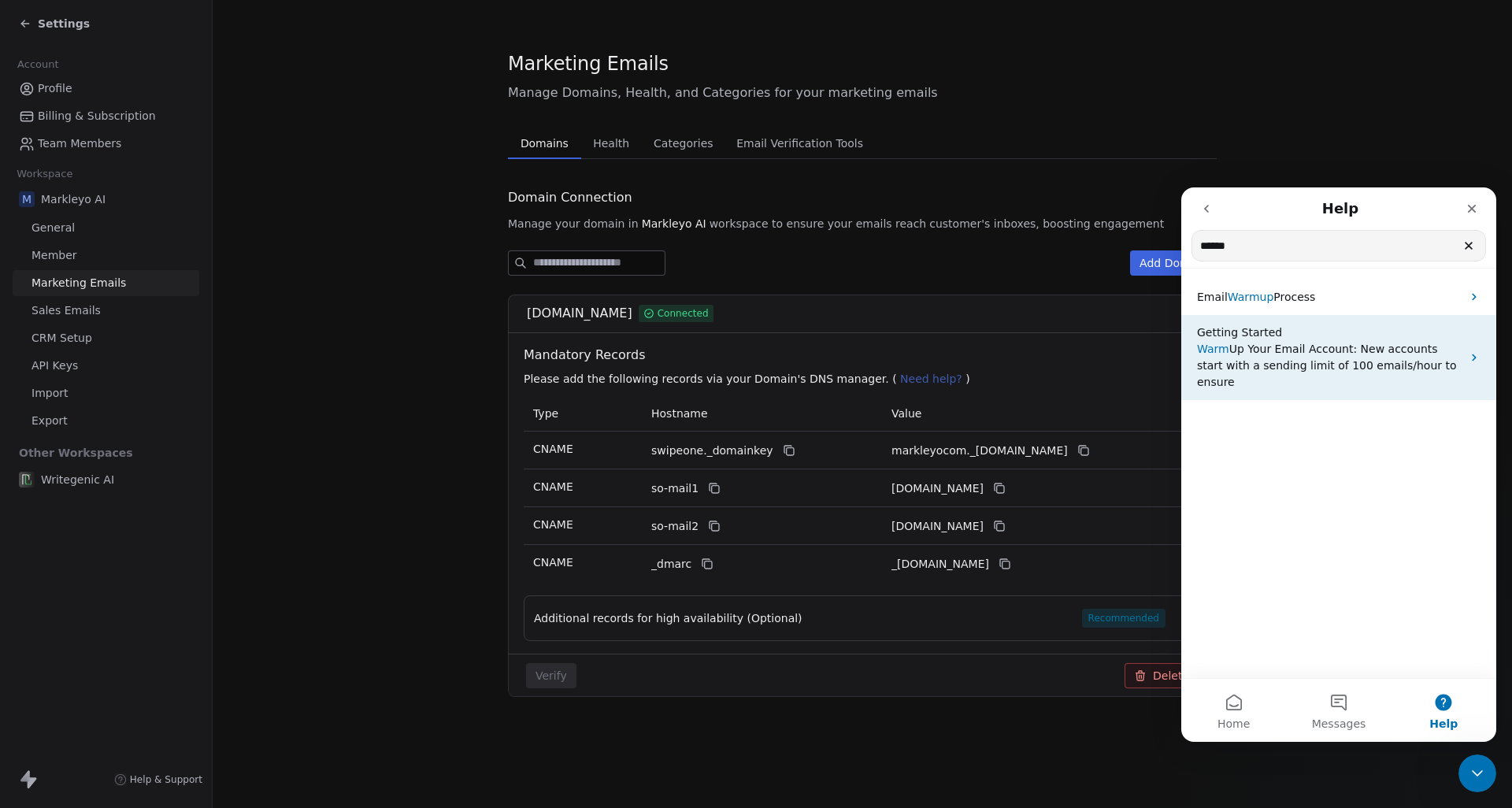
type input "******"
click at [1361, 338] on p "Getting Started" at bounding box center [1329, 332] width 264 height 17
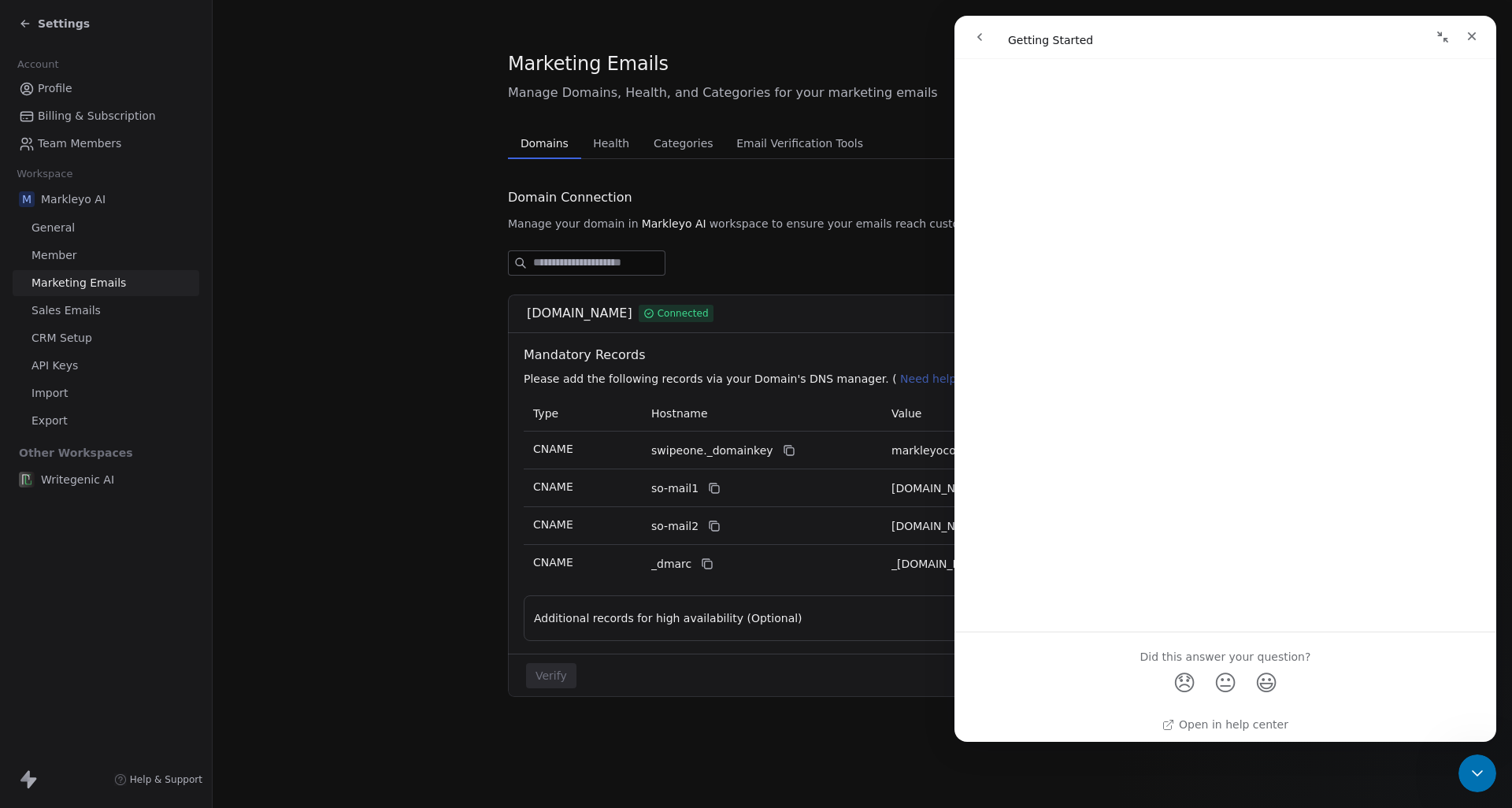
scroll to position [1734, 0]
click at [1476, 36] on icon "Close" at bounding box center [1471, 36] width 13 height 13
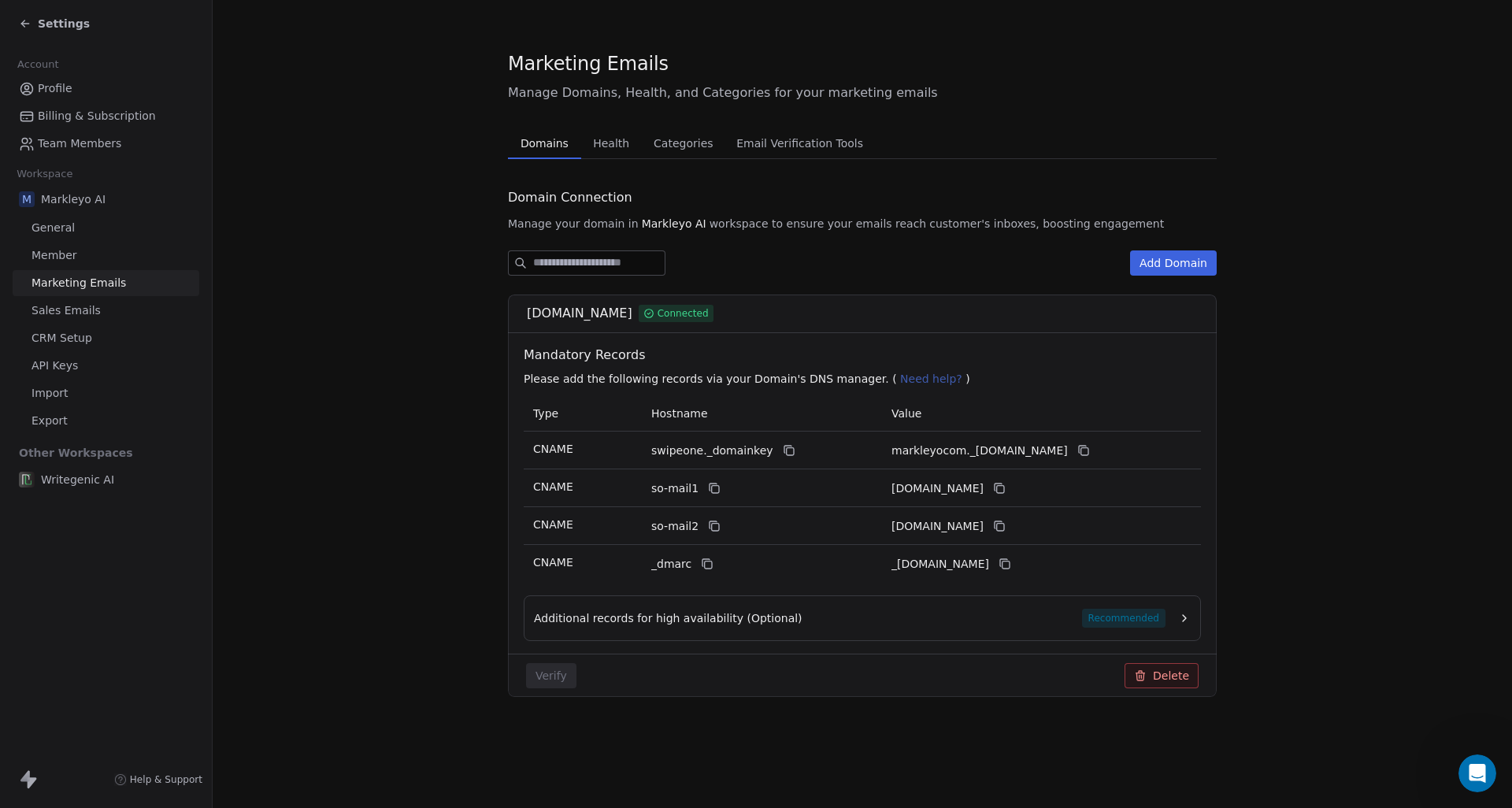
click at [1291, 201] on section "Marketing Emails Manage Domains, Health, and Categories for your marketing emai…" at bounding box center [862, 386] width 1299 height 772
